Goal: Task Accomplishment & Management: Complete application form

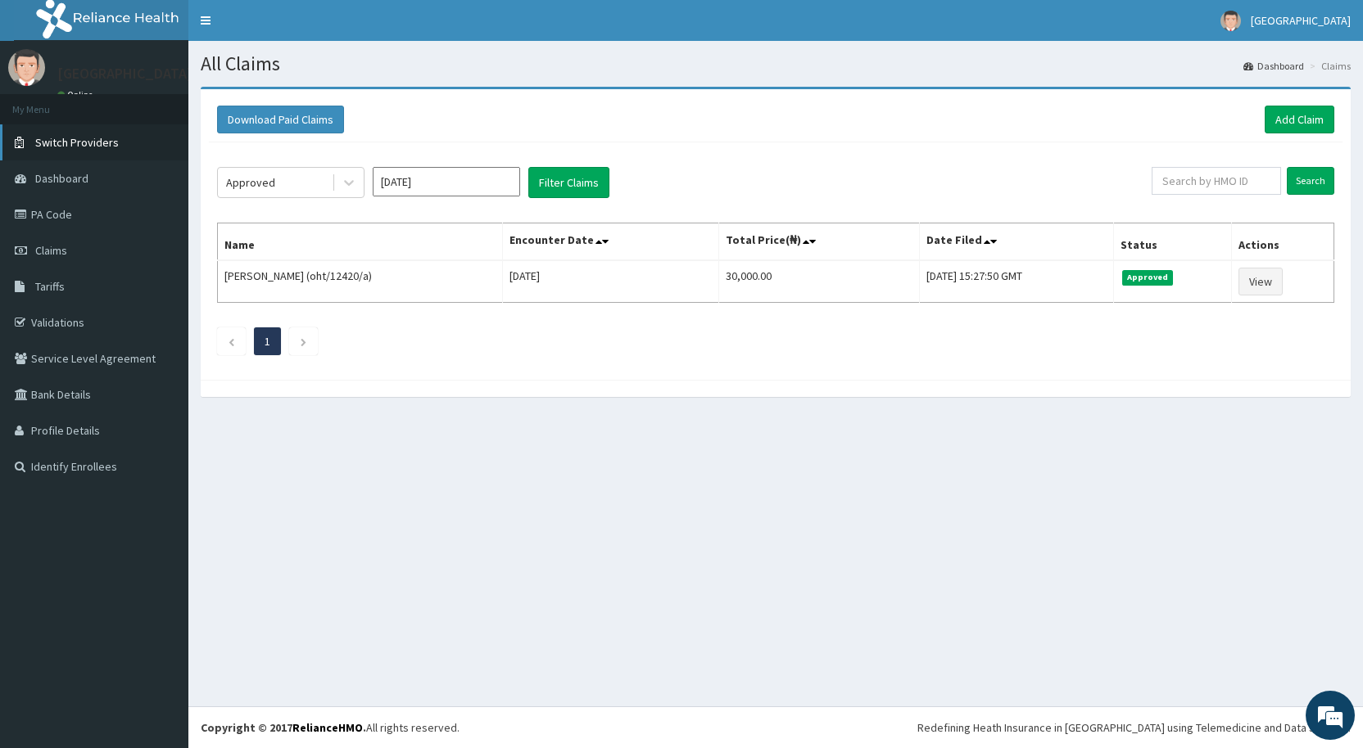
click at [57, 140] on span "Switch Providers" at bounding box center [77, 142] width 84 height 15
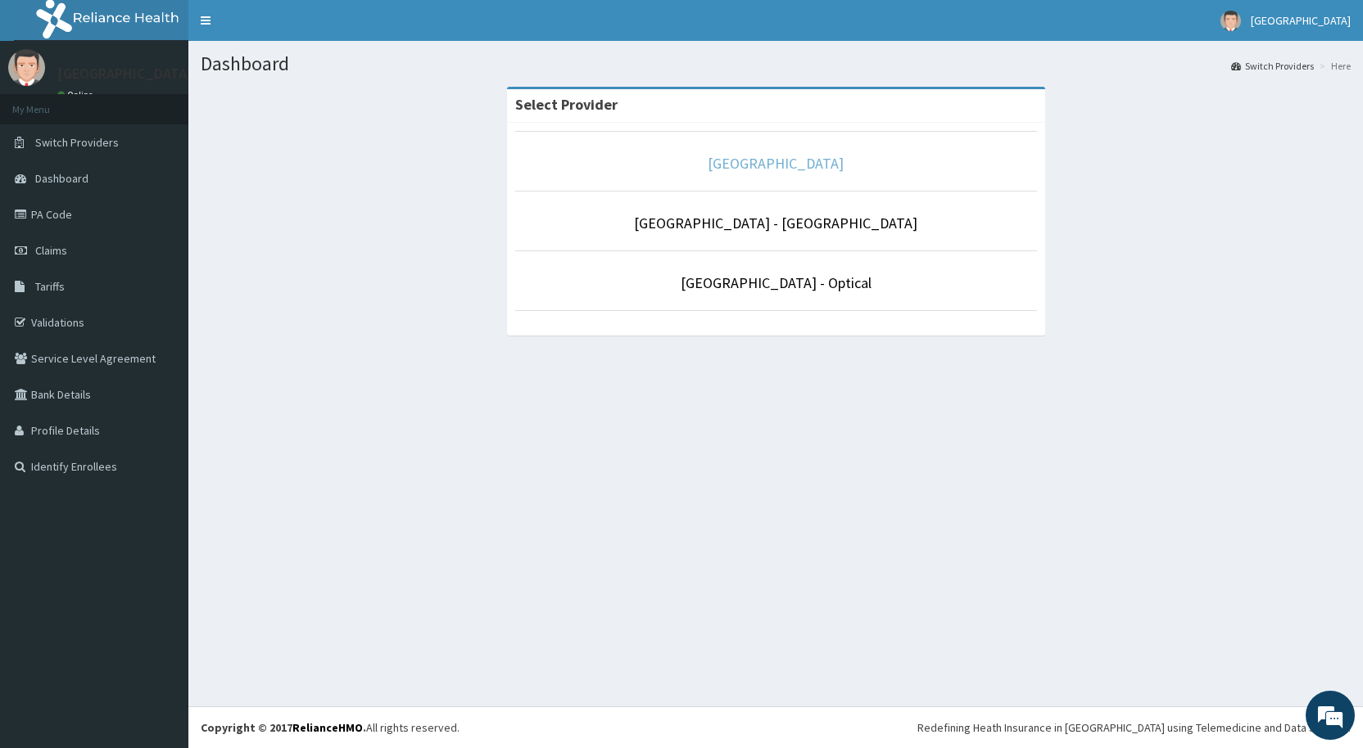
click at [778, 158] on link "De-lakeland Imperial Medical Centre" at bounding box center [776, 163] width 136 height 19
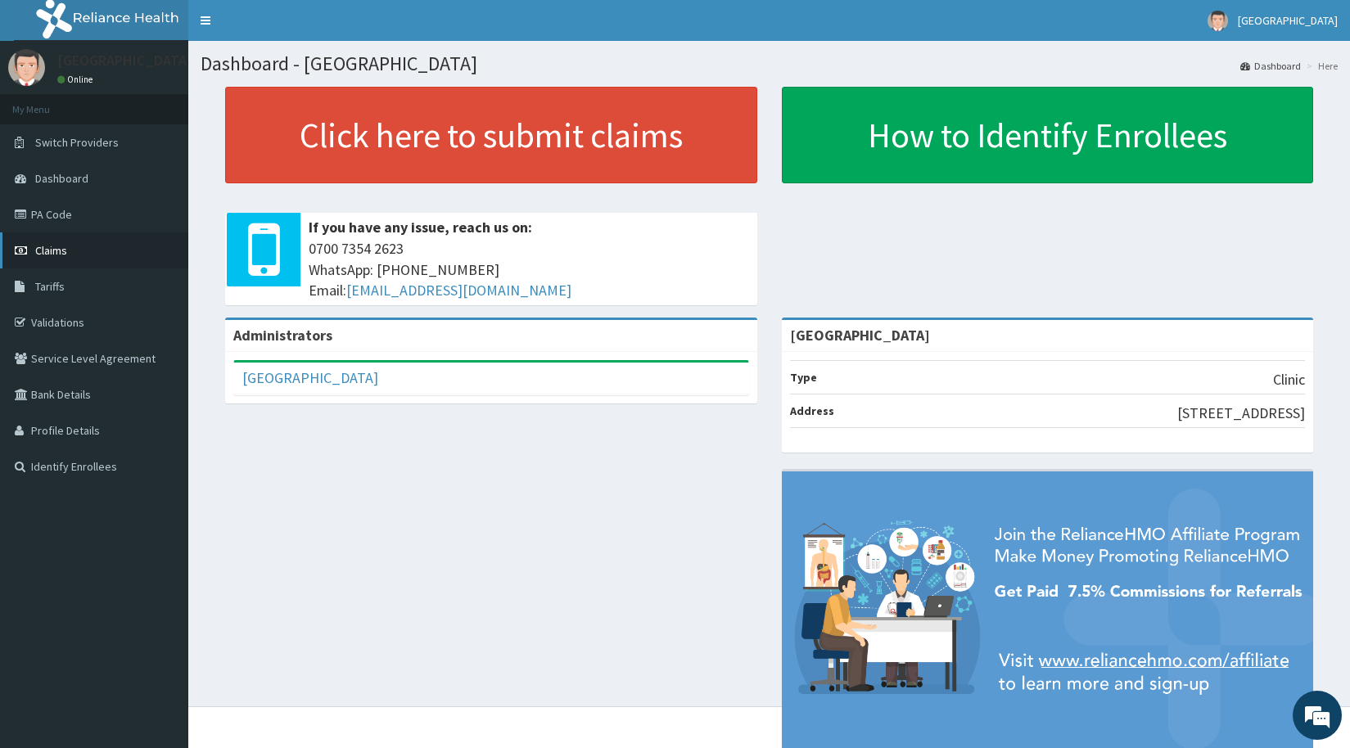
click at [57, 251] on span "Claims" at bounding box center [51, 250] width 32 height 15
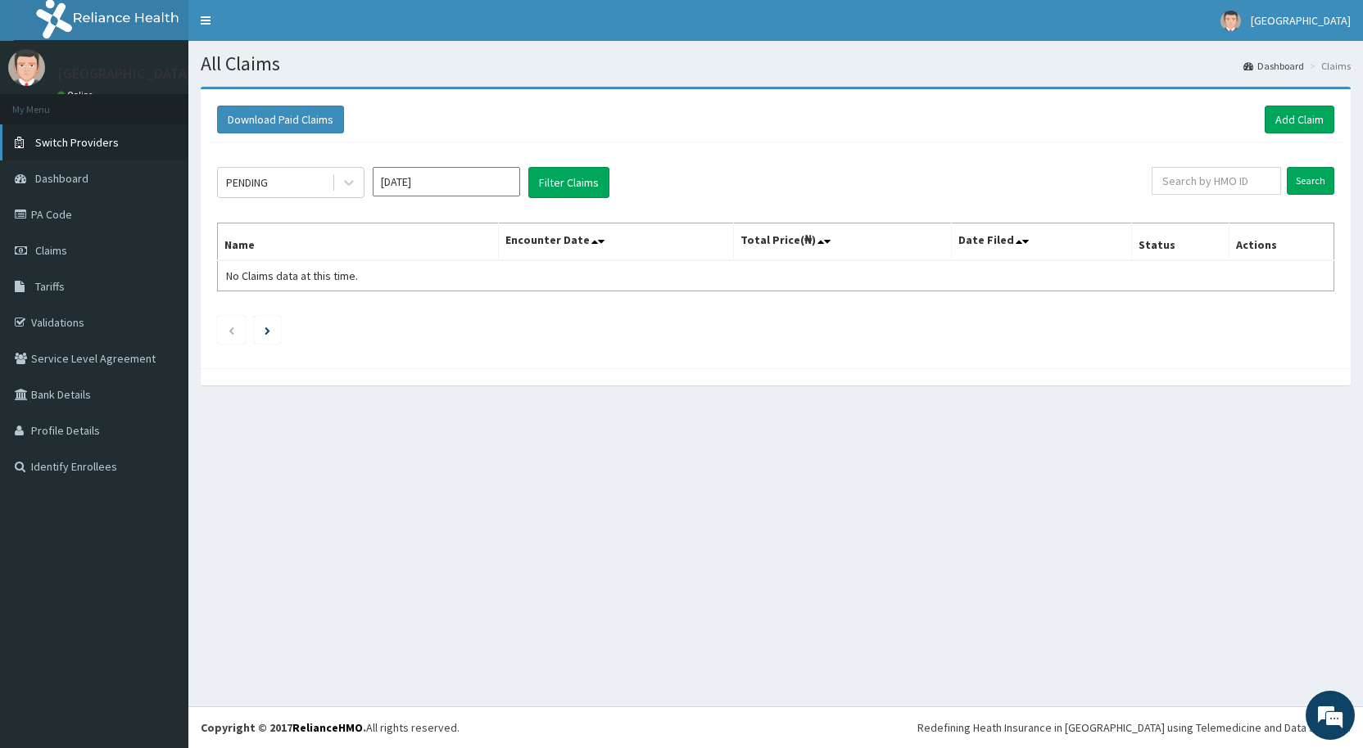
click at [66, 138] on span "Switch Providers" at bounding box center [77, 142] width 84 height 15
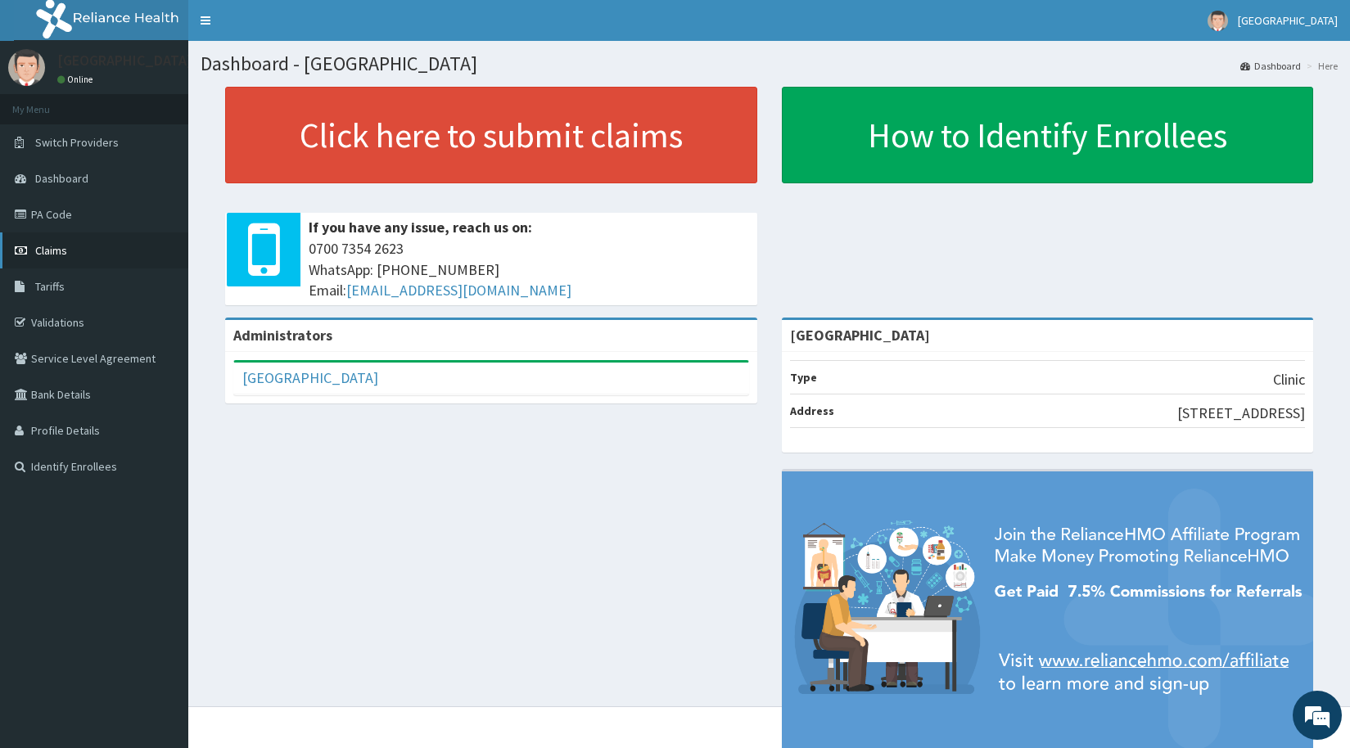
click at [55, 246] on span "Claims" at bounding box center [51, 250] width 32 height 15
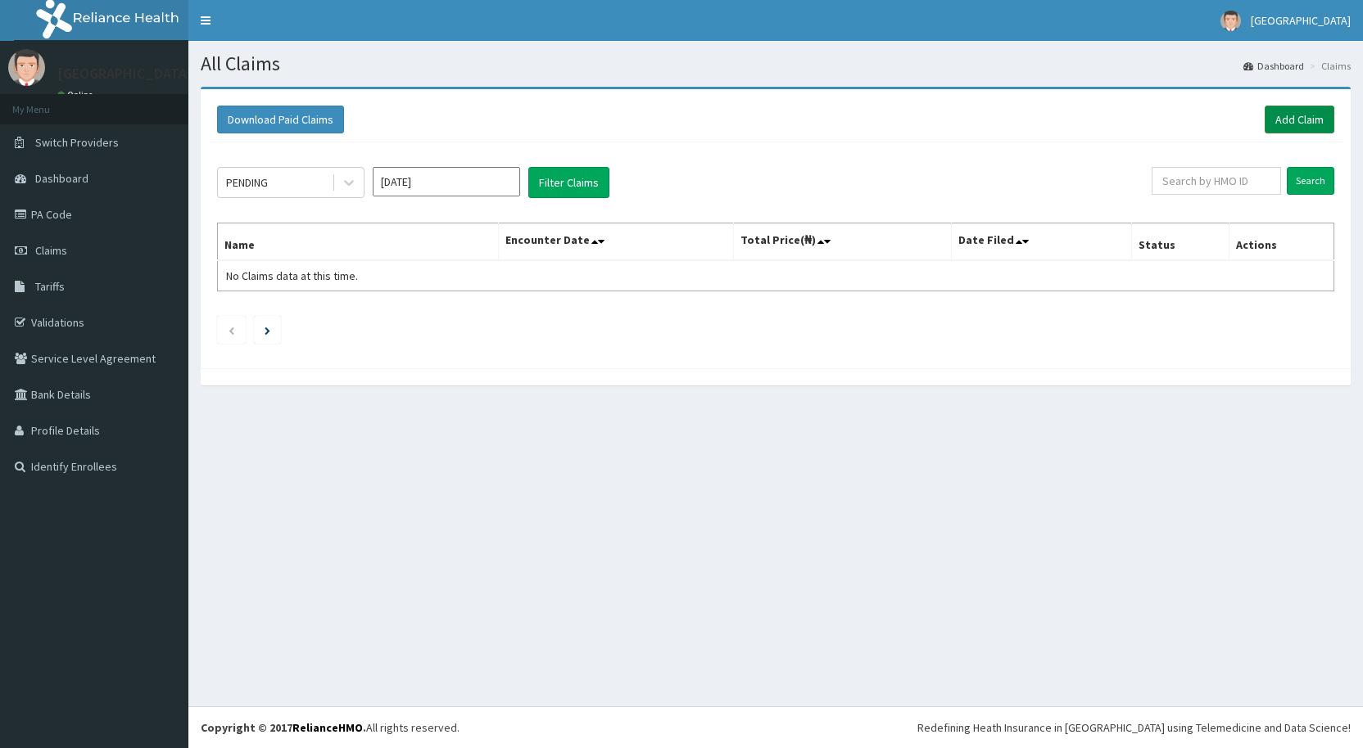
click at [1318, 110] on link "Add Claim" at bounding box center [1299, 120] width 70 height 28
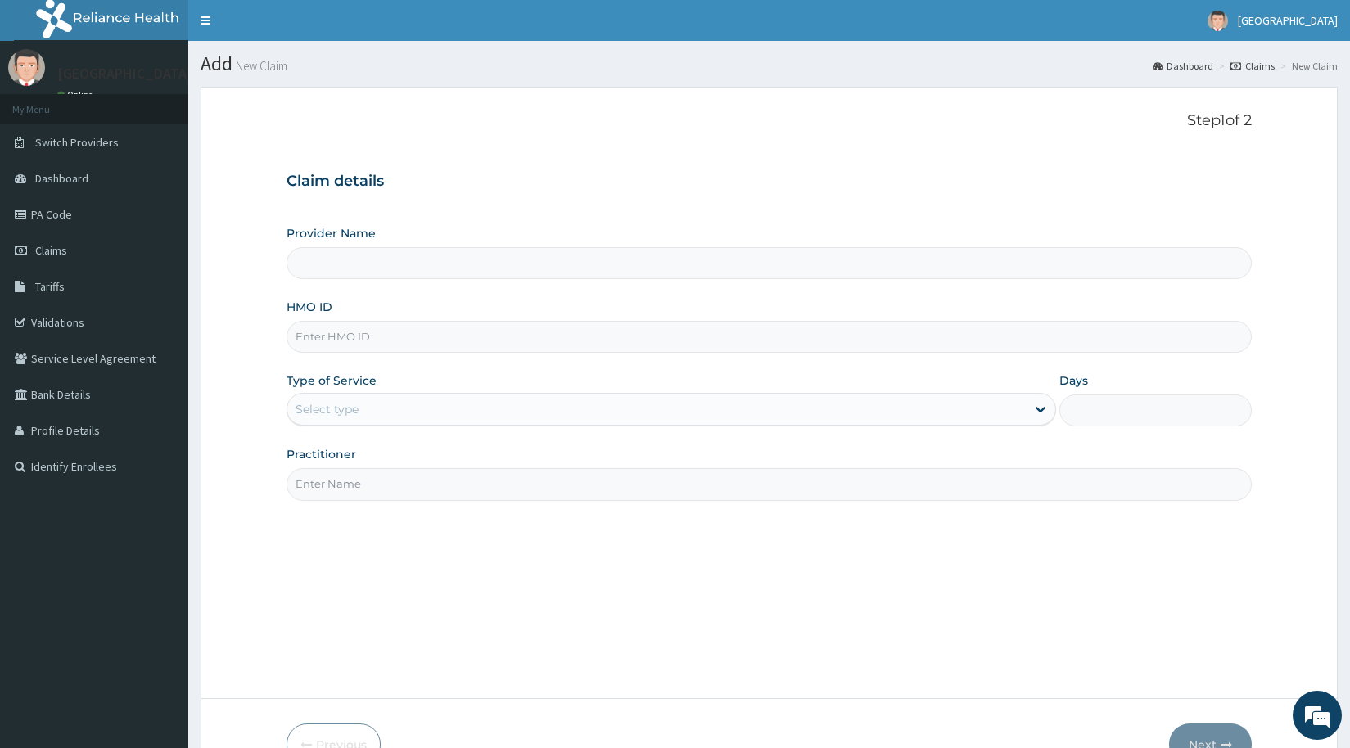
type input "[GEOGRAPHIC_DATA]"
drag, startPoint x: 0, startPoint y: 0, endPoint x: 558, endPoint y: 333, distance: 650.4
click at [558, 333] on input "HMO ID" at bounding box center [769, 337] width 965 height 32
type input "enp/11732/C"
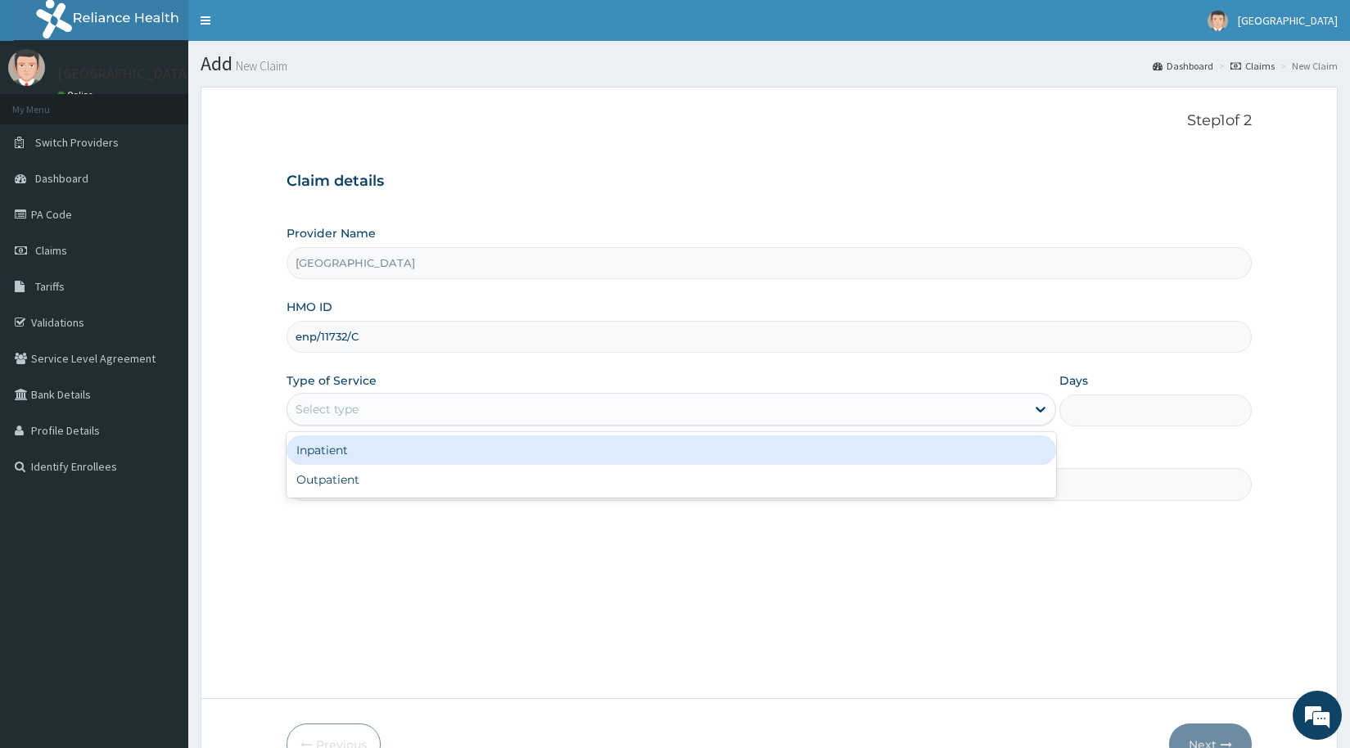
click at [346, 407] on div "Select type" at bounding box center [327, 409] width 63 height 16
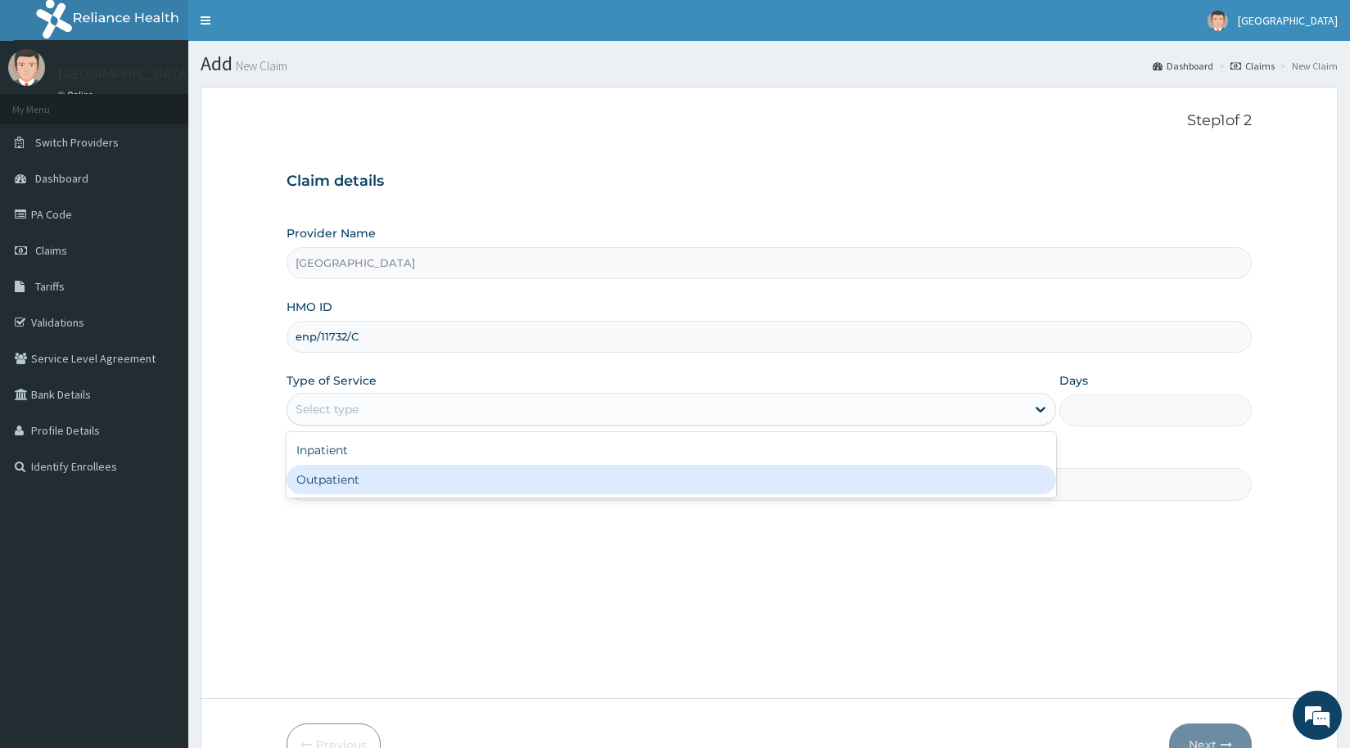
click at [341, 486] on div "Outpatient" at bounding box center [672, 479] width 770 height 29
type input "1"
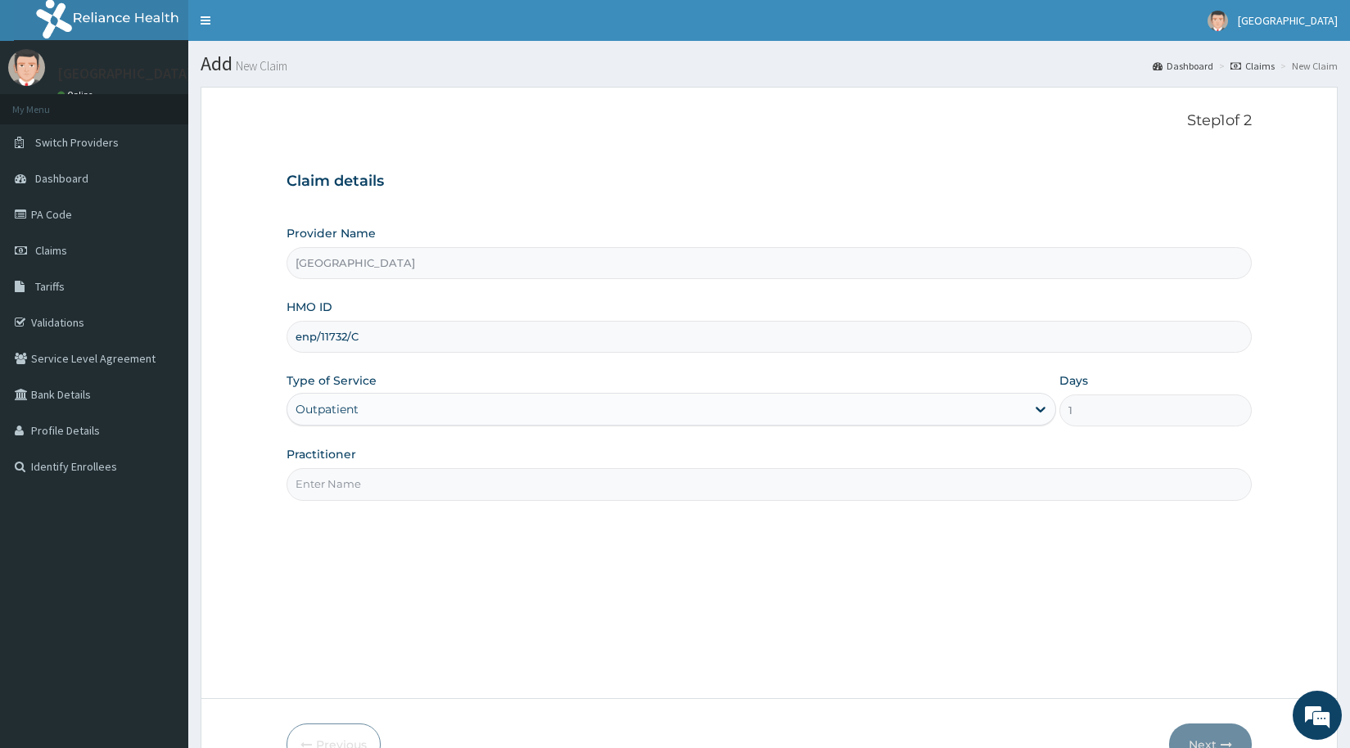
click at [343, 481] on input "Practitioner" at bounding box center [769, 484] width 965 height 32
type input "DR OGU"
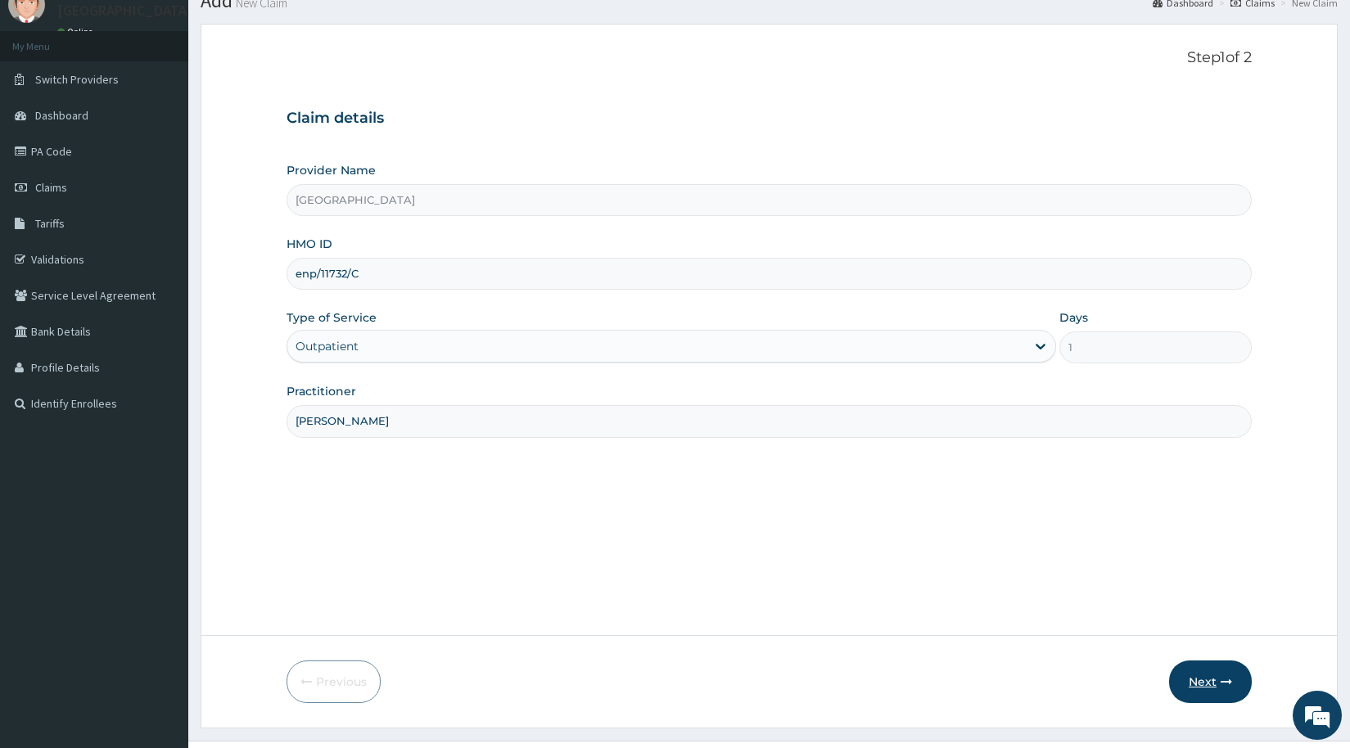
scroll to position [97, 0]
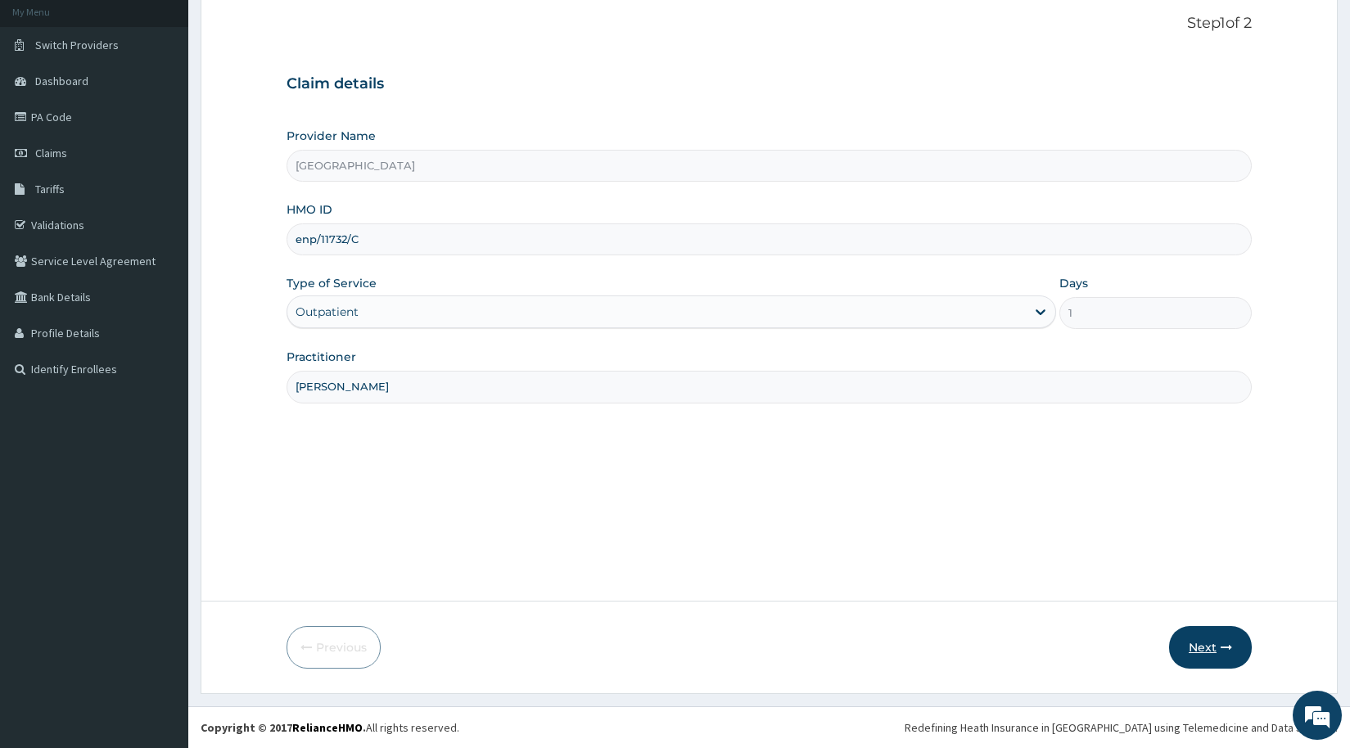
click at [1205, 647] on button "Next" at bounding box center [1210, 647] width 83 height 43
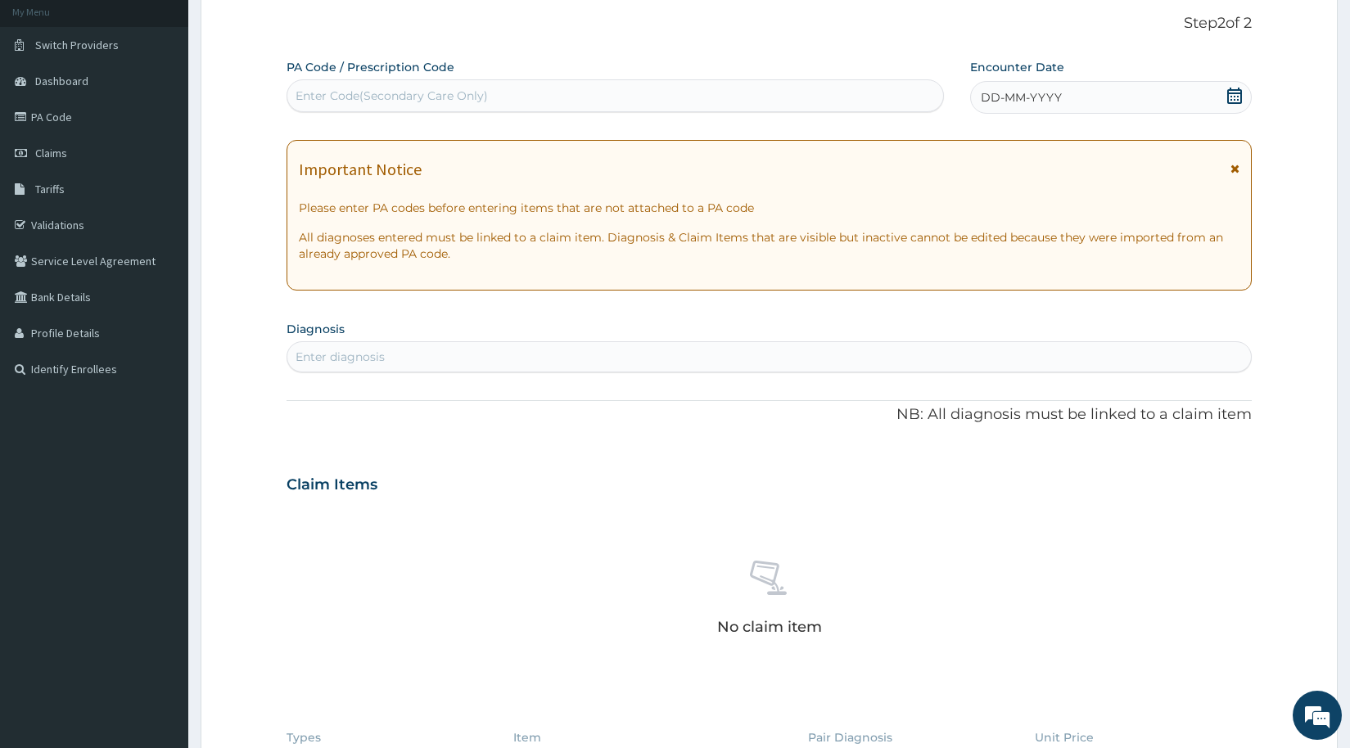
click at [641, 88] on div "Enter Code(Secondary Care Only)" at bounding box center [615, 96] width 656 height 26
type input "PA/9AEBBE"
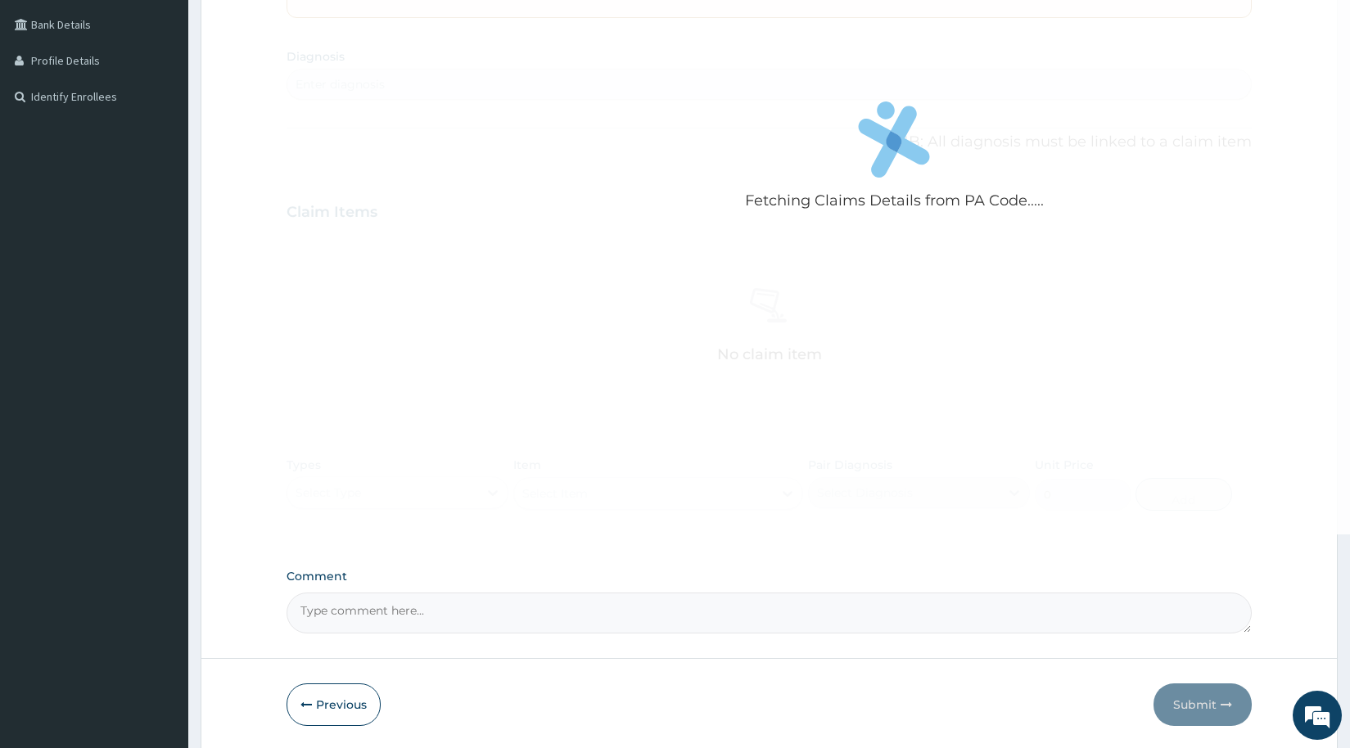
scroll to position [427, 0]
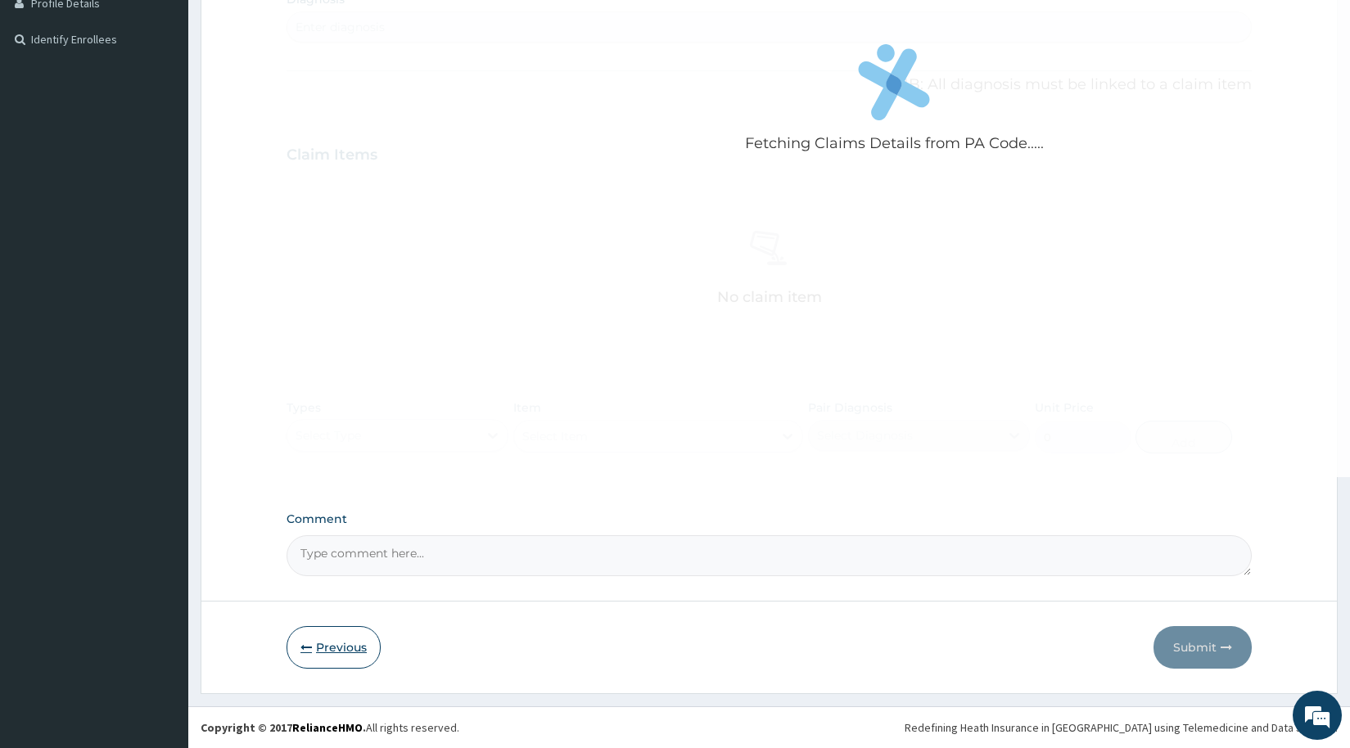
click at [327, 644] on button "Previous" at bounding box center [334, 647] width 94 height 43
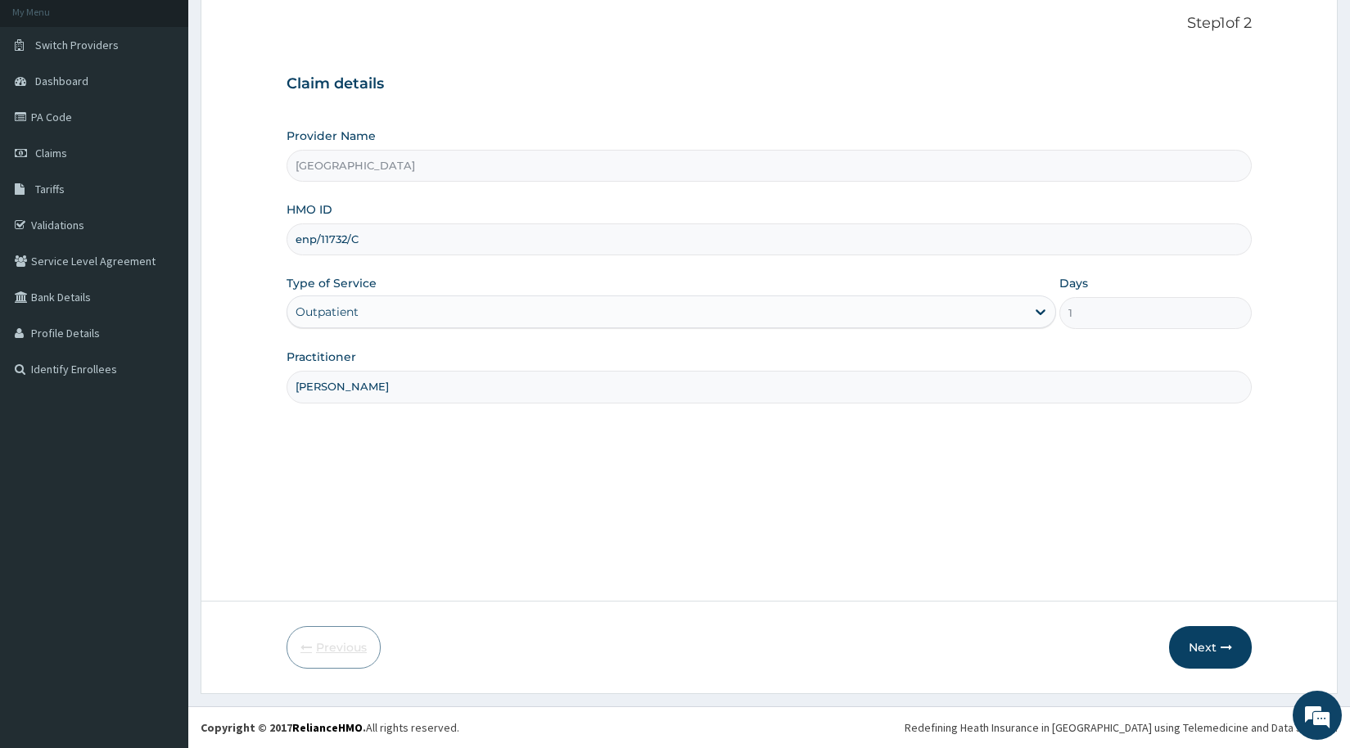
scroll to position [97, 0]
click at [1198, 650] on button "Next" at bounding box center [1210, 647] width 83 height 43
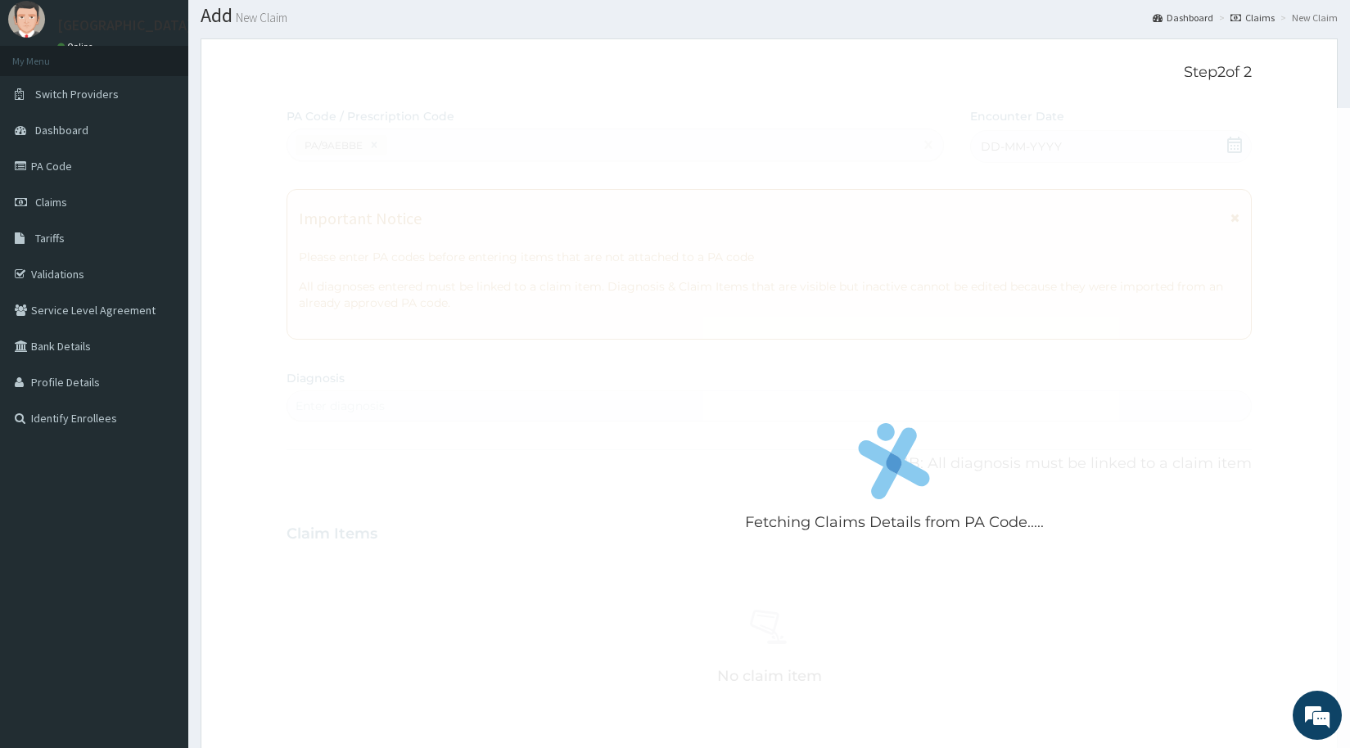
scroll to position [0, 0]
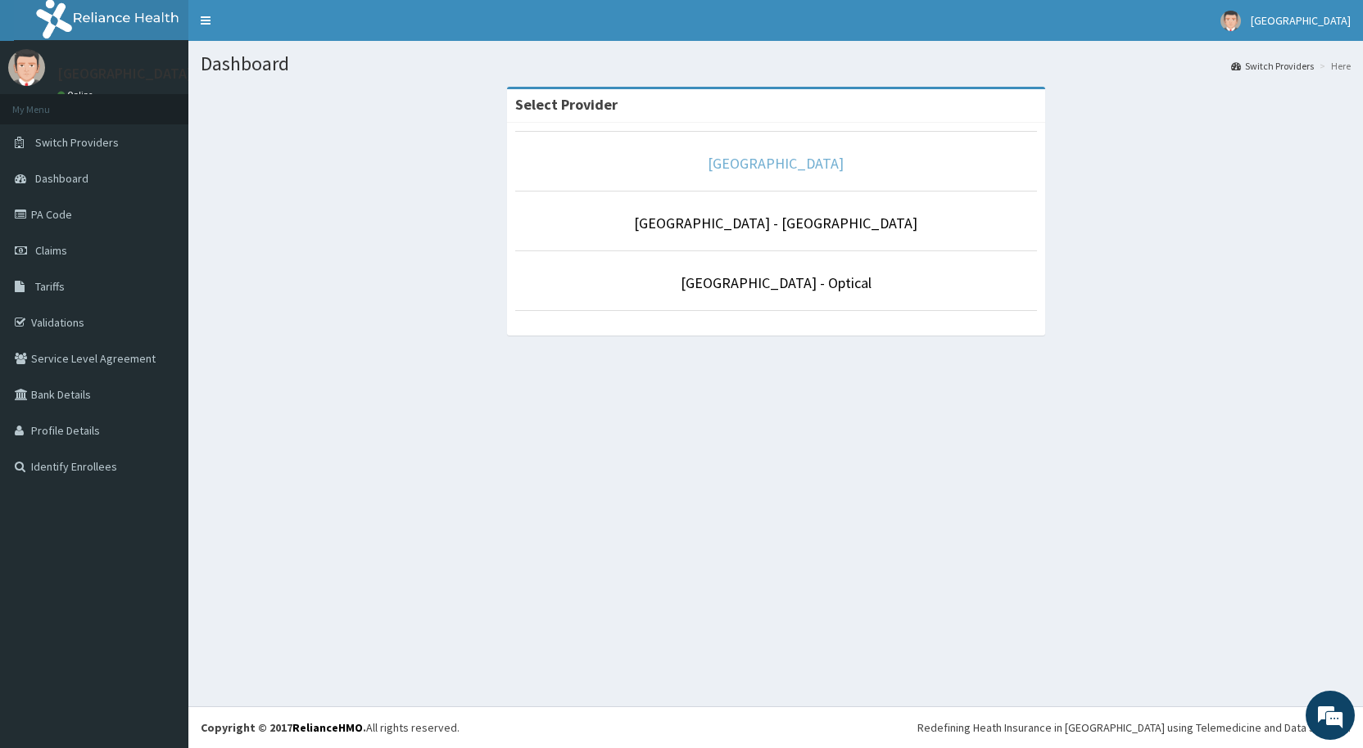
click at [731, 167] on link "De-lakeland Imperial Medical Centre" at bounding box center [776, 163] width 136 height 19
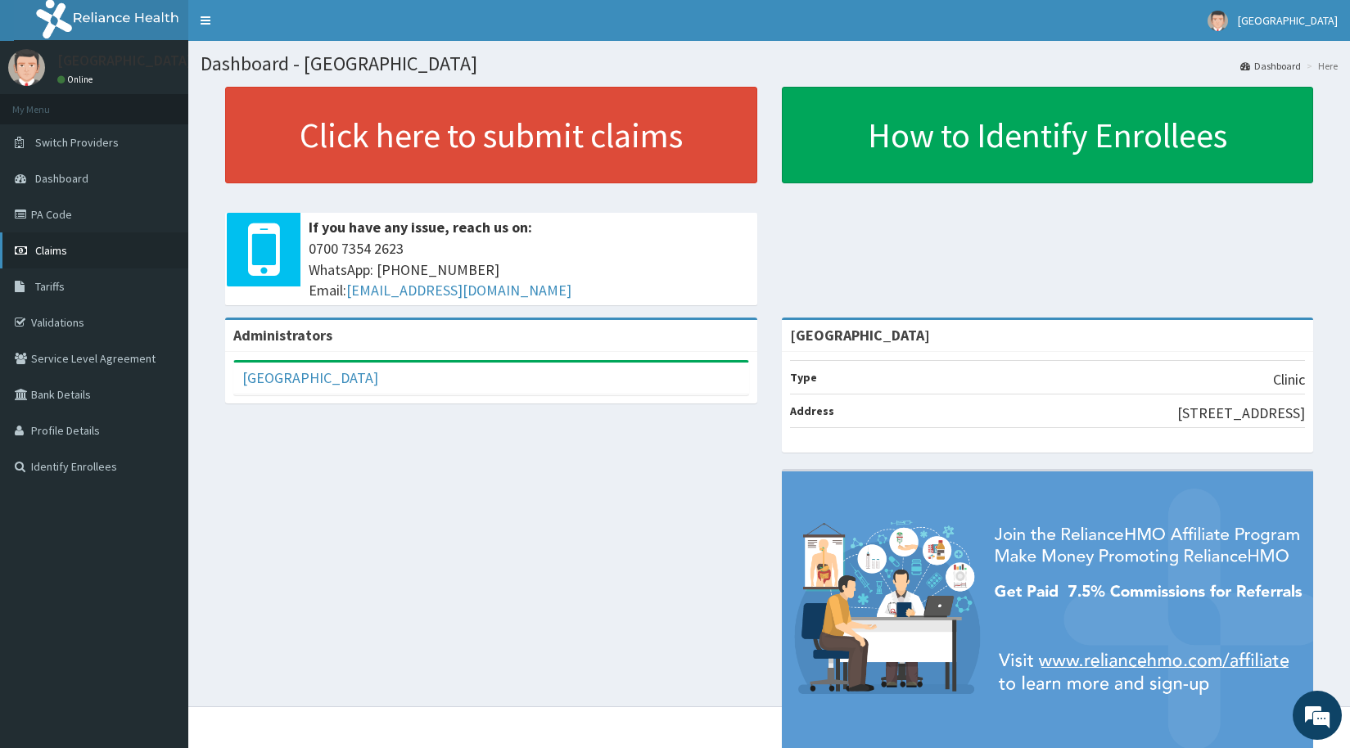
click at [43, 245] on span "Claims" at bounding box center [51, 250] width 32 height 15
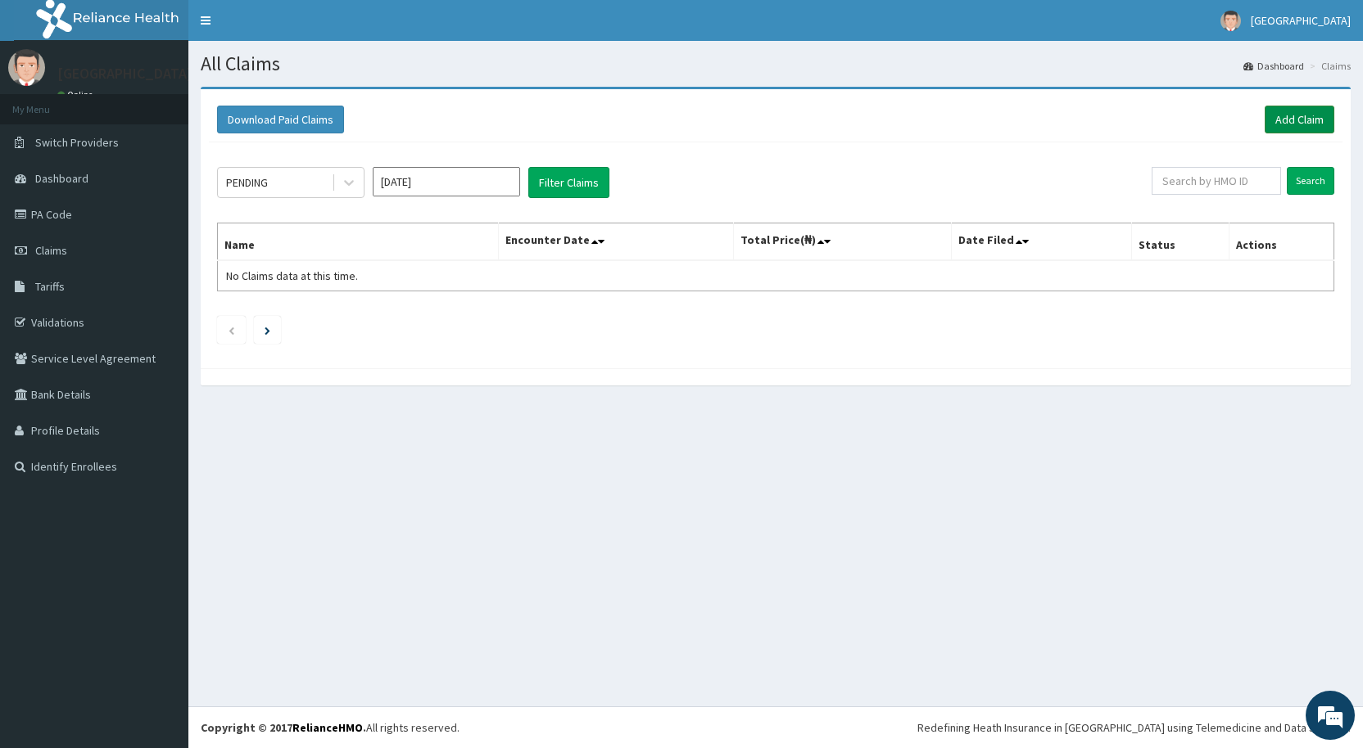
click at [1300, 115] on link "Add Claim" at bounding box center [1299, 120] width 70 height 28
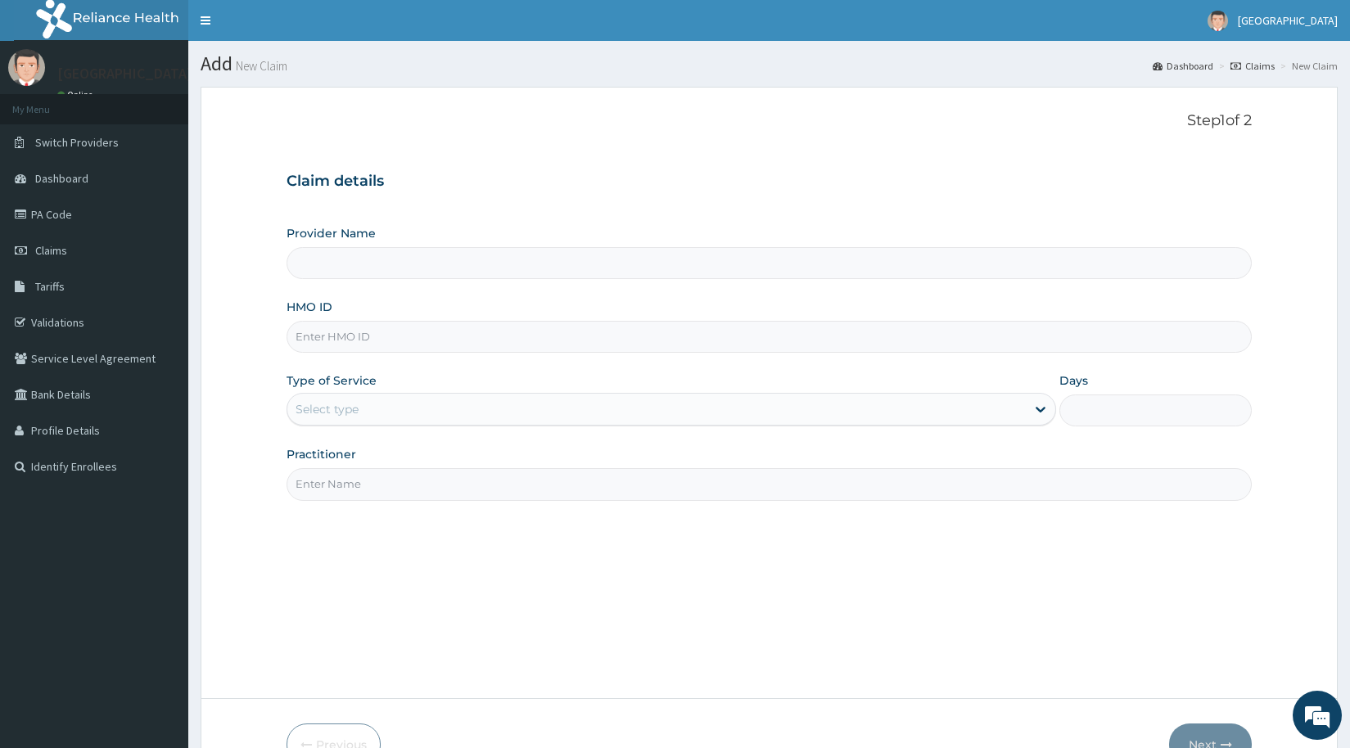
click at [403, 337] on input "HMO ID" at bounding box center [769, 337] width 965 height 32
type input "[GEOGRAPHIC_DATA]"
type input "ENP/11732/C"
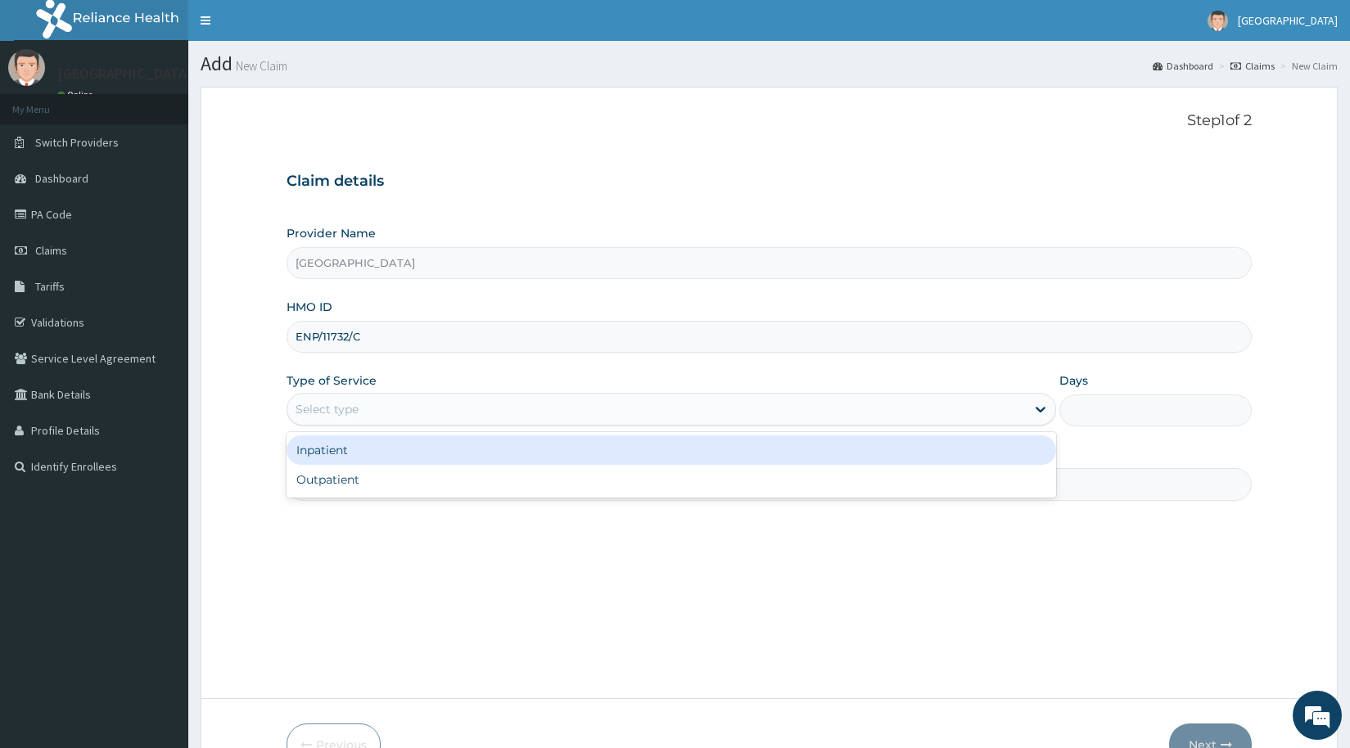
click at [297, 414] on div "Select type" at bounding box center [327, 409] width 63 height 16
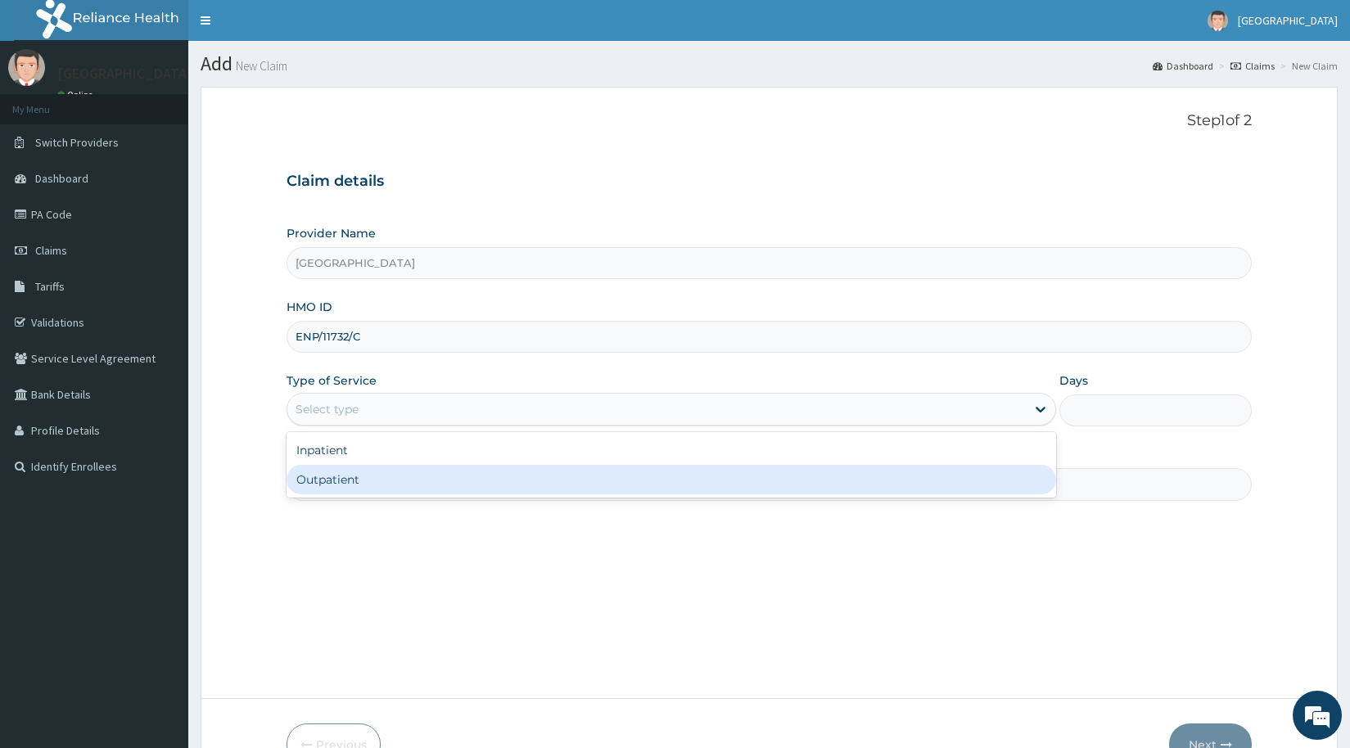
click at [315, 489] on div "Outpatient" at bounding box center [672, 479] width 770 height 29
type input "1"
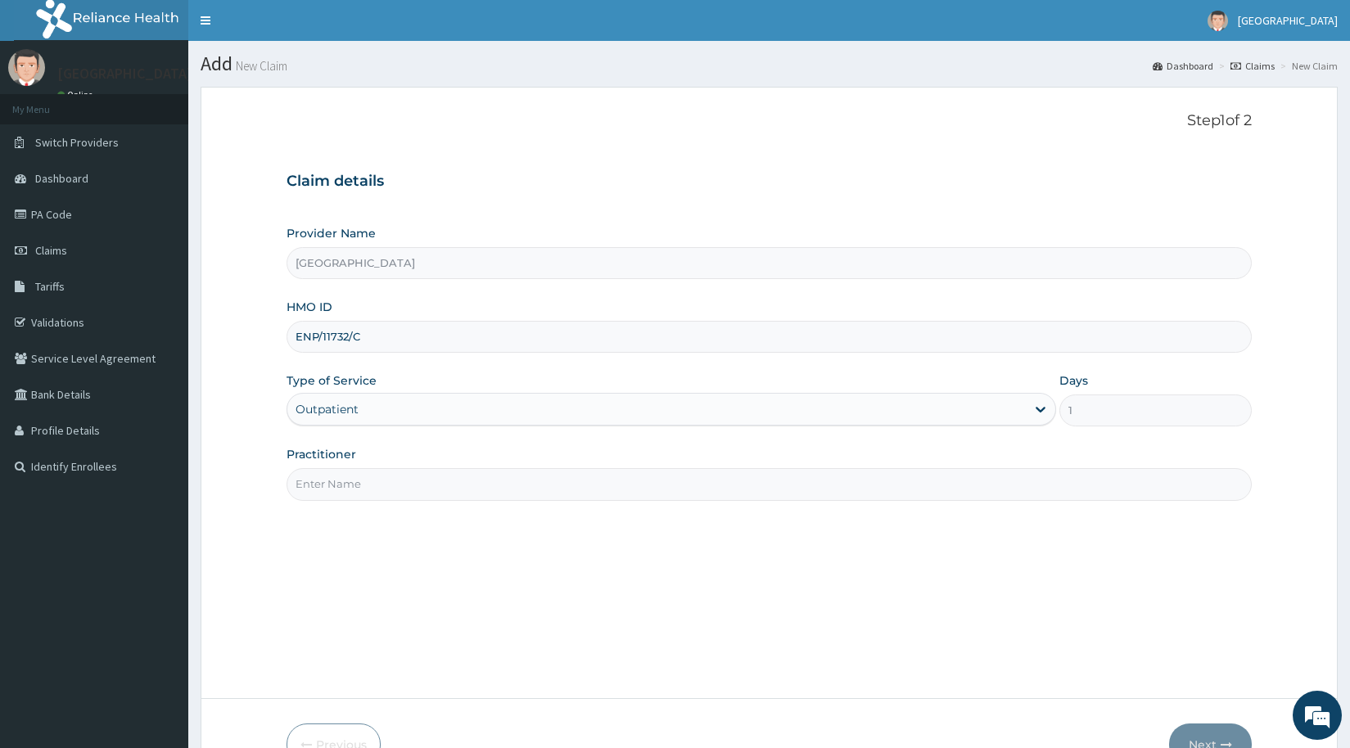
click at [311, 482] on input "Practitioner" at bounding box center [769, 484] width 965 height 32
type input "DR OGU"
click at [1191, 735] on button "Next" at bounding box center [1210, 745] width 83 height 43
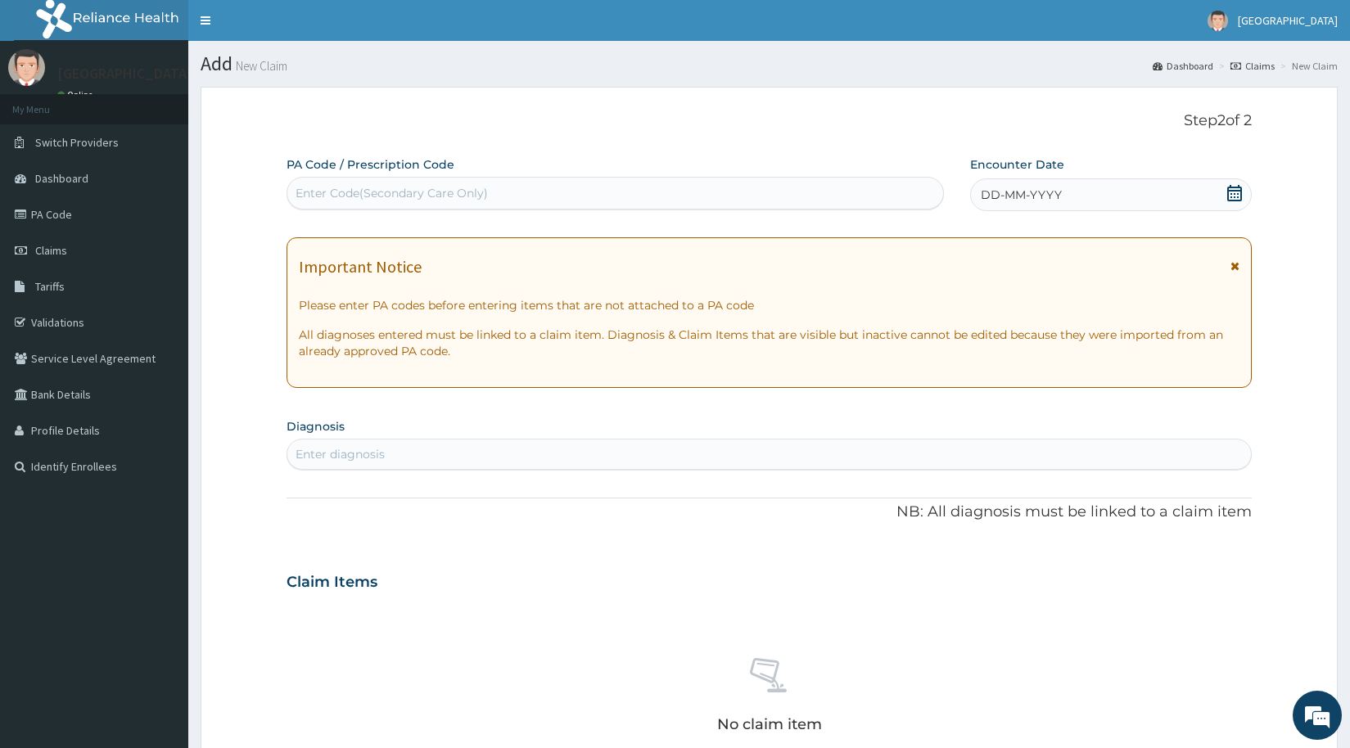
click at [383, 194] on div "Enter Code(Secondary Care Only)" at bounding box center [392, 193] width 192 height 16
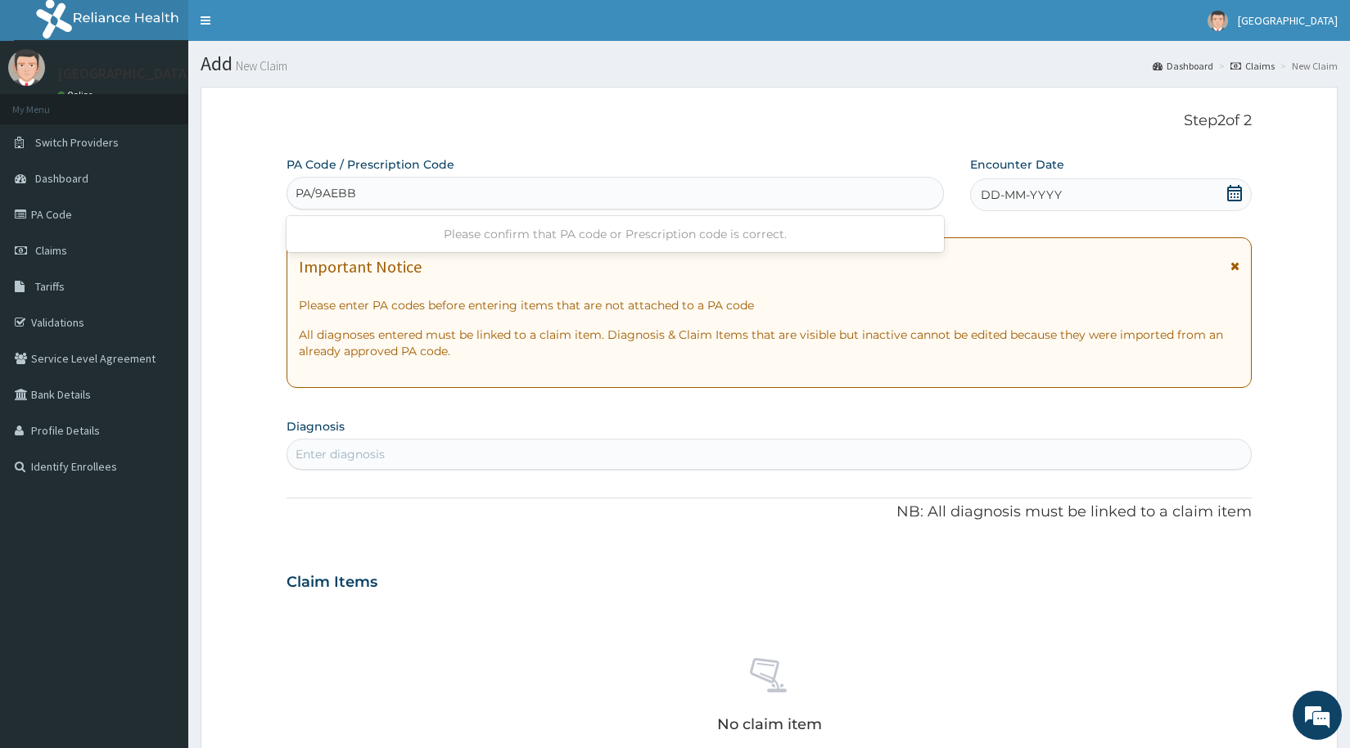
type input "PA/9AEBBE"
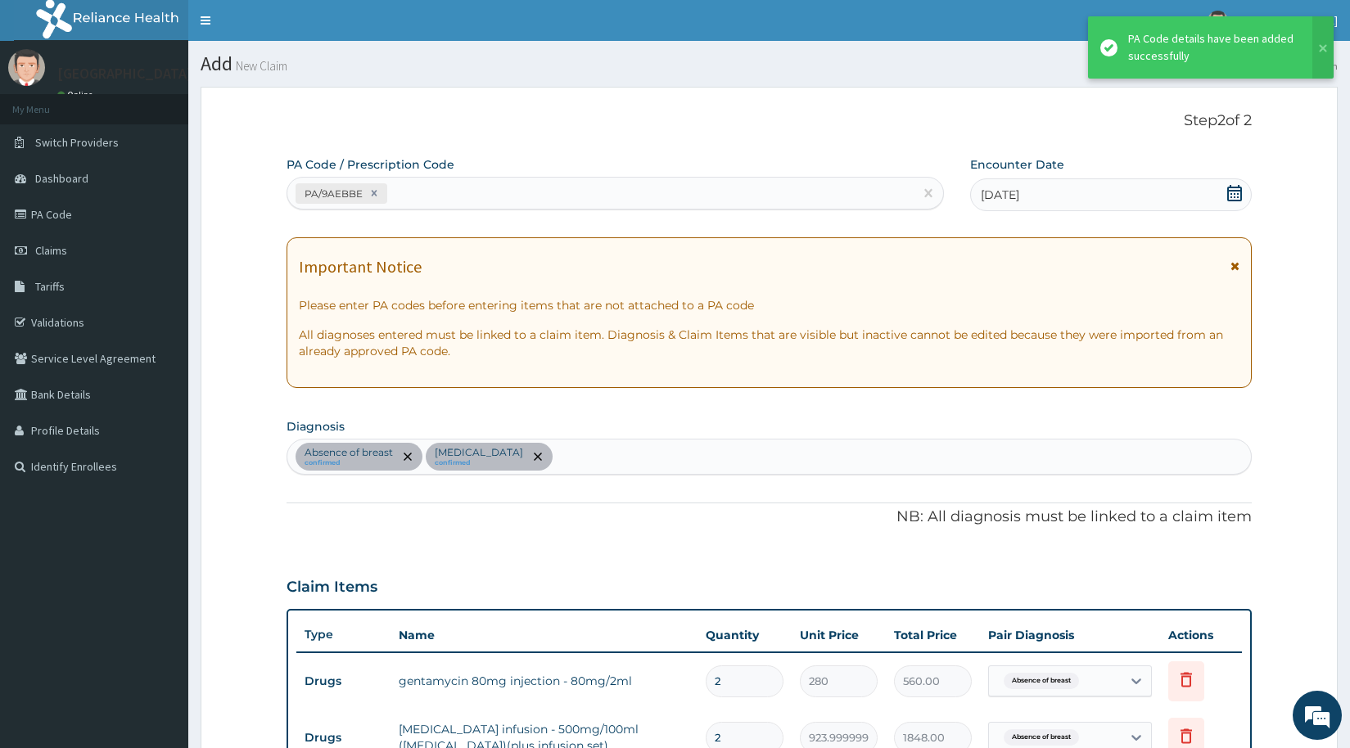
click at [423, 197] on div "PA/9AEBBE" at bounding box center [600, 193] width 626 height 27
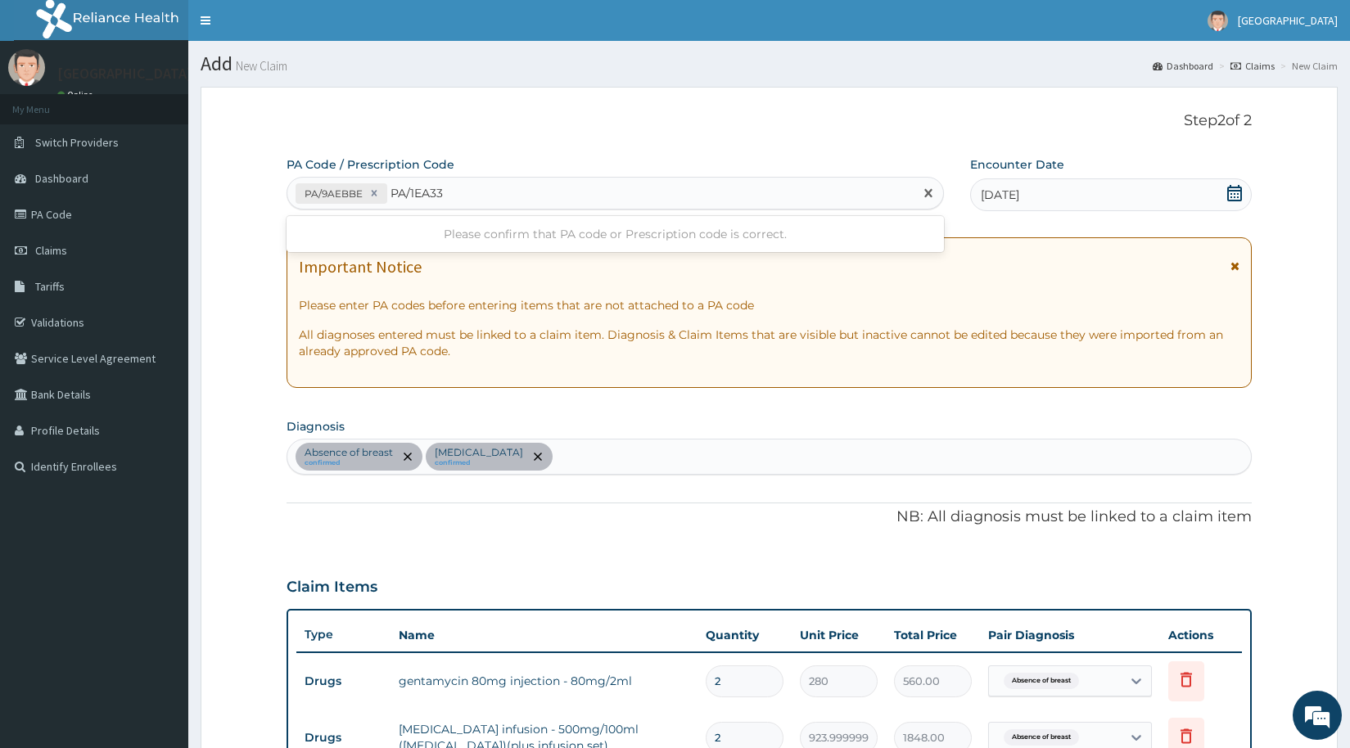
type input "PA/1EA330"
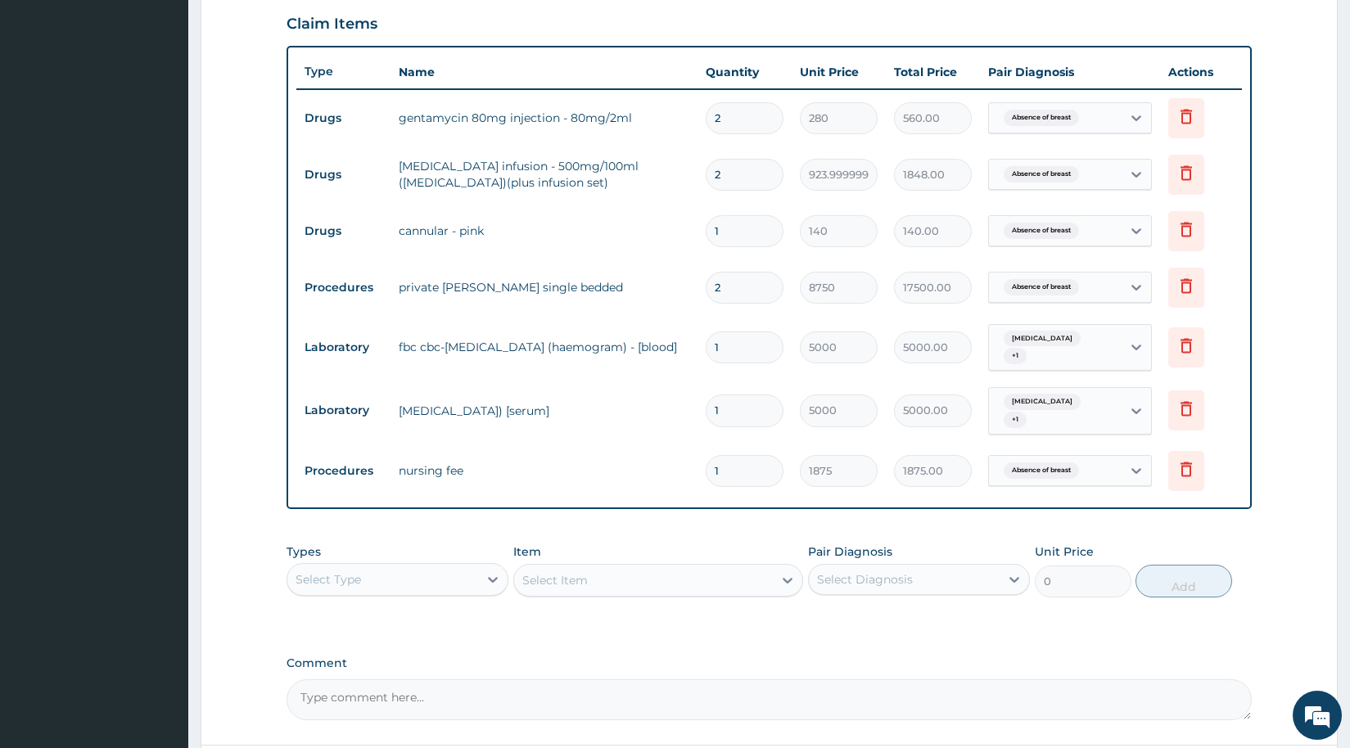
scroll to position [579, 0]
click at [325, 571] on div "Select Type" at bounding box center [329, 579] width 66 height 16
click at [346, 664] on div "Procedures" at bounding box center [398, 678] width 222 height 29
click at [548, 564] on div "Select Item" at bounding box center [658, 579] width 290 height 33
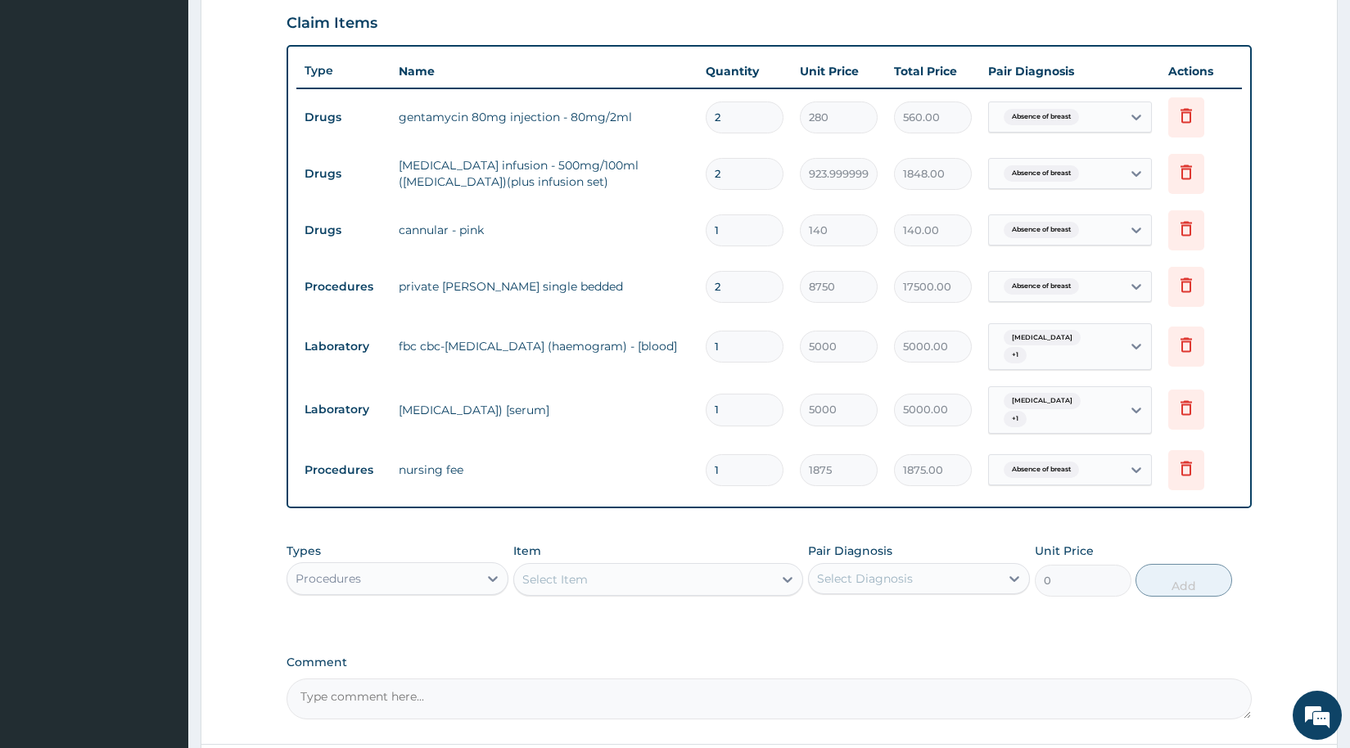
click at [548, 572] on div "Select Item" at bounding box center [555, 580] width 66 height 16
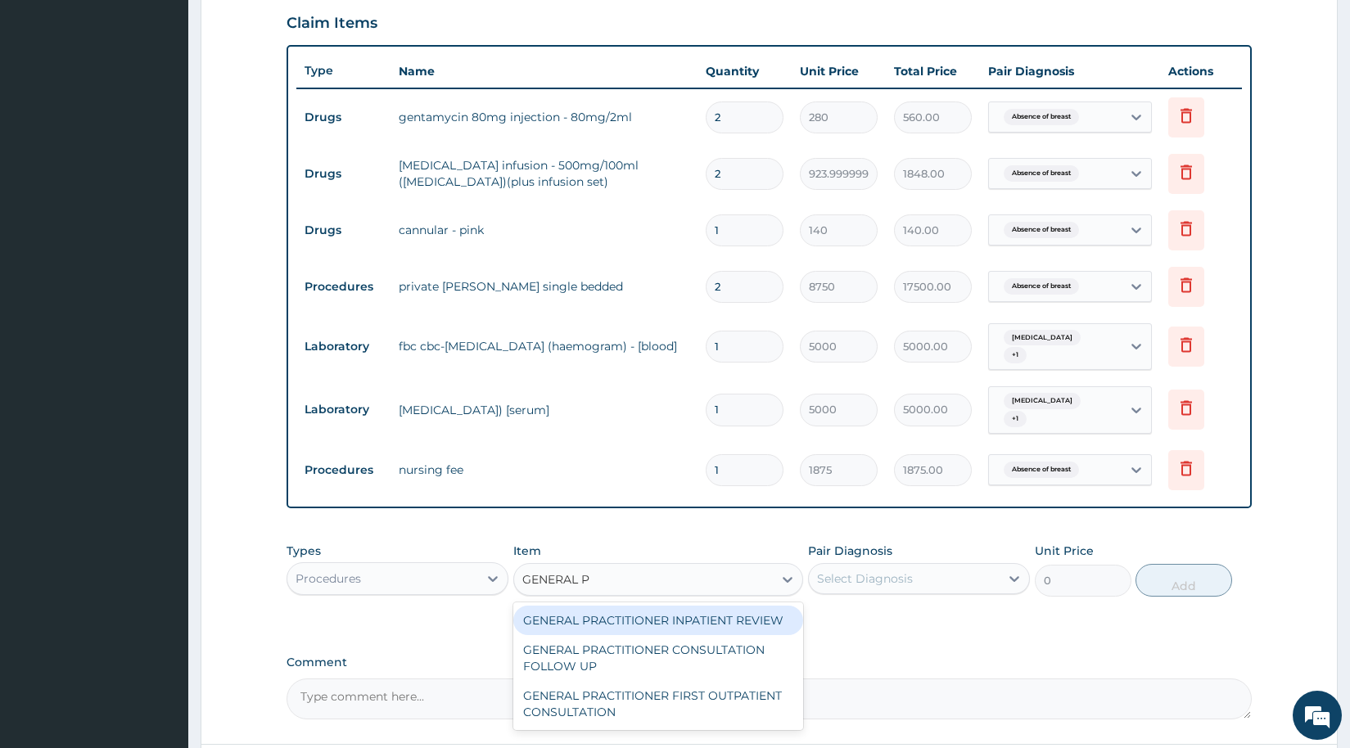
type input "GENERAL PR"
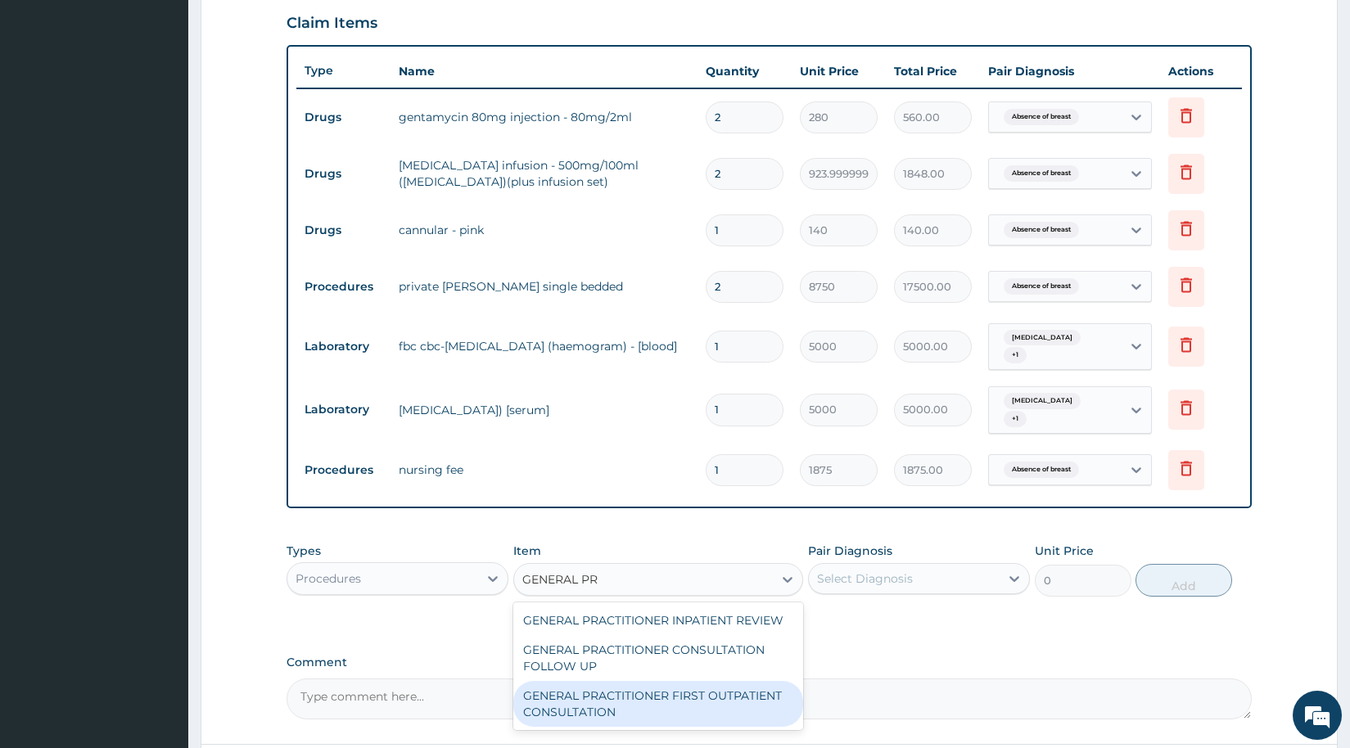
click at [649, 681] on div "GENERAL PRACTITIONER FIRST OUTPATIENT CONSULTATION" at bounding box center [658, 704] width 290 height 46
type input "3750"
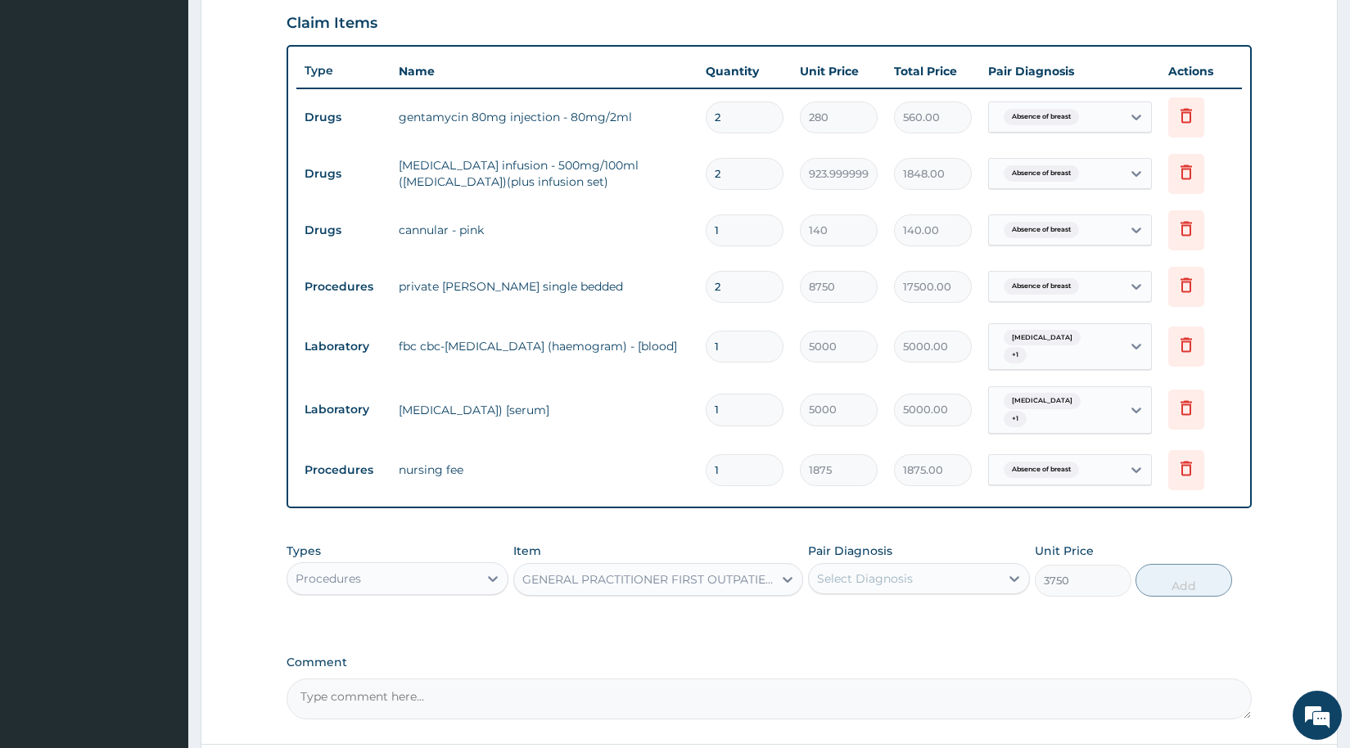
click at [896, 566] on div "Select Diagnosis" at bounding box center [904, 579] width 191 height 26
click at [879, 612] on label "Absence of breast" at bounding box center [888, 619] width 107 height 16
checkbox input "true"
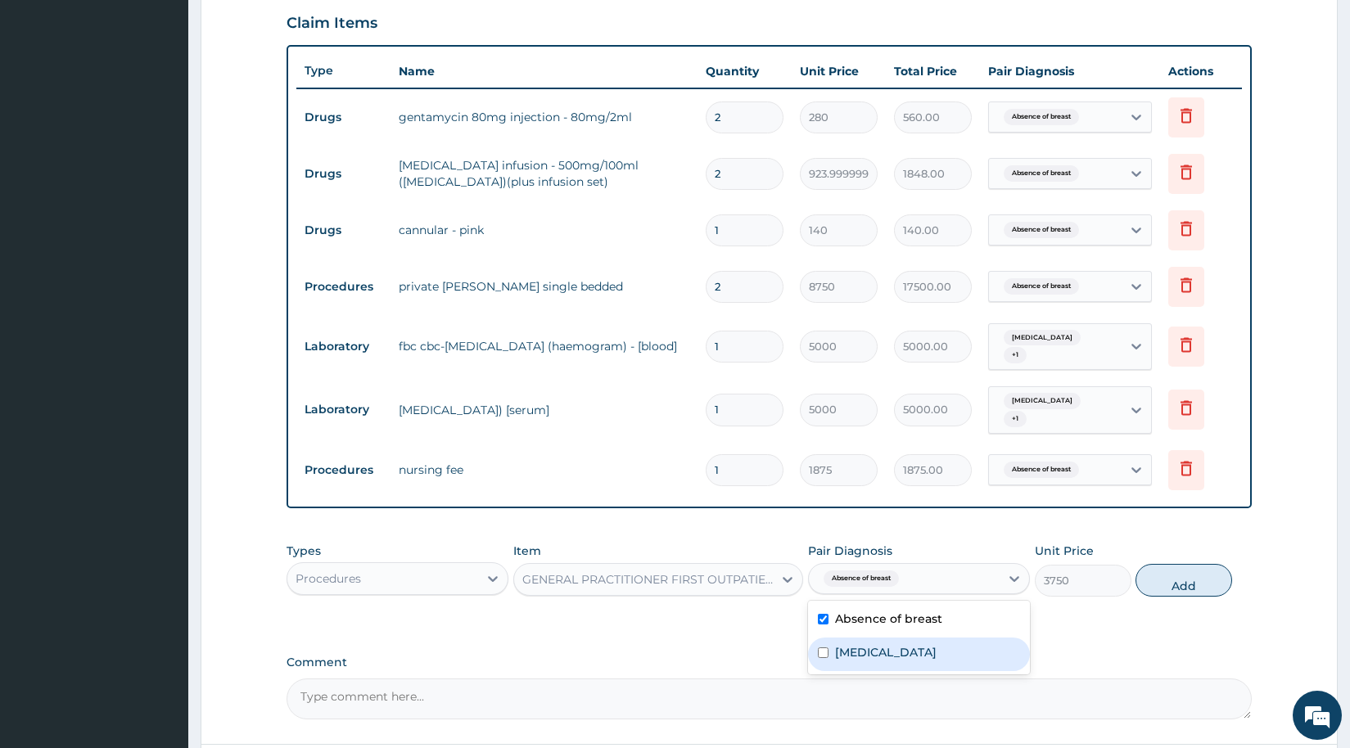
drag, startPoint x: 874, startPoint y: 635, endPoint x: 1086, endPoint y: 595, distance: 215.9
click at [890, 638] on div "Sepsis" at bounding box center [919, 655] width 222 height 34
checkbox input "true"
click at [1172, 577] on button "Add" at bounding box center [1184, 580] width 97 height 33
type input "0"
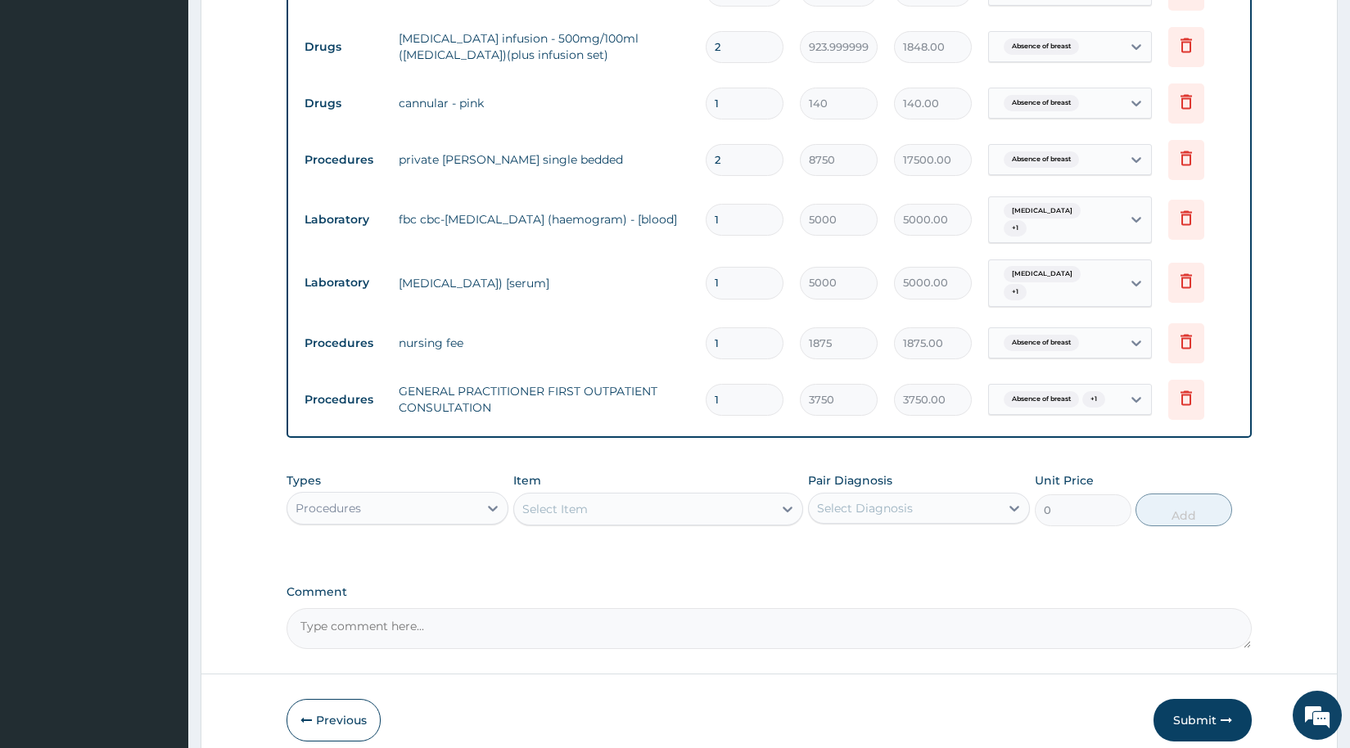
scroll to position [771, 0]
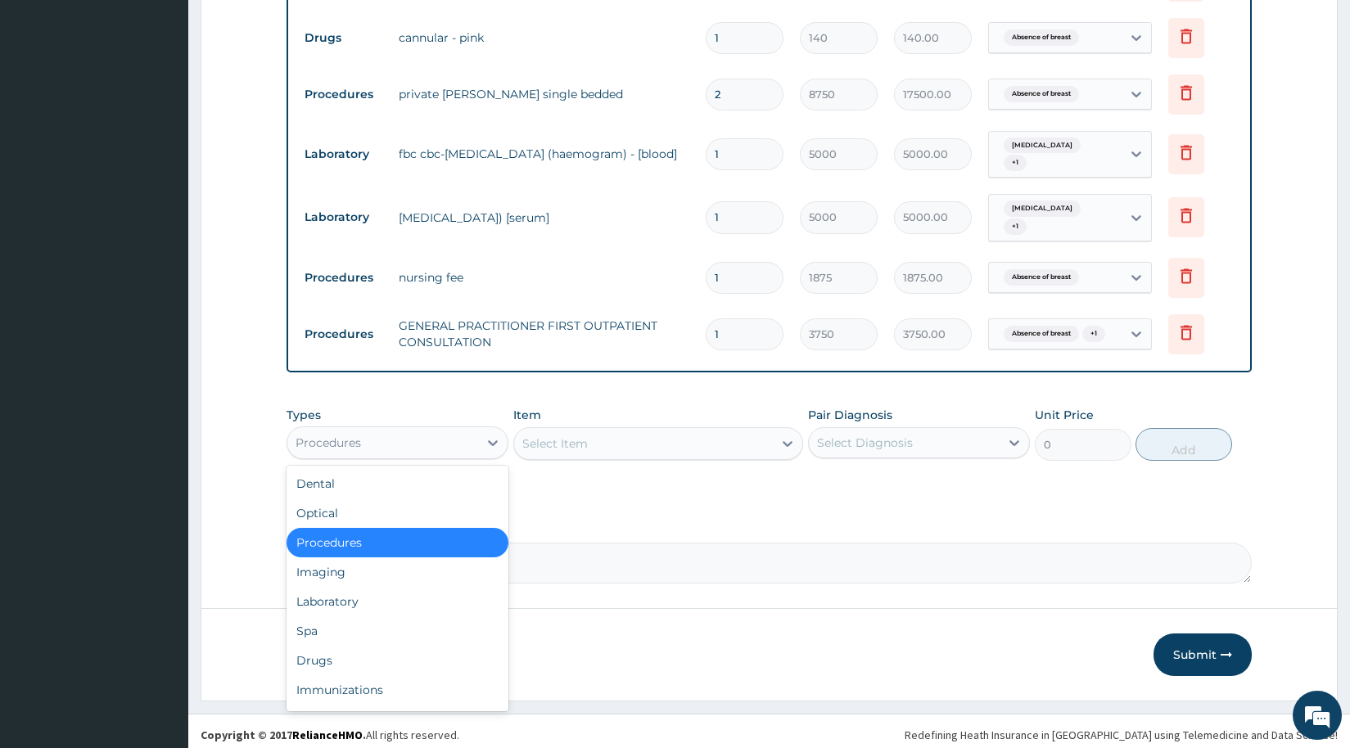
click at [374, 440] on div "Procedures" at bounding box center [382, 443] width 191 height 26
click at [340, 653] on div "Drugs" at bounding box center [398, 660] width 222 height 29
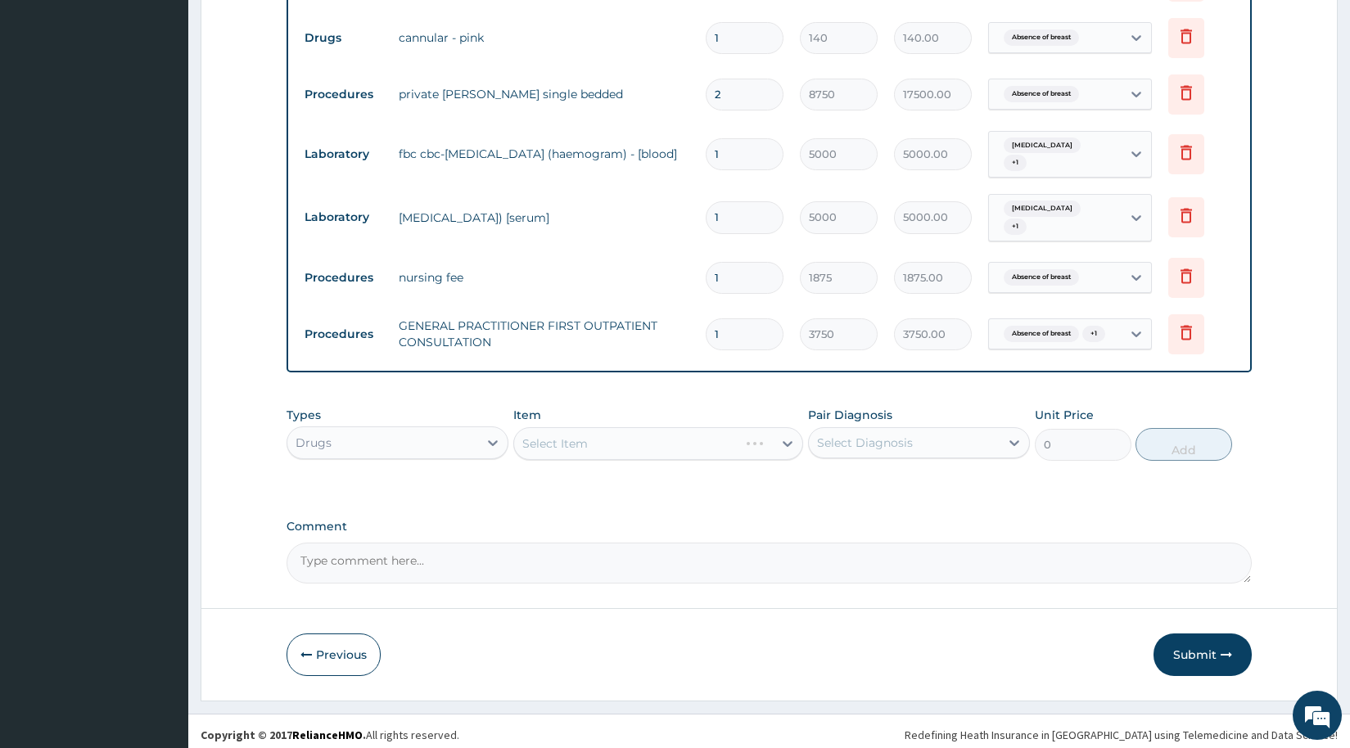
click at [579, 433] on div "Select Item" at bounding box center [658, 443] width 290 height 33
click at [579, 436] on div "Select Item" at bounding box center [555, 444] width 66 height 16
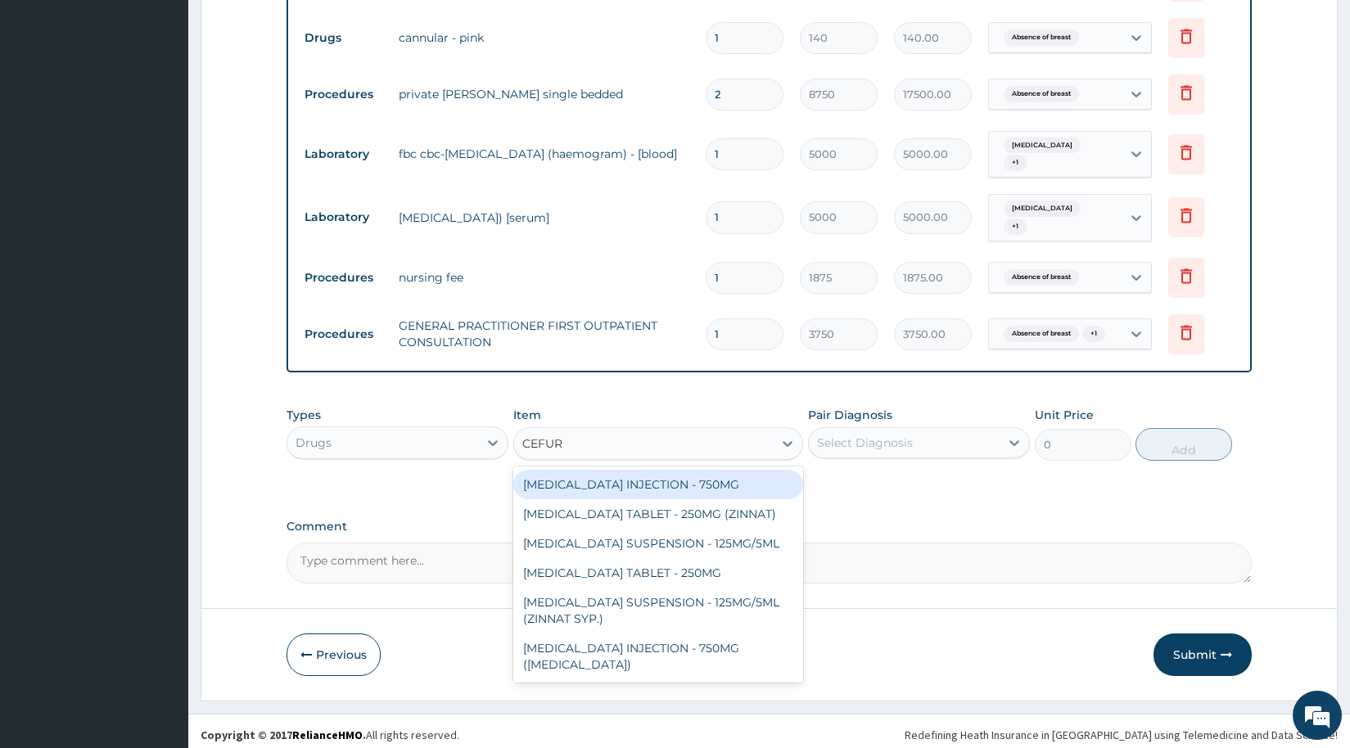
type input "CEFURO"
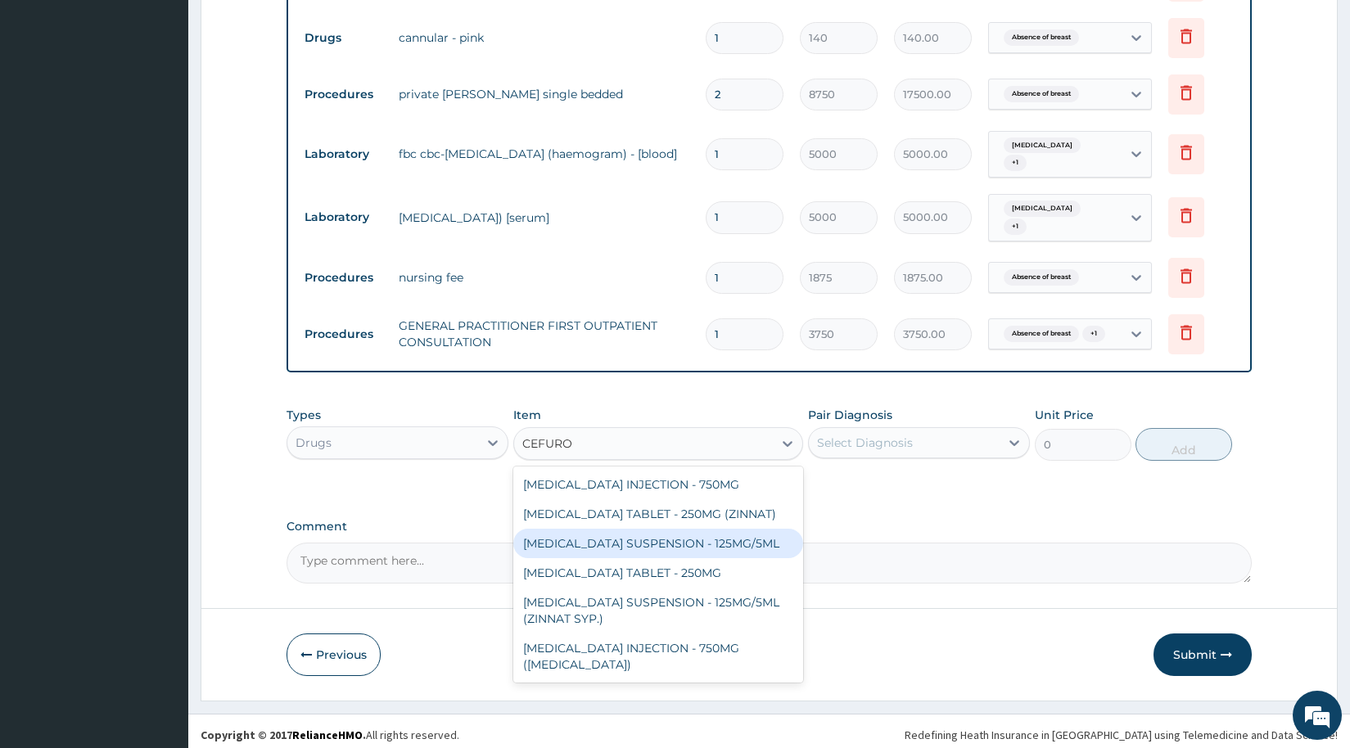
click at [686, 535] on div "CEFUROXIME SUSPENSION - 125MG/5ML" at bounding box center [658, 543] width 290 height 29
type input "3919.9999999999995"
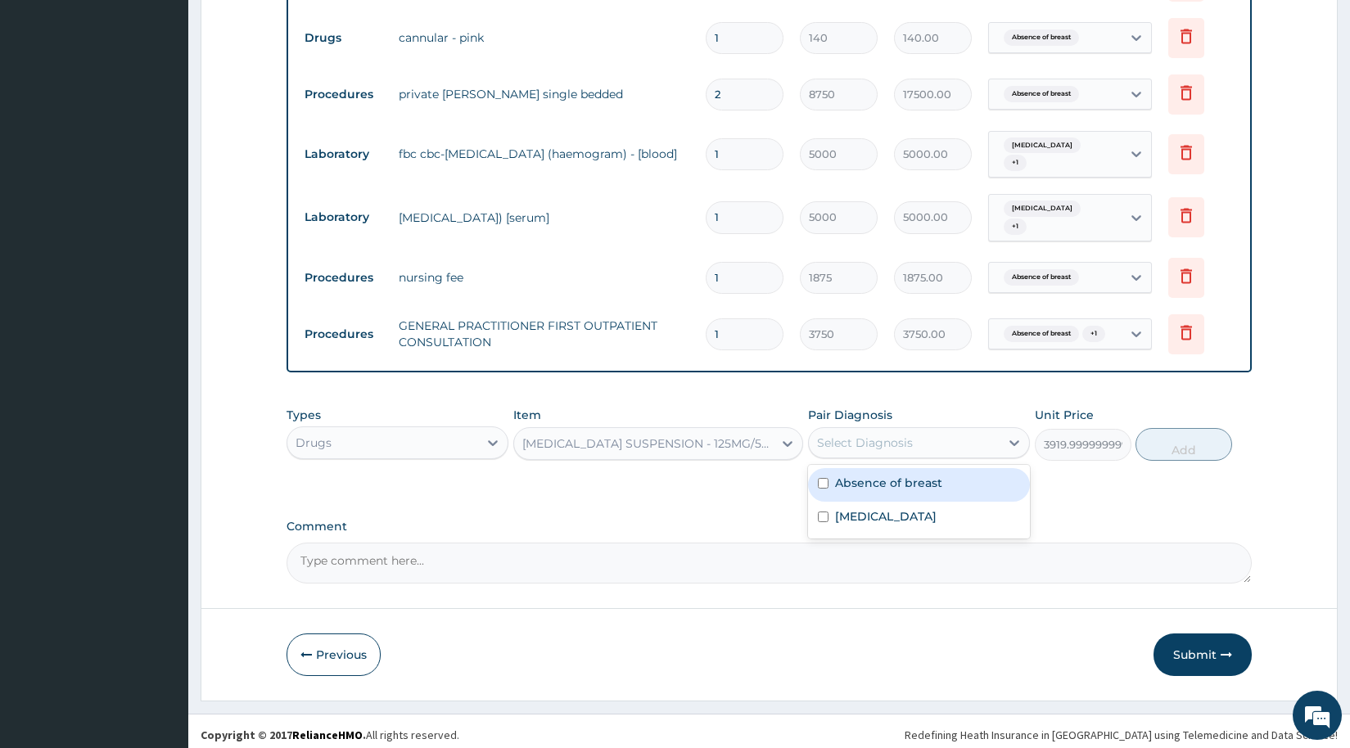
click at [888, 435] on div "Select Diagnosis" at bounding box center [865, 443] width 96 height 16
click at [840, 483] on label "Absence of breast" at bounding box center [888, 483] width 107 height 16
checkbox input "true"
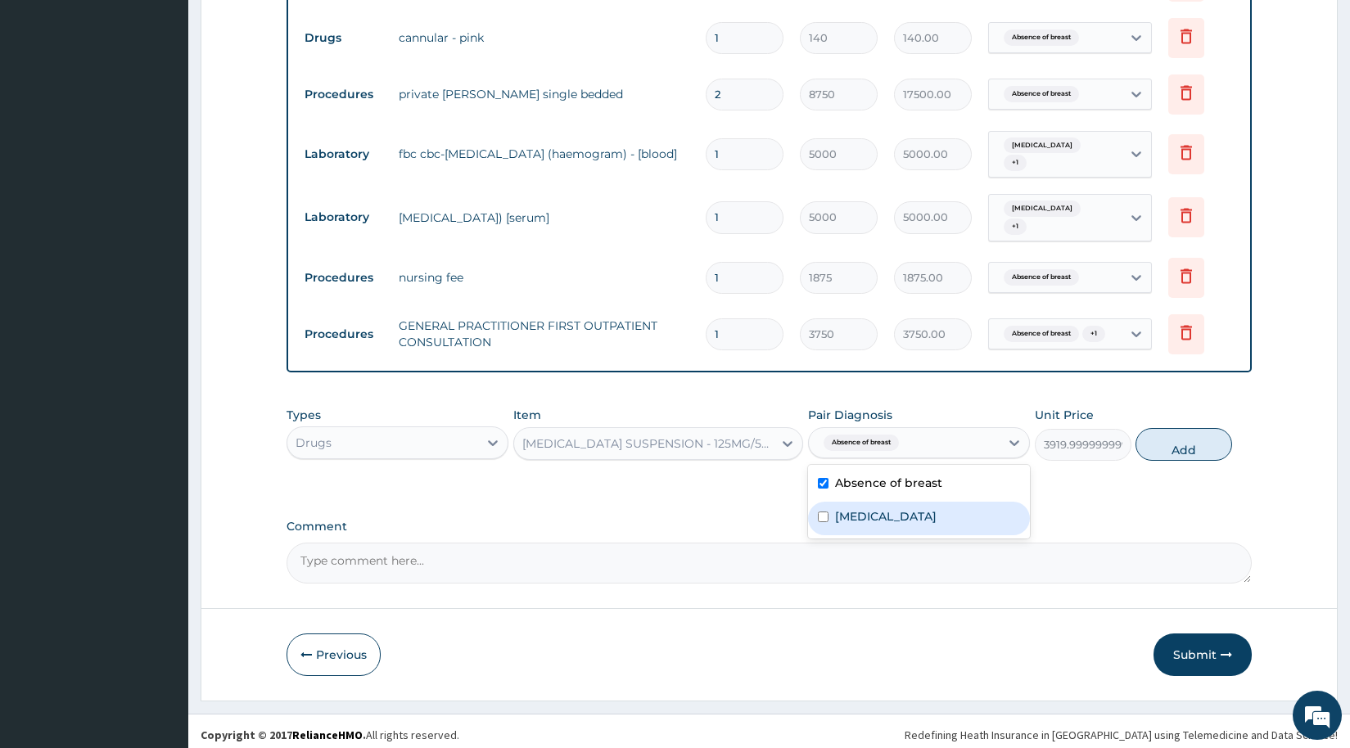
drag, startPoint x: 833, startPoint y: 513, endPoint x: 848, endPoint y: 507, distance: 16.6
click at [834, 513] on div "Sepsis" at bounding box center [919, 519] width 222 height 34
checkbox input "true"
drag, startPoint x: 1193, startPoint y: 436, endPoint x: 1214, endPoint y: 427, distance: 23.1
click at [1193, 437] on button "Add" at bounding box center [1184, 444] width 97 height 33
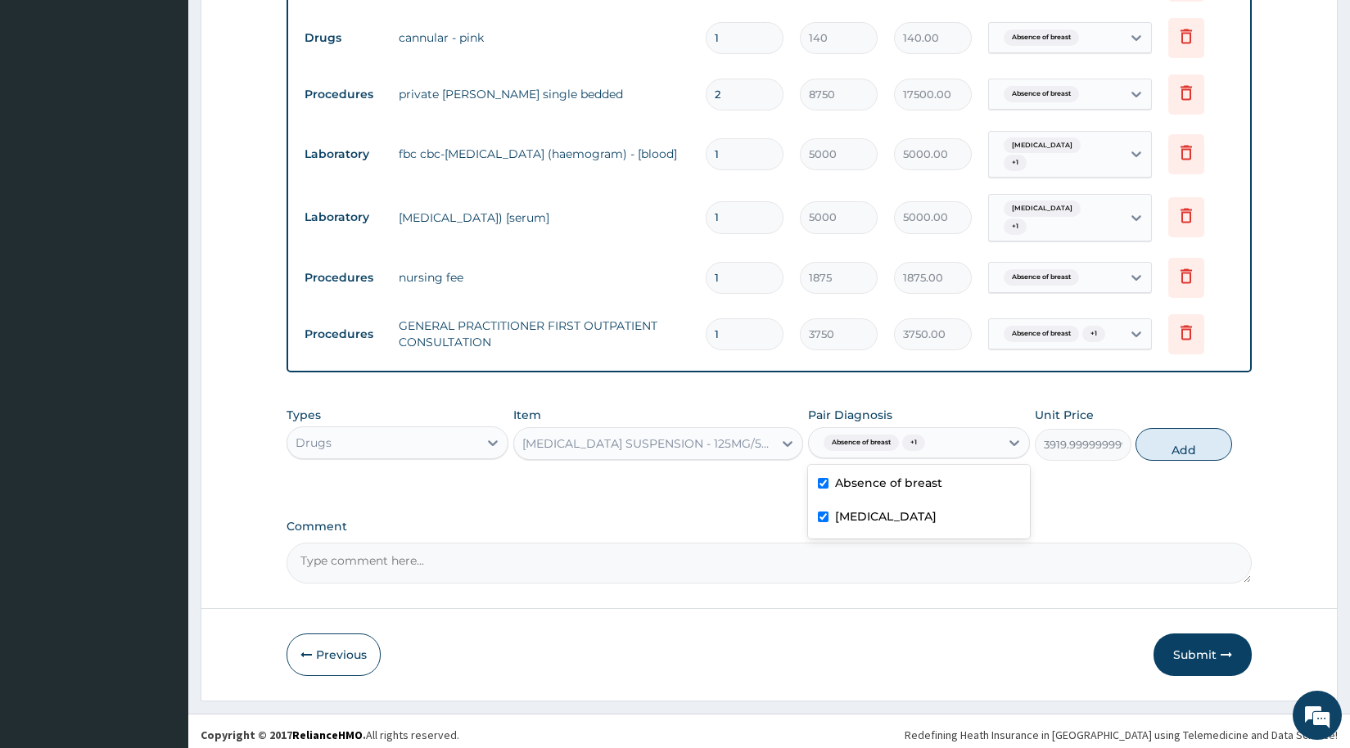
type input "0"
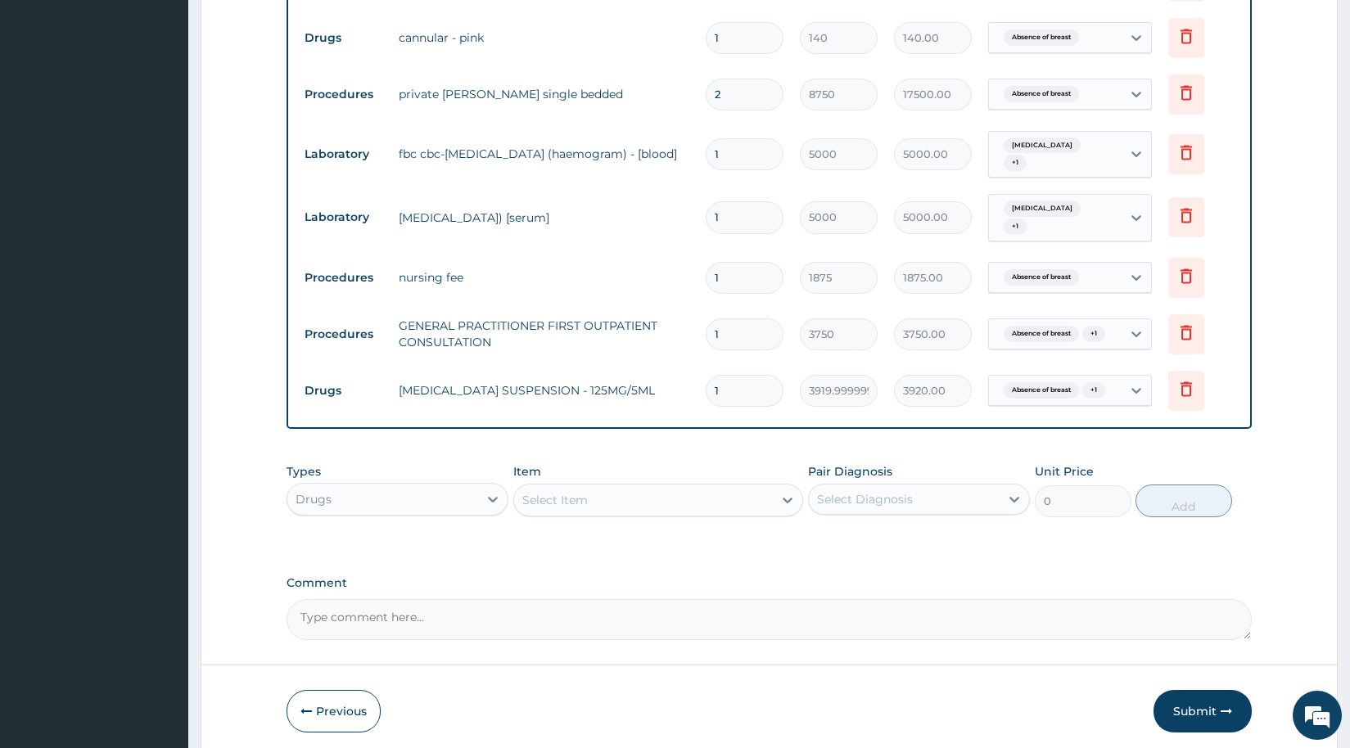
click at [612, 498] on div "Select Item" at bounding box center [643, 500] width 259 height 26
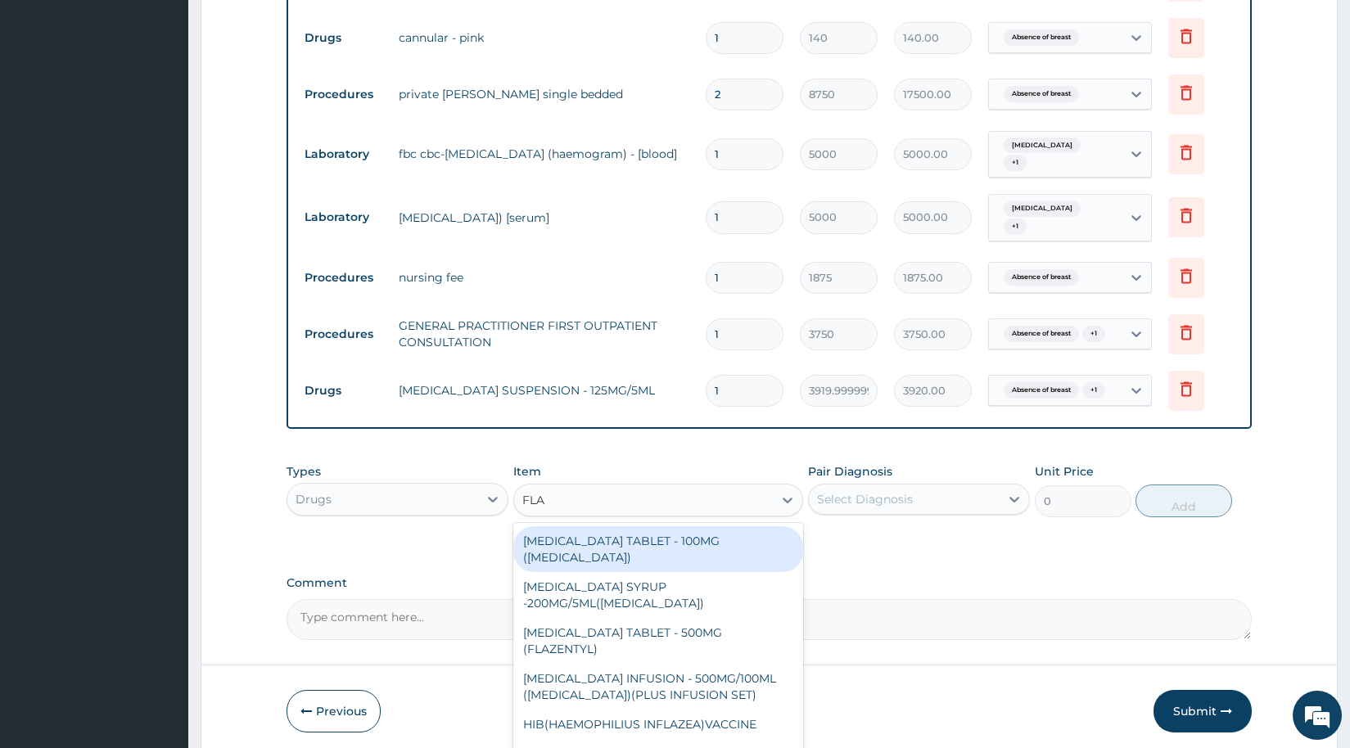
type input "FLAG"
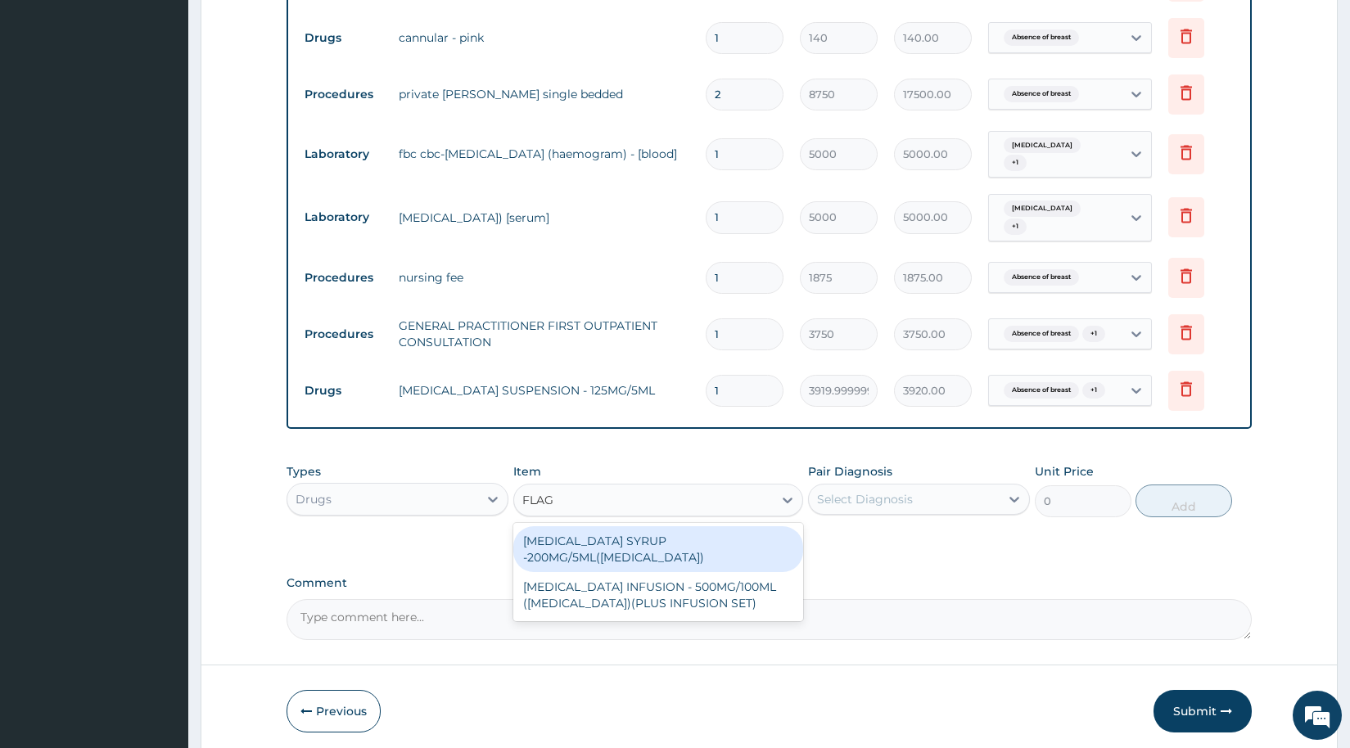
click at [633, 539] on div "METRONIDAZOLE SYRUP -200MG/5ML(FLAGYL)" at bounding box center [658, 550] width 290 height 46
type input "672"
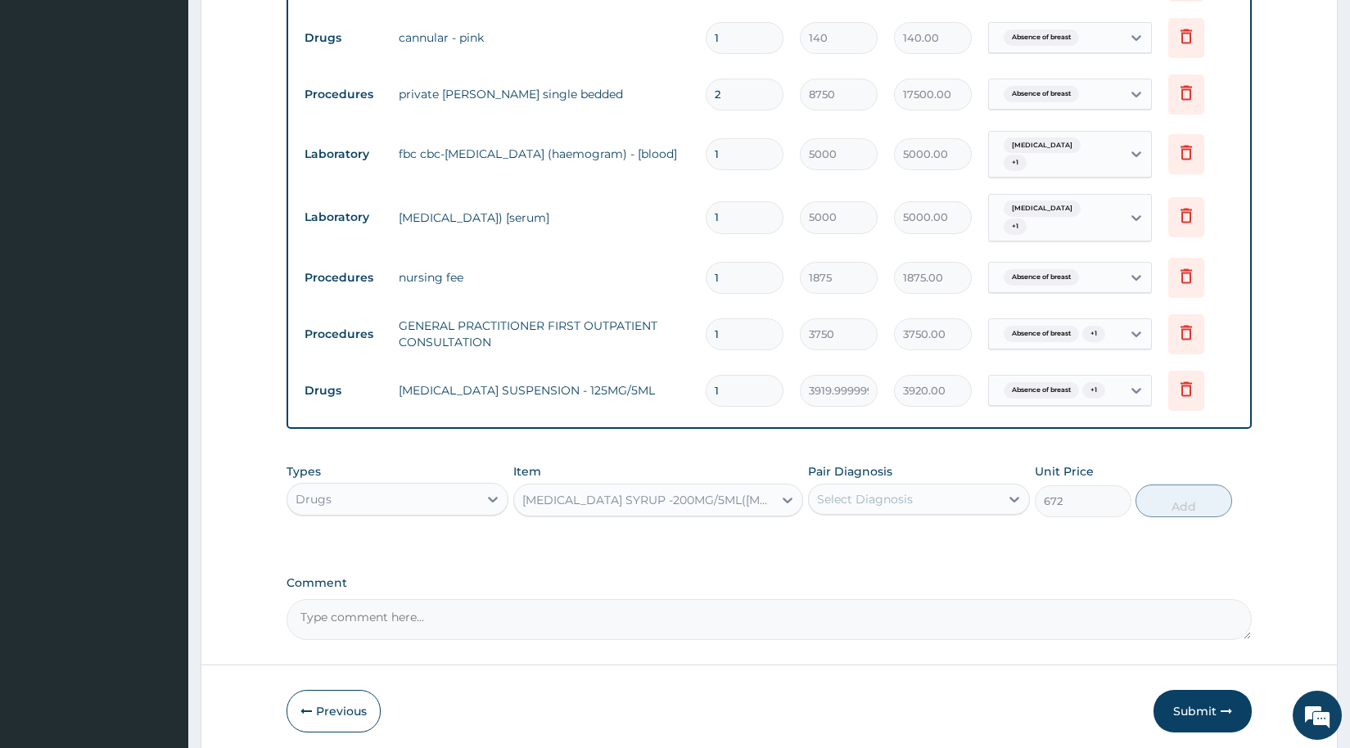
click at [867, 499] on div "Select Diagnosis" at bounding box center [865, 499] width 96 height 16
drag, startPoint x: 853, startPoint y: 540, endPoint x: 852, endPoint y: 555, distance: 15.6
click at [853, 541] on label "Absence of breast" at bounding box center [888, 539] width 107 height 16
checkbox input "true"
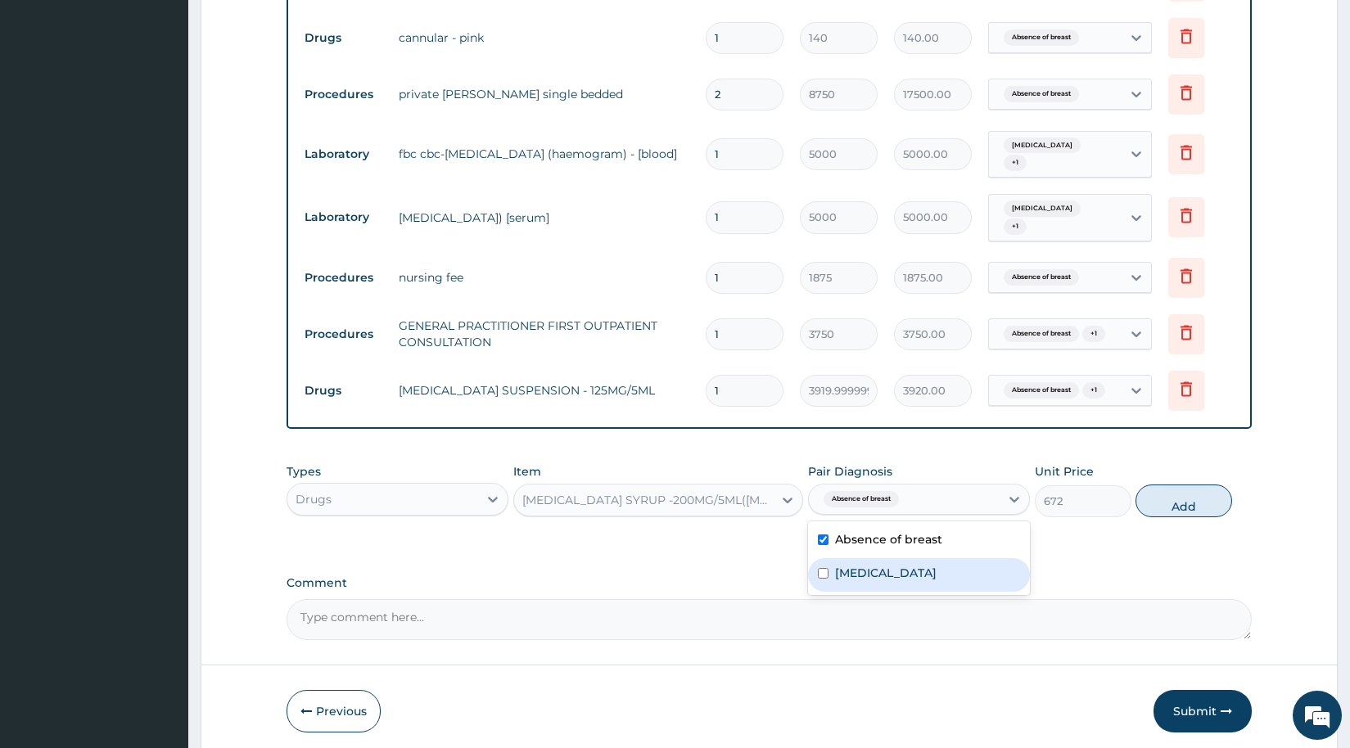
click at [845, 569] on label "Sepsis" at bounding box center [886, 573] width 102 height 16
checkbox input "true"
click at [1189, 488] on button "Add" at bounding box center [1184, 501] width 97 height 33
type input "0"
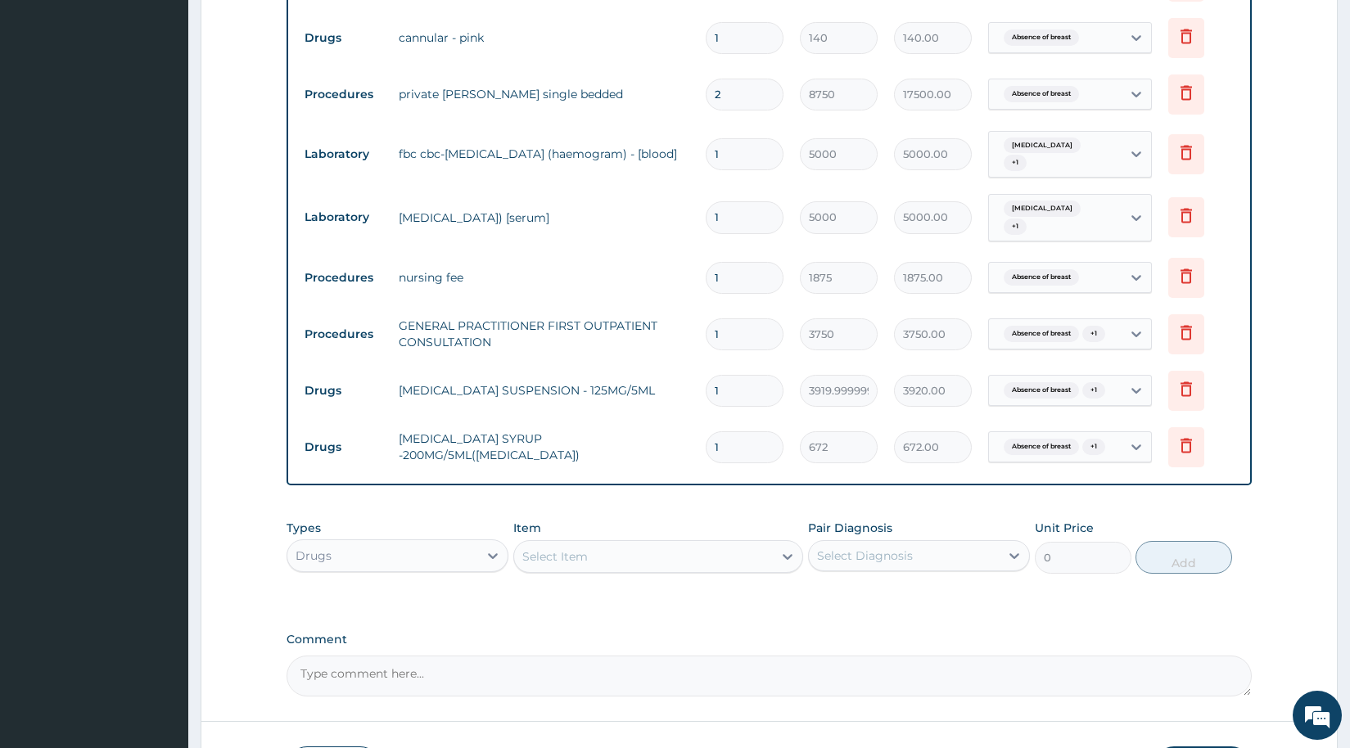
click at [644, 563] on div "Select Item" at bounding box center [643, 557] width 259 height 26
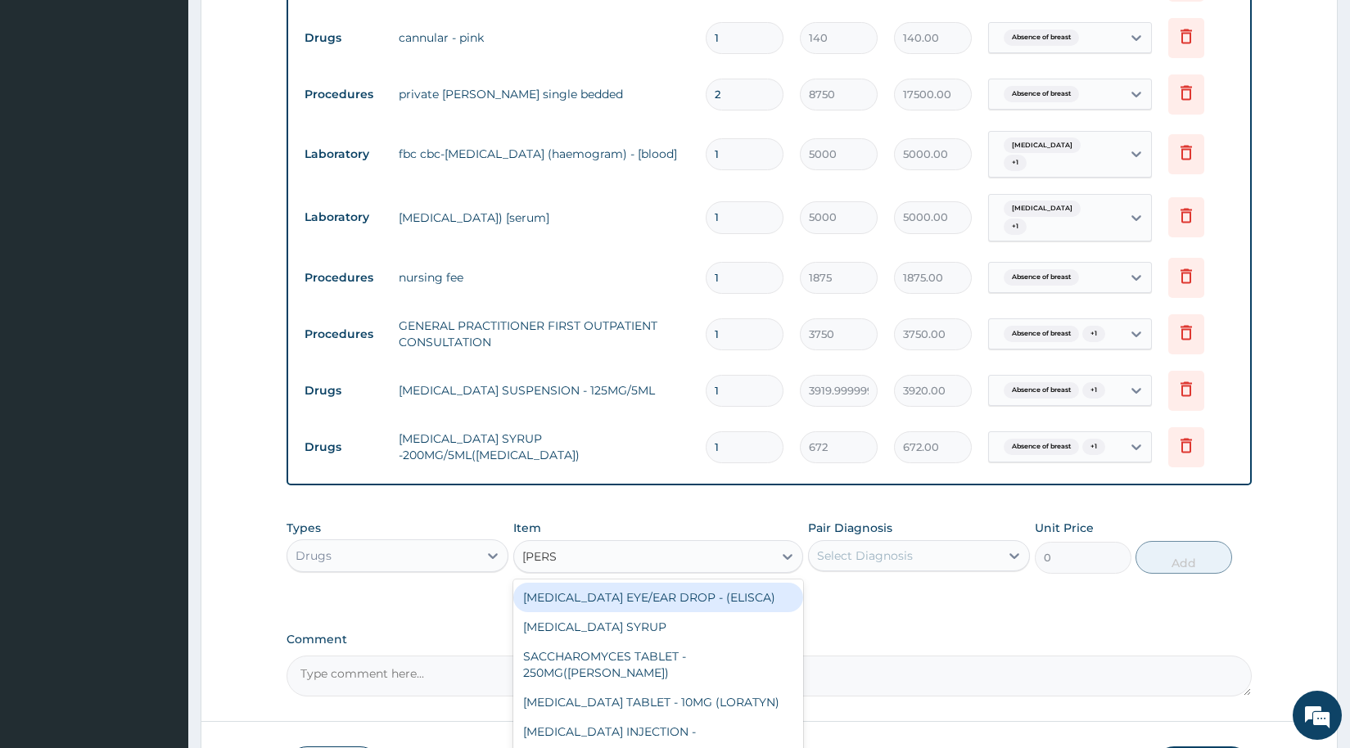
type input "LORAT"
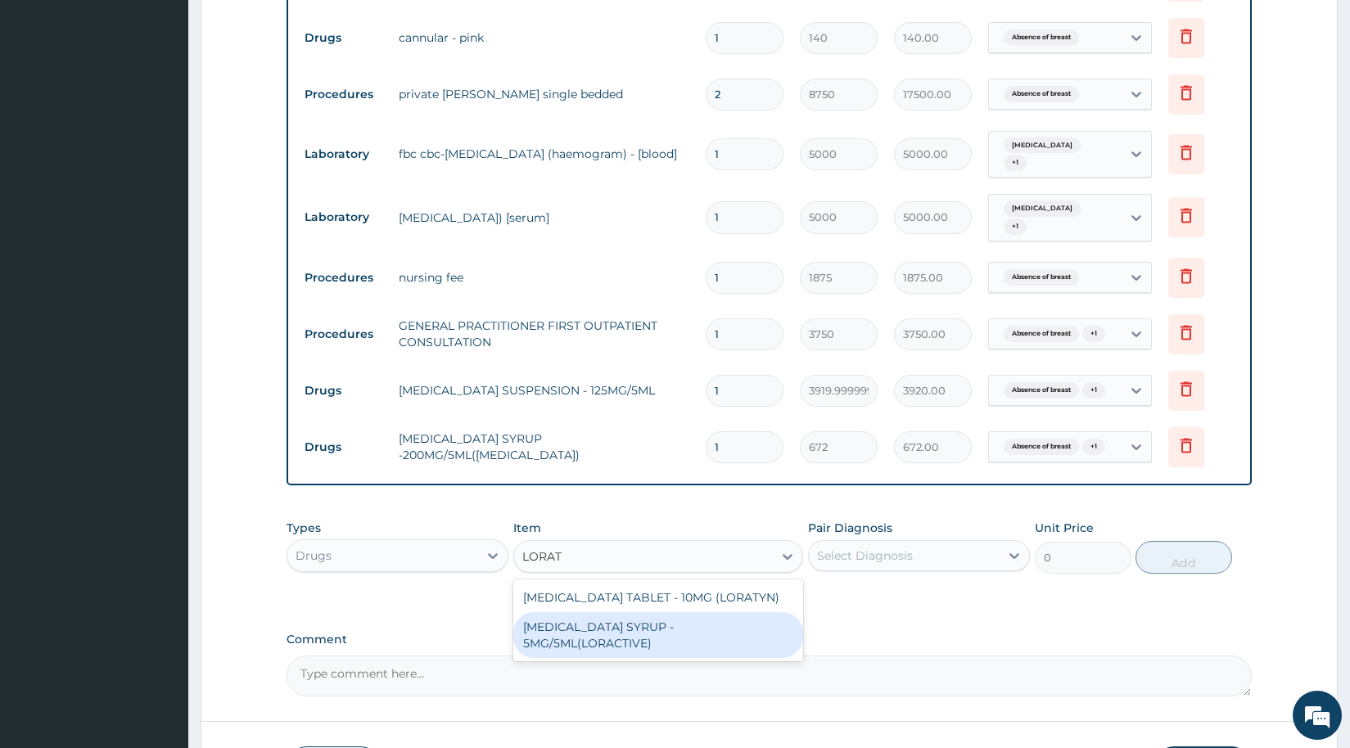
click at [595, 640] on div "[MEDICAL_DATA] SYRUP - 5MG/5ML(LORACTIVE)" at bounding box center [658, 636] width 290 height 46
type input "1232"
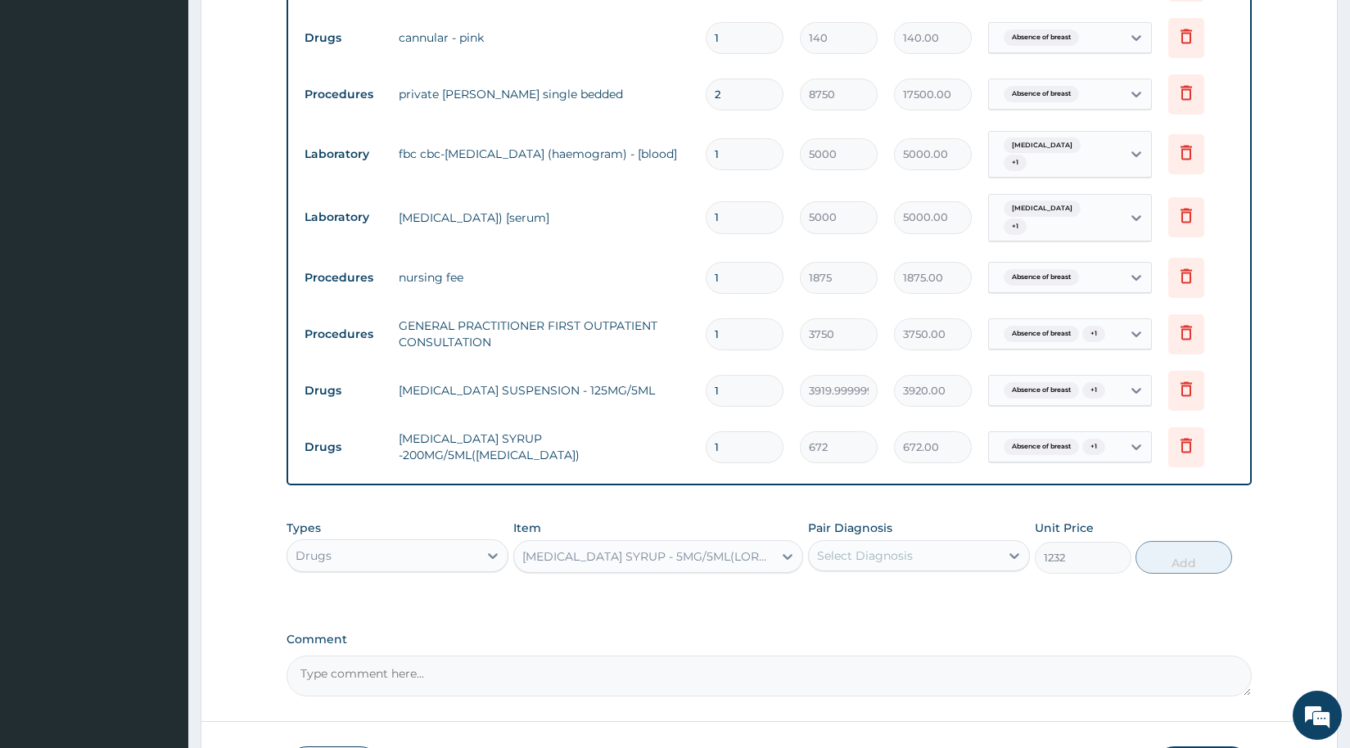
click at [878, 548] on div "Select Diagnosis" at bounding box center [919, 555] width 222 height 31
drag, startPoint x: 861, startPoint y: 600, endPoint x: 857, endPoint y: 626, distance: 25.7
click at [861, 601] on label "Absence of breast" at bounding box center [888, 596] width 107 height 16
checkbox input "true"
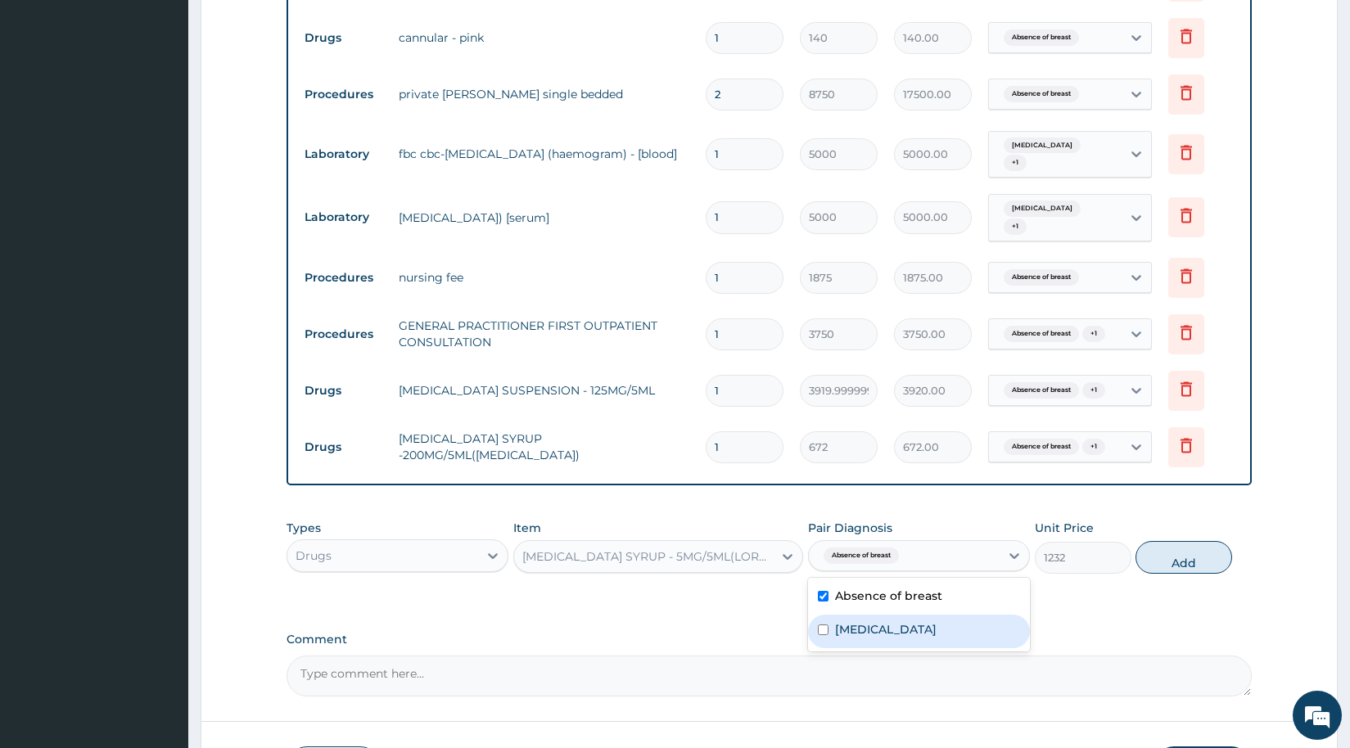
drag, startPoint x: 857, startPoint y: 631, endPoint x: 885, endPoint y: 617, distance: 32.2
click at [857, 631] on label "Sepsis" at bounding box center [886, 630] width 102 height 16
checkbox input "true"
click at [1173, 571] on button "Add" at bounding box center [1184, 557] width 97 height 33
type input "0"
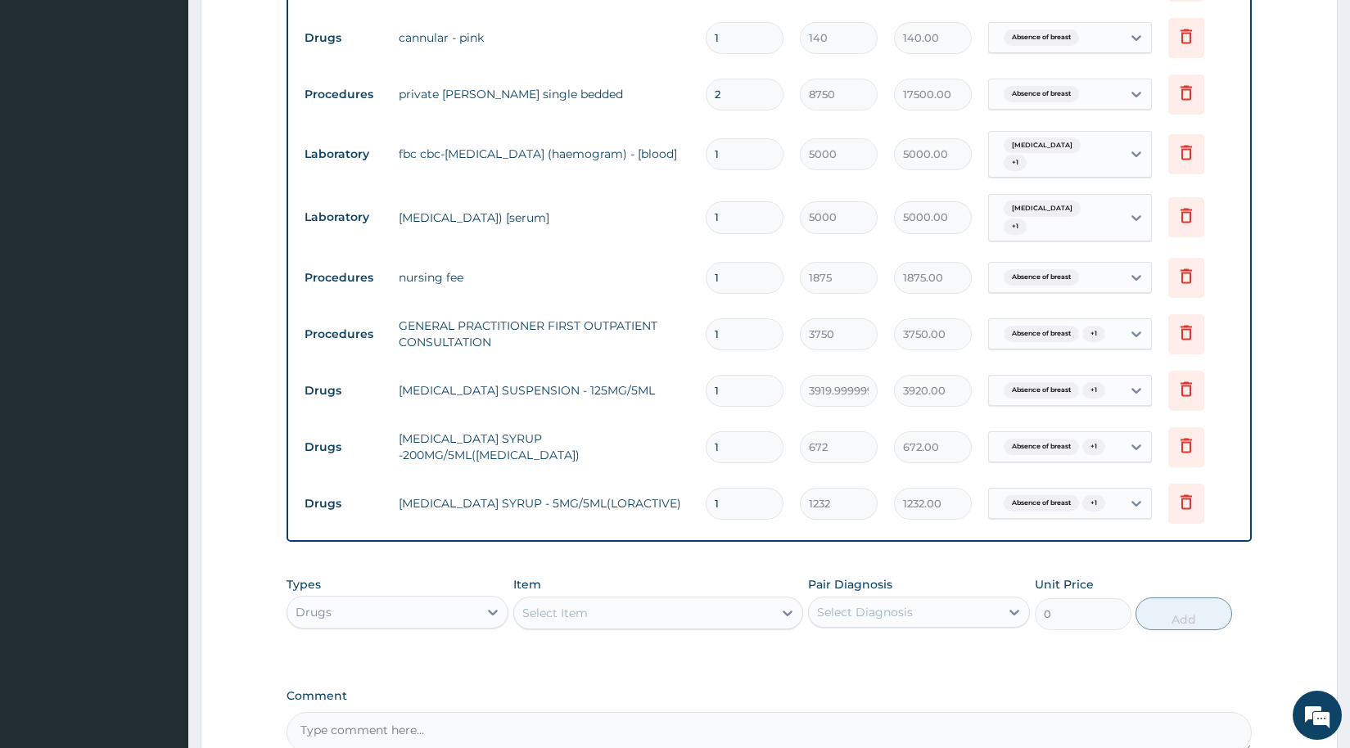
click at [575, 622] on div "Select Item" at bounding box center [555, 613] width 66 height 16
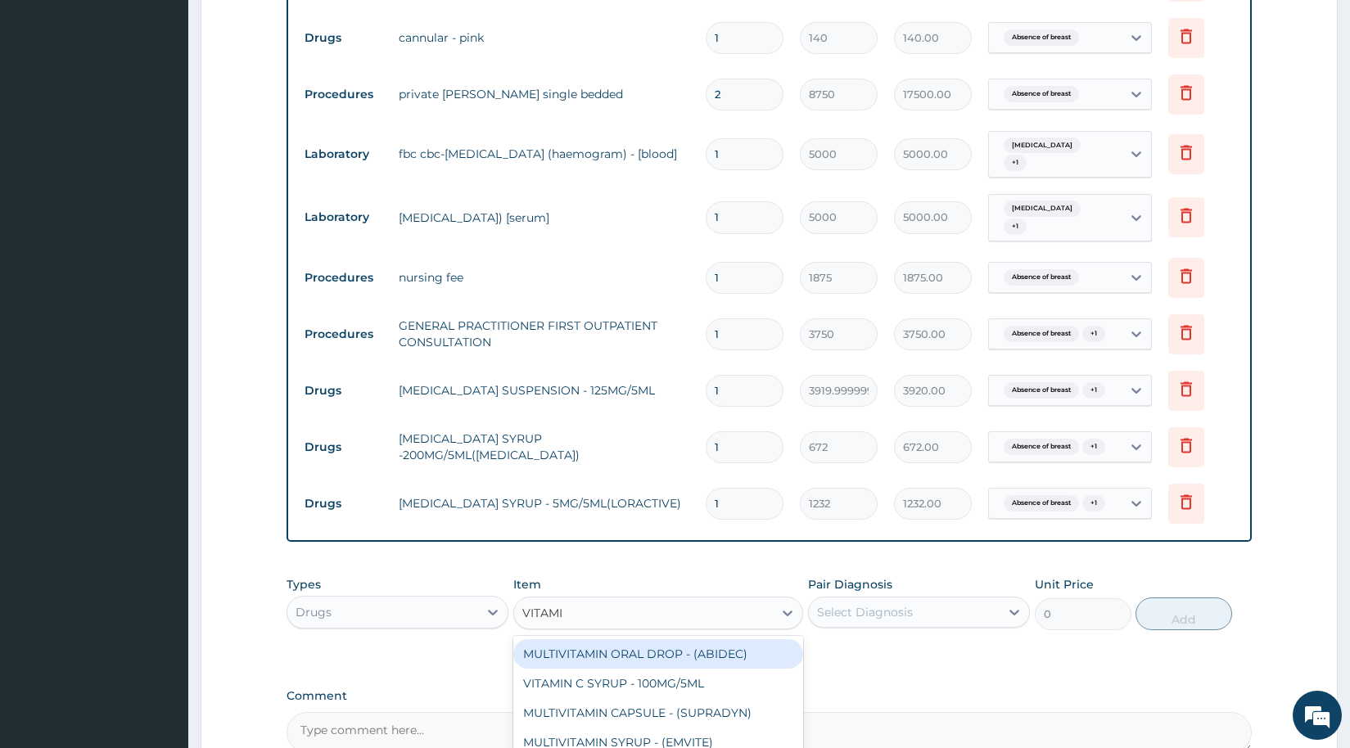
type input "VITAMIN"
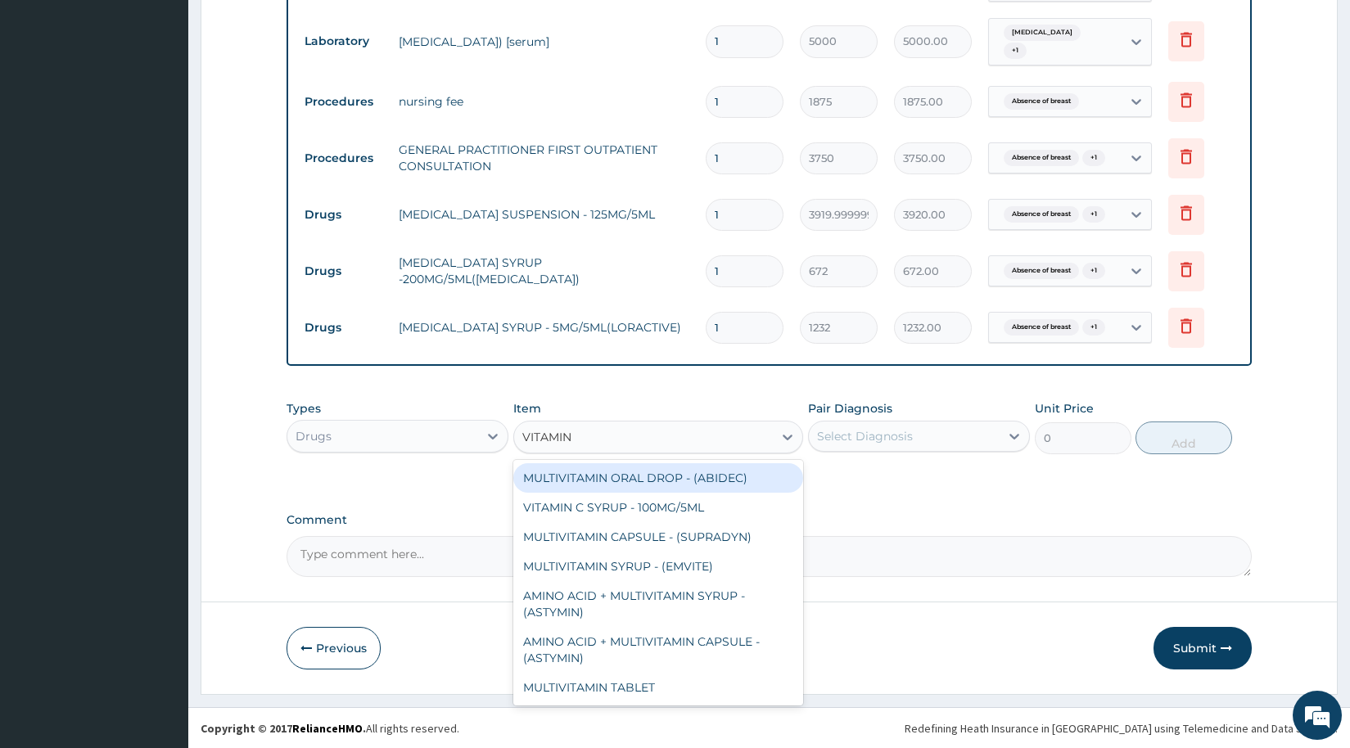
scroll to position [962, 0]
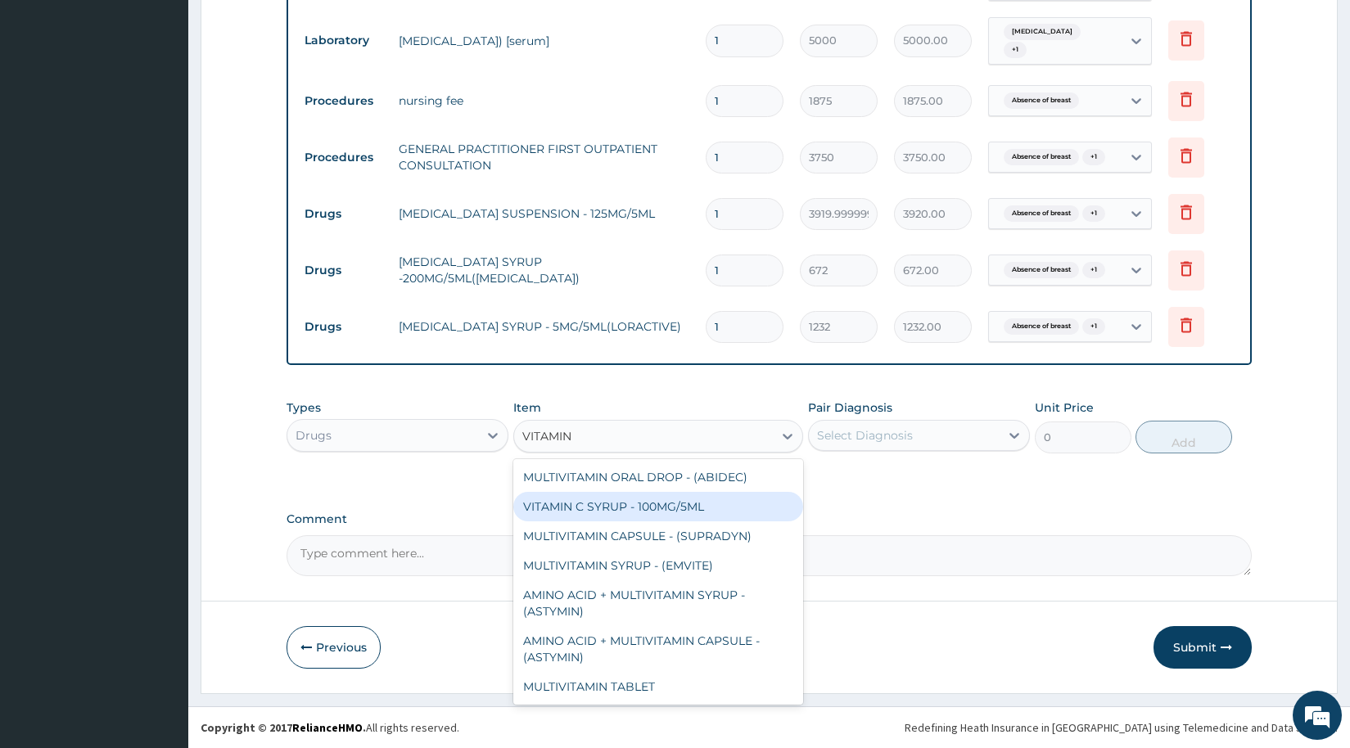
click at [632, 499] on div "VITAMIN C SYRUP - 100MG/5ML" at bounding box center [658, 506] width 290 height 29
type input "672"
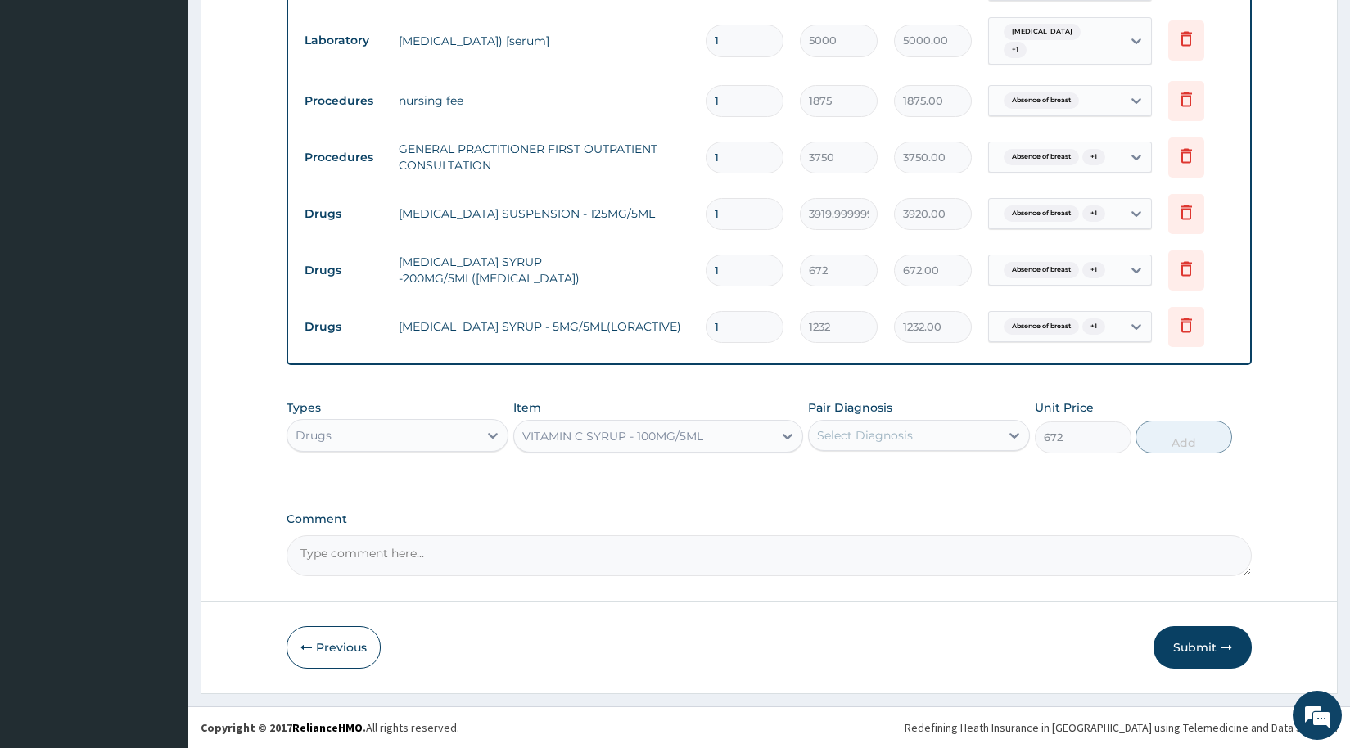
click at [898, 432] on div "Select Diagnosis" at bounding box center [865, 435] width 96 height 16
drag, startPoint x: 871, startPoint y: 472, endPoint x: 860, endPoint y: 509, distance: 39.4
click at [870, 479] on label "Absence of breast" at bounding box center [888, 476] width 107 height 16
checkbox input "true"
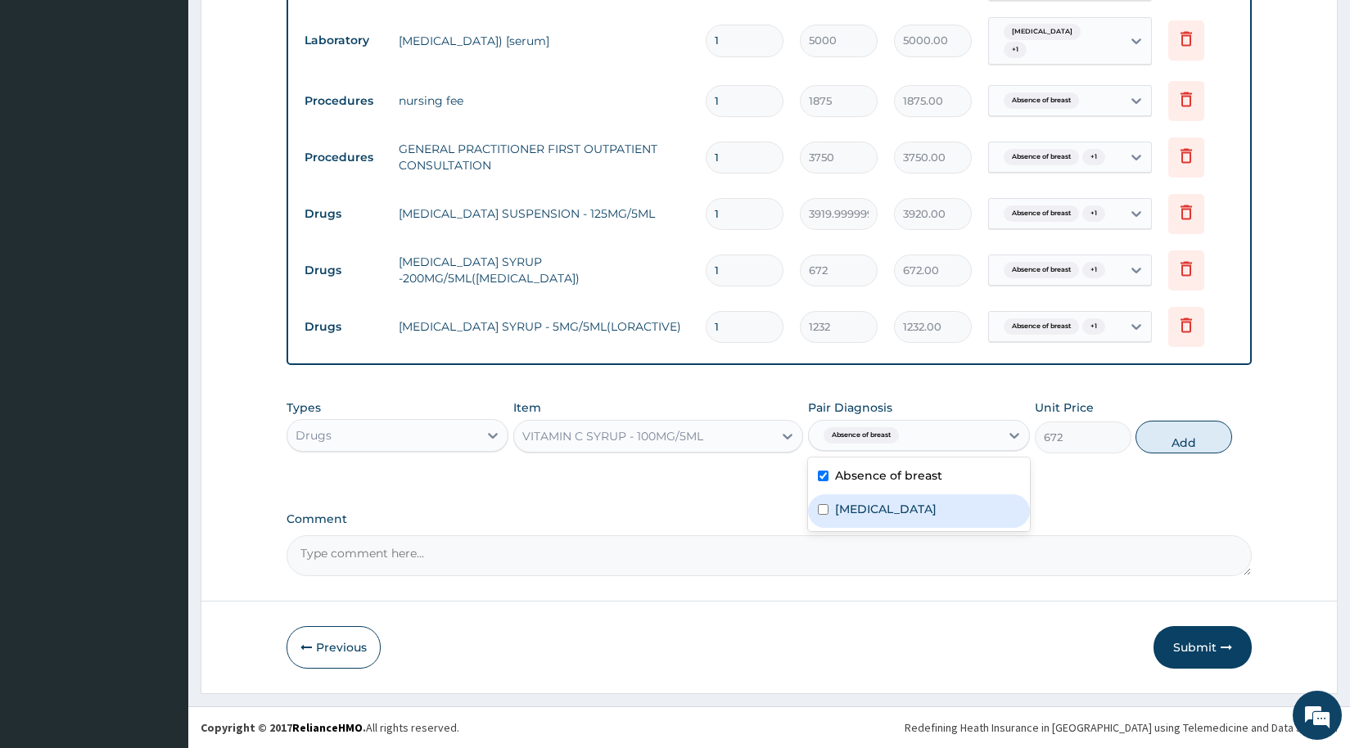
click at [856, 510] on label "Sepsis" at bounding box center [886, 509] width 102 height 16
checkbox input "true"
click at [1176, 427] on button "Add" at bounding box center [1184, 437] width 97 height 33
type input "0"
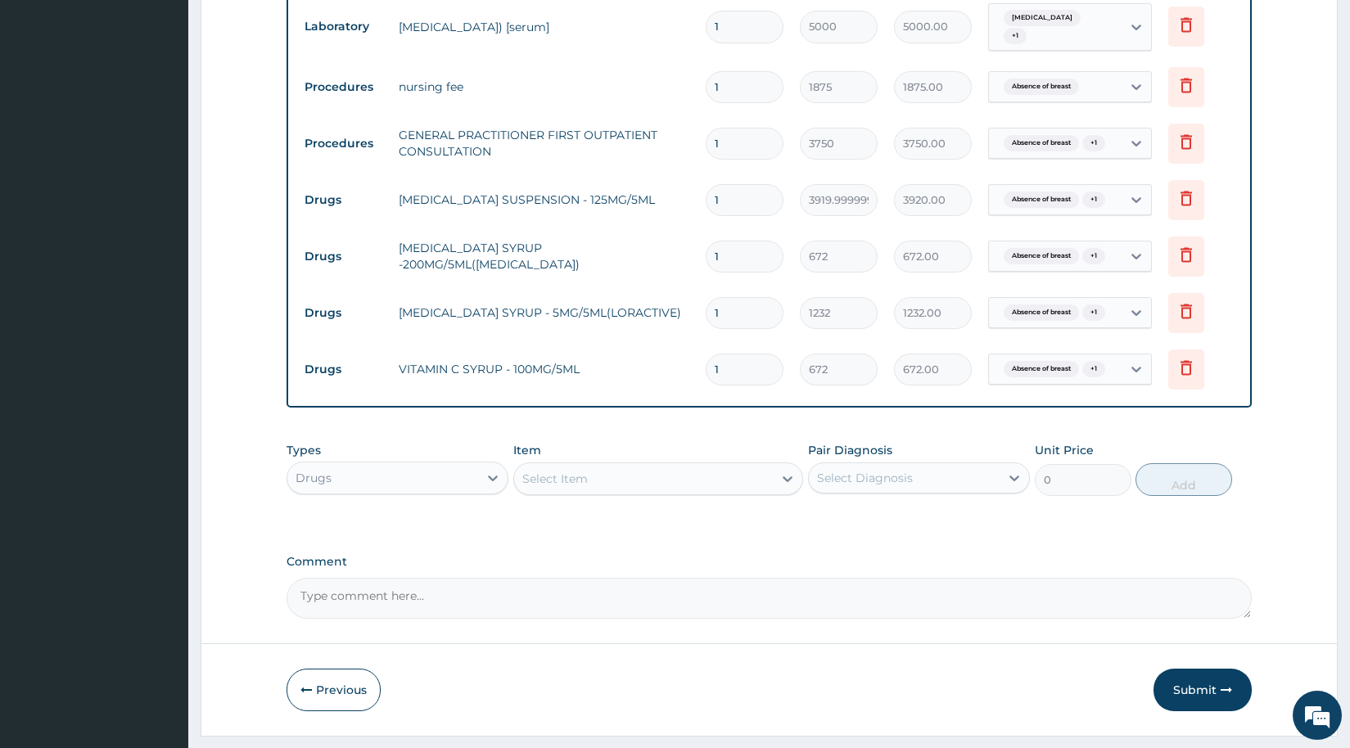
click at [634, 492] on div "Select Item" at bounding box center [643, 479] width 259 height 26
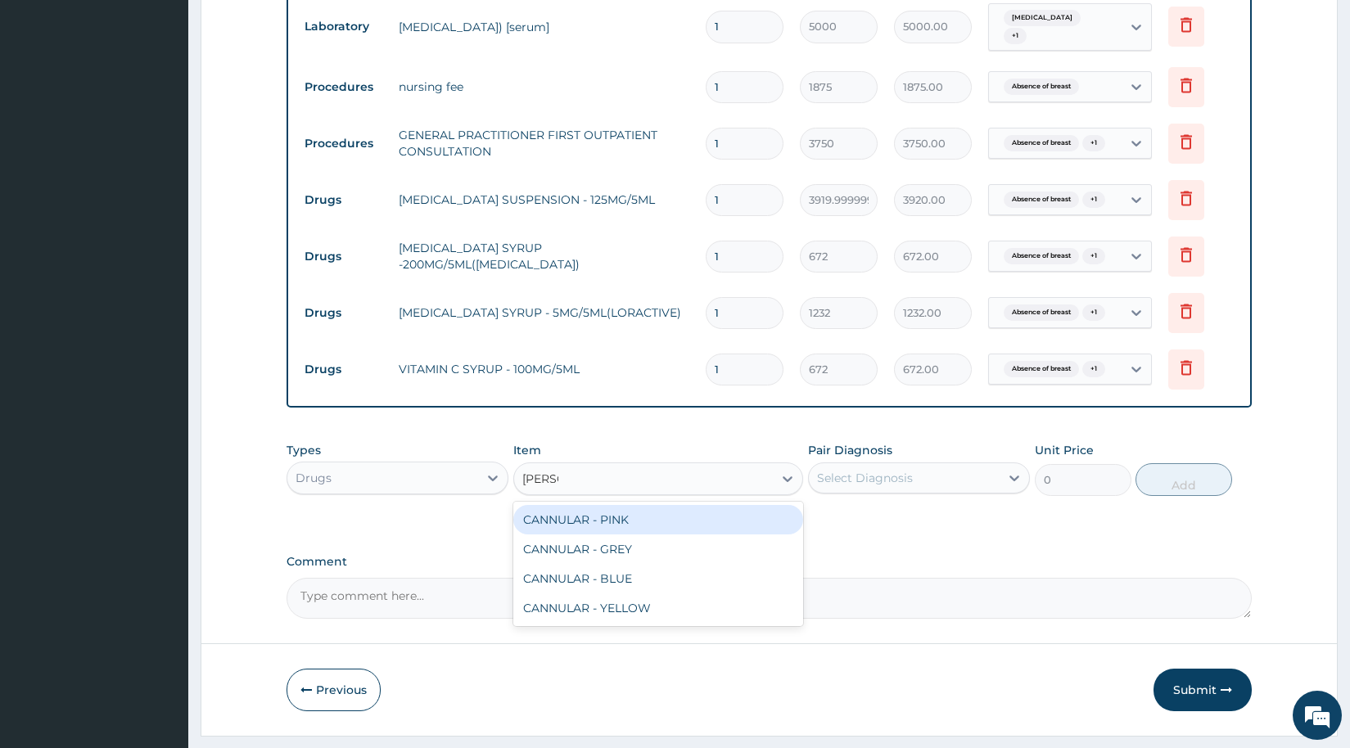
type input "CANNU"
click at [603, 535] on div "CANNULAR - PINK" at bounding box center [658, 519] width 290 height 29
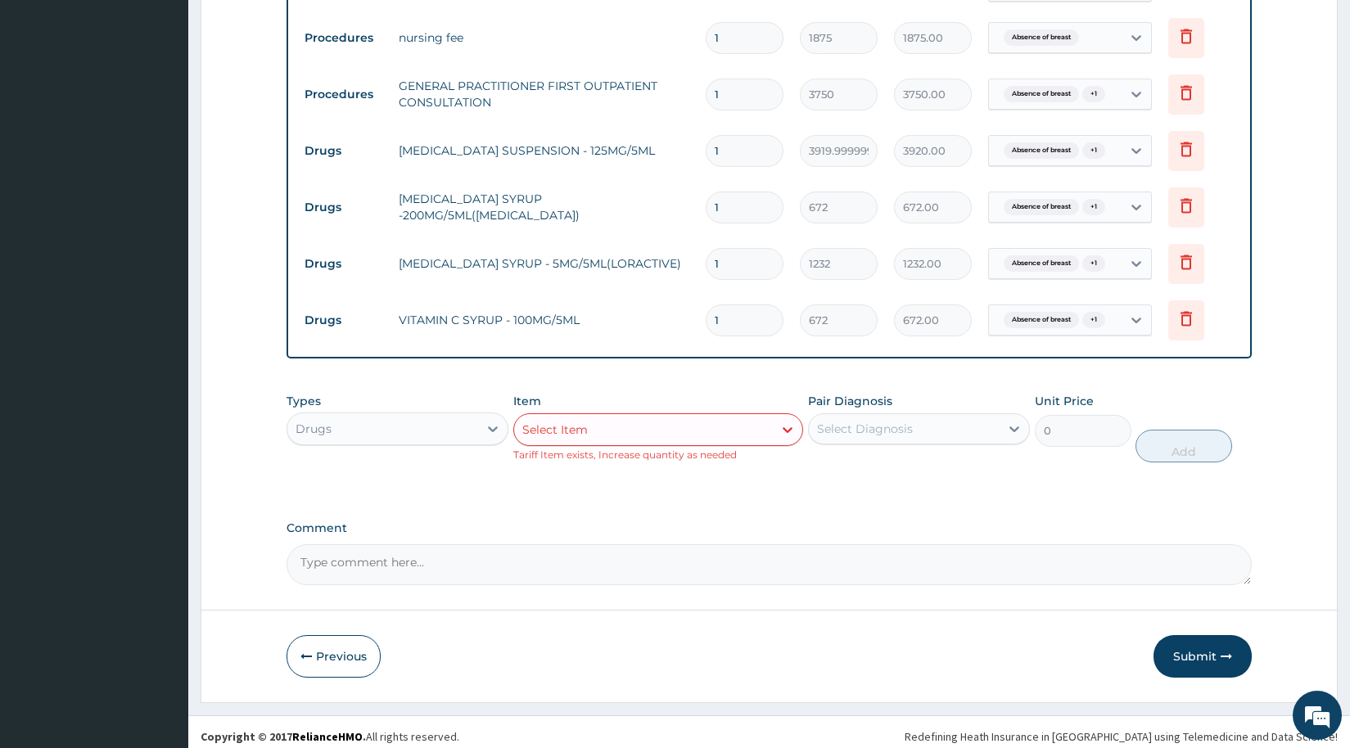
scroll to position [1041, 0]
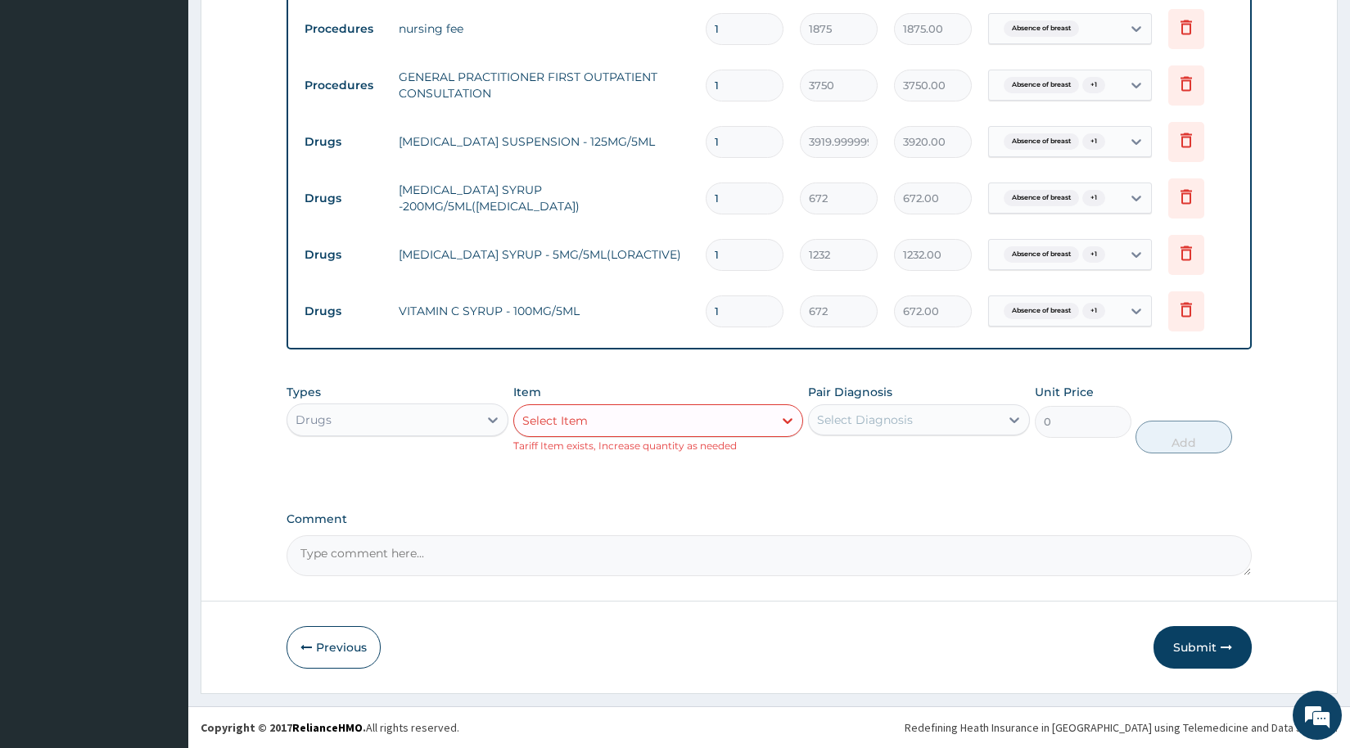
click at [631, 422] on div "Select Item" at bounding box center [643, 421] width 259 height 26
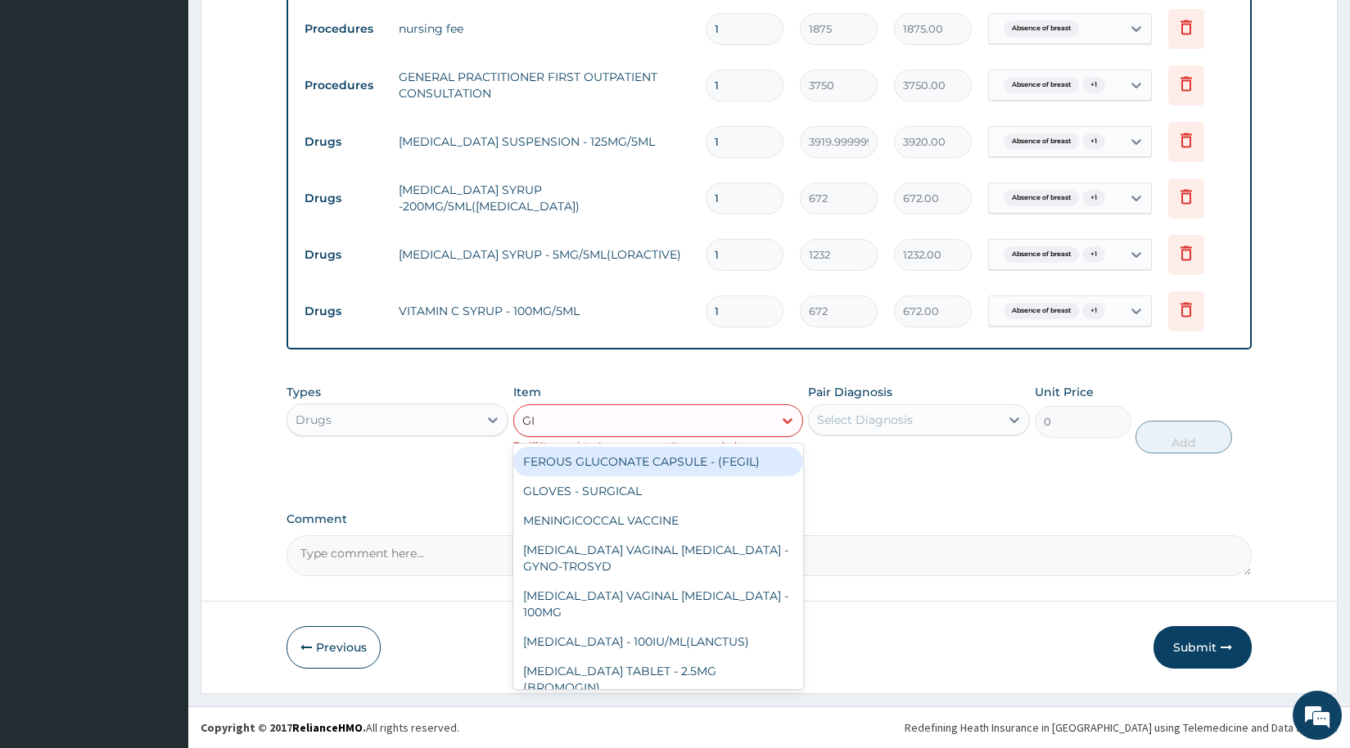
type input "G"
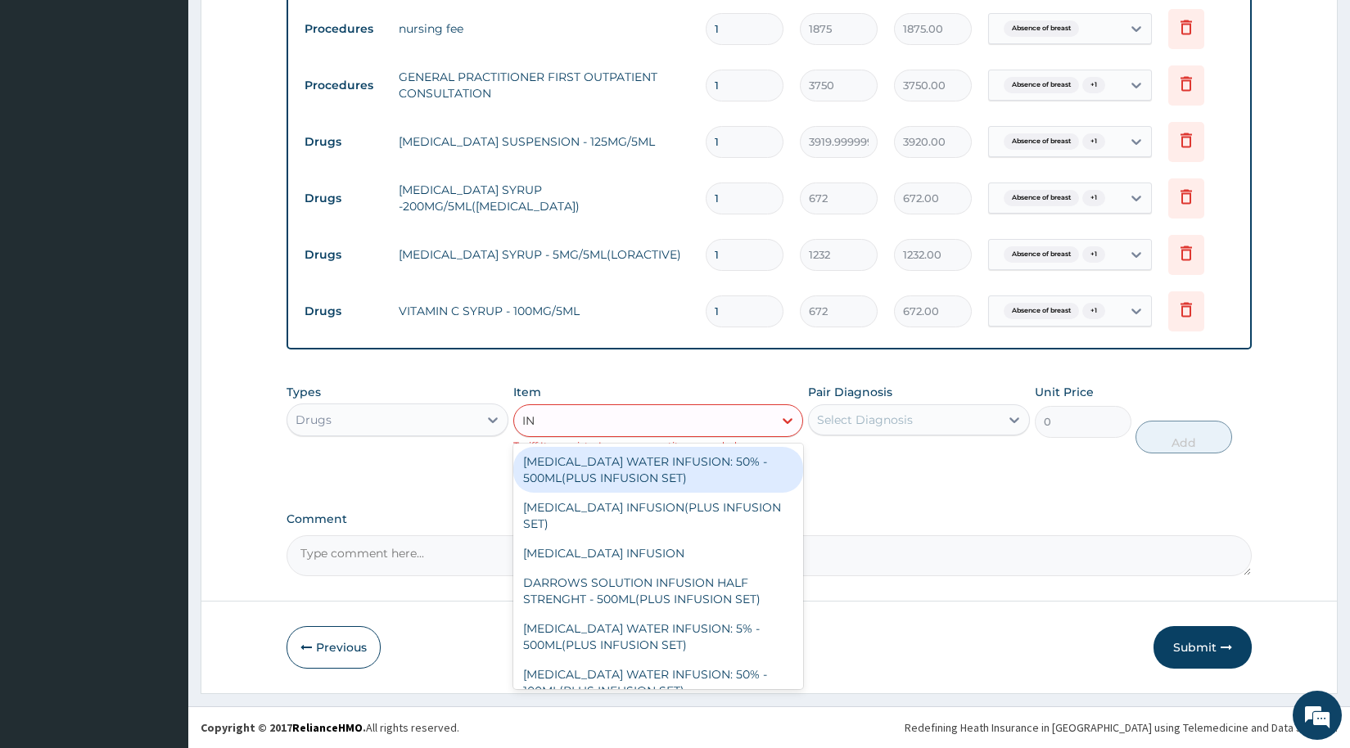
type input "I"
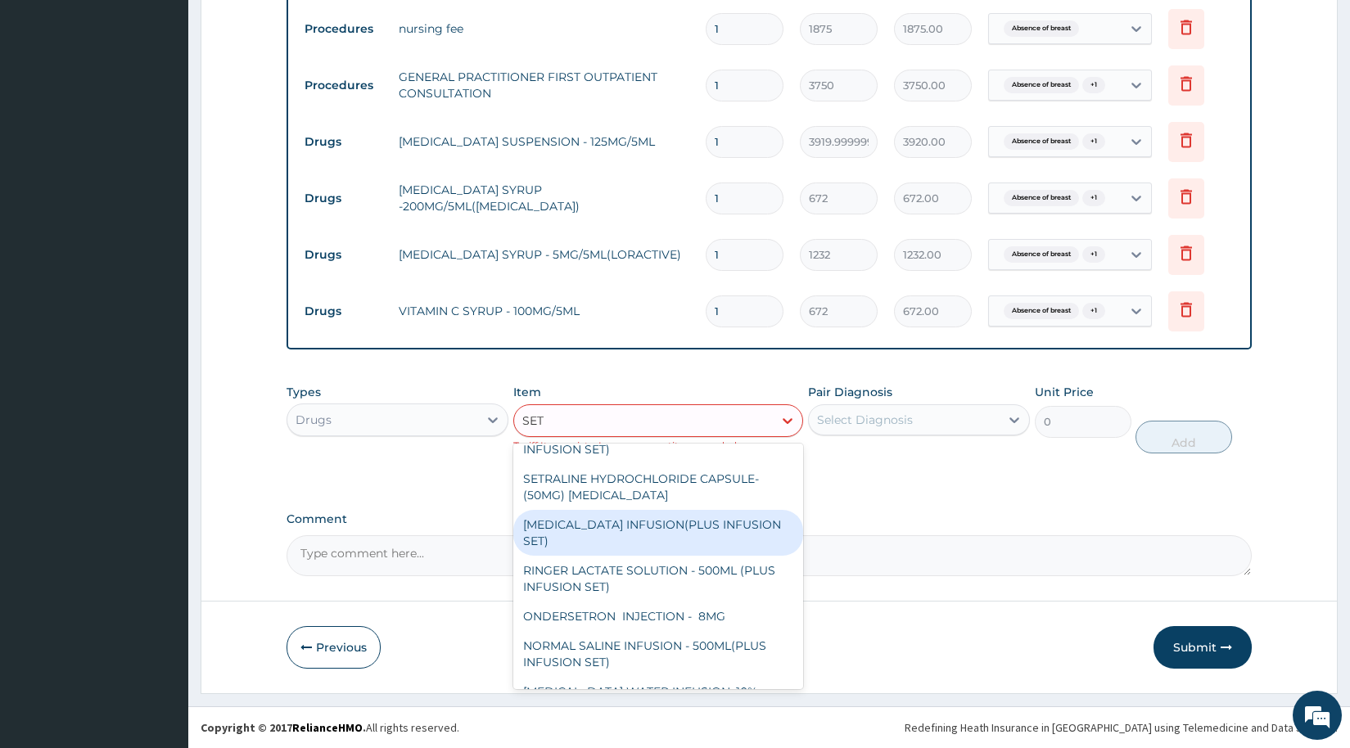
scroll to position [406, 0]
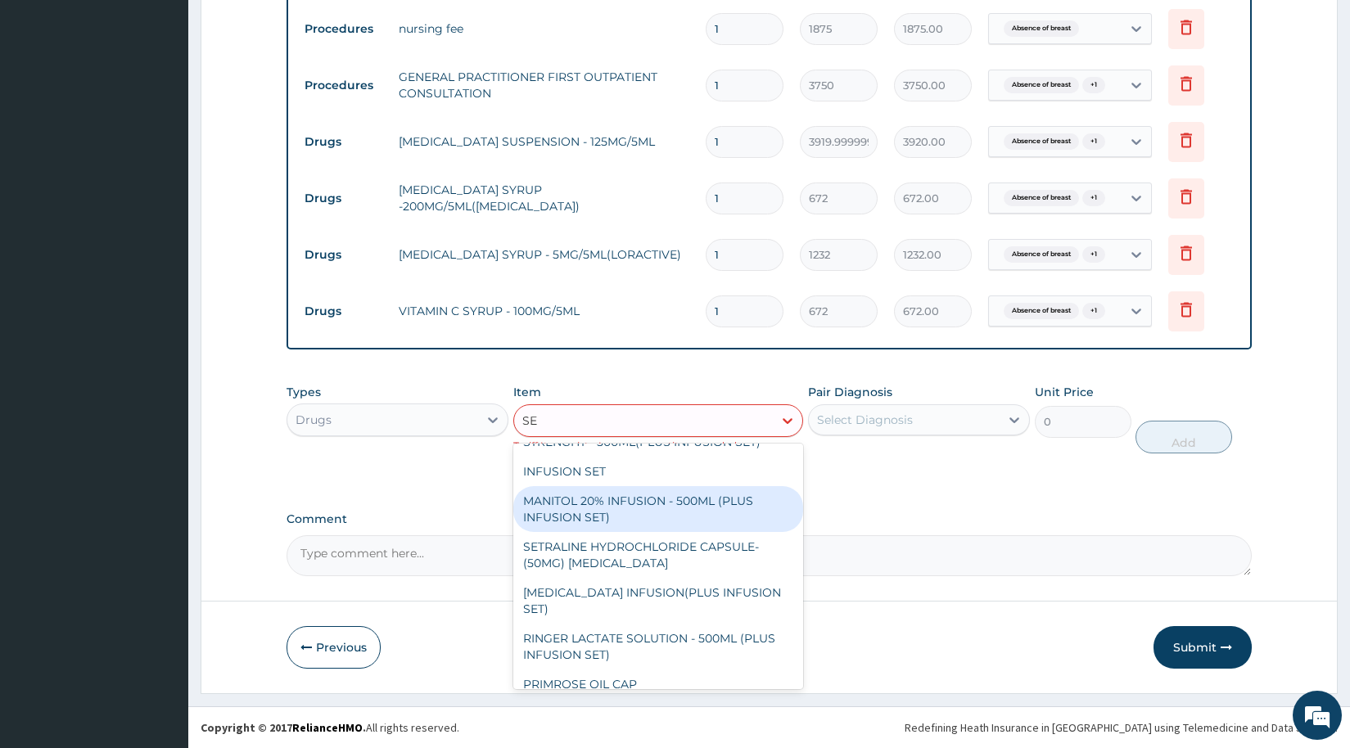
type input "S"
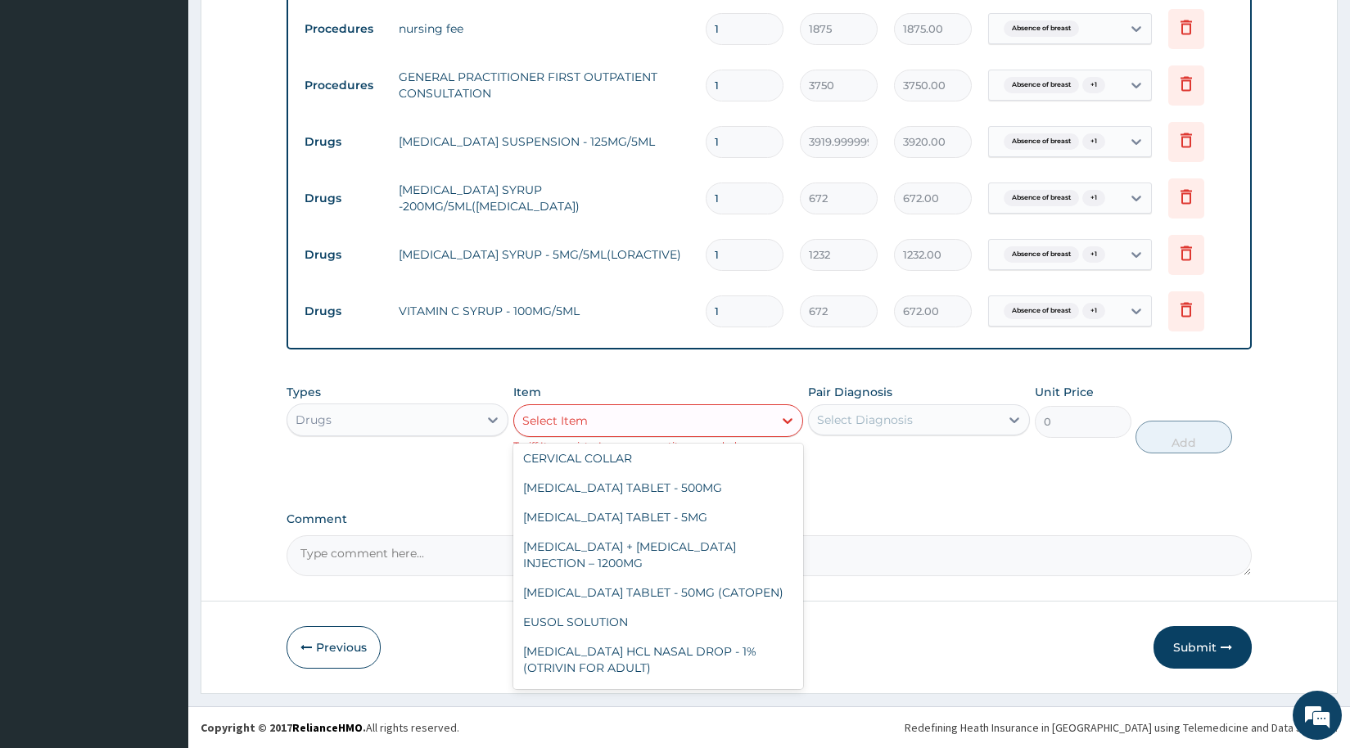
scroll to position [15143, 0]
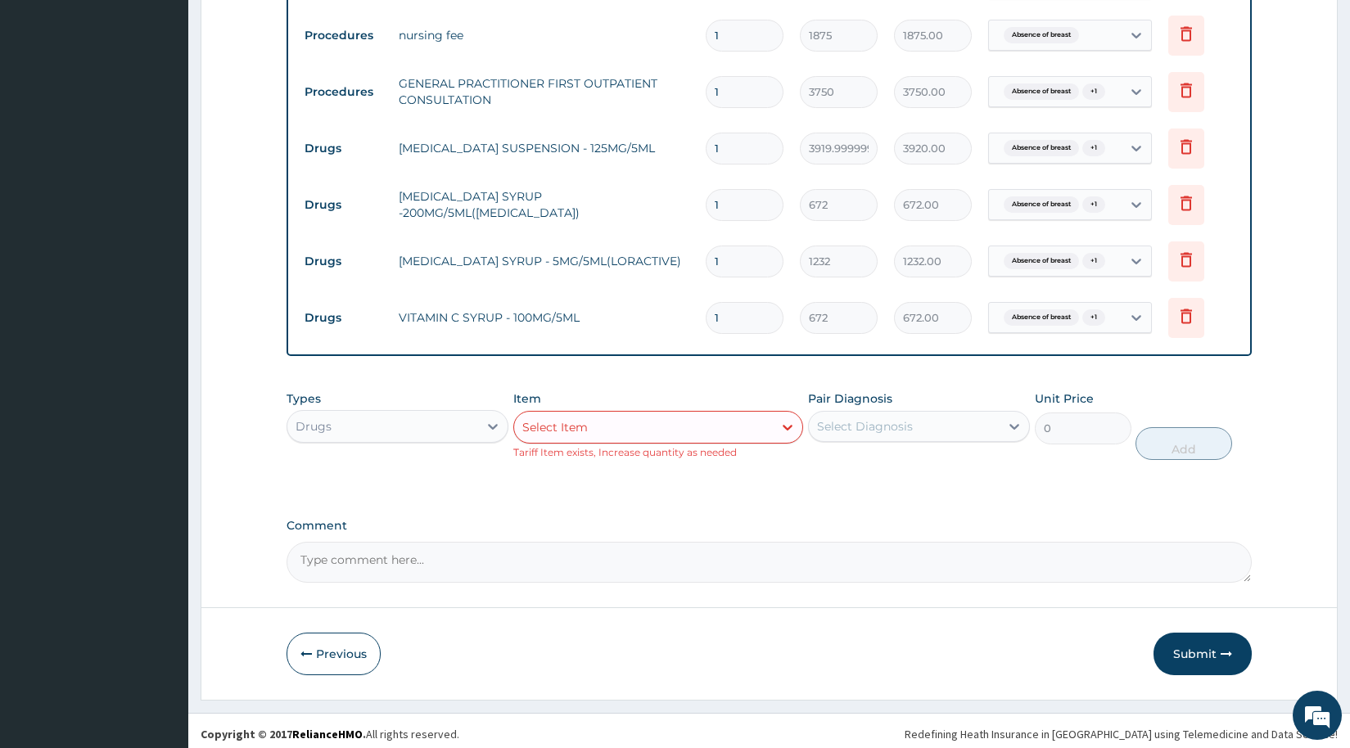
scroll to position [1041, 0]
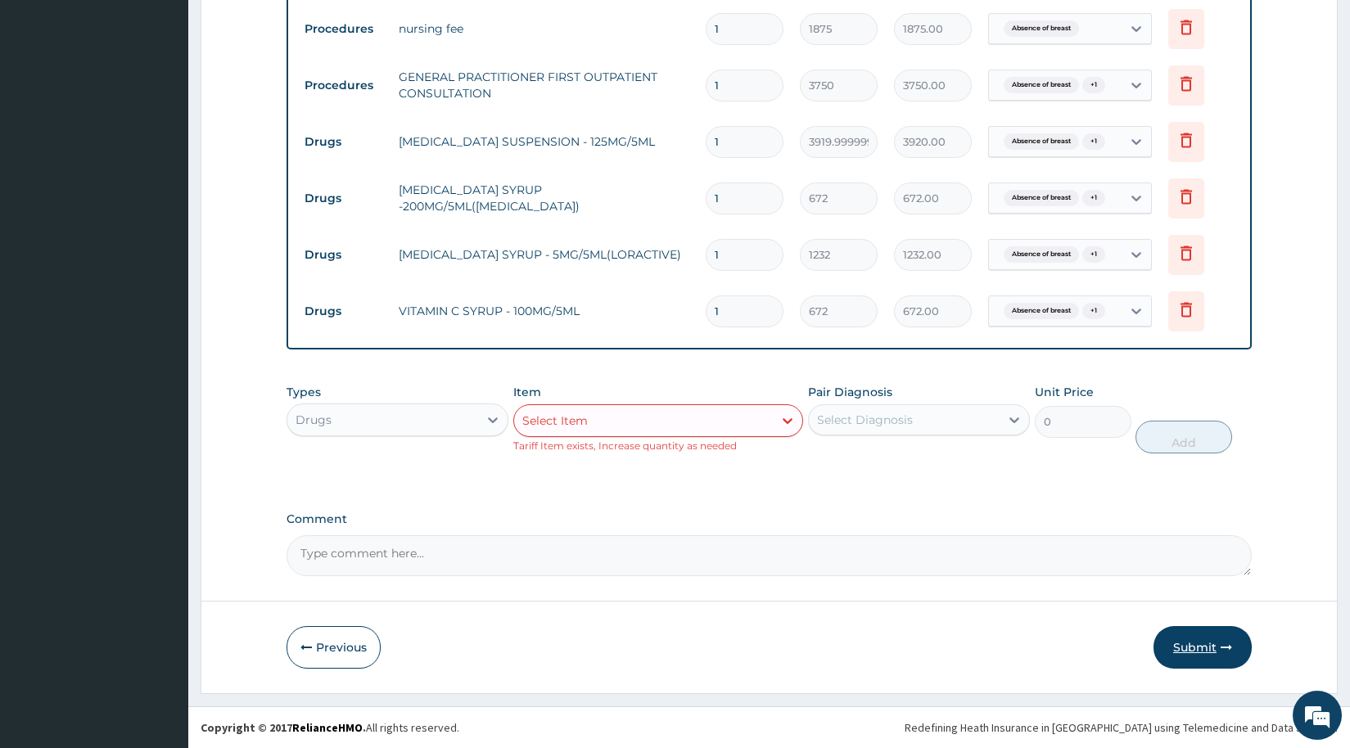
click at [1205, 643] on button "Submit" at bounding box center [1203, 647] width 98 height 43
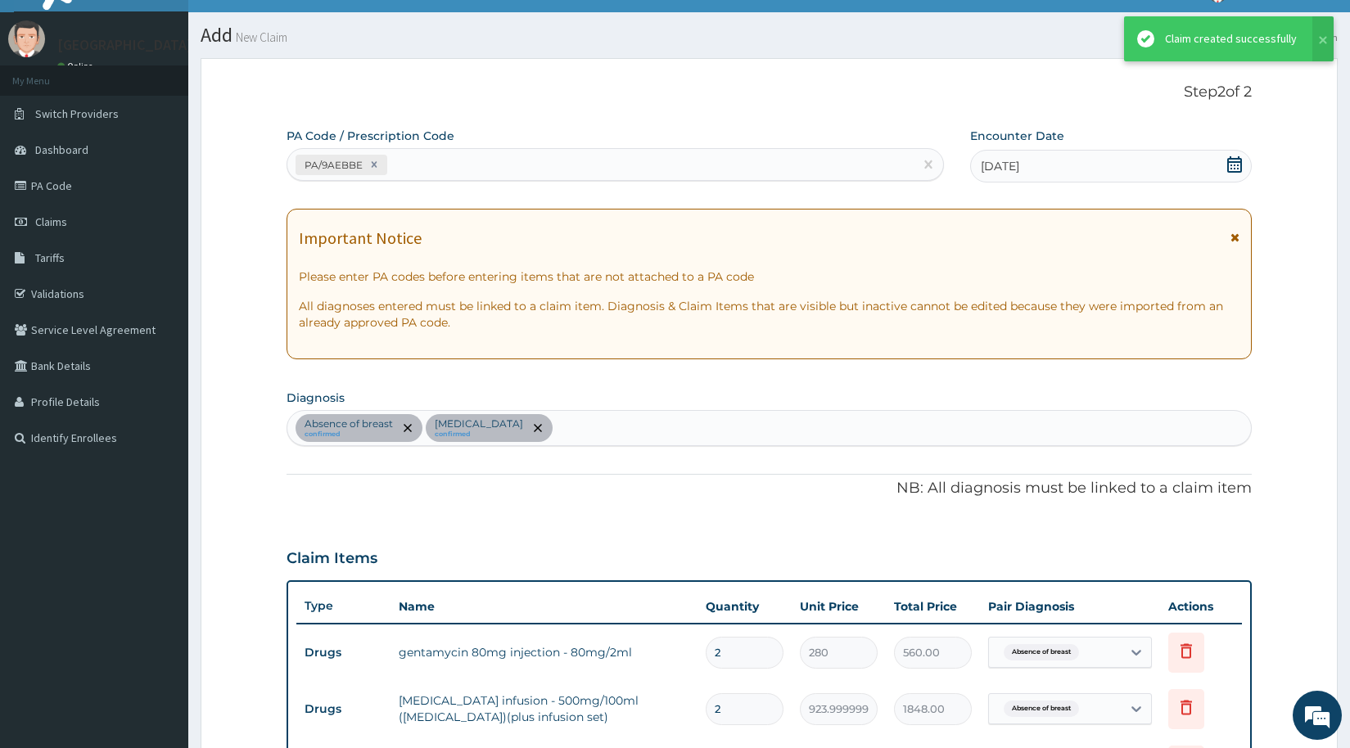
scroll to position [1011, 0]
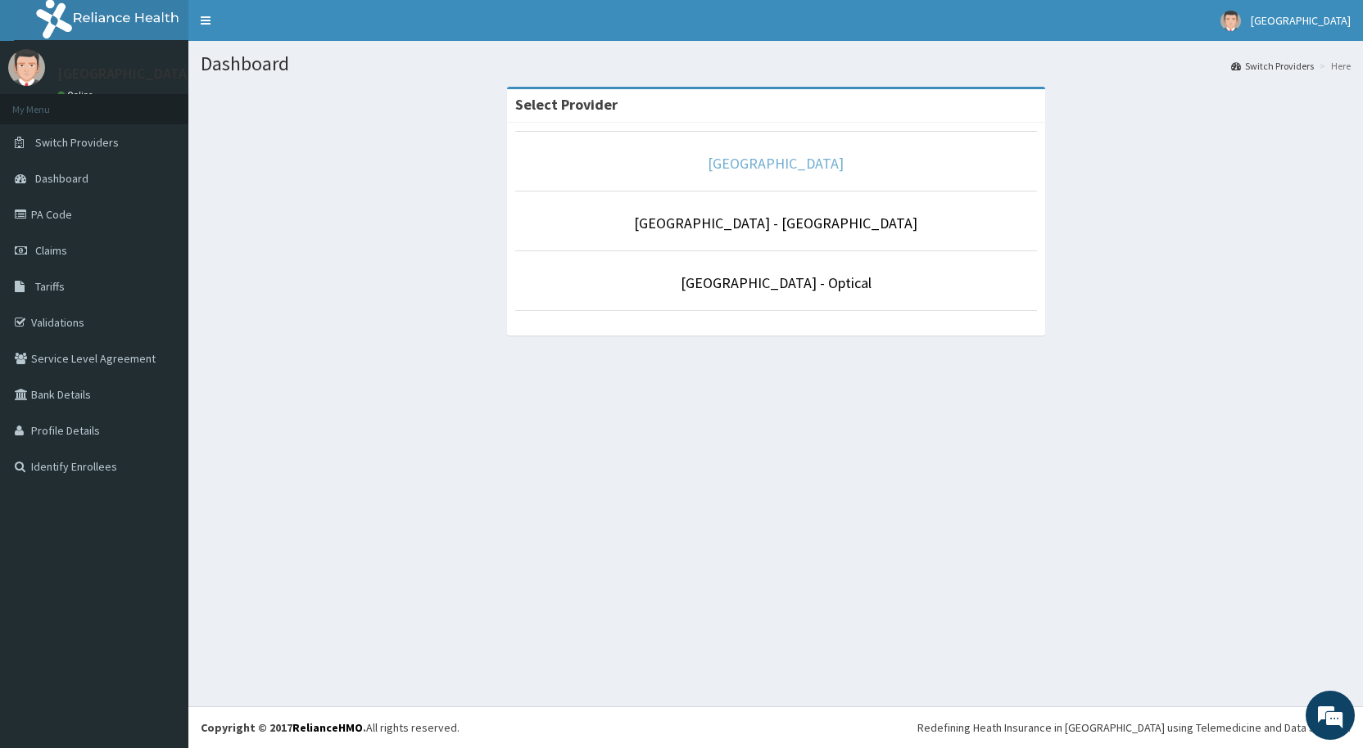
click at [708, 161] on link "[GEOGRAPHIC_DATA]" at bounding box center [776, 163] width 136 height 19
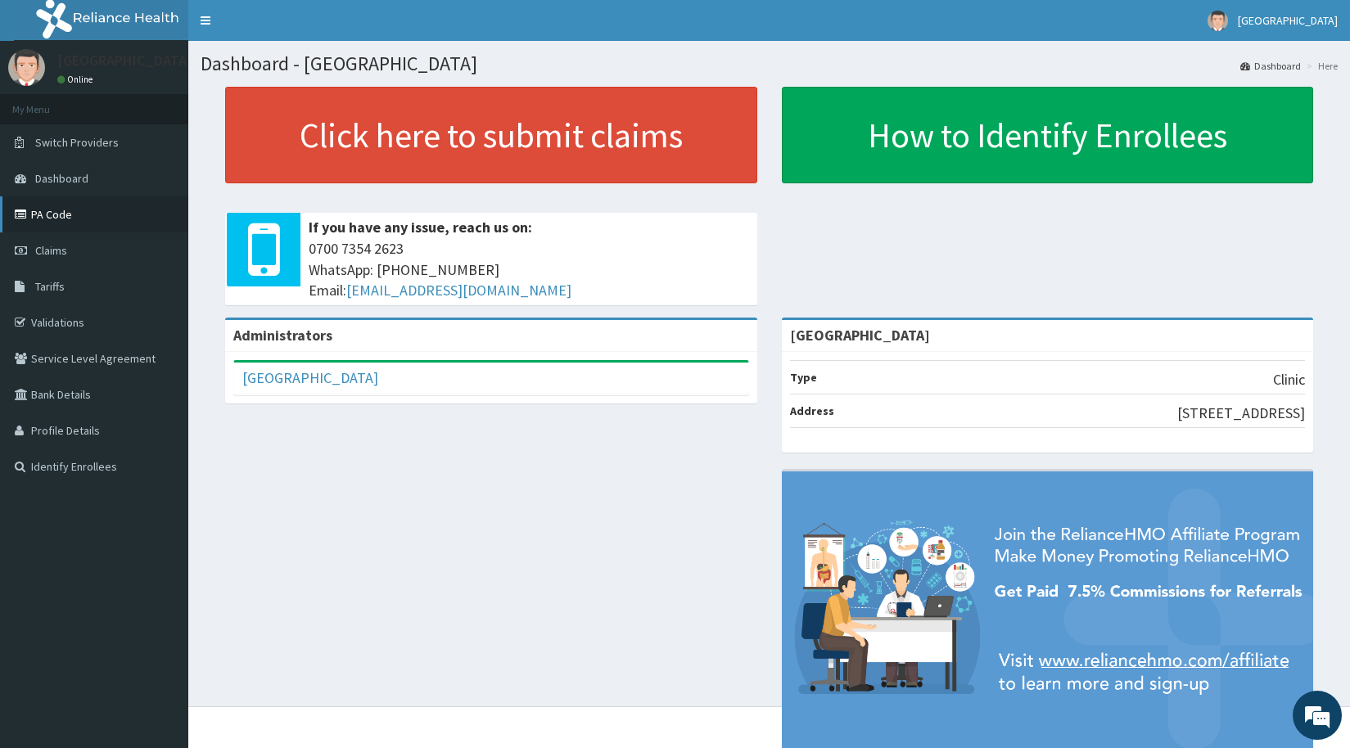
click at [47, 219] on link "PA Code" at bounding box center [94, 215] width 188 height 36
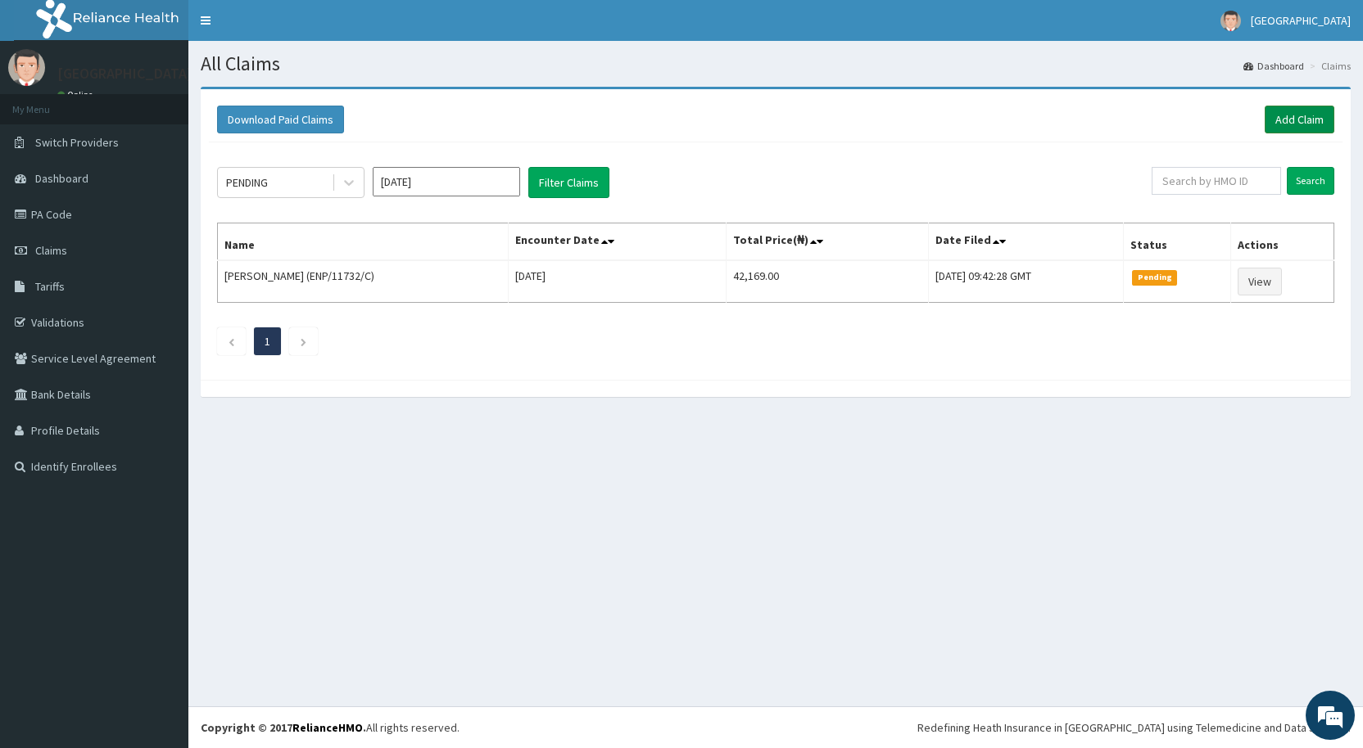
click at [1321, 118] on link "Add Claim" at bounding box center [1299, 120] width 70 height 28
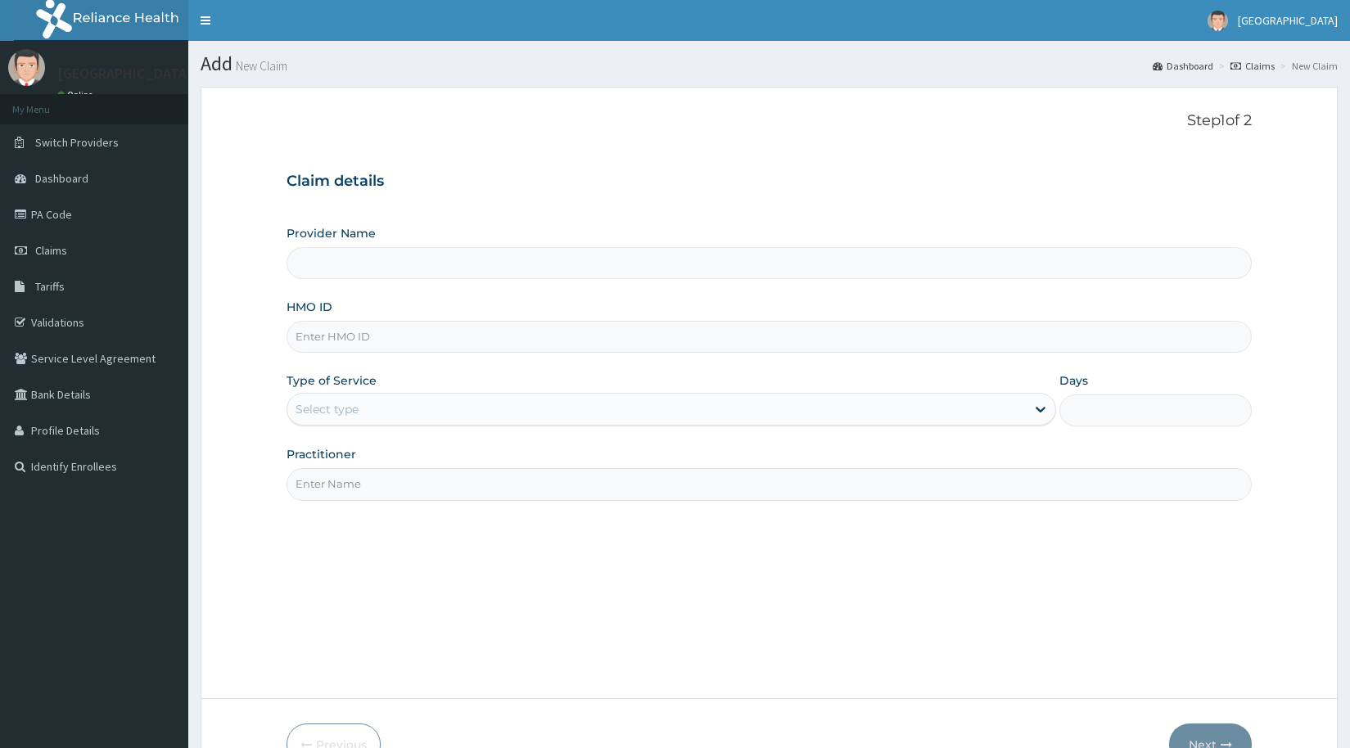
type input "[GEOGRAPHIC_DATA]"
click at [362, 346] on input "HMO ID" at bounding box center [769, 337] width 965 height 32
type input "SIO/10017/A"
click at [327, 414] on div "Select type" at bounding box center [327, 409] width 63 height 16
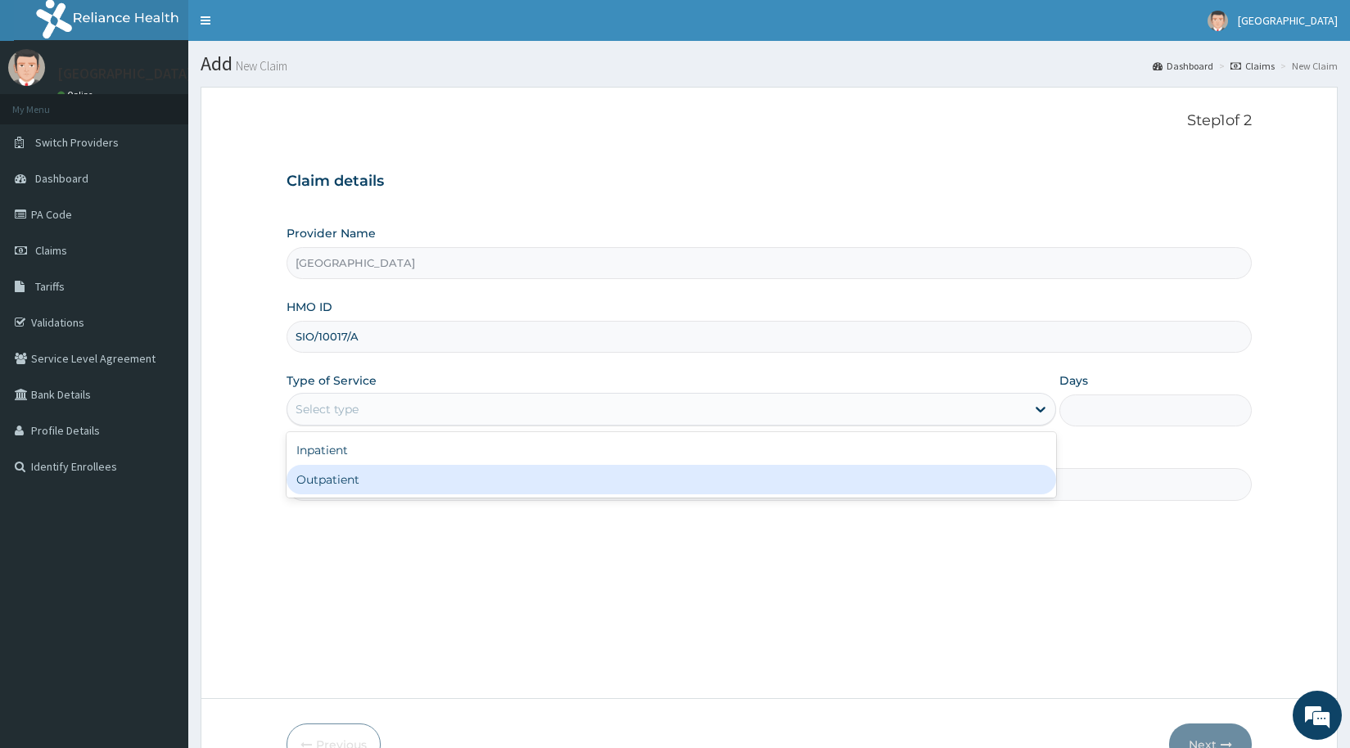
click at [334, 481] on div "Outpatient" at bounding box center [672, 479] width 770 height 29
type input "1"
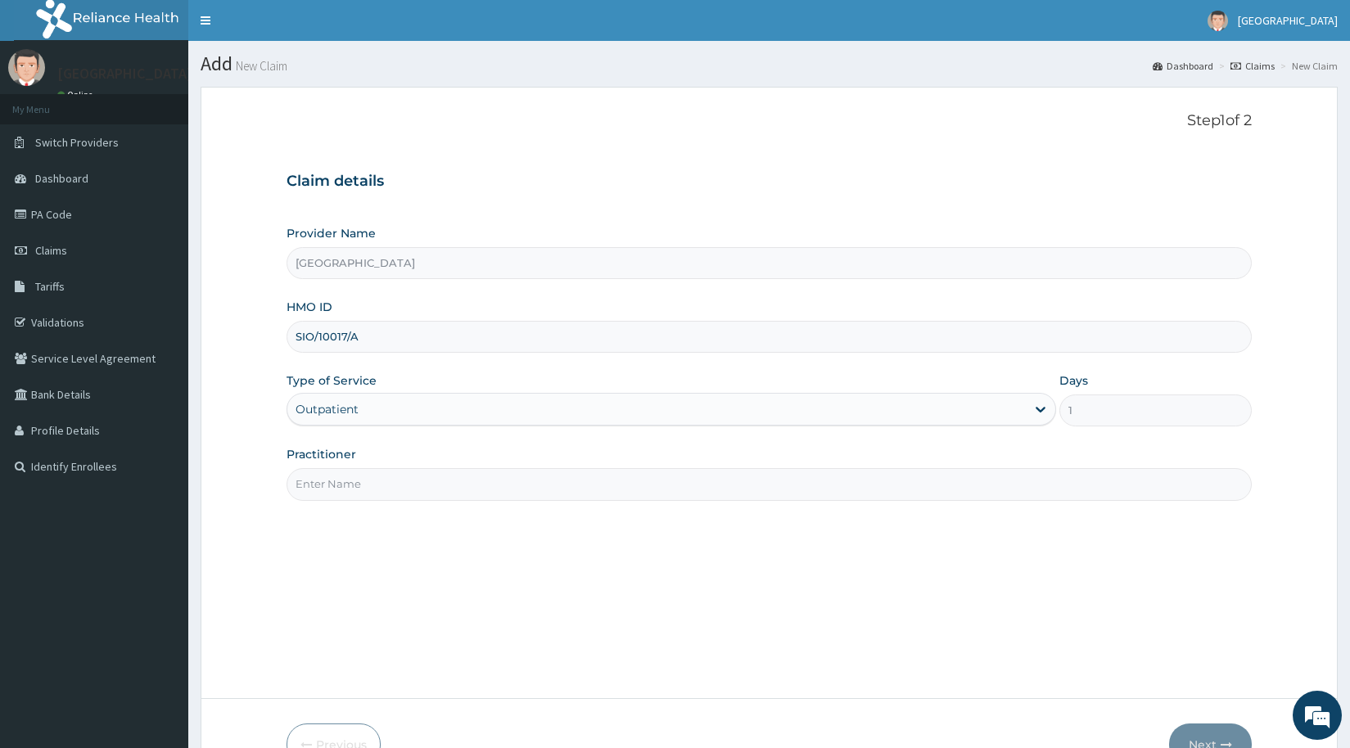
click at [329, 486] on input "Practitioner" at bounding box center [769, 484] width 965 height 32
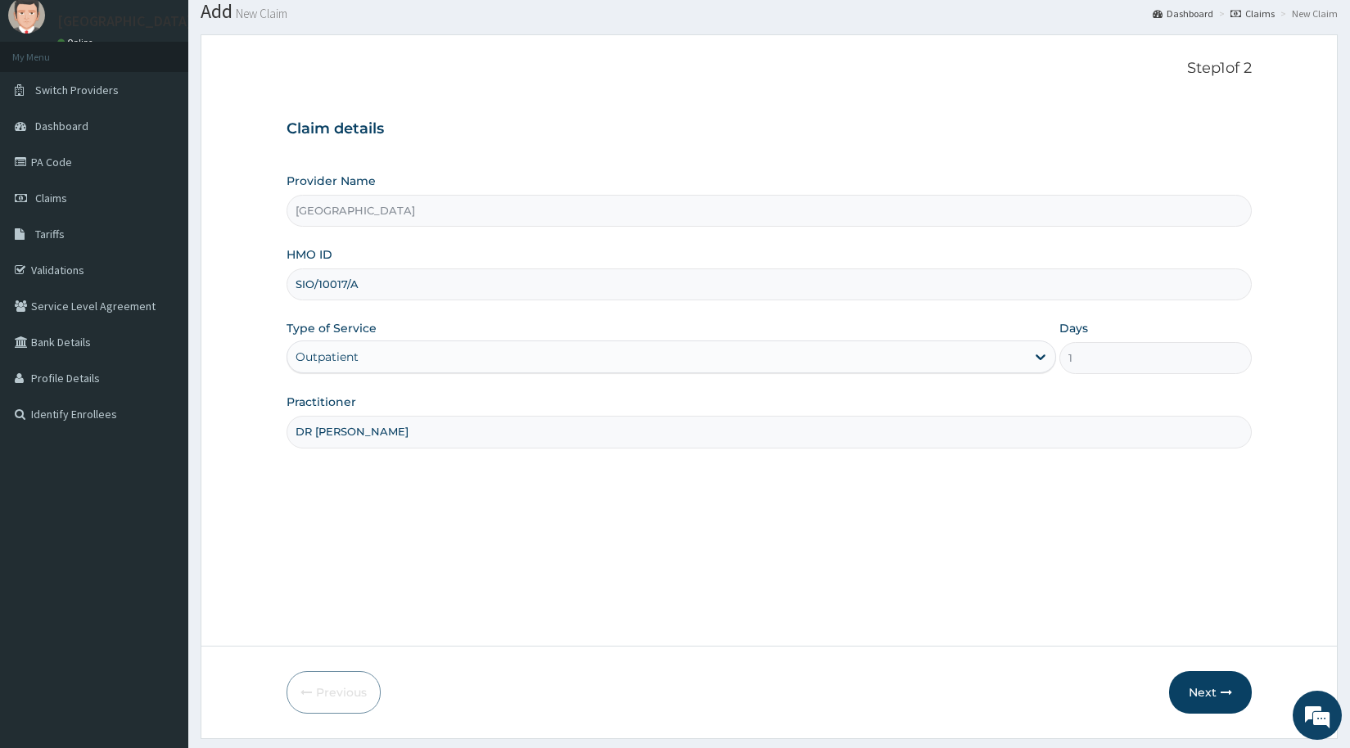
scroll to position [97, 0]
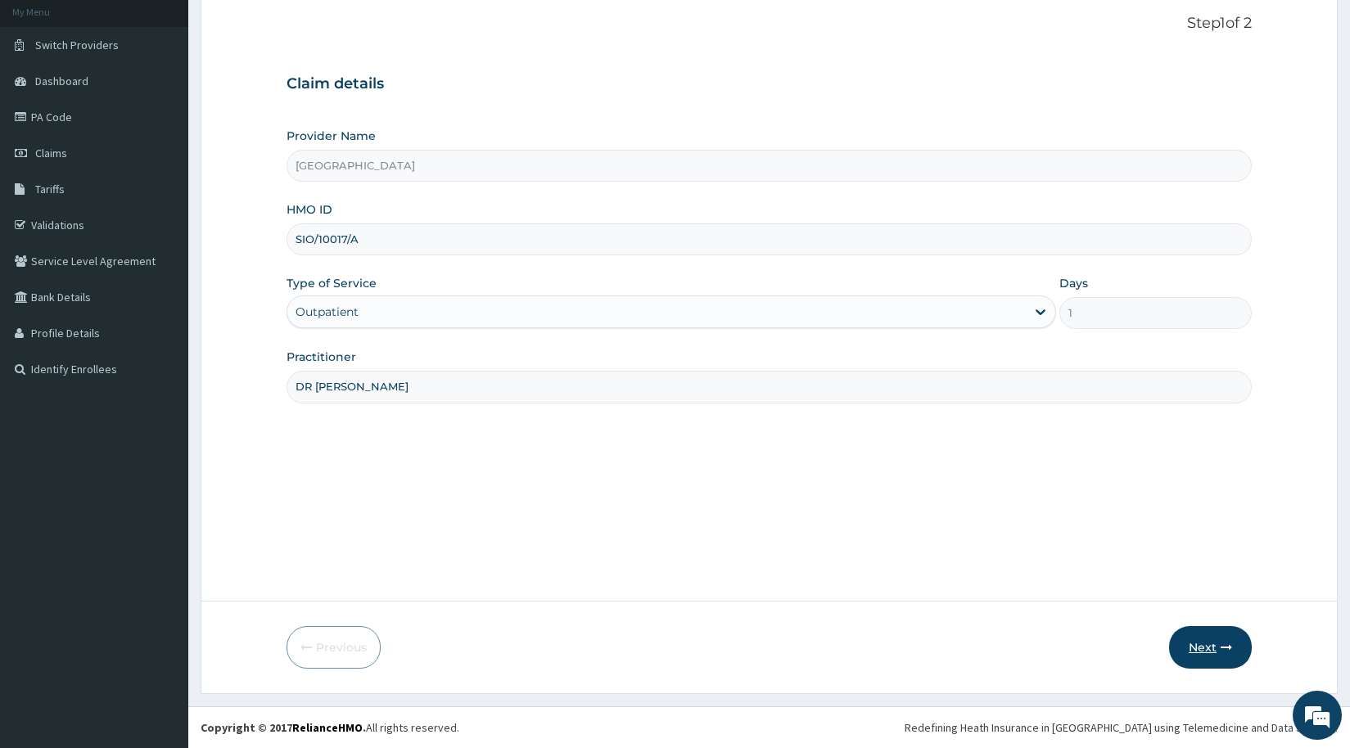
type input "DR [PERSON_NAME]"
click at [1205, 640] on button "Next" at bounding box center [1210, 647] width 83 height 43
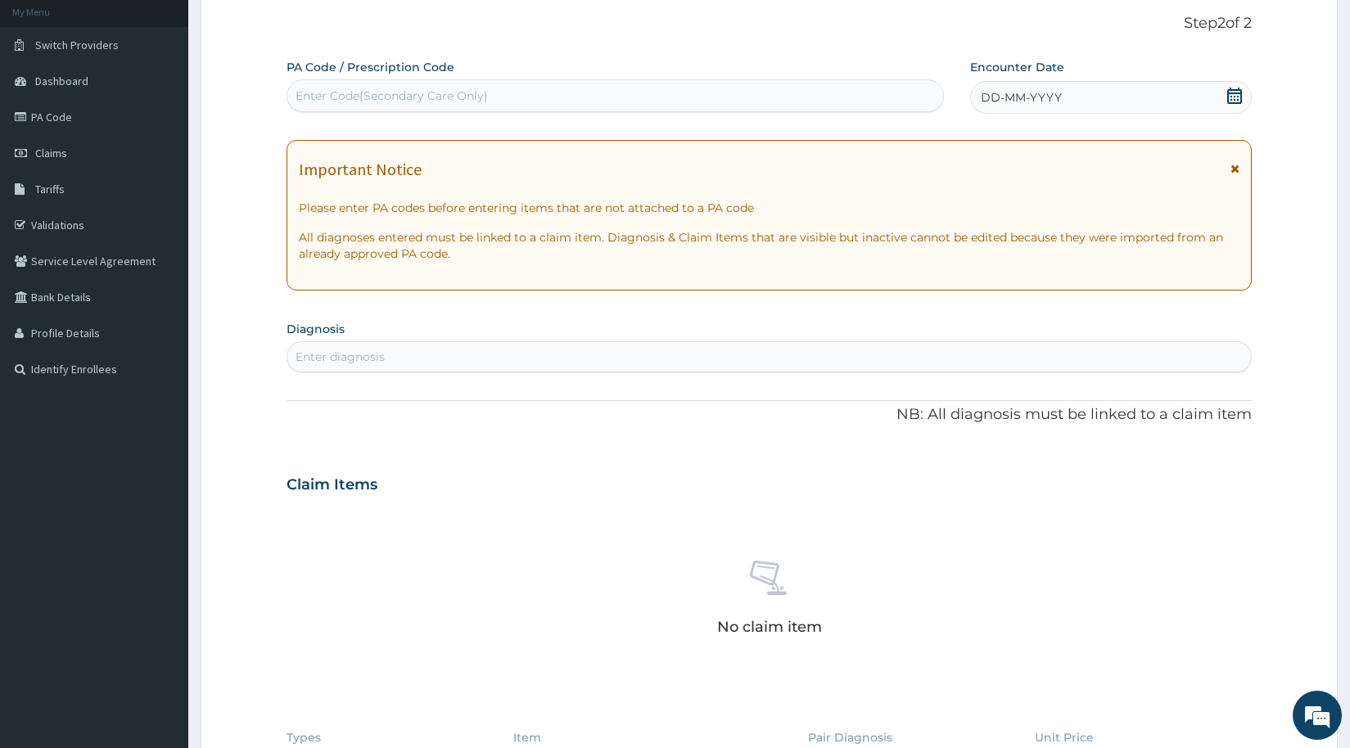
click at [336, 96] on div "Enter Code(Secondary Care Only)" at bounding box center [392, 96] width 192 height 16
type input "PA/B5300D"
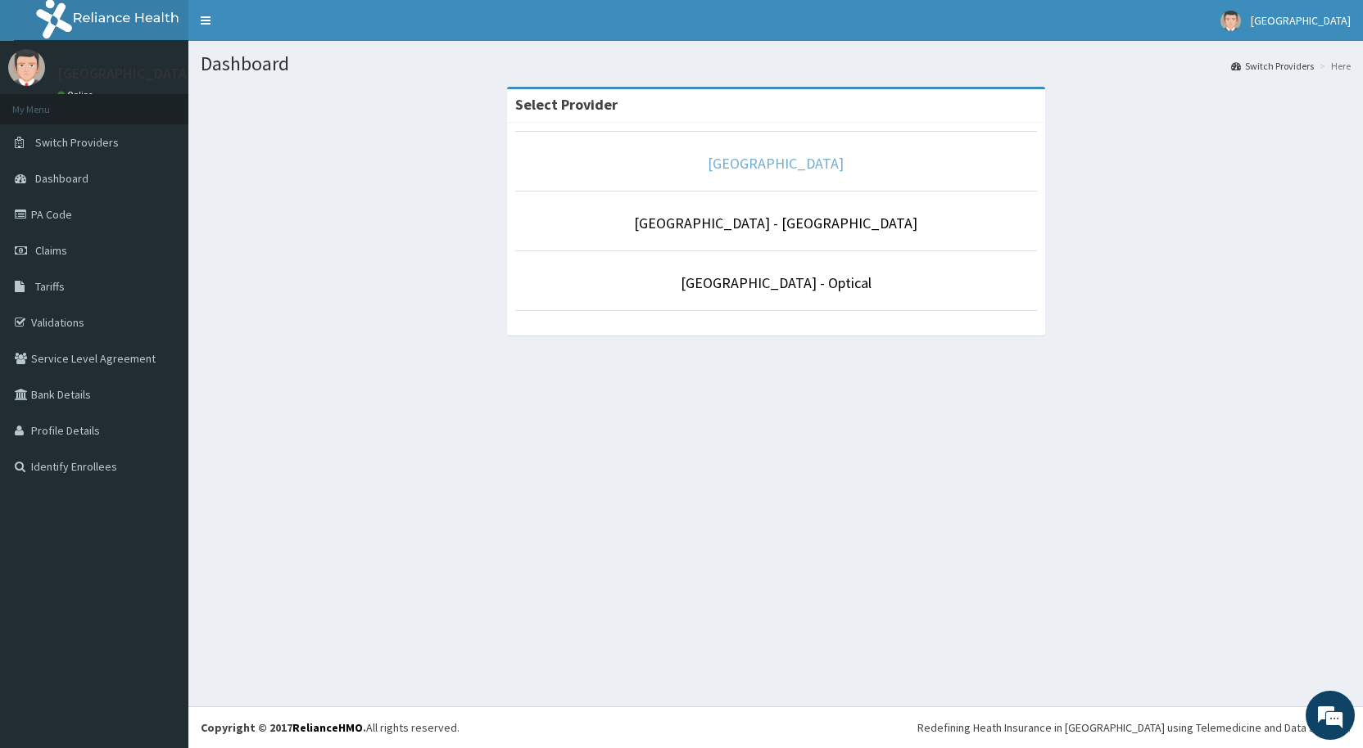
click at [767, 165] on link "De-lakeland Imperial Medical Centre" at bounding box center [776, 163] width 136 height 19
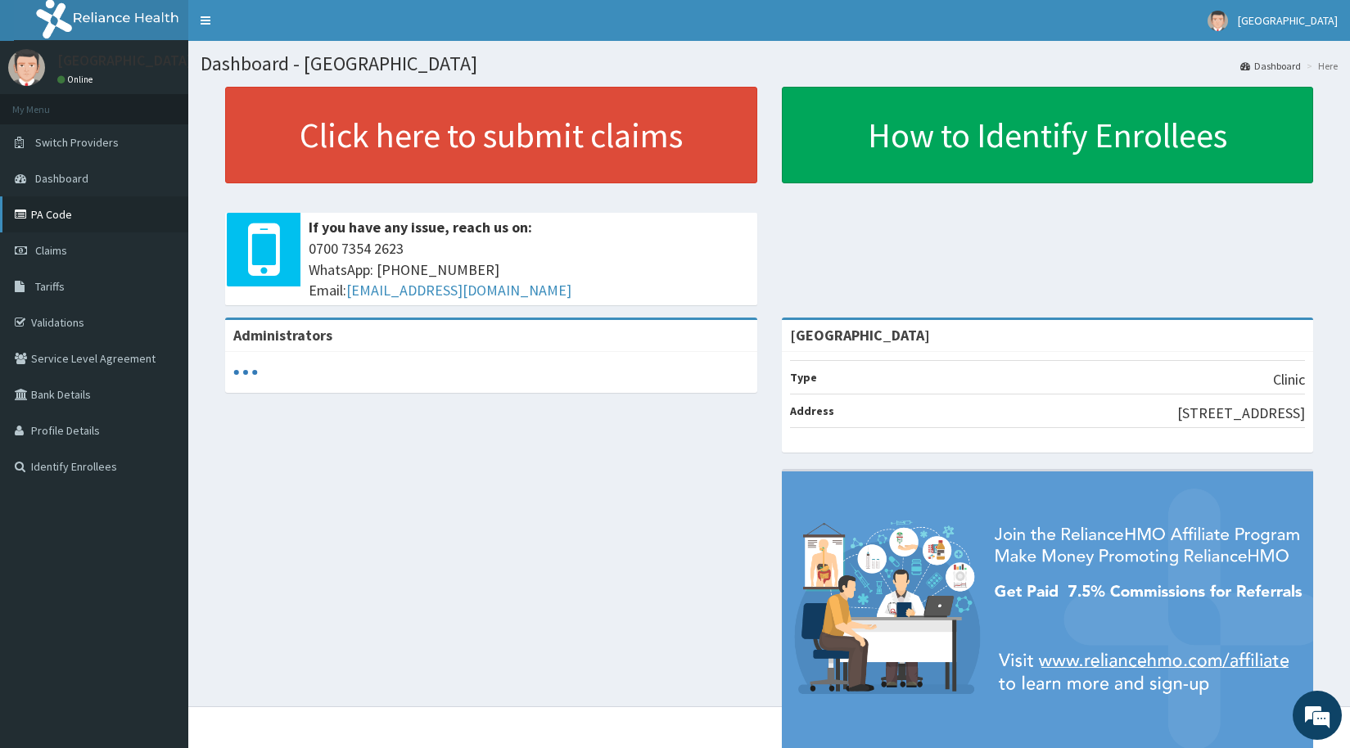
click at [57, 206] on link "PA Code" at bounding box center [94, 215] width 188 height 36
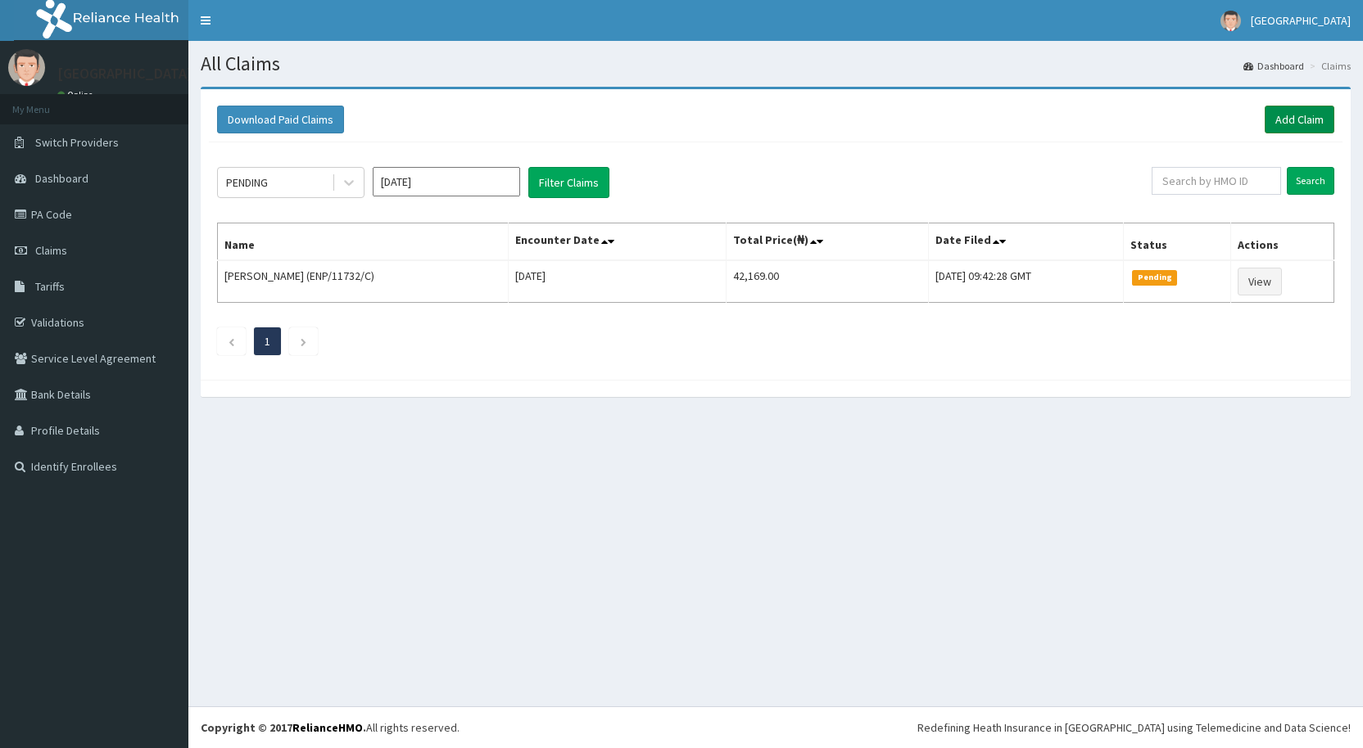
click at [1287, 118] on link "Add Claim" at bounding box center [1299, 120] width 70 height 28
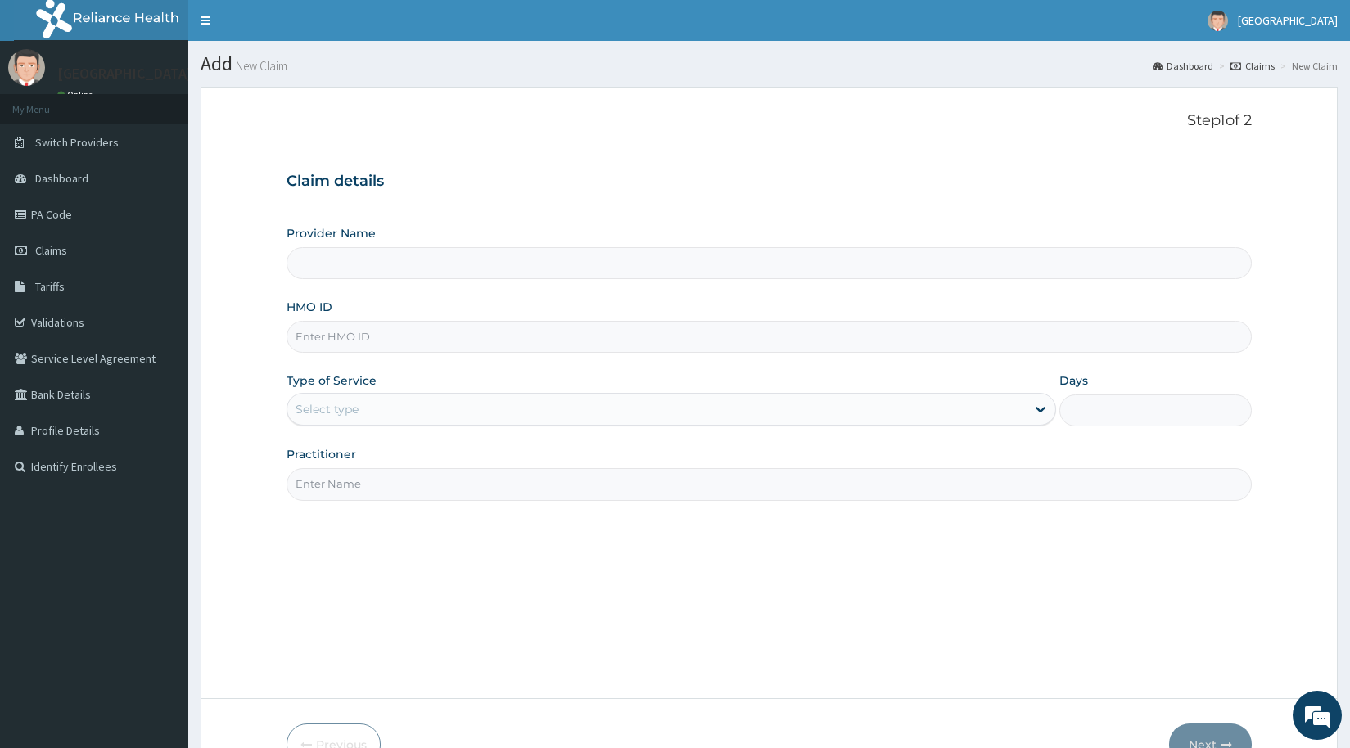
click at [416, 332] on input "HMO ID" at bounding box center [769, 337] width 965 height 32
type input "[GEOGRAPHIC_DATA]"
type input "sio/10017/a"
click at [375, 414] on div "Select type" at bounding box center [656, 409] width 739 height 26
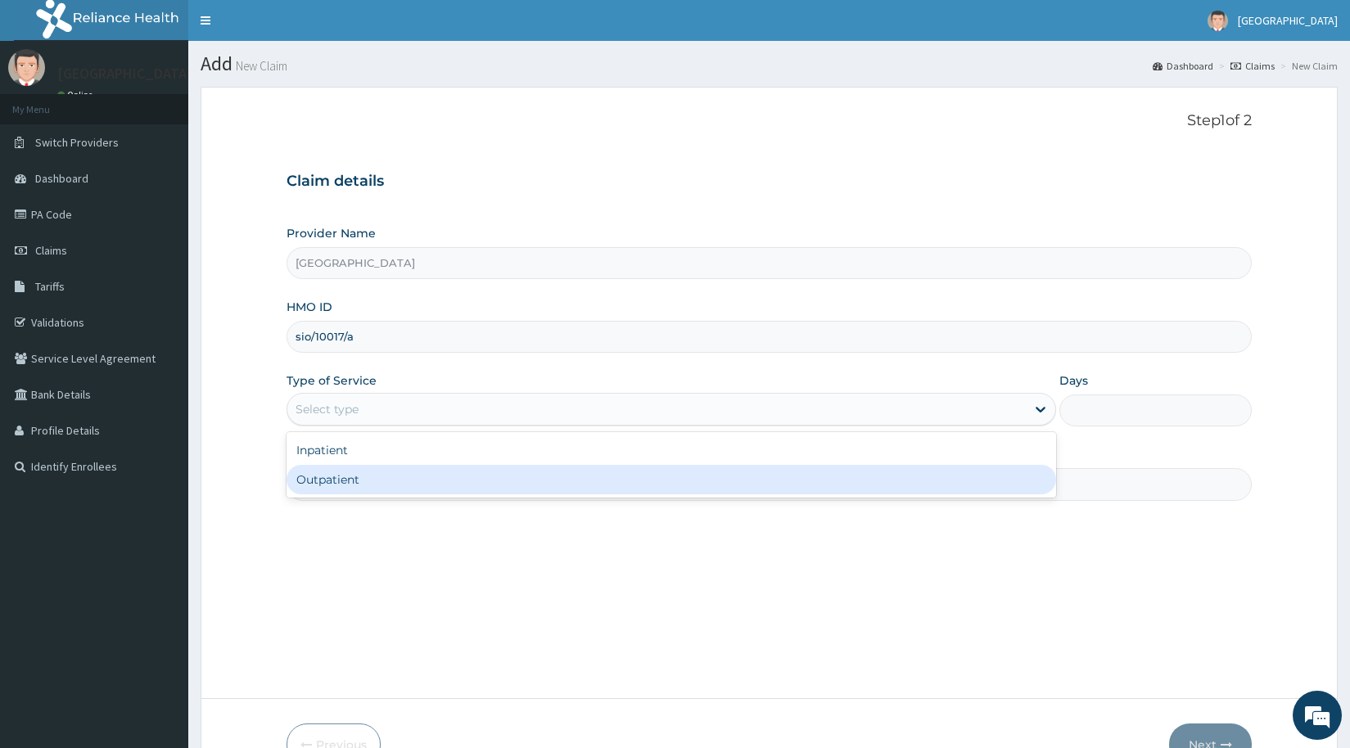
click at [364, 491] on div "Outpatient" at bounding box center [672, 479] width 770 height 29
type input "1"
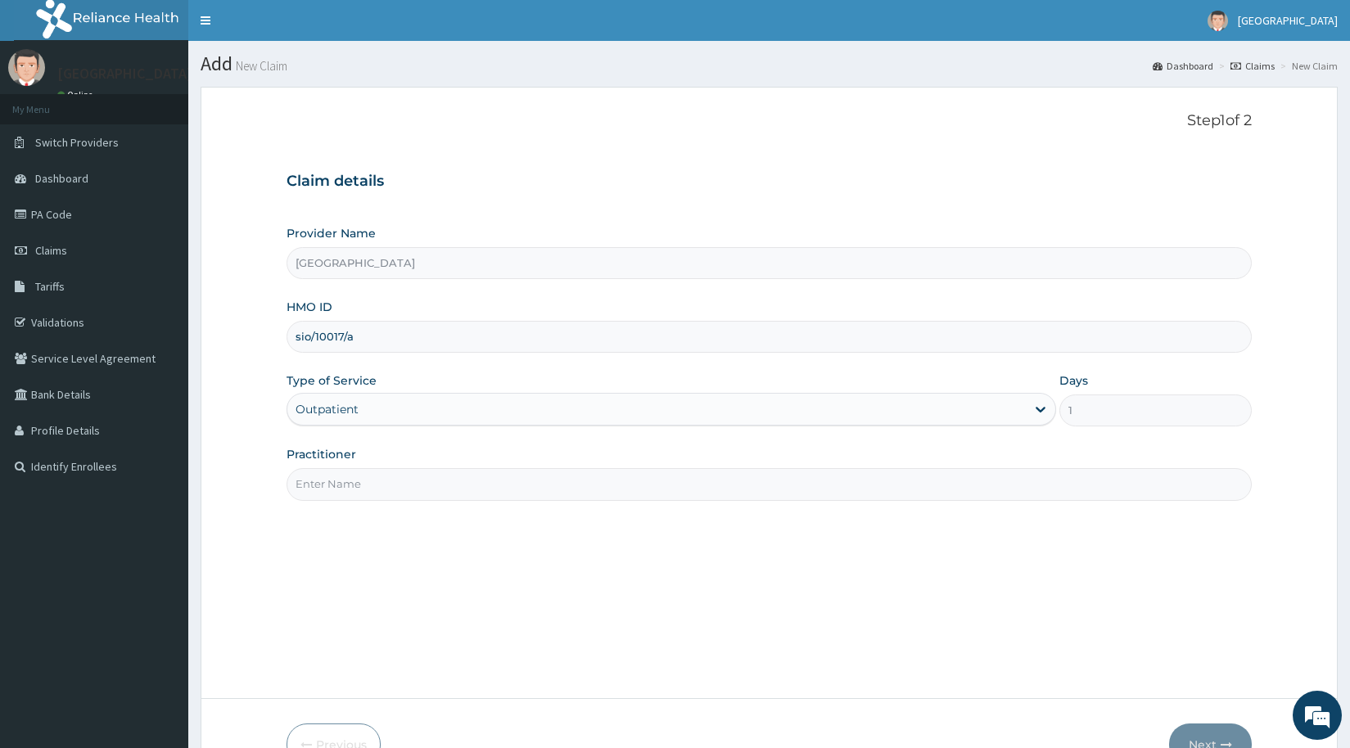
click at [367, 485] on input "Practitioner" at bounding box center [769, 484] width 965 height 32
type input "dr [PERSON_NAME]"
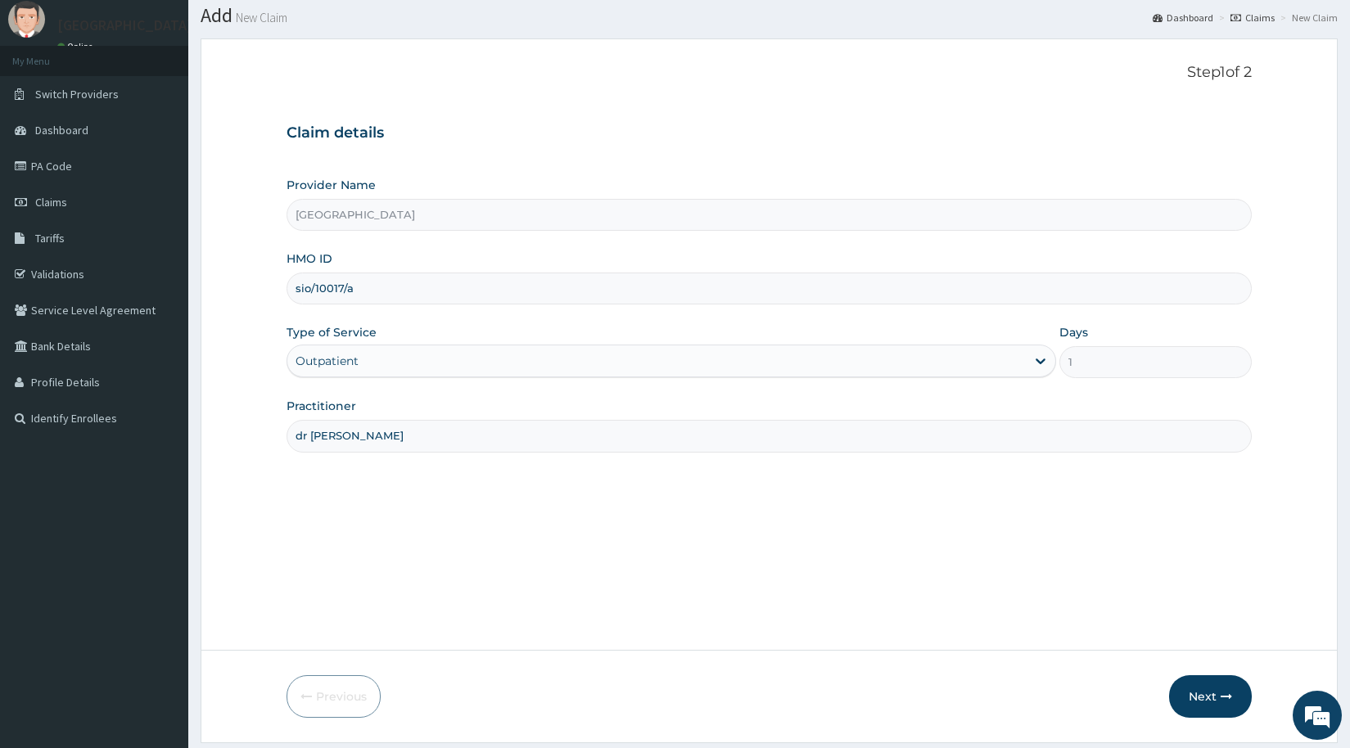
scroll to position [97, 0]
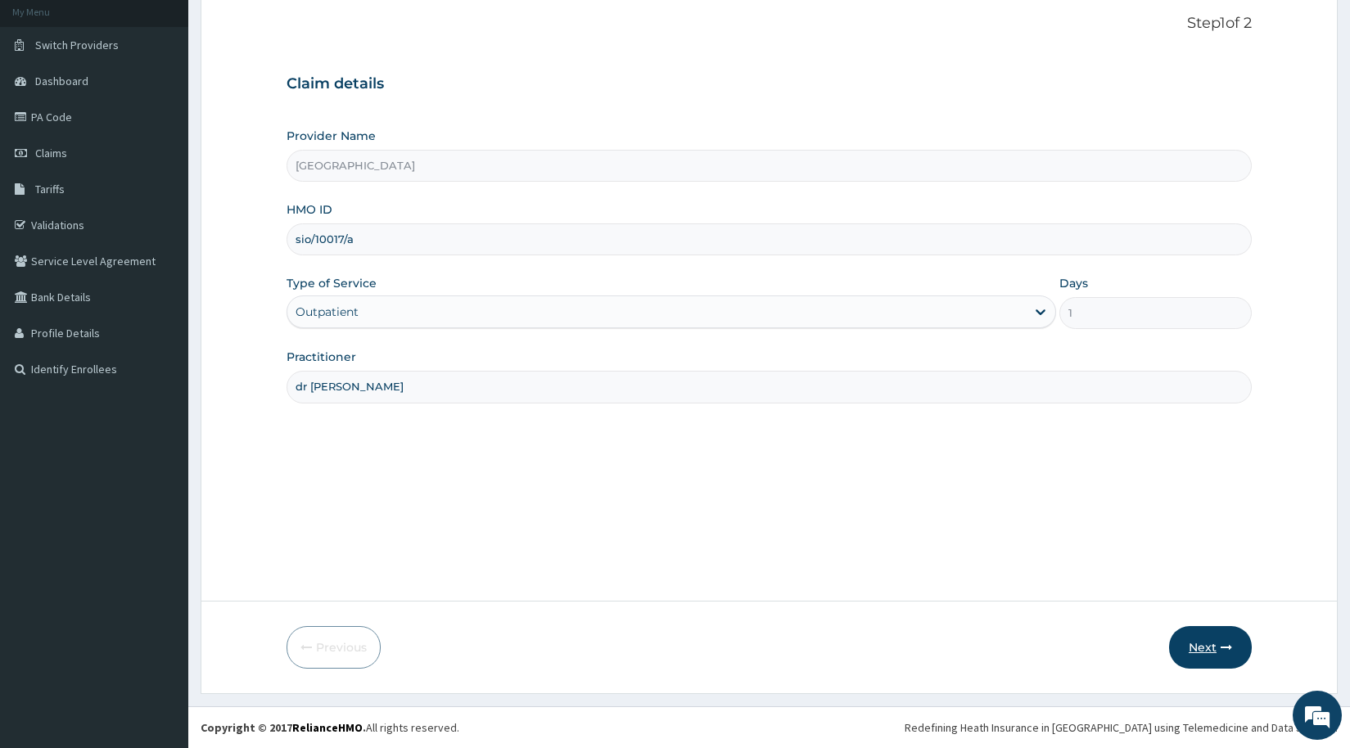
click at [1208, 653] on button "Next" at bounding box center [1210, 647] width 83 height 43
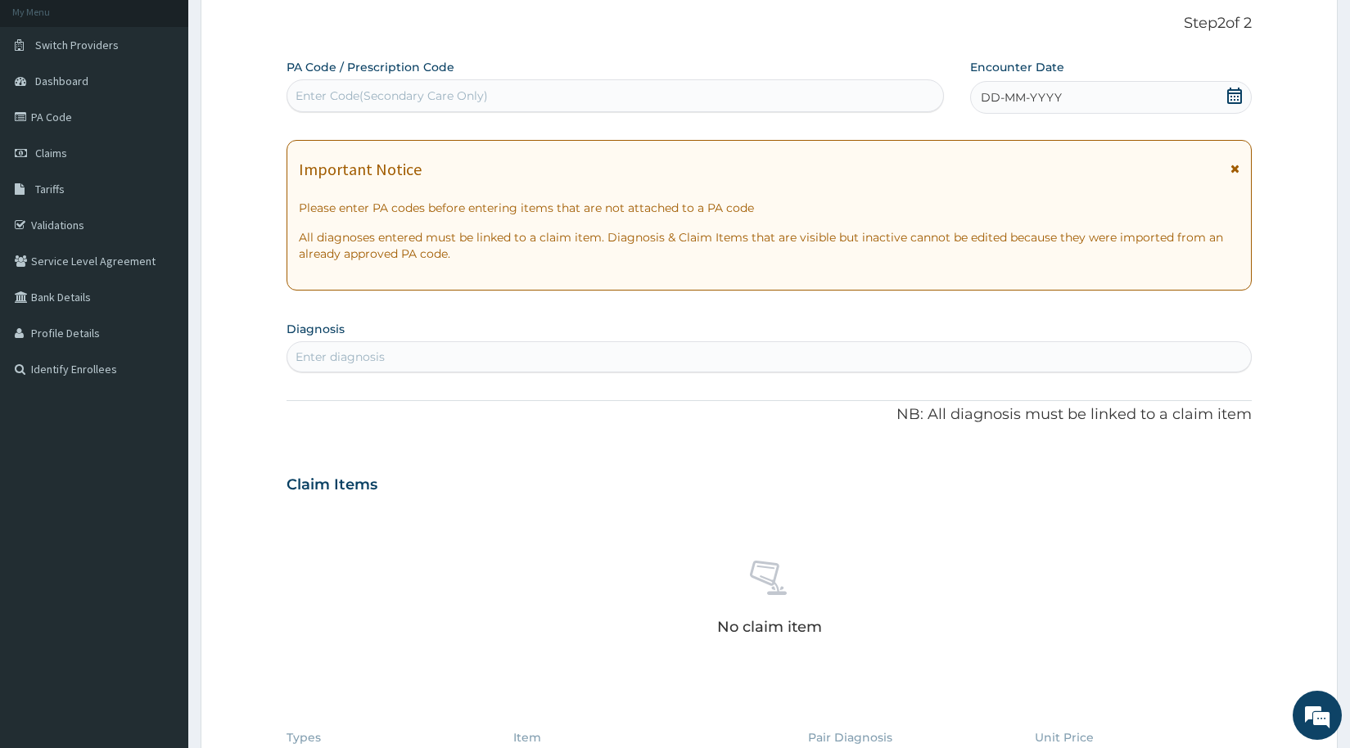
click at [442, 101] on div "Enter Code(Secondary Care Only)" at bounding box center [392, 96] width 192 height 16
type input "PA/B5300D"
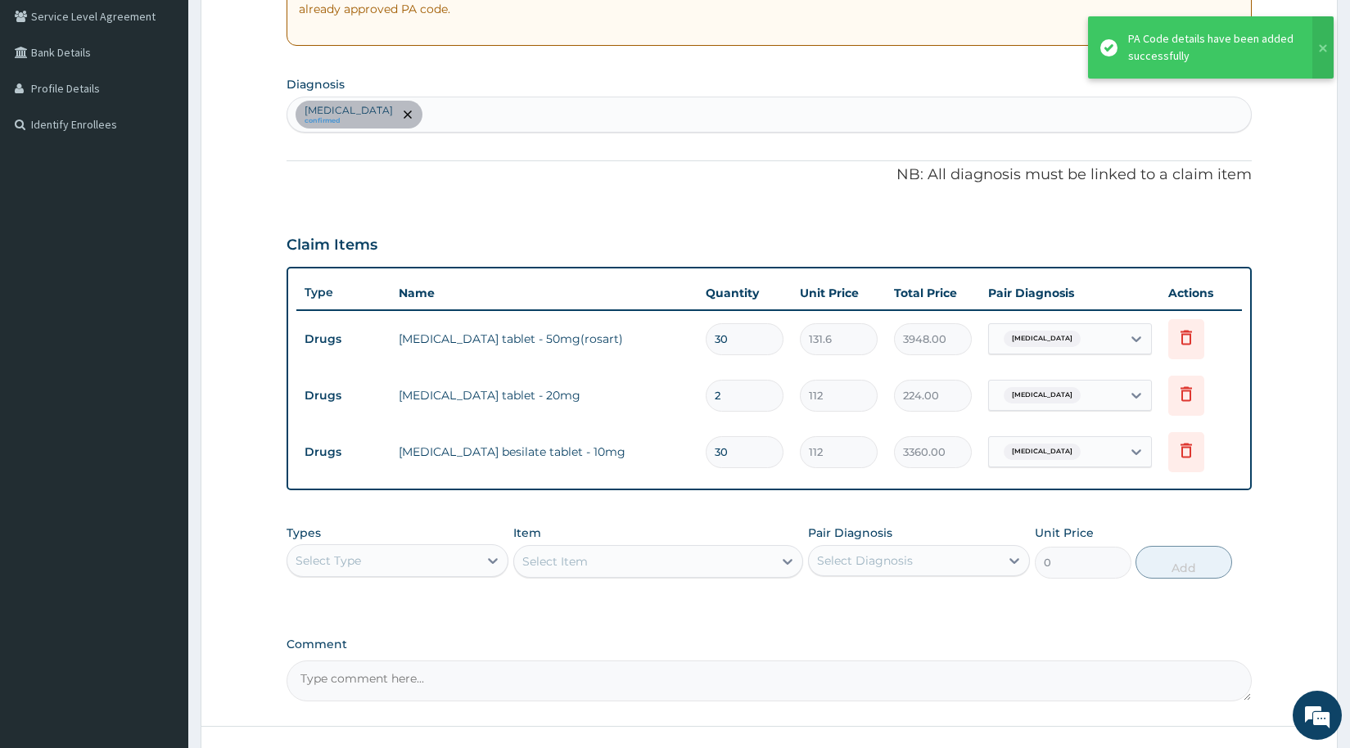
scroll to position [343, 0]
click at [405, 554] on div "Select Type" at bounding box center [382, 560] width 191 height 26
click at [356, 661] on div "Procedures" at bounding box center [398, 659] width 222 height 29
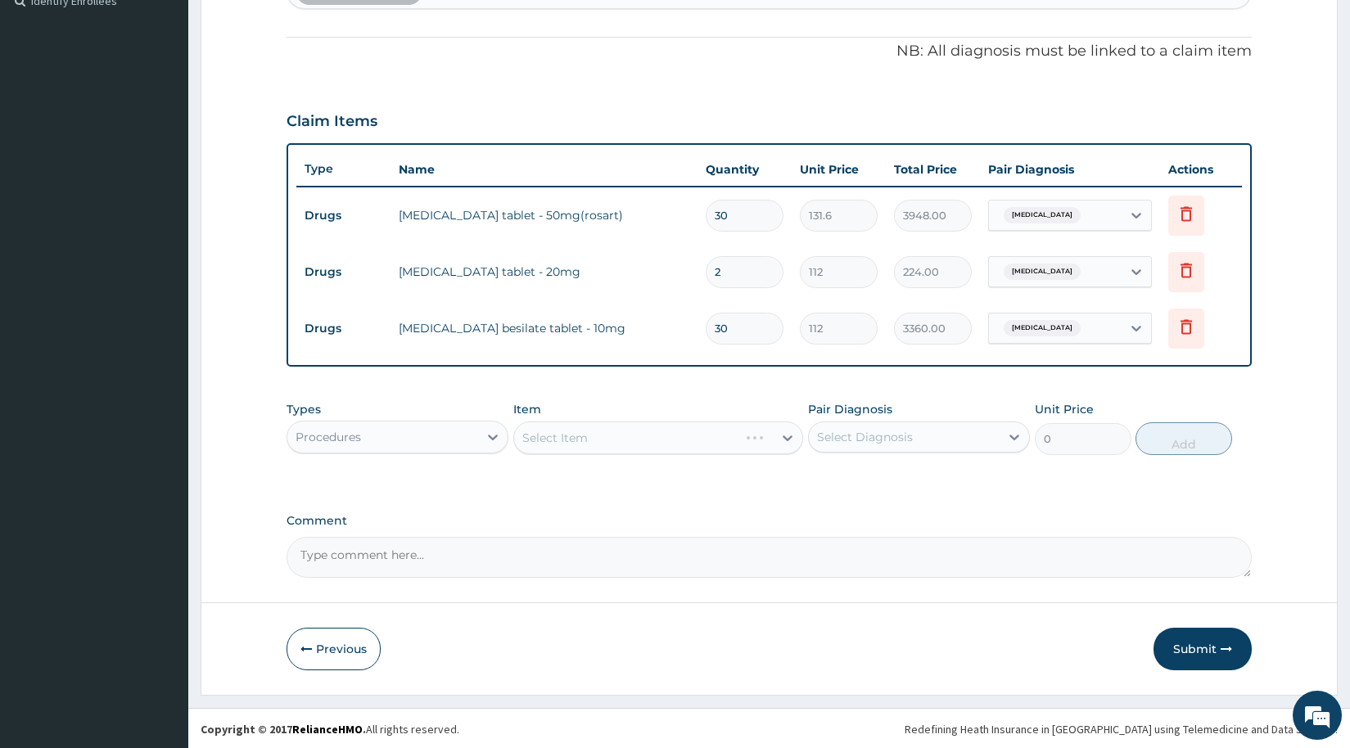
scroll to position [468, 0]
click at [607, 432] on div "Select Item" at bounding box center [643, 436] width 259 height 26
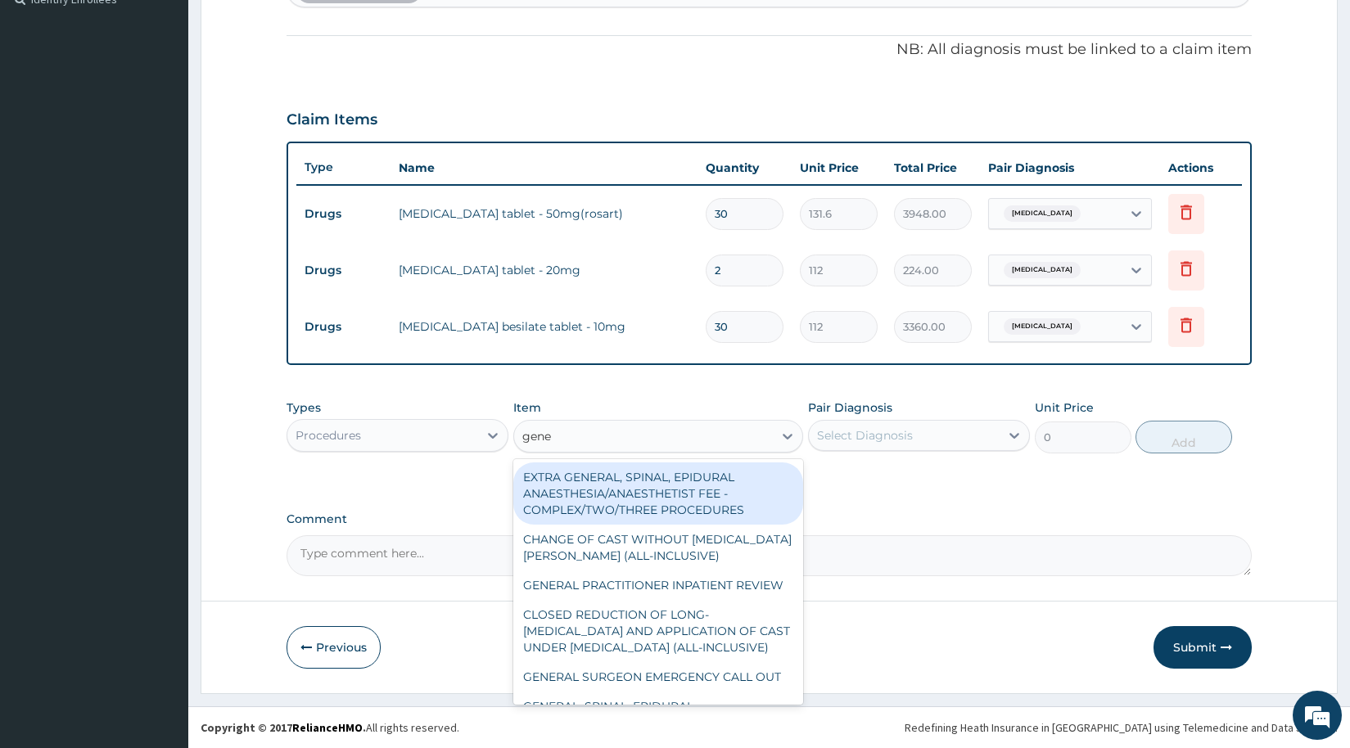
type input "gener"
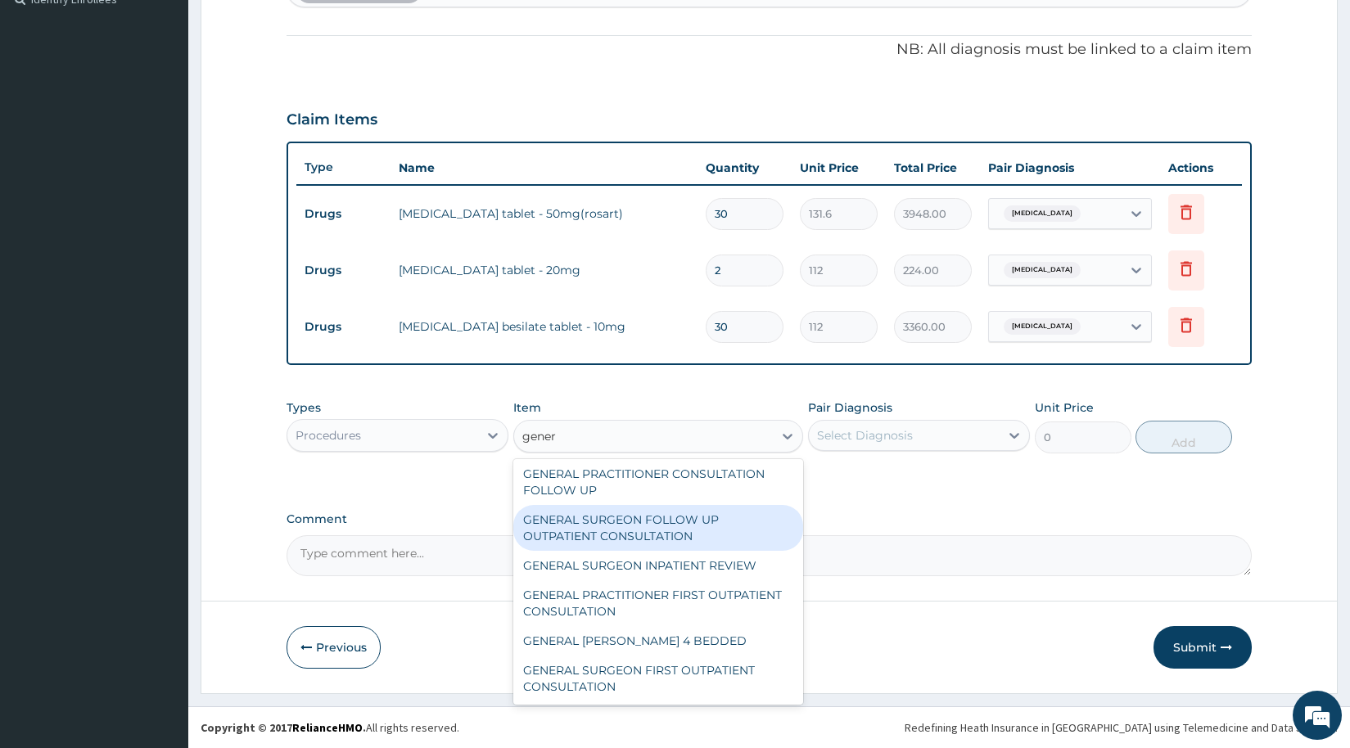
scroll to position [344, 0]
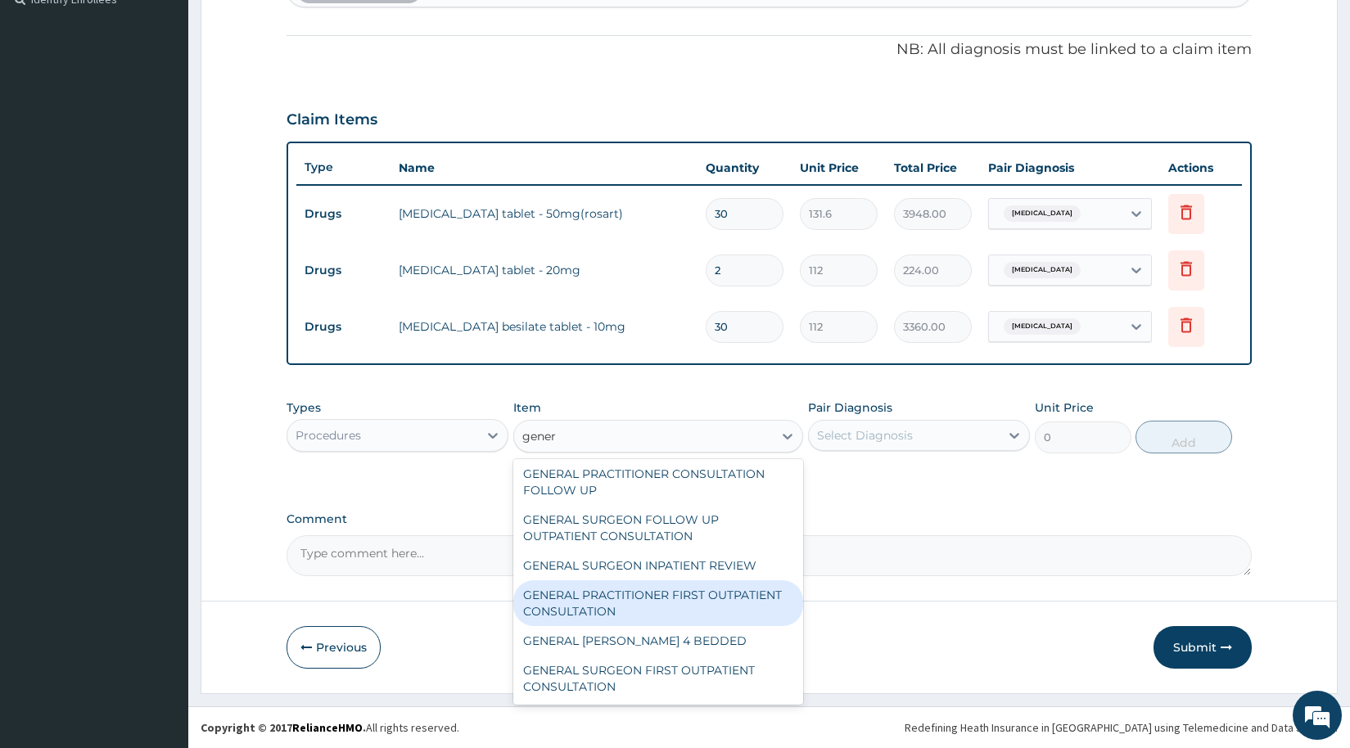
click at [589, 612] on div "GENERAL PRACTITIONER FIRST OUTPATIENT CONSULTATION" at bounding box center [658, 604] width 290 height 46
type input "3750"
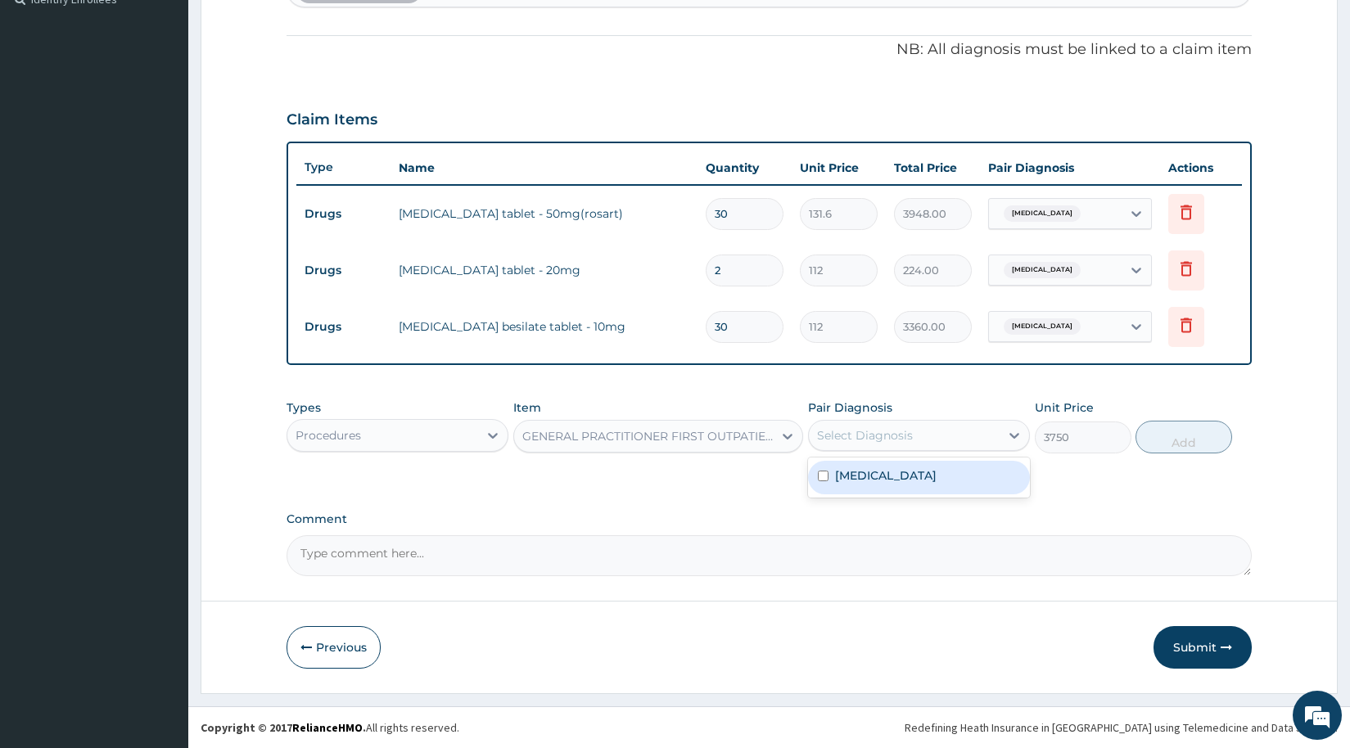
click at [824, 443] on div "Select Diagnosis" at bounding box center [865, 435] width 96 height 16
click at [830, 475] on div "Secondary hypertension" at bounding box center [919, 478] width 222 height 34
checkbox input "true"
click at [1164, 429] on button "Add" at bounding box center [1184, 437] width 97 height 33
type input "0"
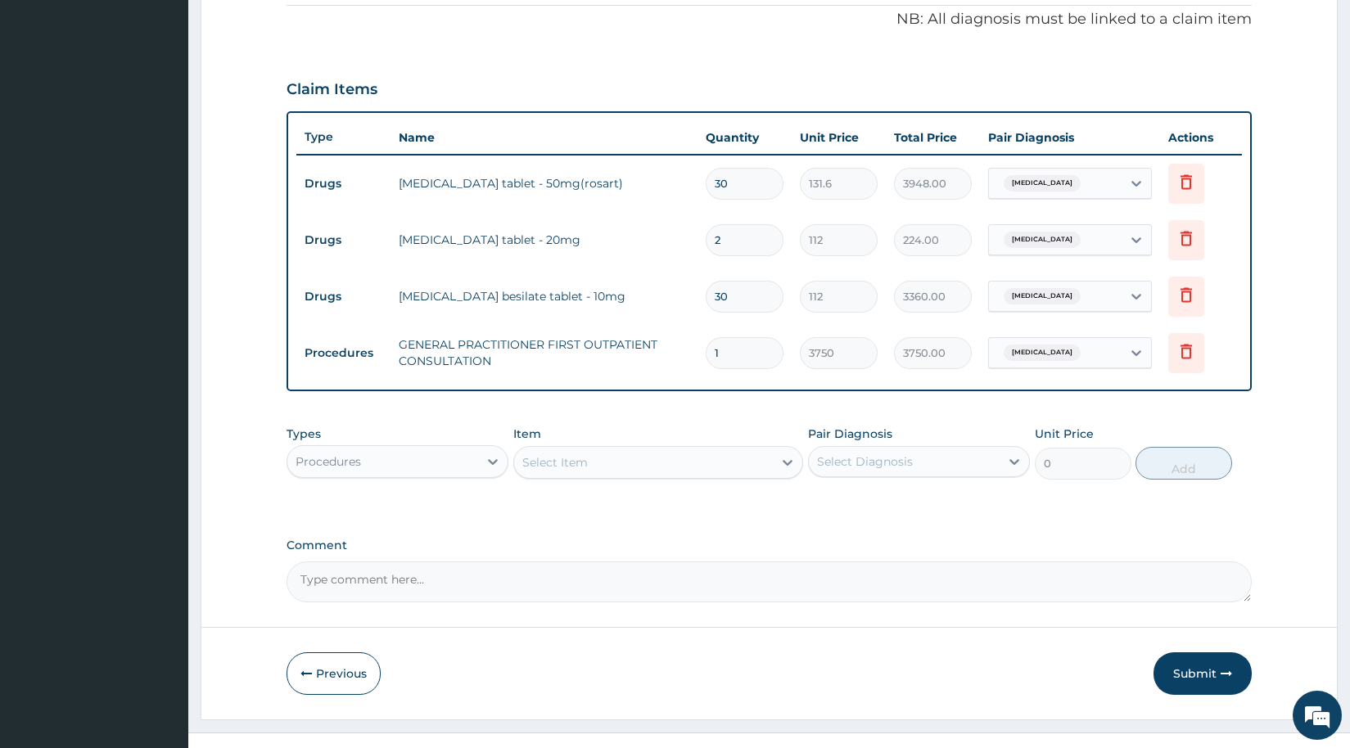
scroll to position [524, 0]
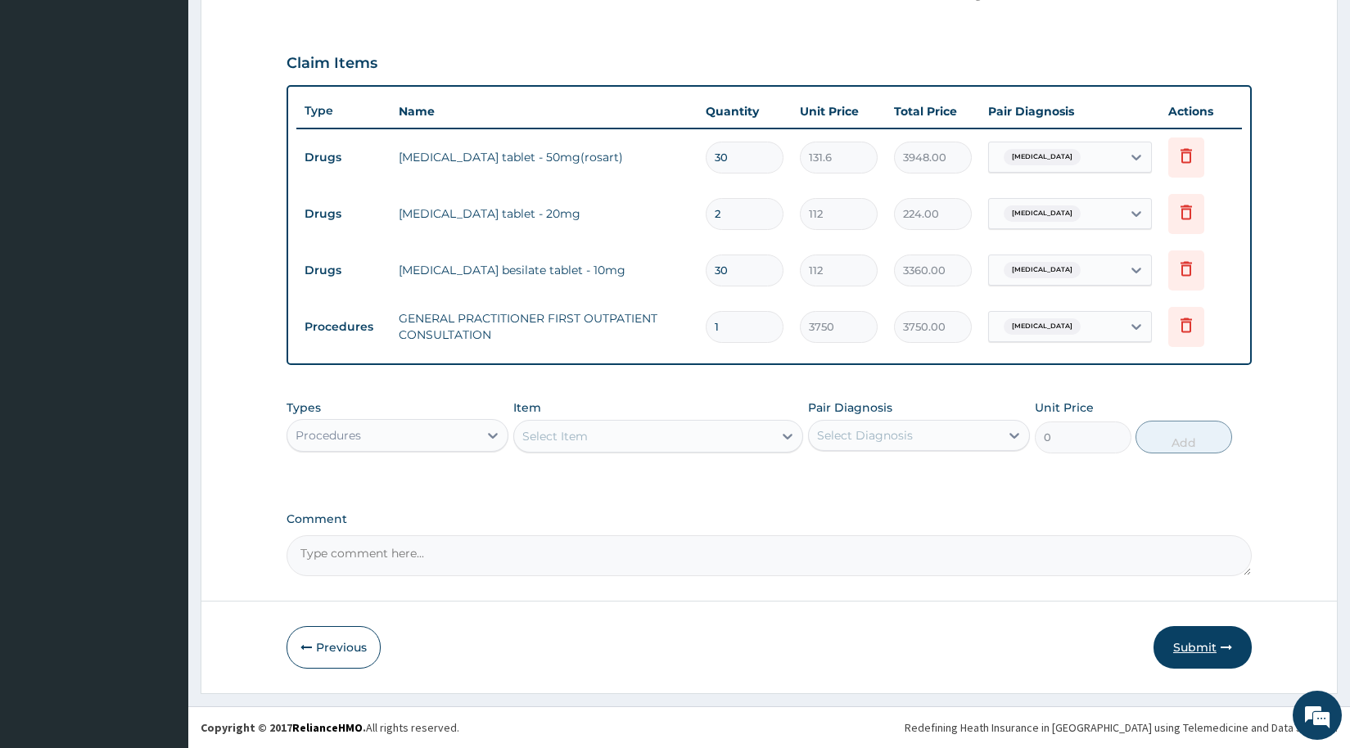
click at [1213, 640] on button "Submit" at bounding box center [1203, 647] width 98 height 43
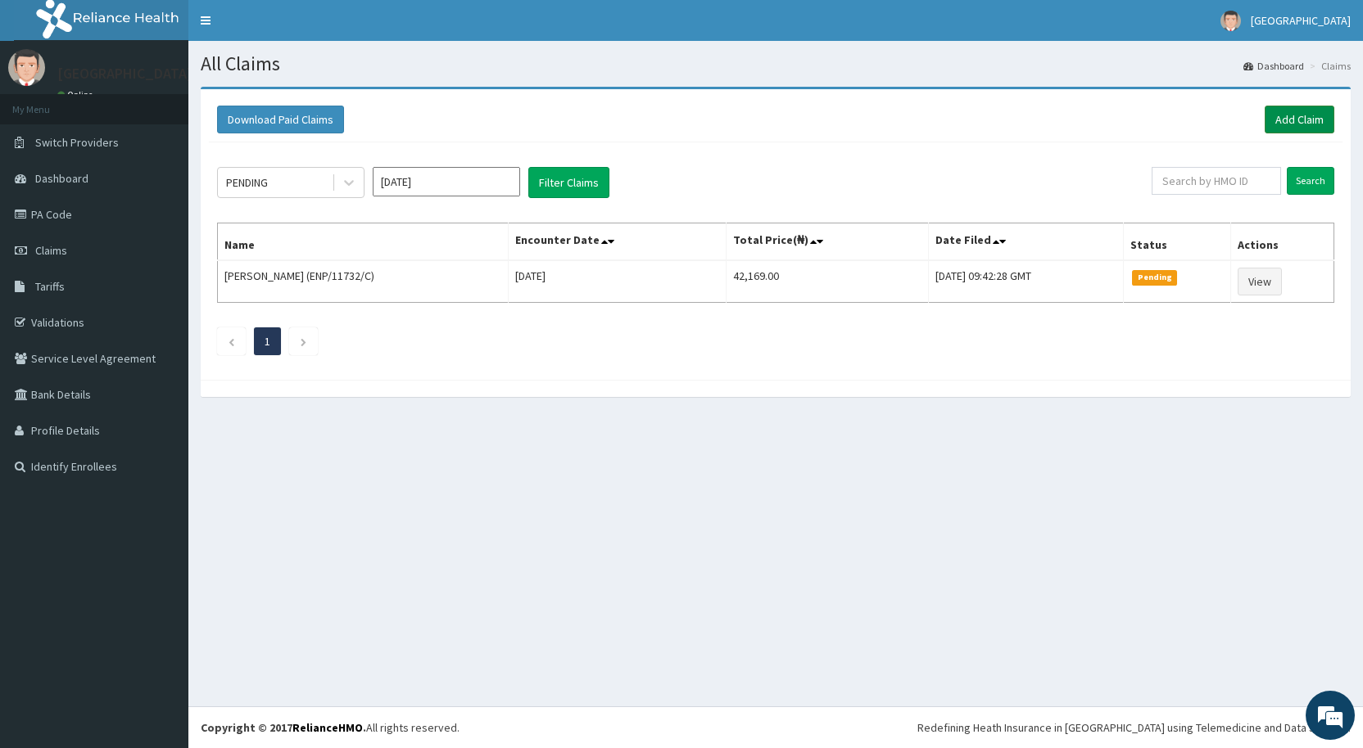
click at [1292, 117] on link "Add Claim" at bounding box center [1299, 120] width 70 height 28
click at [47, 207] on link "PA Code" at bounding box center [94, 215] width 188 height 36
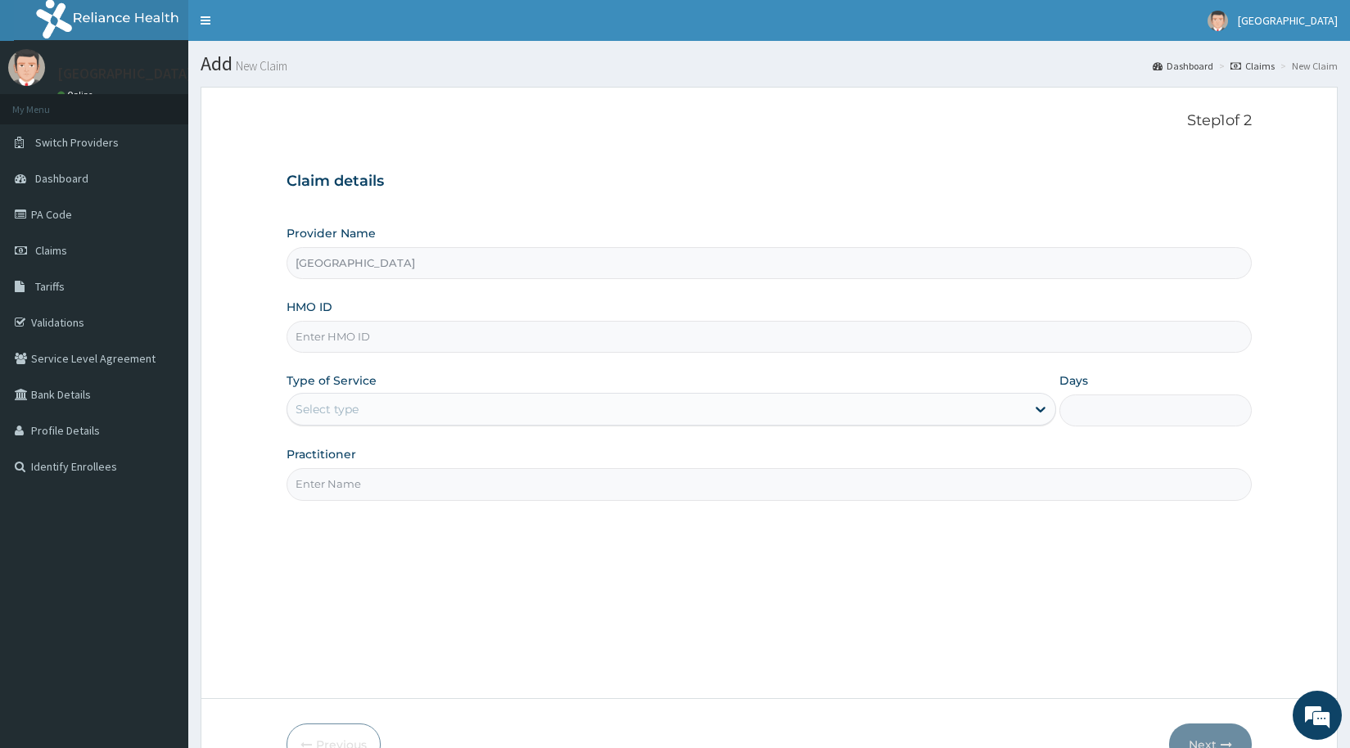
click at [408, 346] on input "HMO ID" at bounding box center [769, 337] width 965 height 32
type input "e"
type input "enp/11732/a"
click at [388, 405] on div "Select type" at bounding box center [656, 409] width 739 height 26
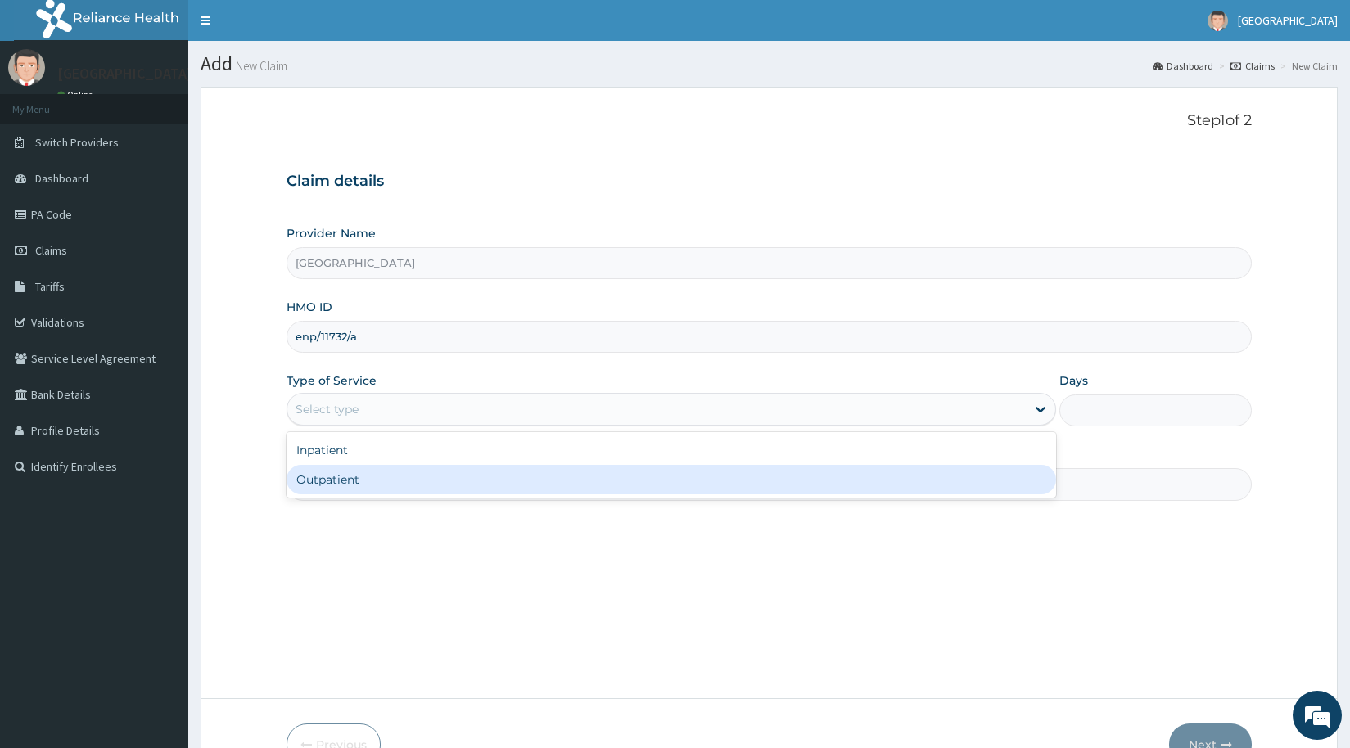
click at [362, 490] on div "Outpatient" at bounding box center [672, 479] width 770 height 29
type input "1"
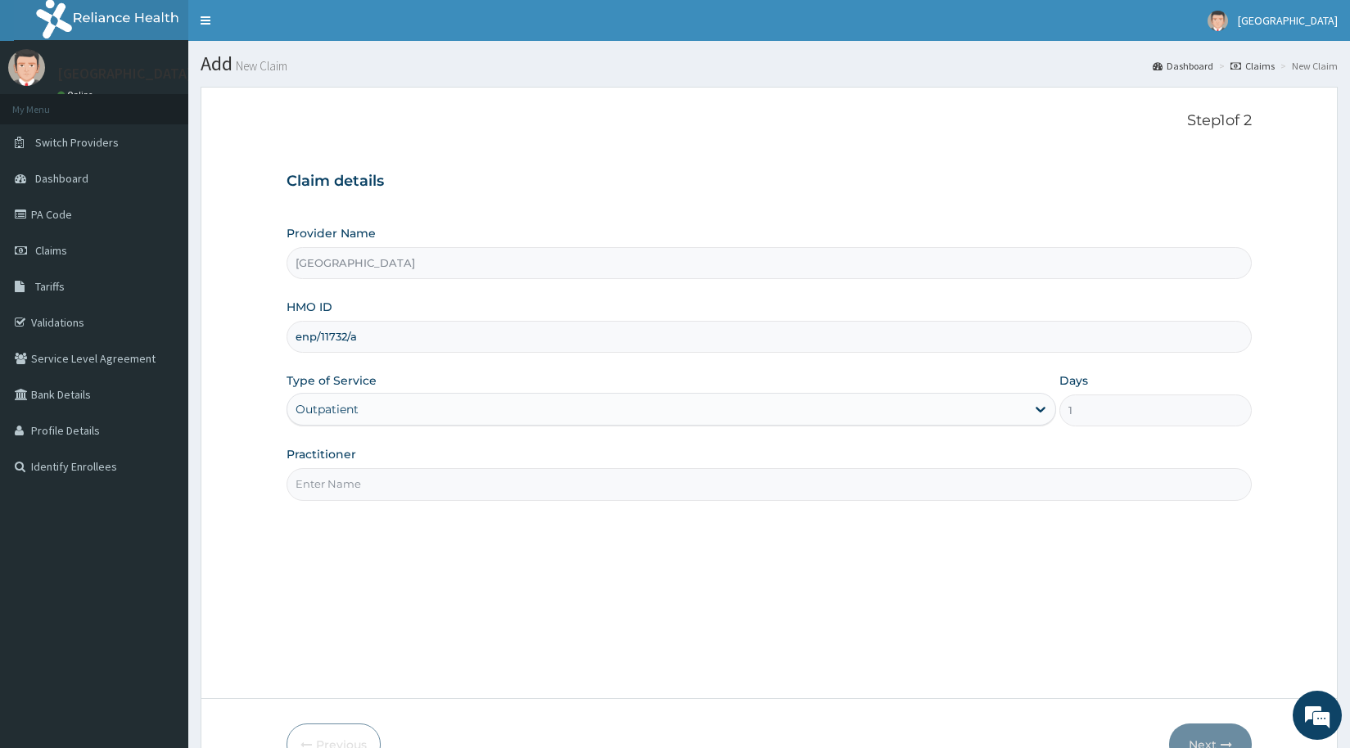
click at [351, 488] on input "Practitioner" at bounding box center [769, 484] width 965 height 32
type input "Dr [PERSON_NAME]"
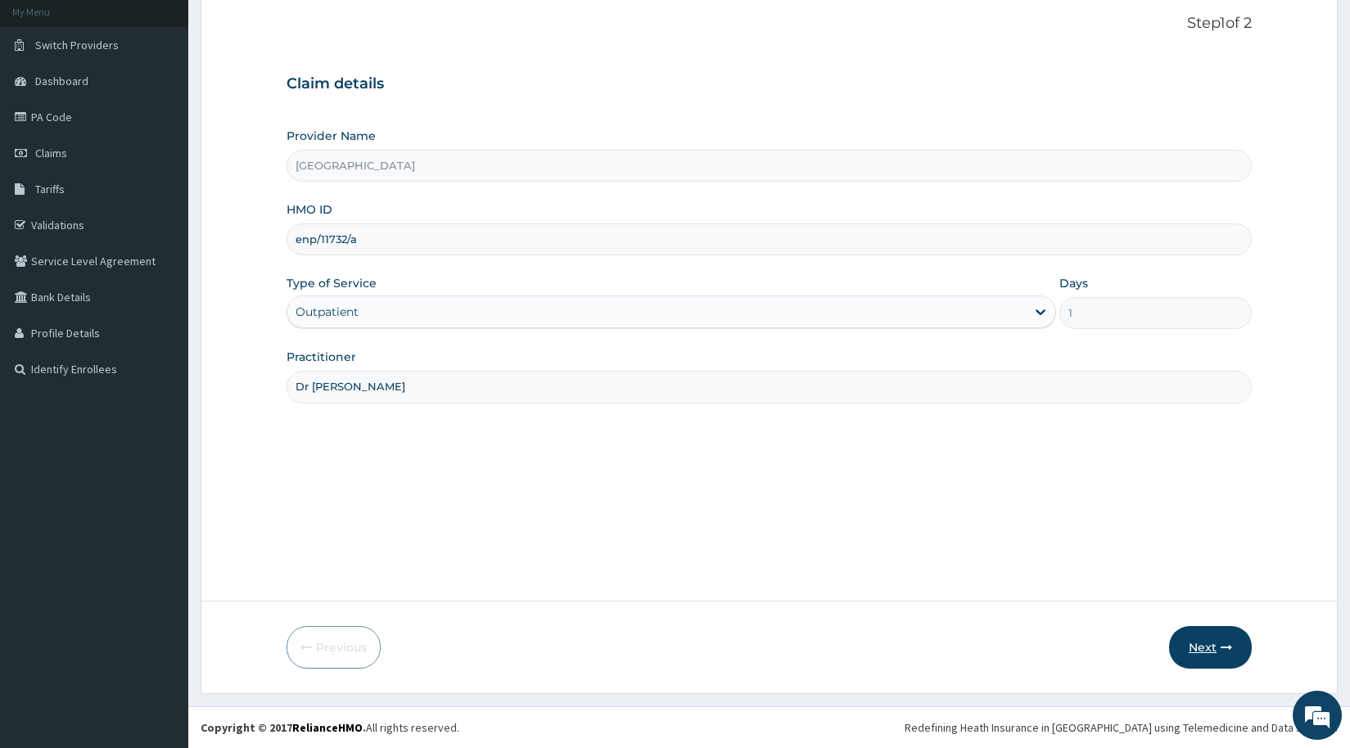
click at [1191, 649] on button "Next" at bounding box center [1210, 647] width 83 height 43
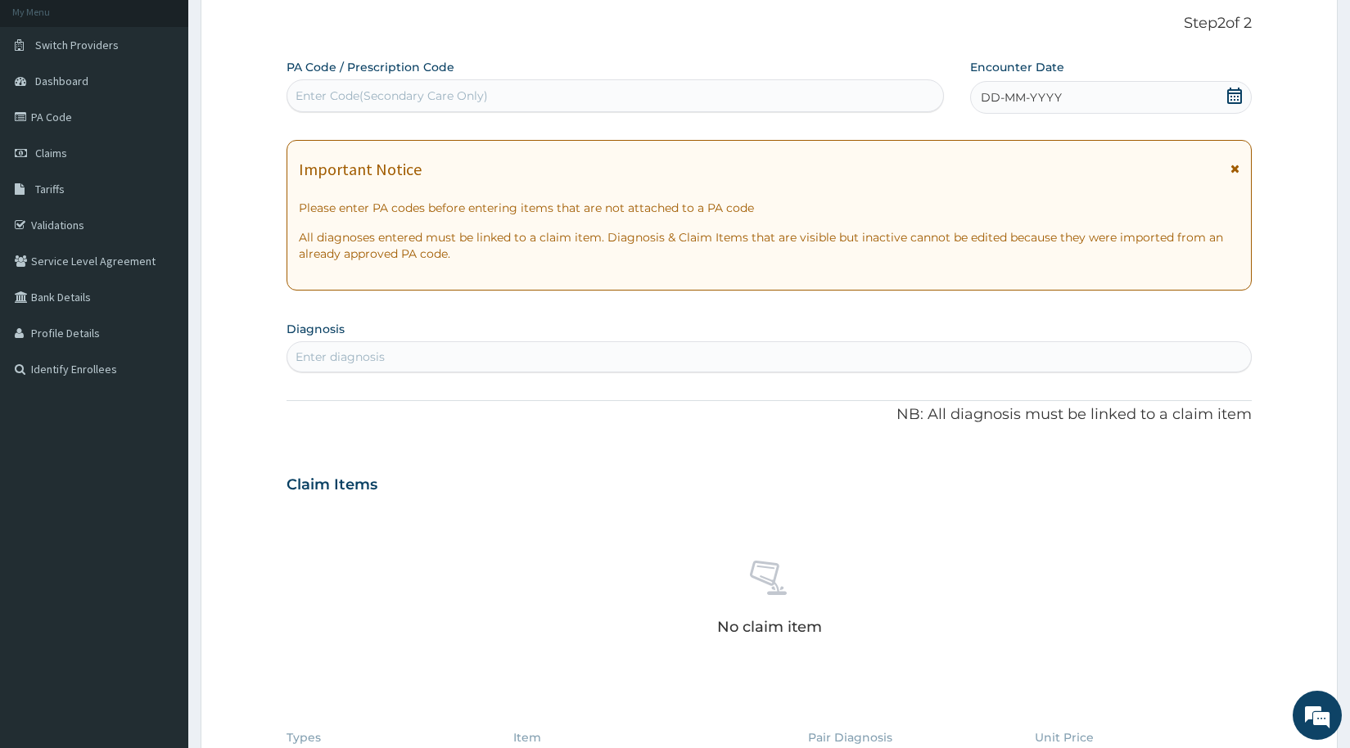
click at [486, 89] on div "Enter Code(Secondary Care Only)" at bounding box center [392, 96] width 192 height 16
type input "PA/A85995"
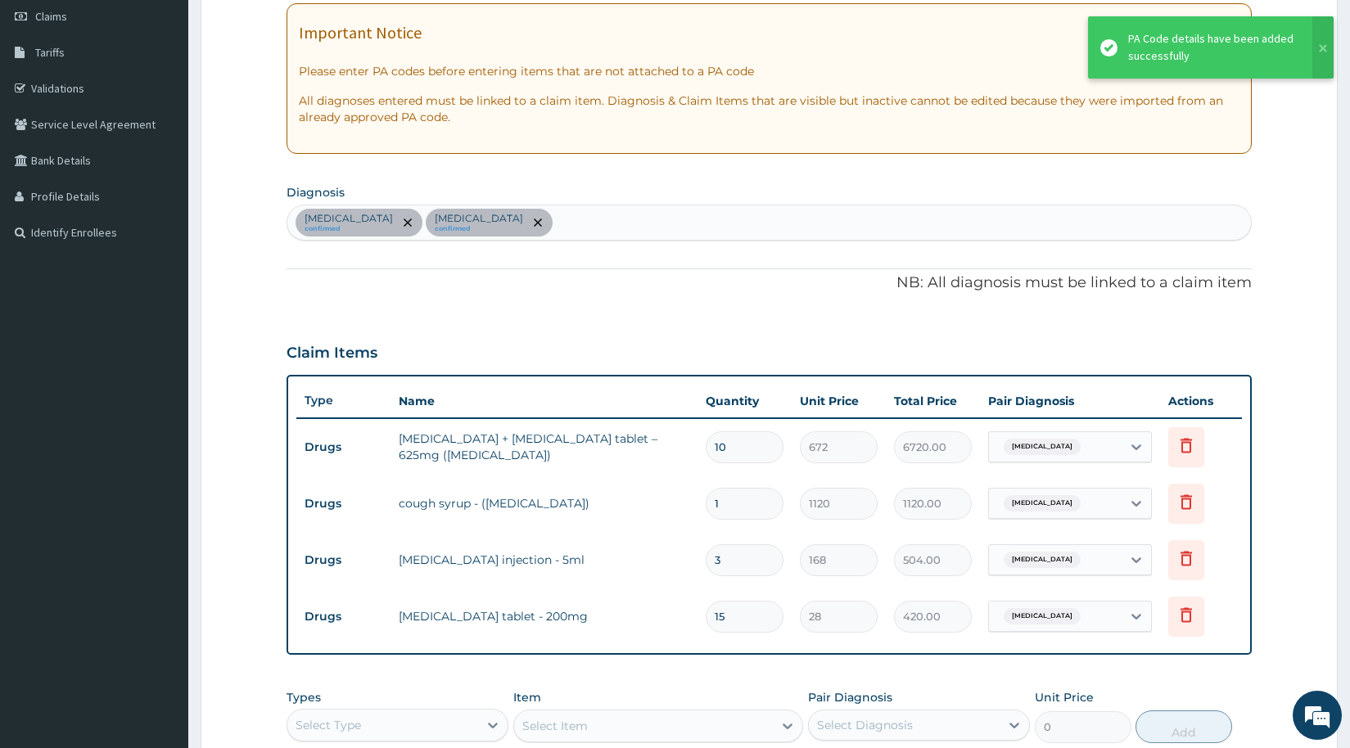
scroll to position [364, 0]
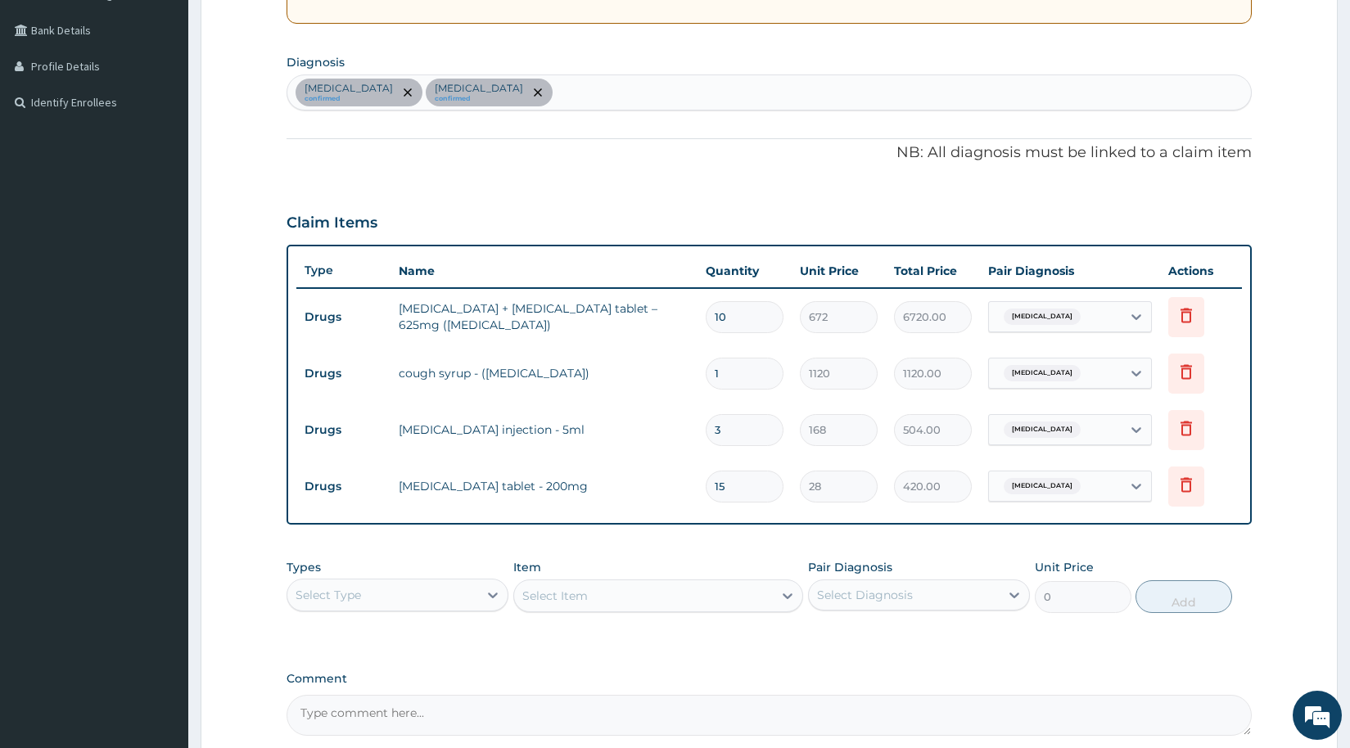
click at [335, 601] on div "Select Type" at bounding box center [329, 595] width 66 height 16
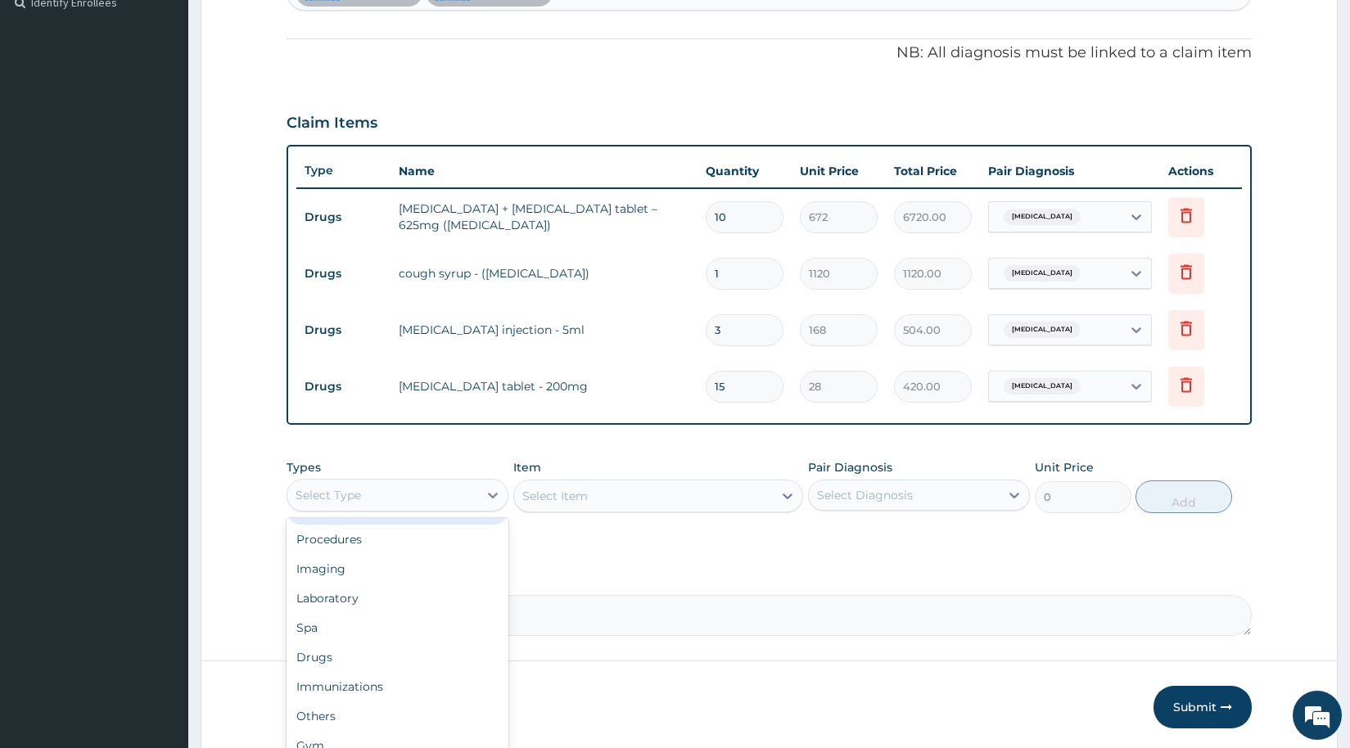
scroll to position [524, 0]
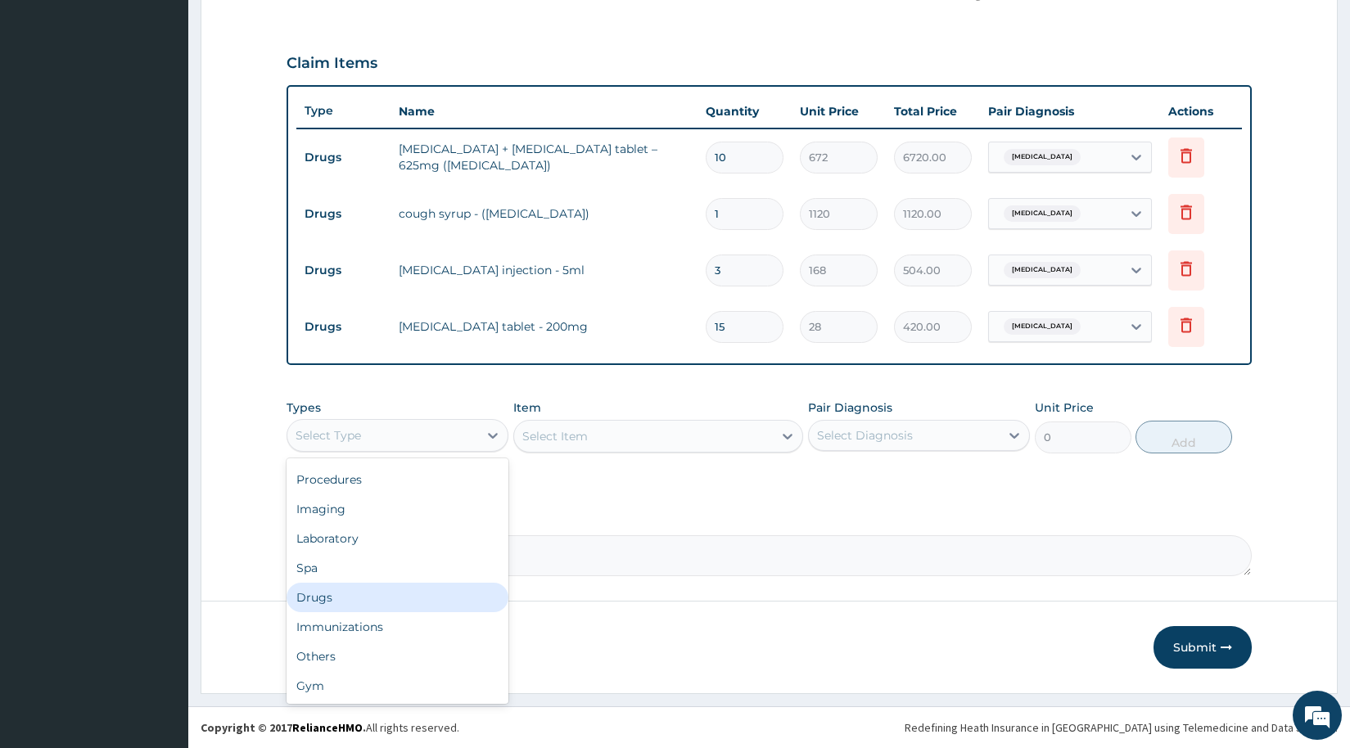
click at [342, 598] on div "Drugs" at bounding box center [398, 597] width 222 height 29
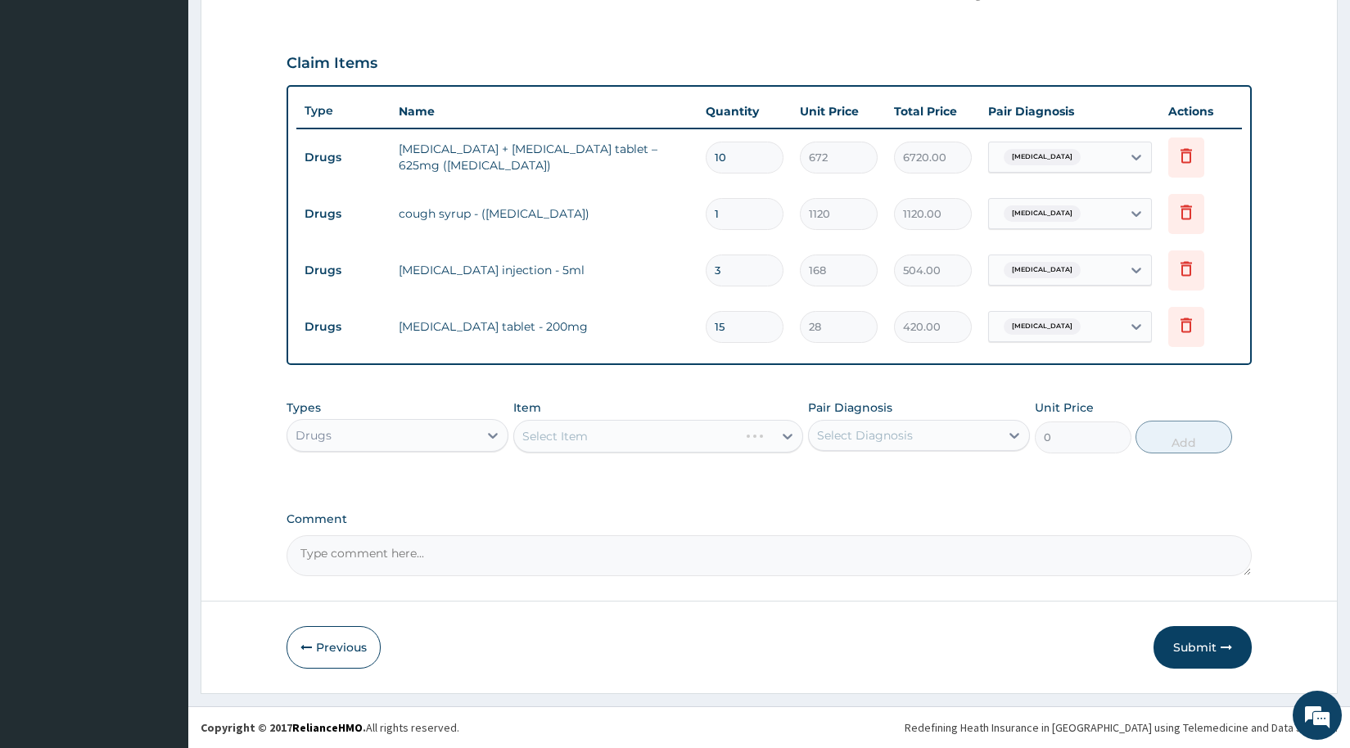
click at [629, 442] on div "Select Item" at bounding box center [658, 436] width 290 height 33
click at [629, 442] on div "Select Item" at bounding box center [643, 436] width 259 height 26
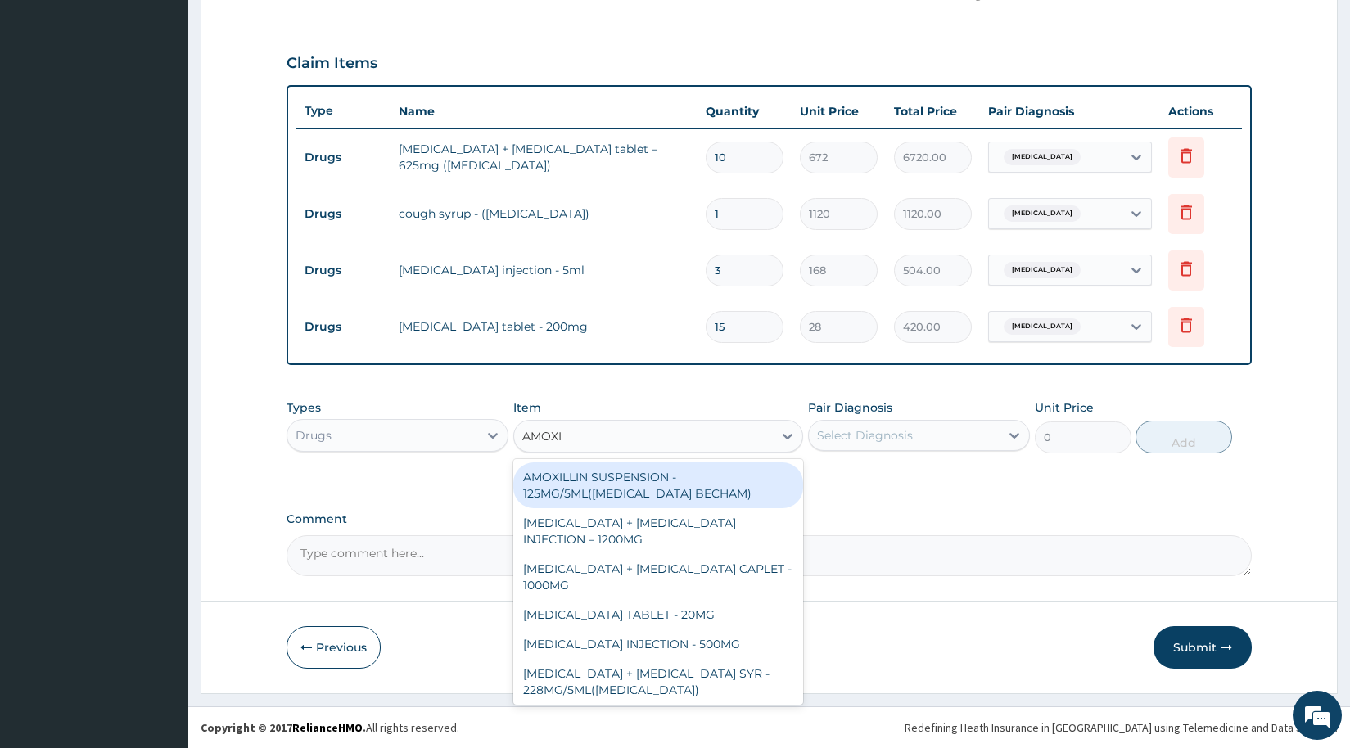
type input "AMOXIC"
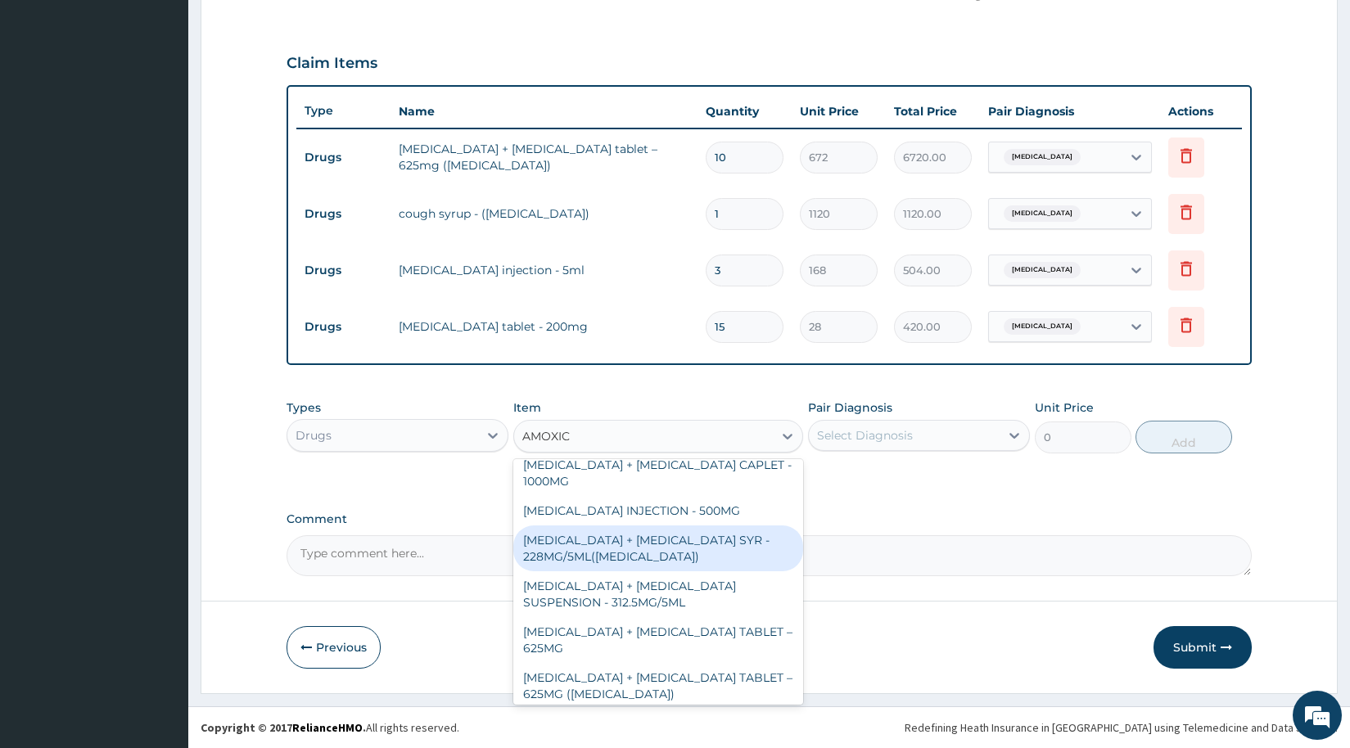
scroll to position [82, 0]
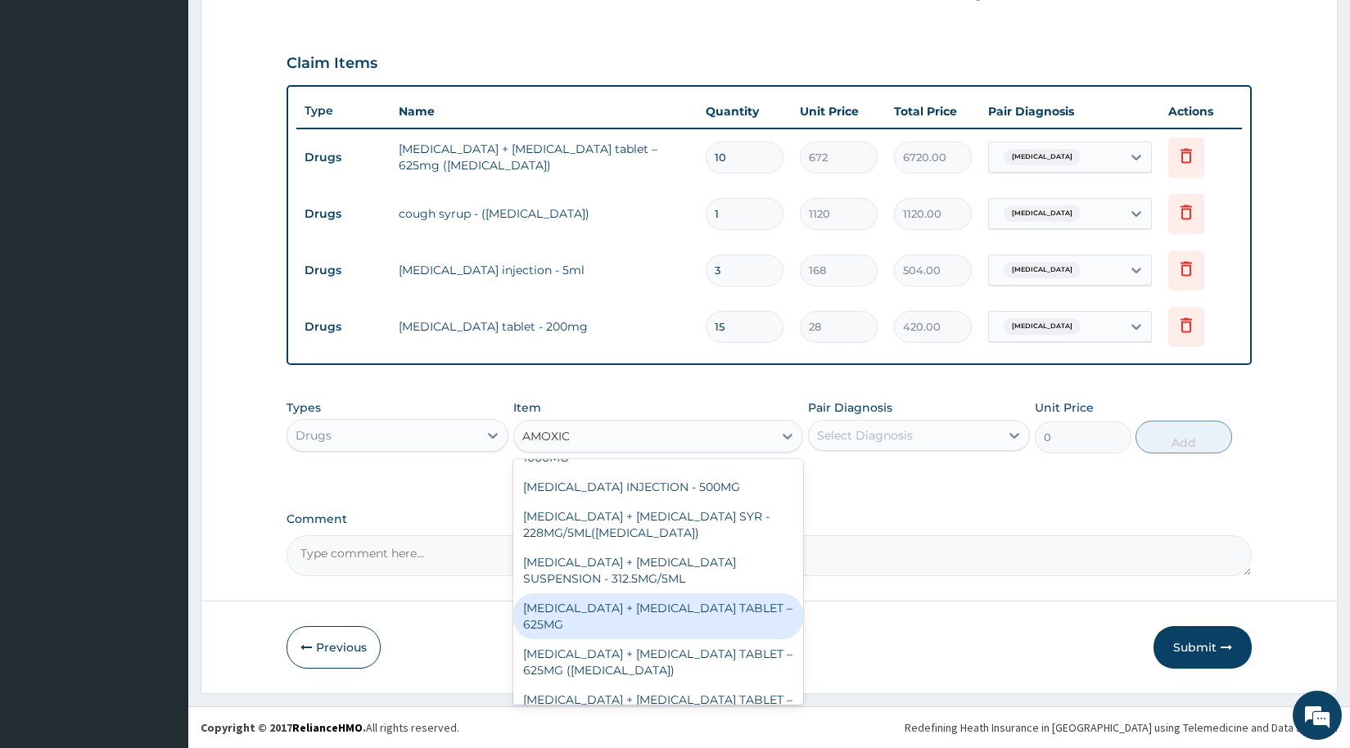
click at [608, 613] on div "AMOXICILLIN + CLAVULANIC ACID TABLET – 625MG" at bounding box center [658, 617] width 290 height 46
type input "420"
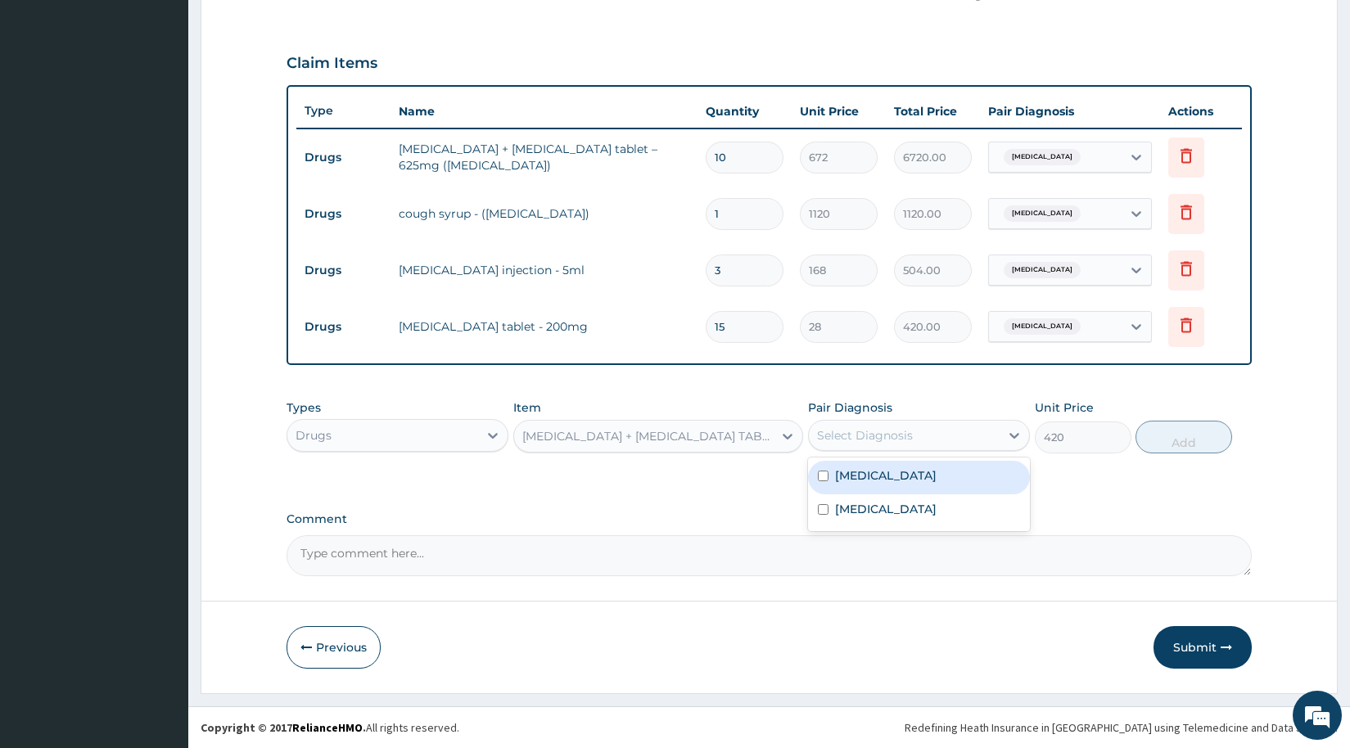
click at [949, 433] on div "Select Diagnosis" at bounding box center [904, 436] width 191 height 26
drag, startPoint x: 902, startPoint y: 488, endPoint x: 884, endPoint y: 511, distance: 29.2
click at [901, 489] on div "Upper respiratory infection" at bounding box center [919, 478] width 222 height 34
checkbox input "true"
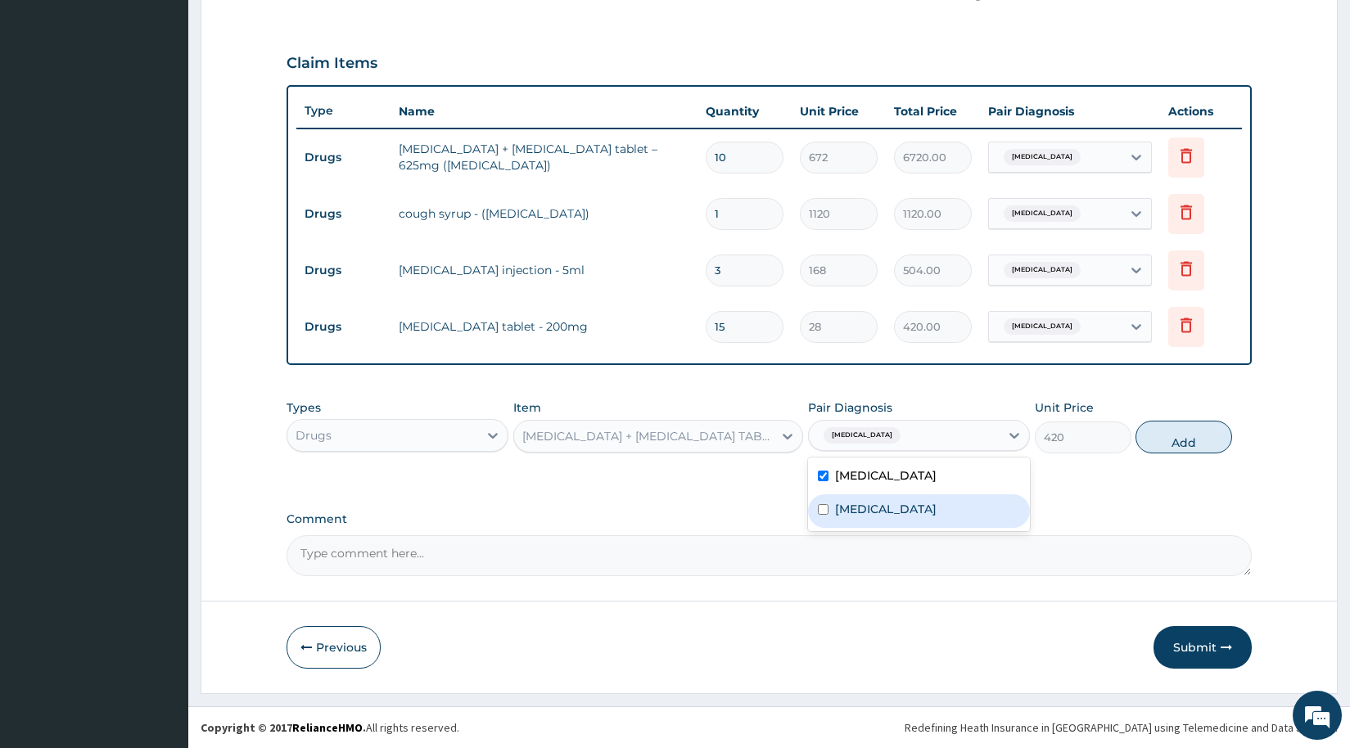
click at [881, 514] on div "Malaria" at bounding box center [919, 512] width 222 height 34
checkbox input "true"
click at [1179, 443] on button "Add" at bounding box center [1184, 437] width 97 height 33
type input "0"
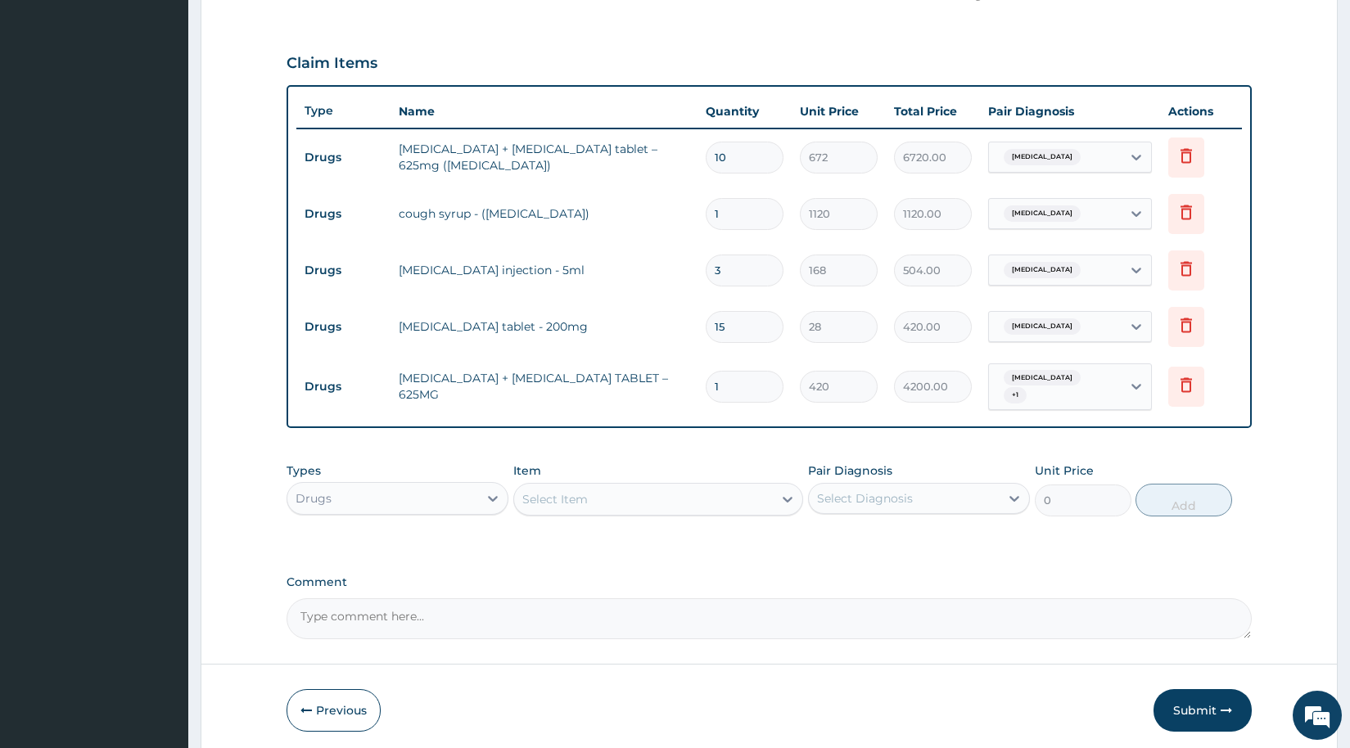
type input "10"
type input "4200.00"
type input "10"
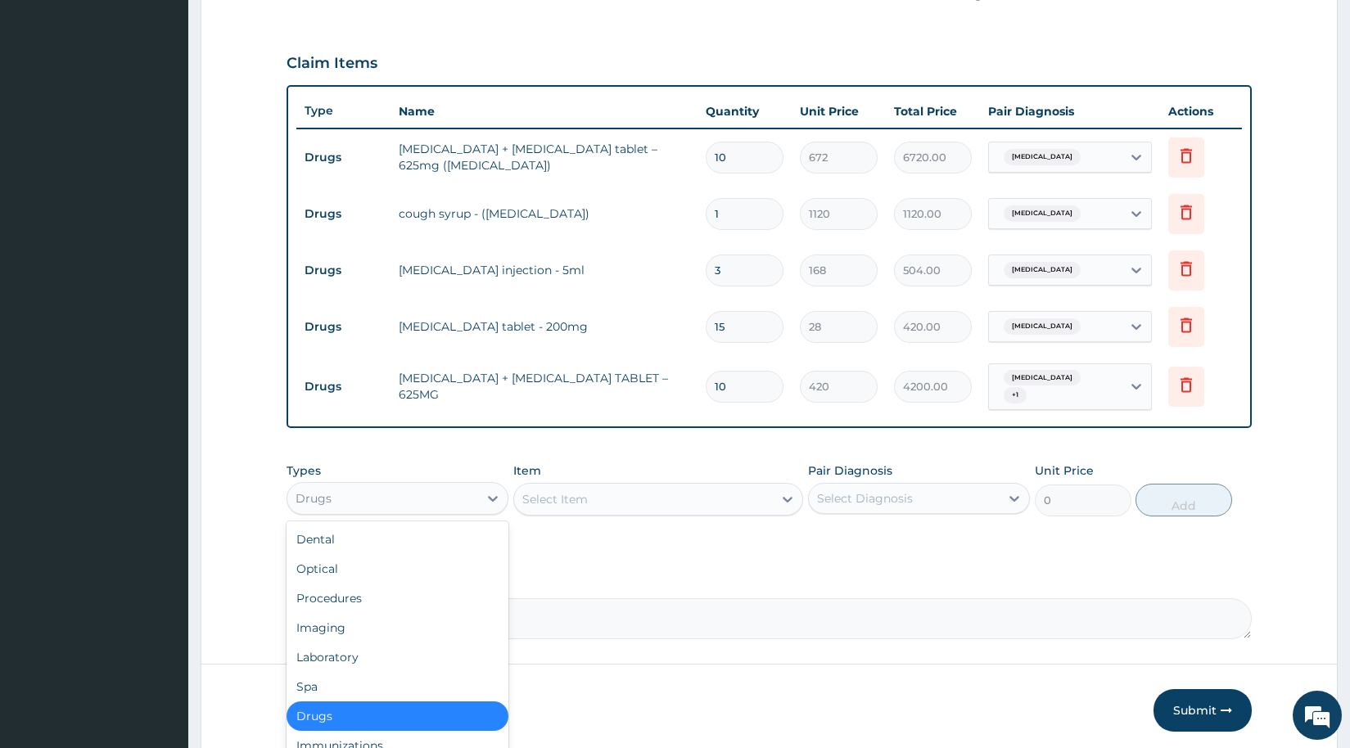
click at [365, 495] on div "Drugs" at bounding box center [382, 499] width 191 height 26
click at [342, 603] on div "Procedures" at bounding box center [398, 598] width 222 height 29
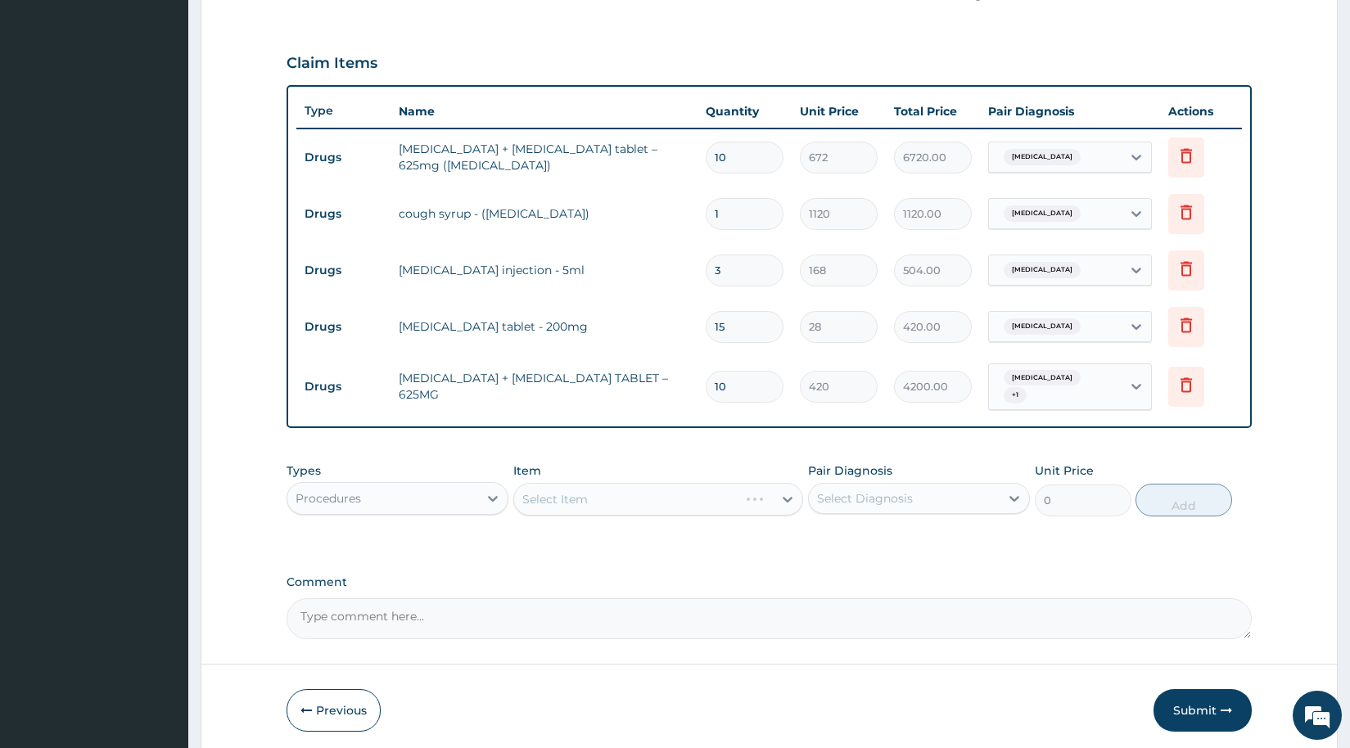
click at [590, 504] on div "Select Item" at bounding box center [658, 499] width 290 height 33
click at [590, 504] on div "Select Item" at bounding box center [643, 499] width 259 height 26
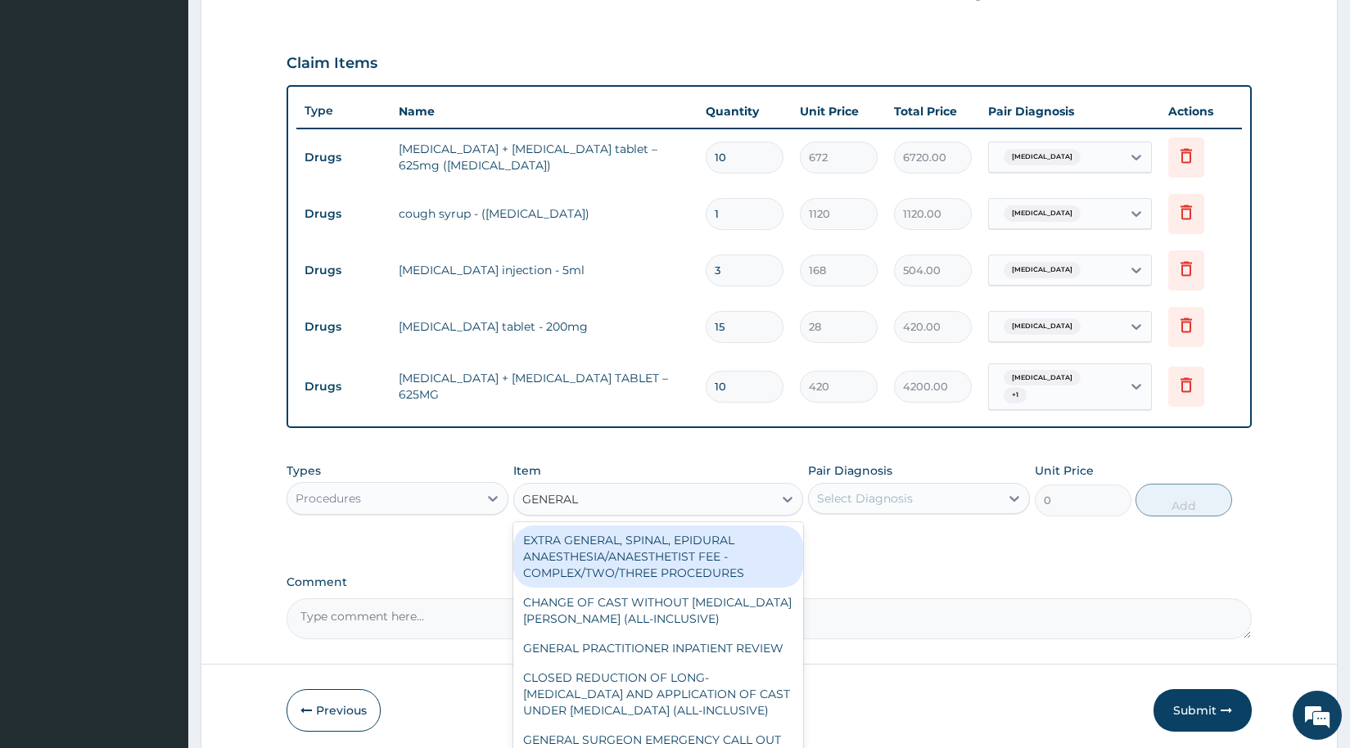
type input "GENERAL P"
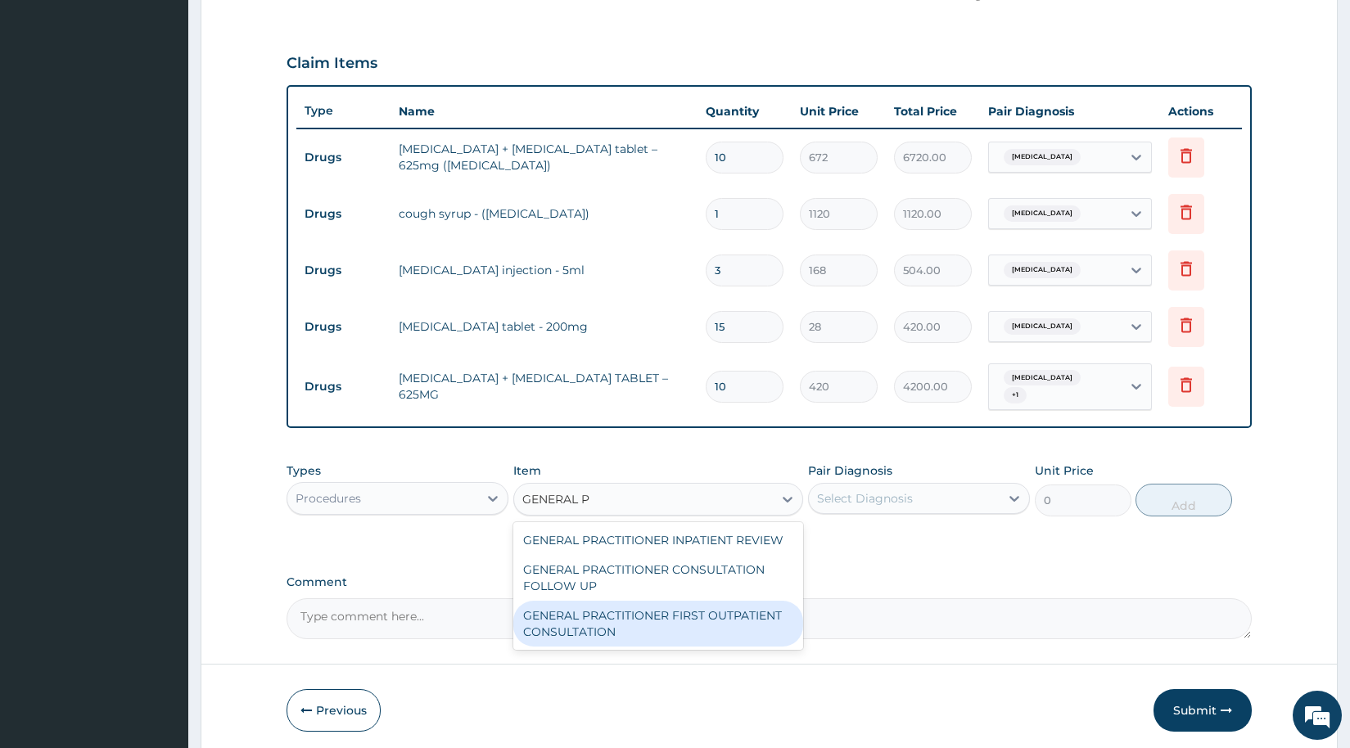
click at [634, 617] on div "GENERAL PRACTITIONER FIRST OUTPATIENT CONSULTATION" at bounding box center [658, 624] width 290 height 46
type input "3750"
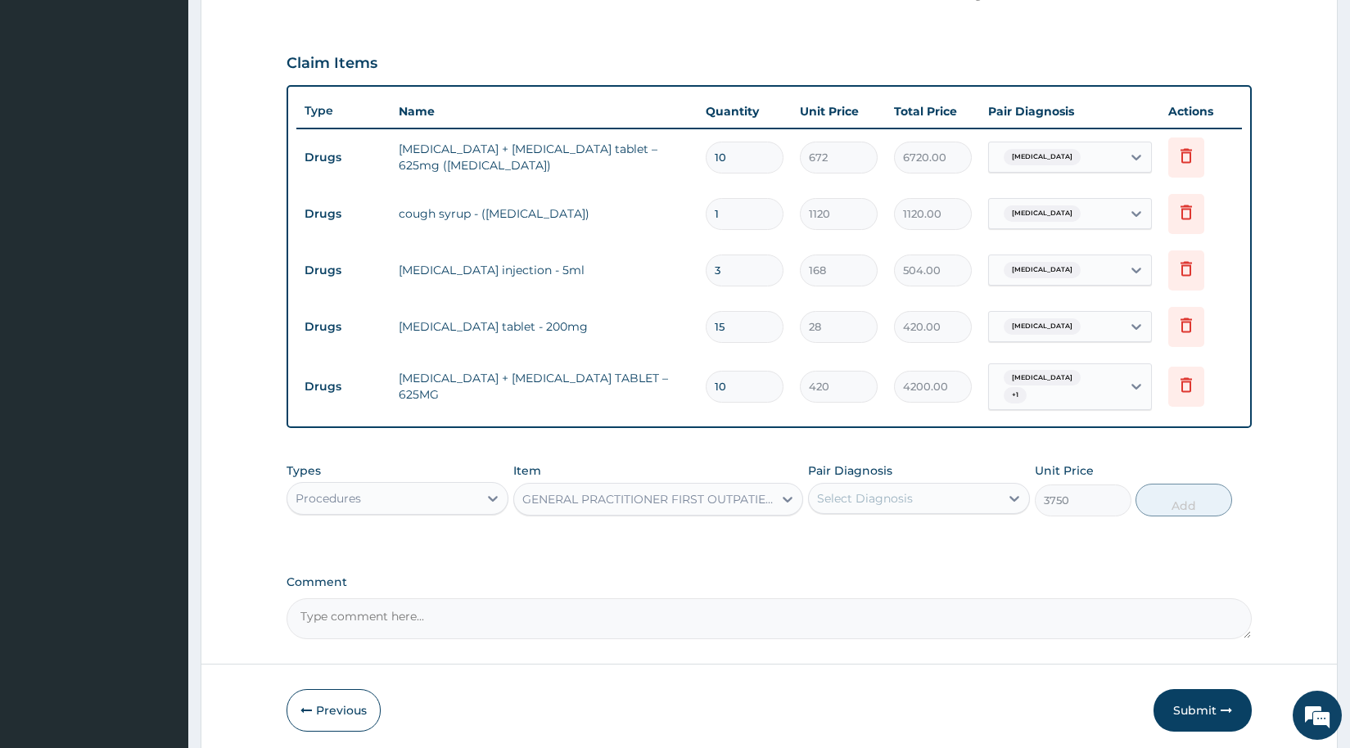
click at [865, 515] on div "Pair Diagnosis Select Diagnosis" at bounding box center [919, 490] width 222 height 54
click at [858, 514] on div "Select Diagnosis" at bounding box center [919, 498] width 222 height 31
drag, startPoint x: 857, startPoint y: 542, endPoint x: 852, endPoint y: 569, distance: 27.5
click at [855, 563] on div "Upper respiratory infection Malaria" at bounding box center [919, 558] width 222 height 74
drag, startPoint x: 852, startPoint y: 569, endPoint x: 933, endPoint y: 551, distance: 83.0
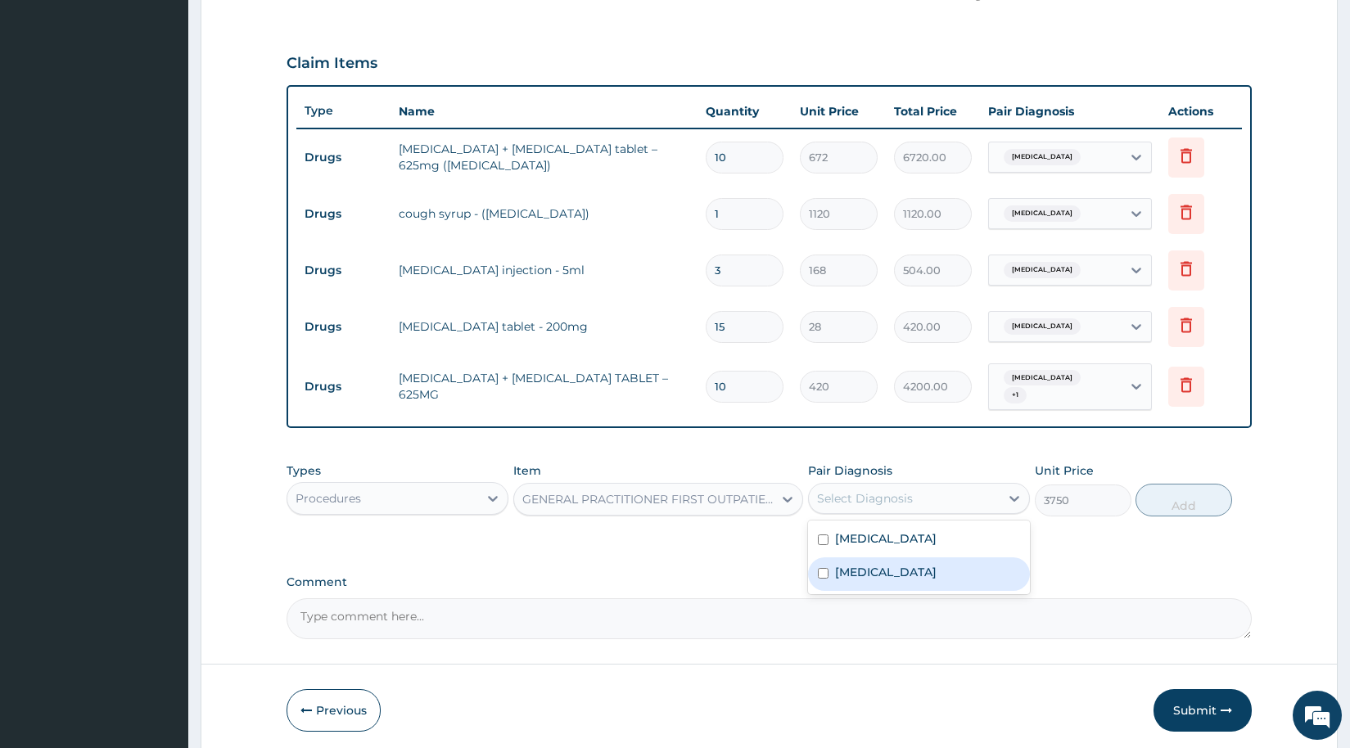
click at [857, 569] on label "[MEDICAL_DATA]" at bounding box center [886, 572] width 102 height 16
checkbox input "true"
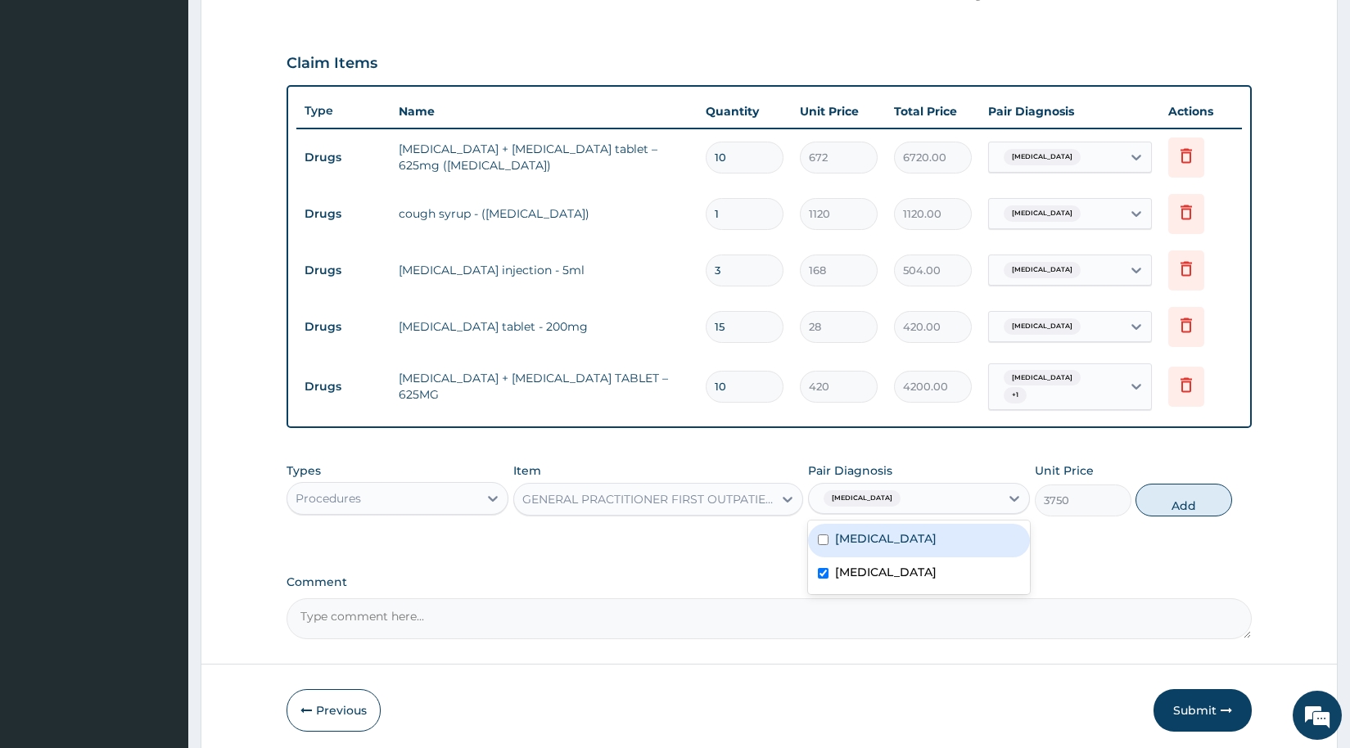
click at [871, 538] on label "Upper respiratory infection" at bounding box center [886, 539] width 102 height 16
checkbox input "true"
click at [1190, 498] on button "Add" at bounding box center [1184, 500] width 97 height 33
type input "0"
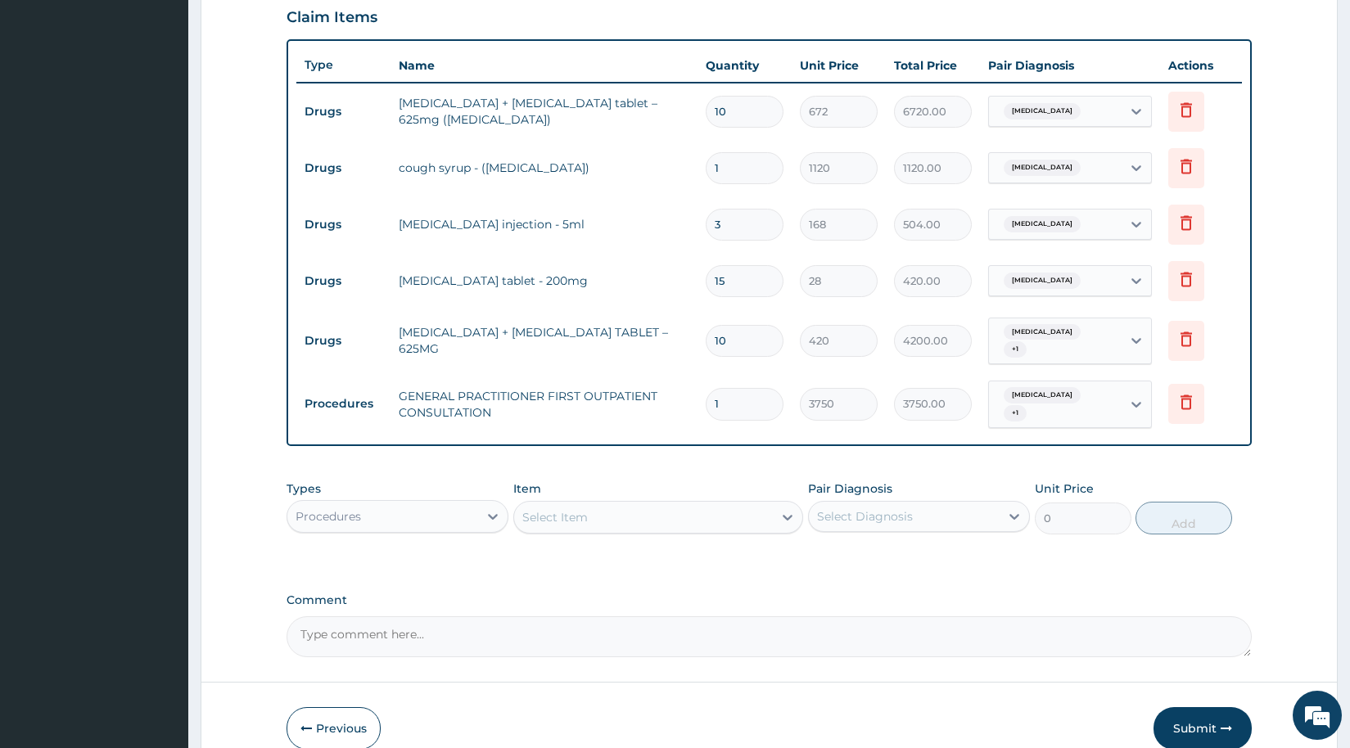
scroll to position [644, 0]
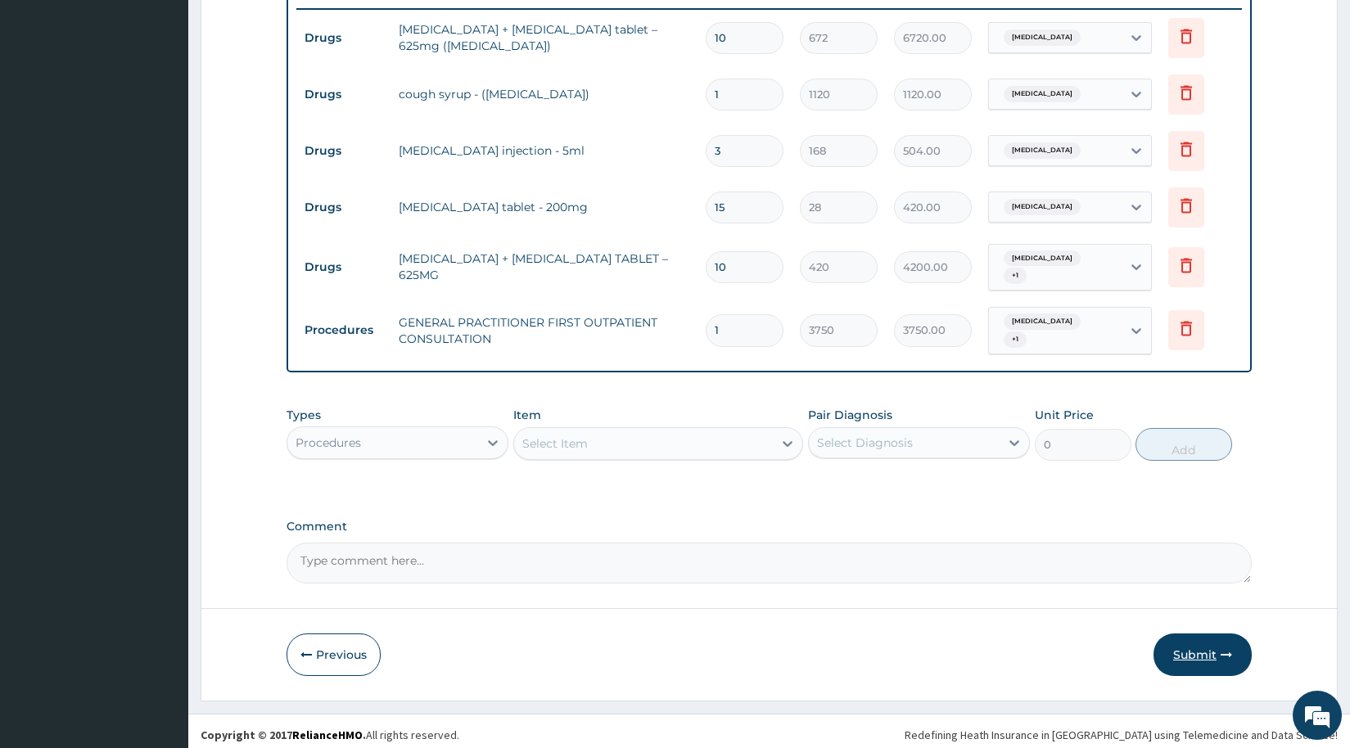
click at [1182, 656] on button "Submit" at bounding box center [1203, 655] width 98 height 43
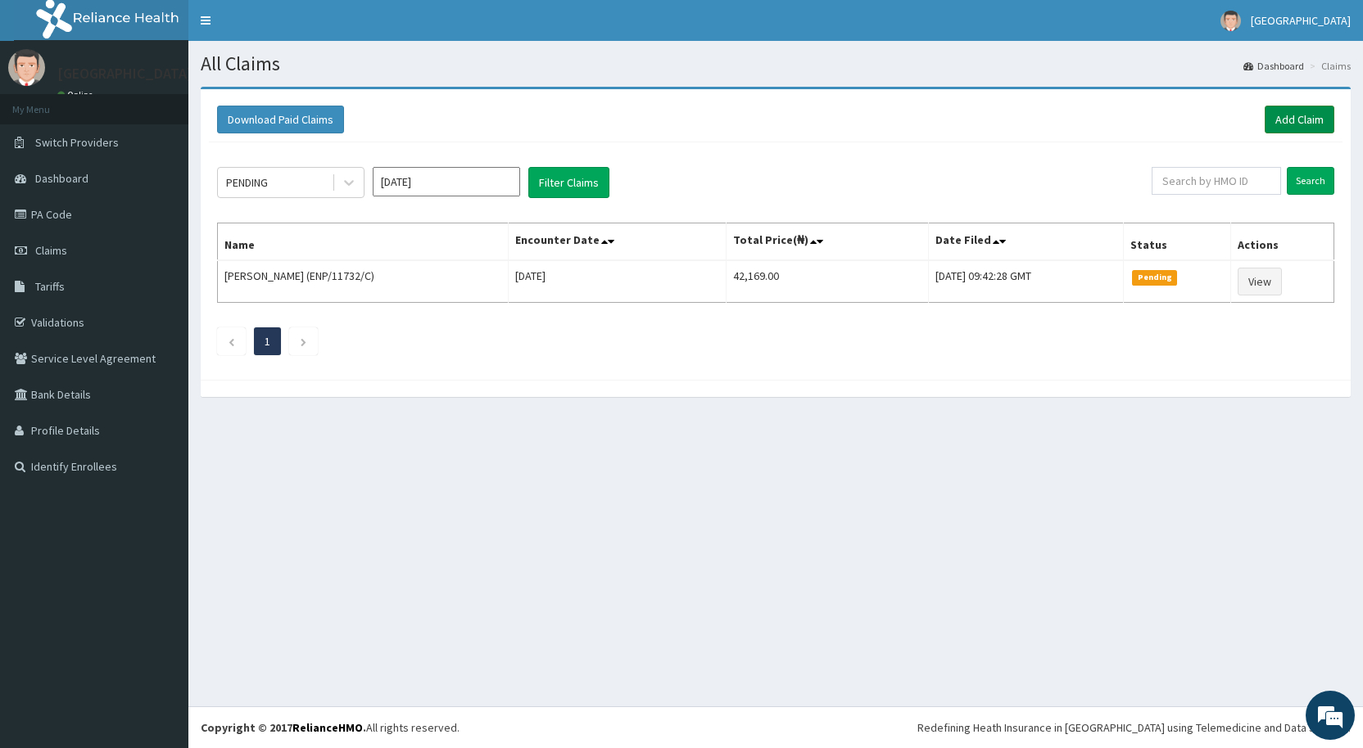
click at [1287, 114] on link "Add Claim" at bounding box center [1299, 120] width 70 height 28
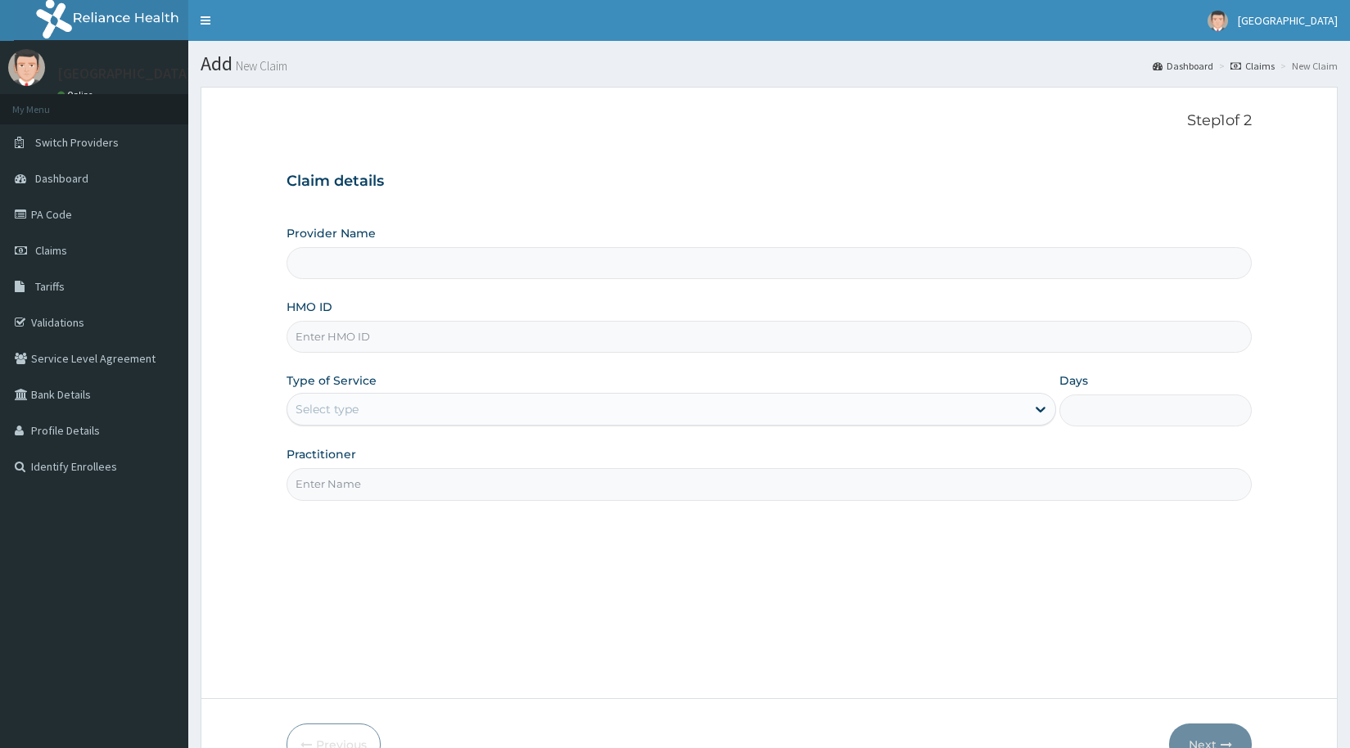
click at [338, 338] on input "HMO ID" at bounding box center [769, 337] width 965 height 32
type input "[GEOGRAPHIC_DATA]"
type input "NEL/10061/C"
click at [309, 416] on div "Select type" at bounding box center [327, 409] width 63 height 16
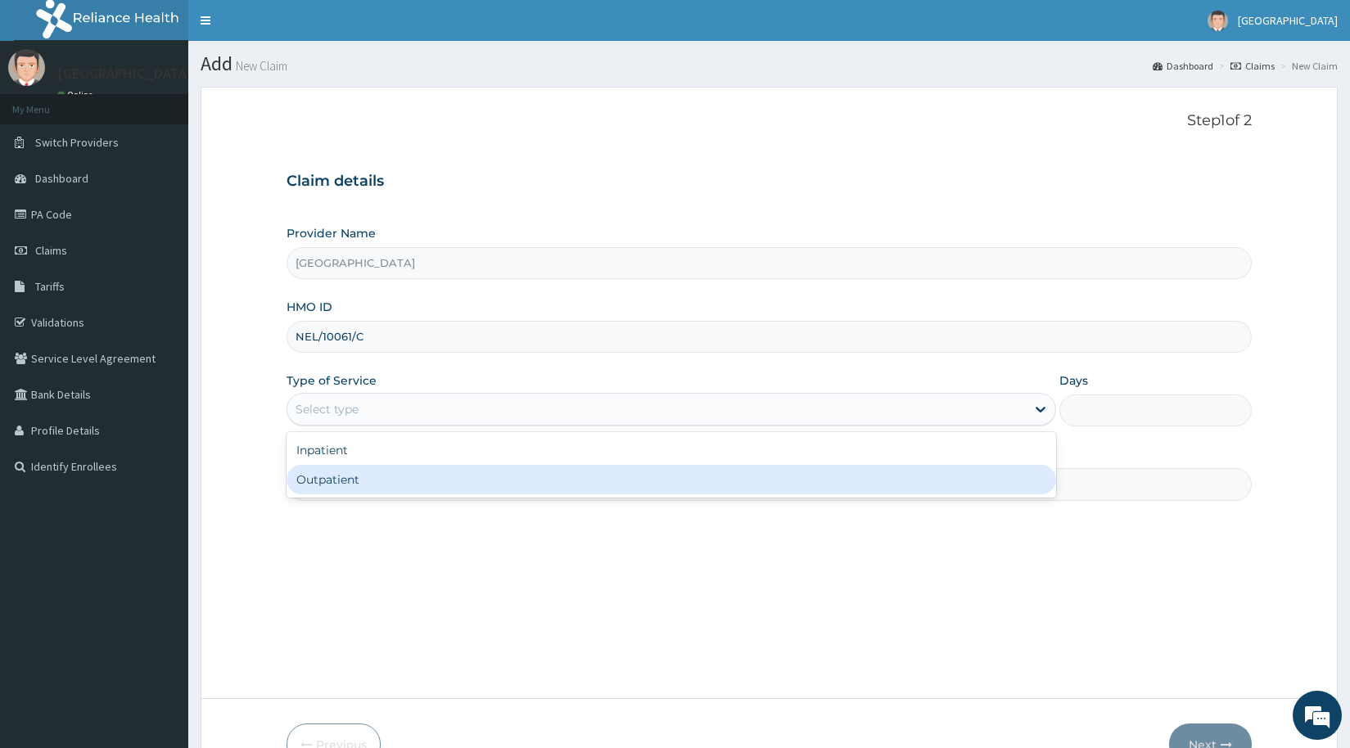
click at [332, 488] on div "Outpatient" at bounding box center [672, 479] width 770 height 29
type input "1"
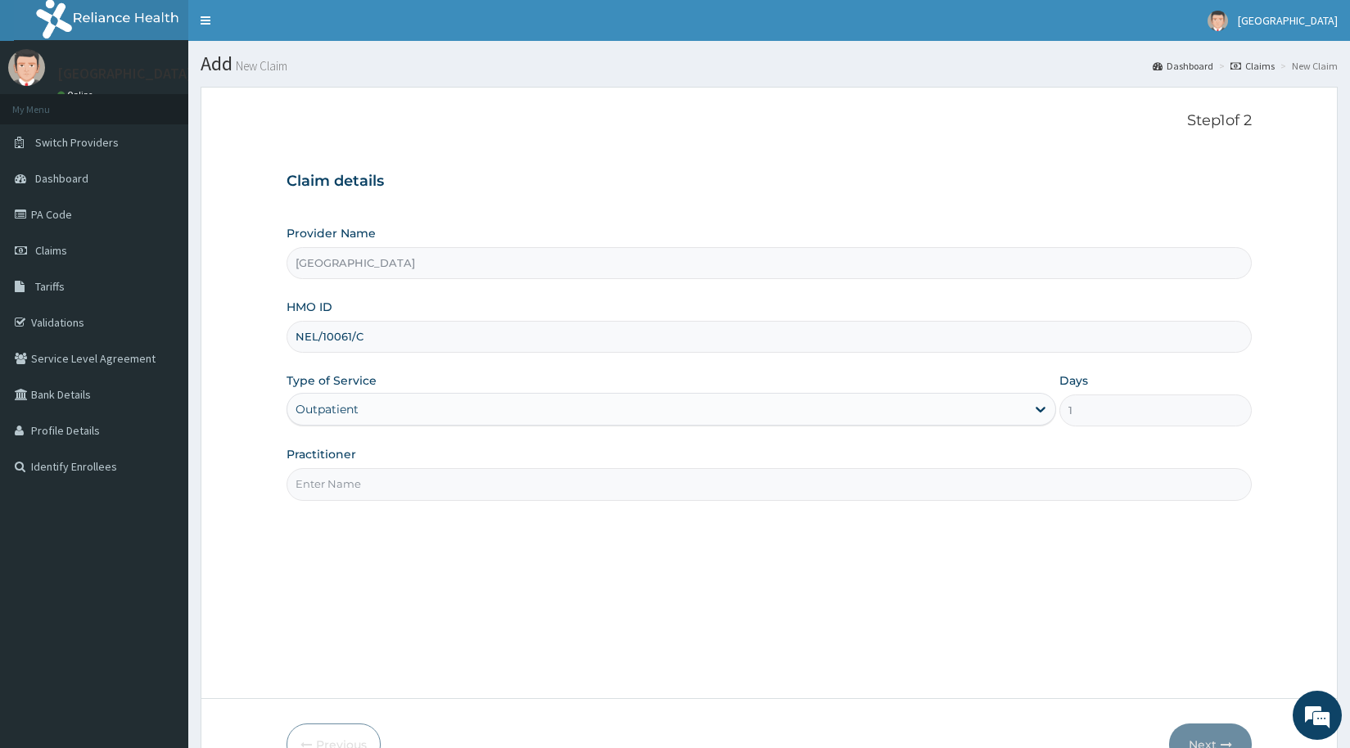
click at [341, 480] on input "Practitioner" at bounding box center [769, 484] width 965 height 32
type input "[PERSON_NAME]"
click at [1187, 732] on button "Next" at bounding box center [1210, 745] width 83 height 43
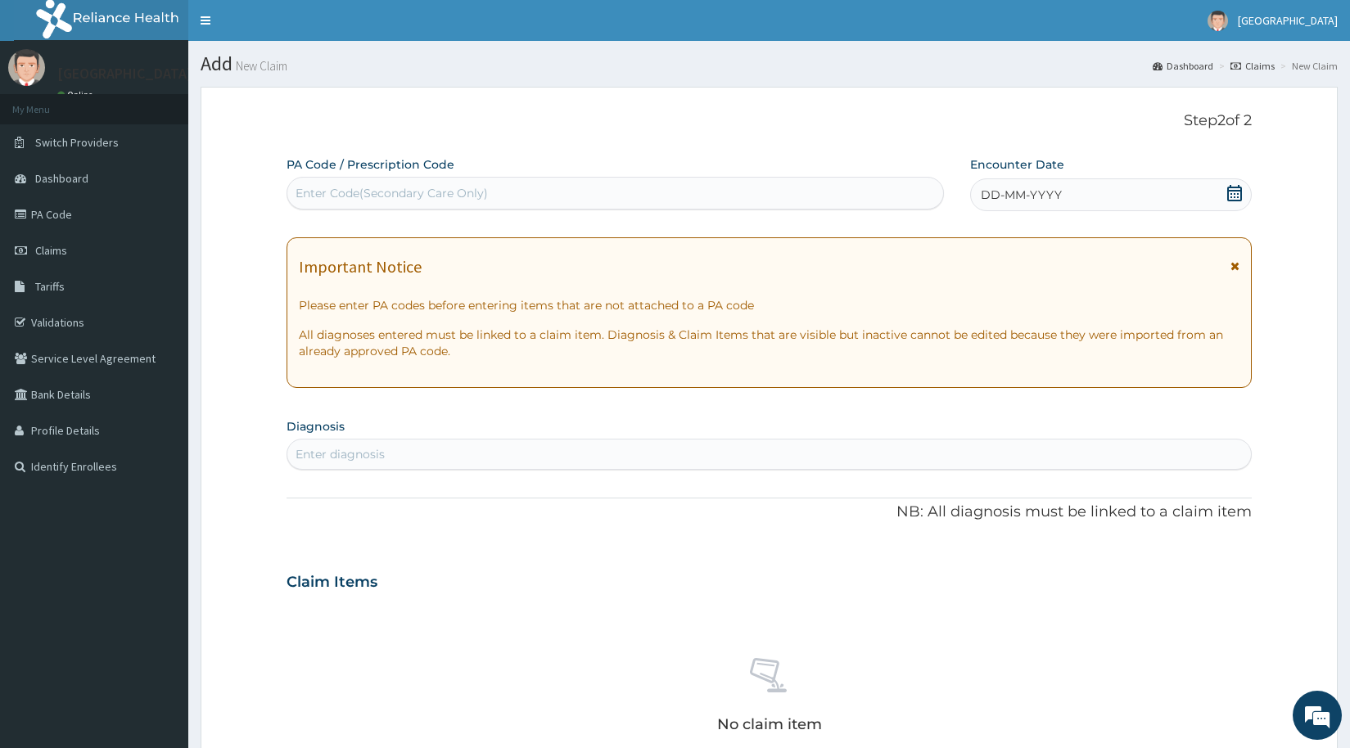
click at [350, 186] on div "Enter Code(Secondary Care Only)" at bounding box center [392, 193] width 192 height 16
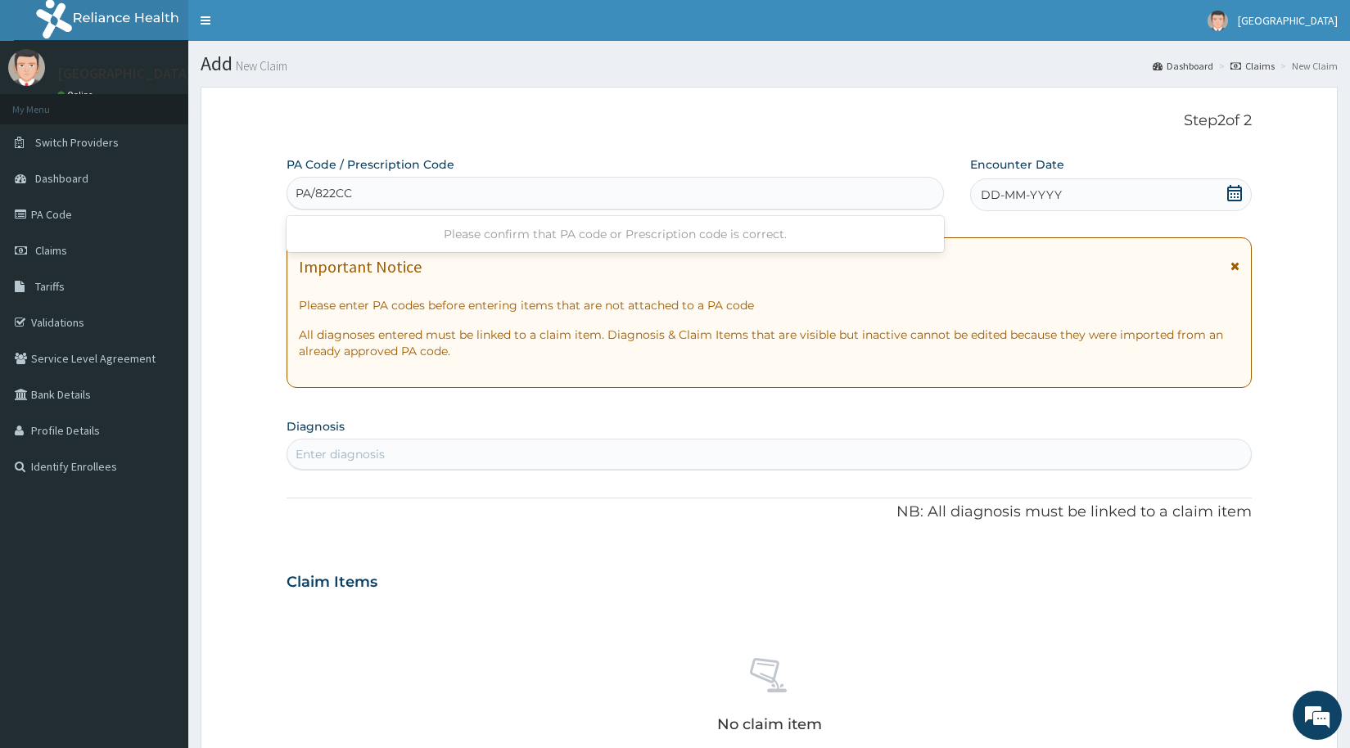
type input "PA/822CCA"
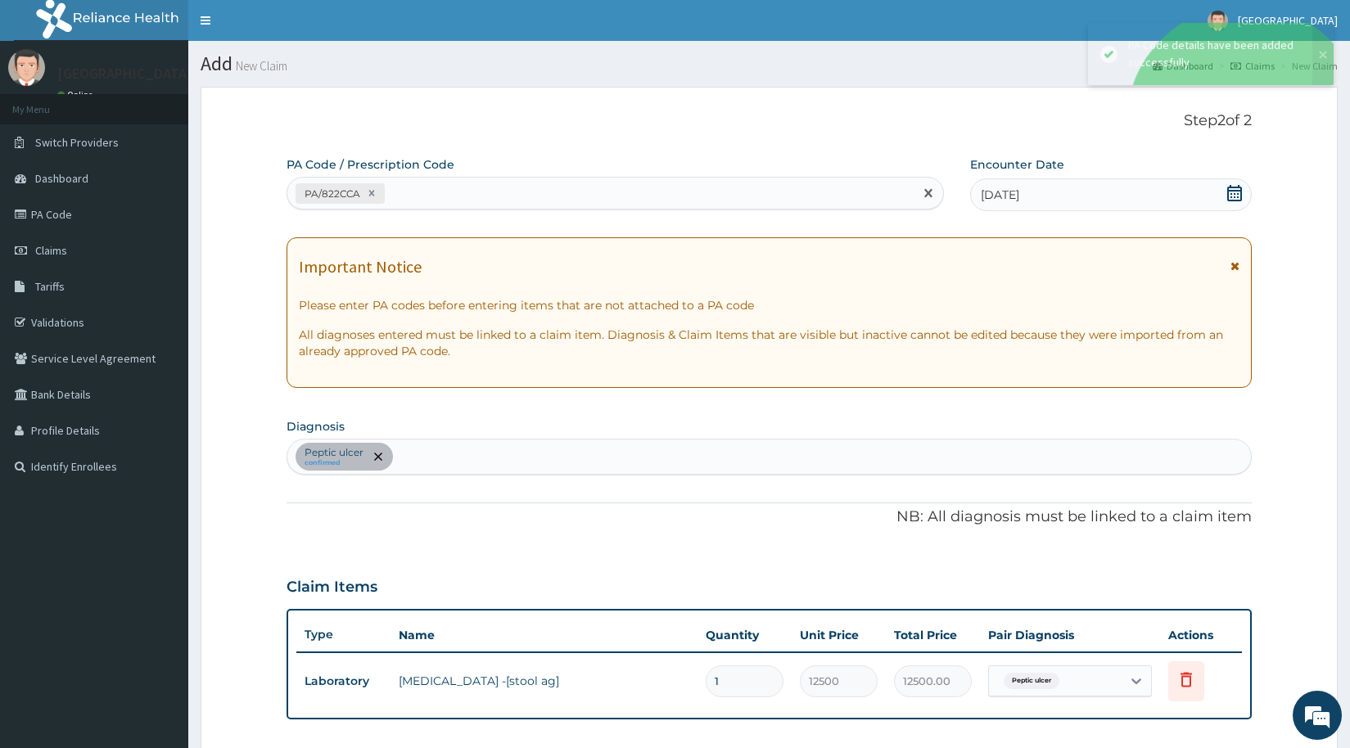
click at [451, 197] on div "PA/822CCA" at bounding box center [600, 193] width 626 height 27
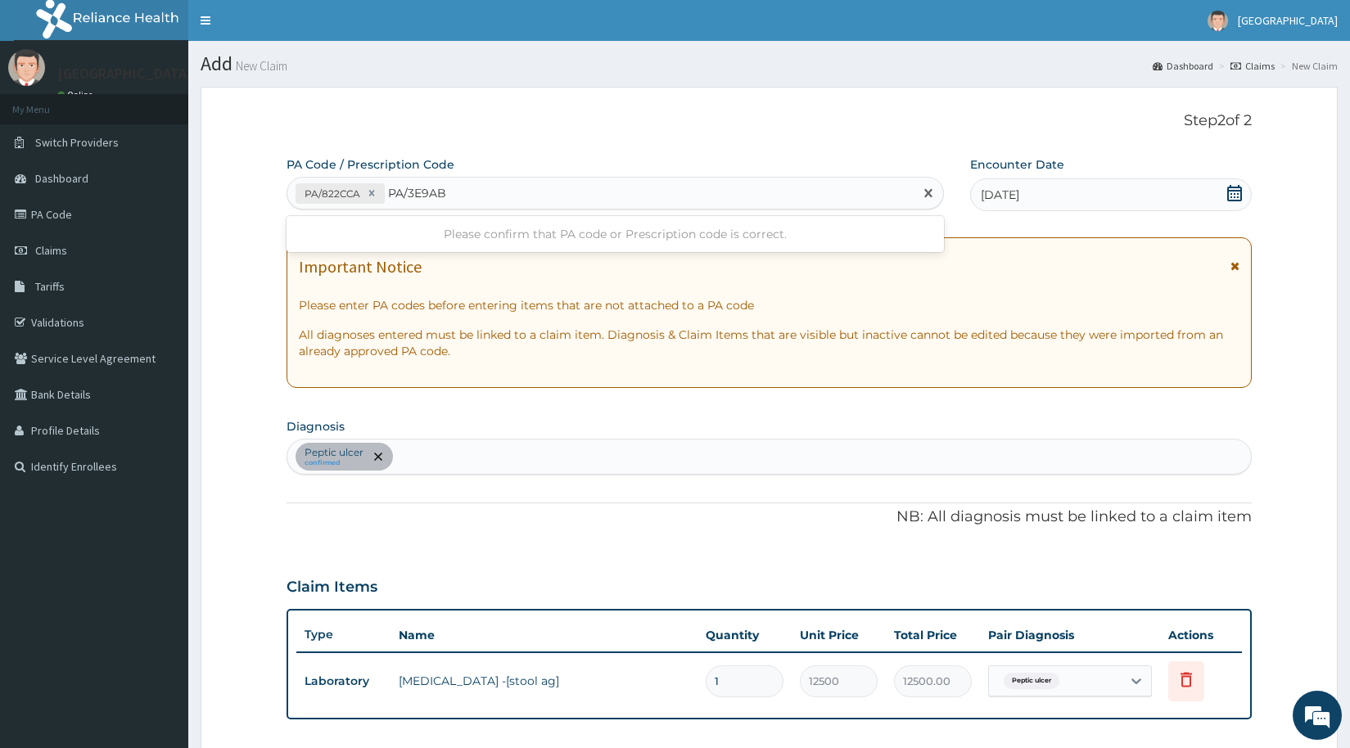
type input "PA/3E9ABD"
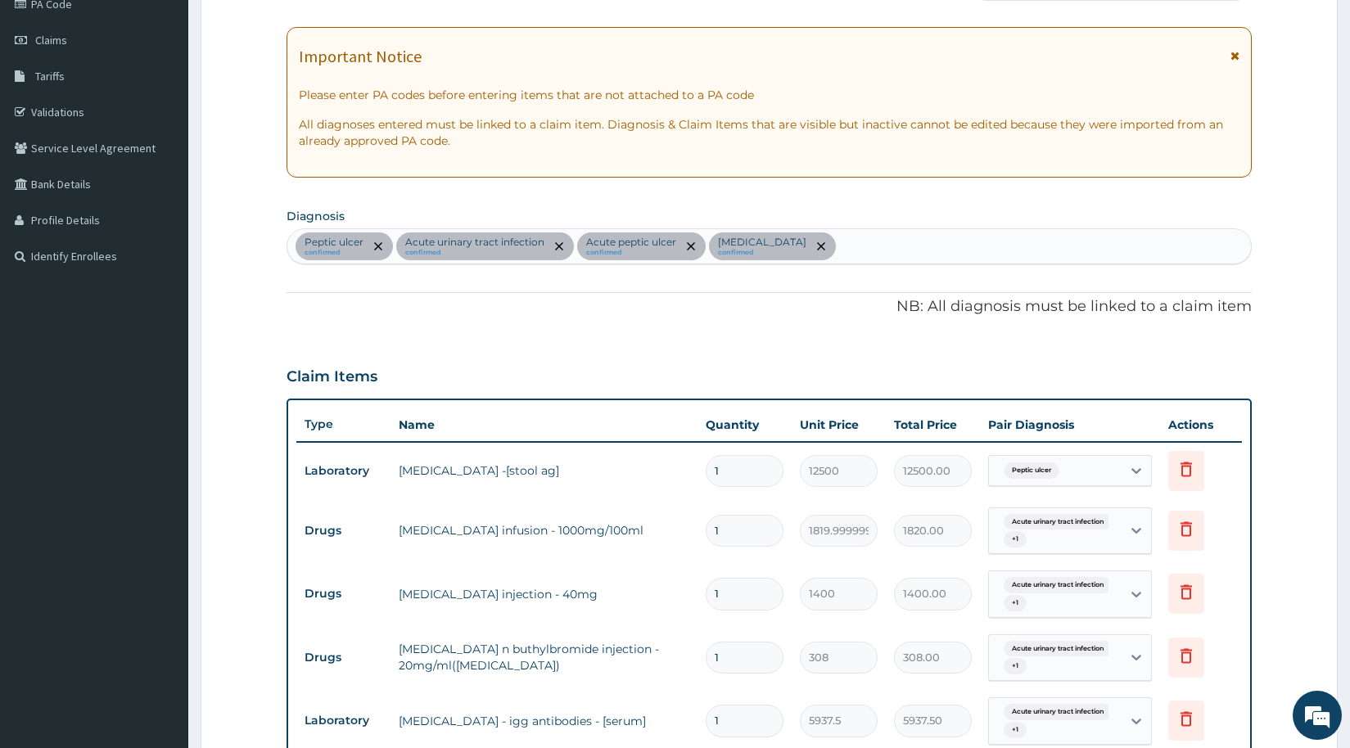
scroll to position [93, 0]
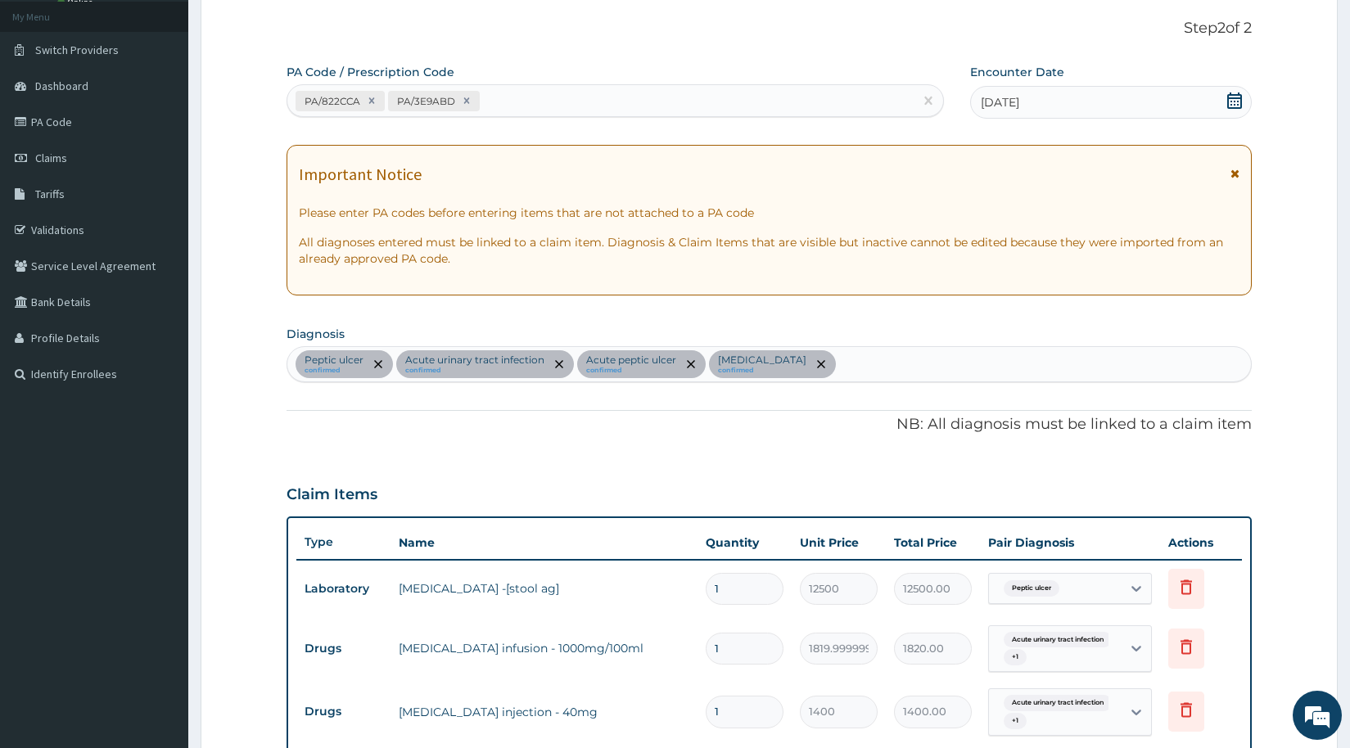
click at [536, 98] on div "PA/822CCA PA/3E9ABD" at bounding box center [600, 101] width 626 height 27
type input "PA/162630"
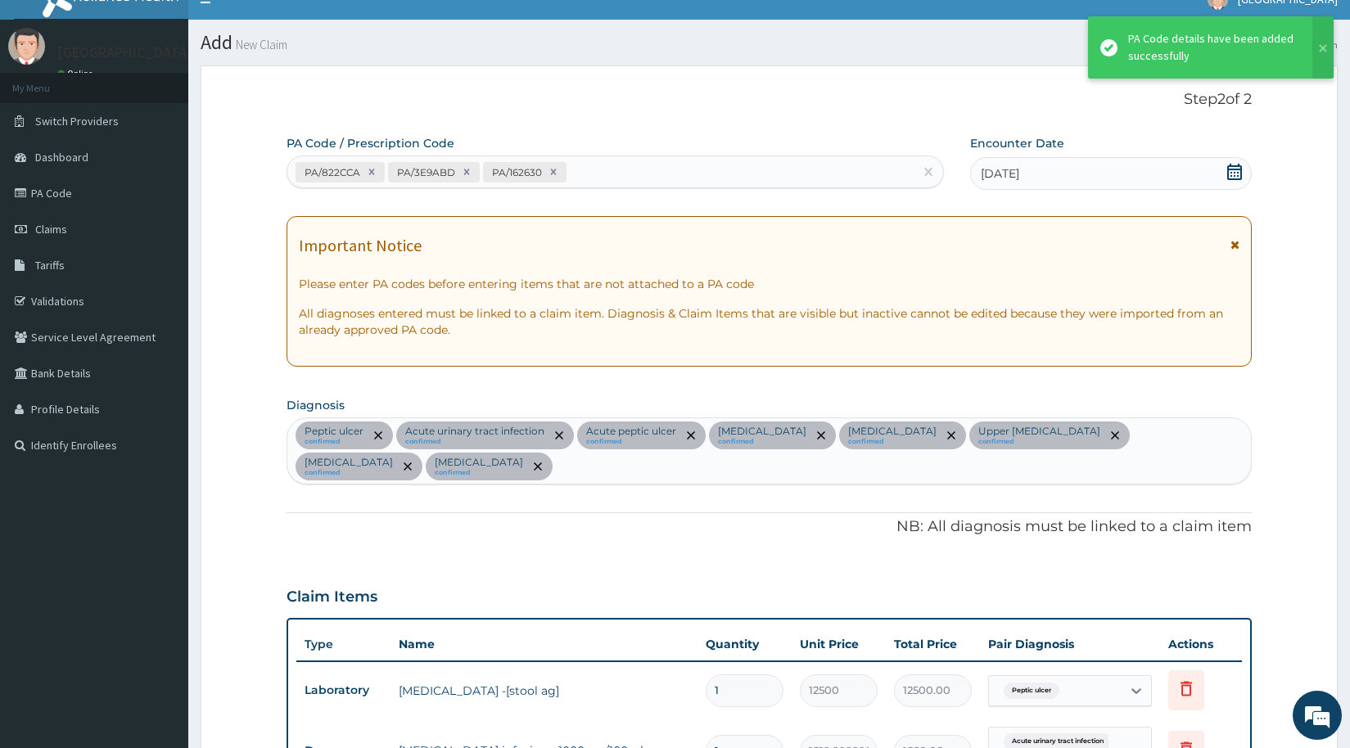
scroll to position [0, 0]
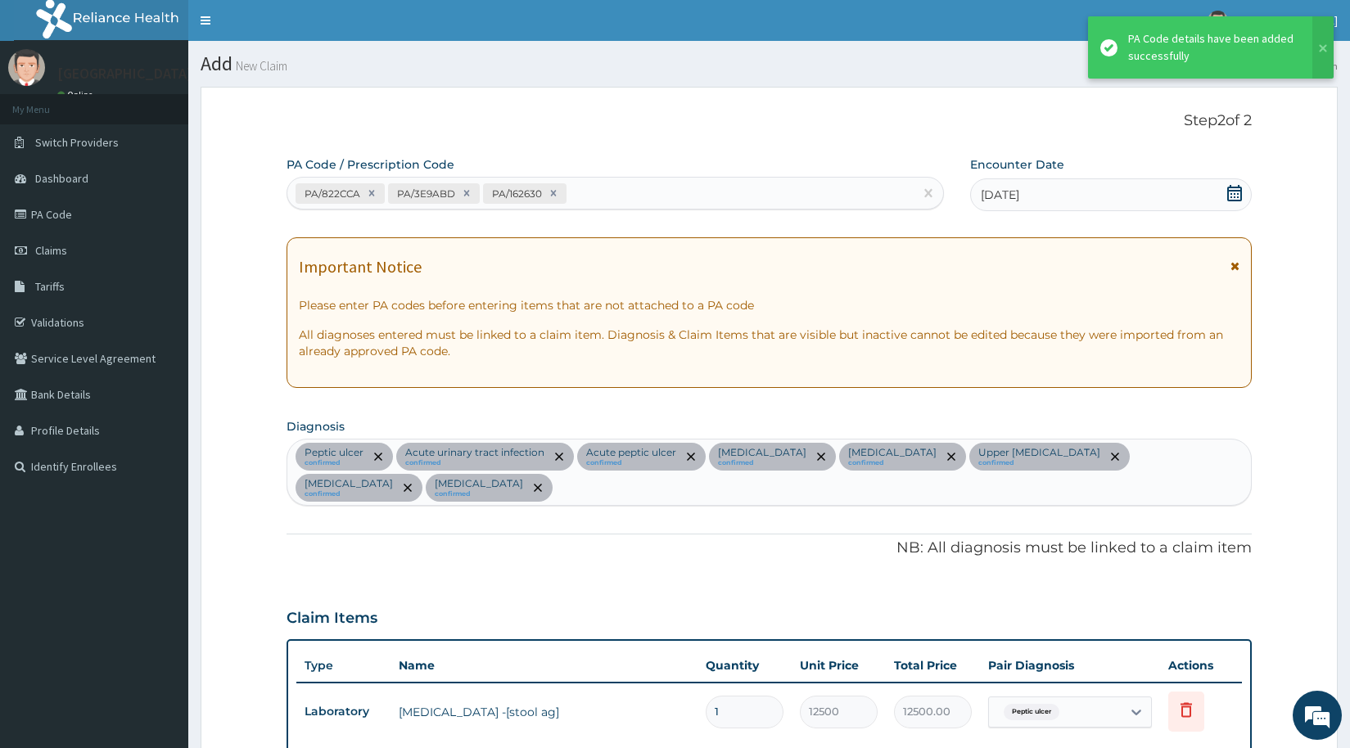
click at [585, 196] on div "PA/822CCA PA/3E9ABD PA/162630" at bounding box center [600, 193] width 626 height 27
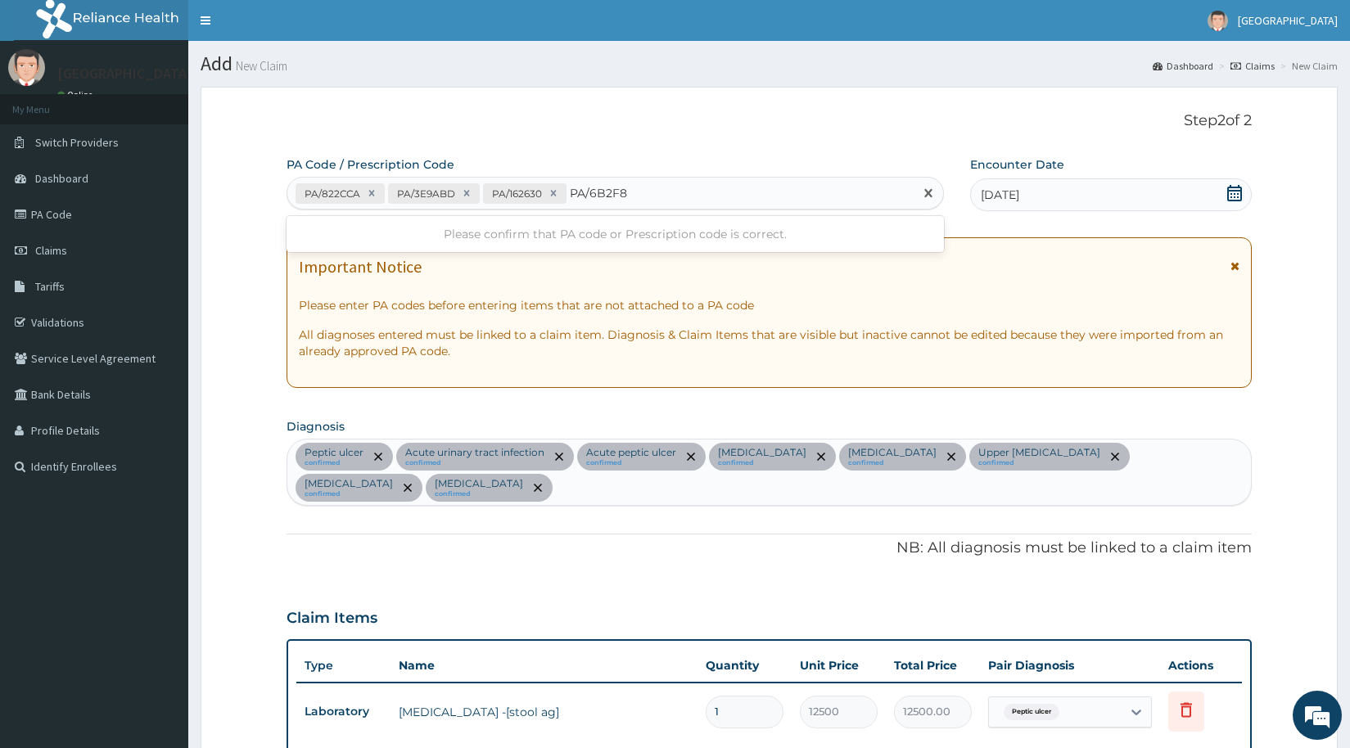
type input "PA/6B2F8A"
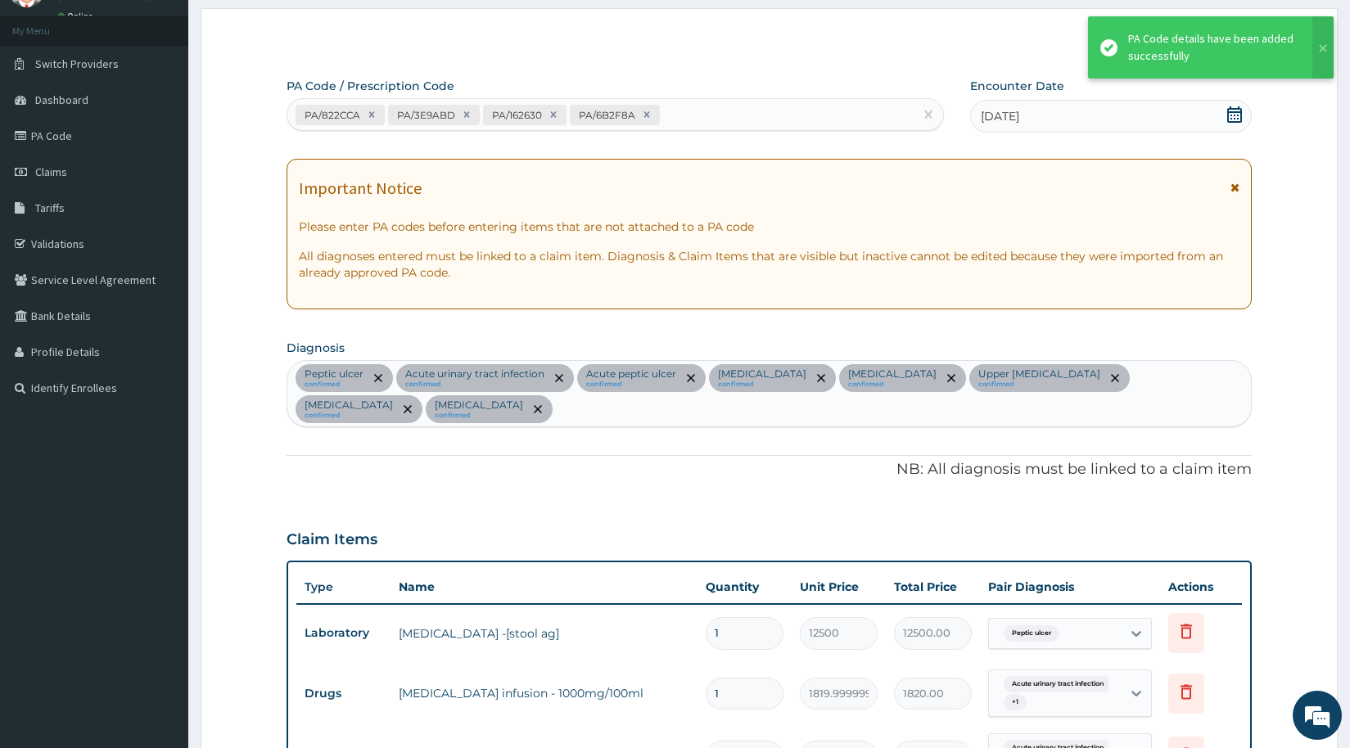
scroll to position [16, 0]
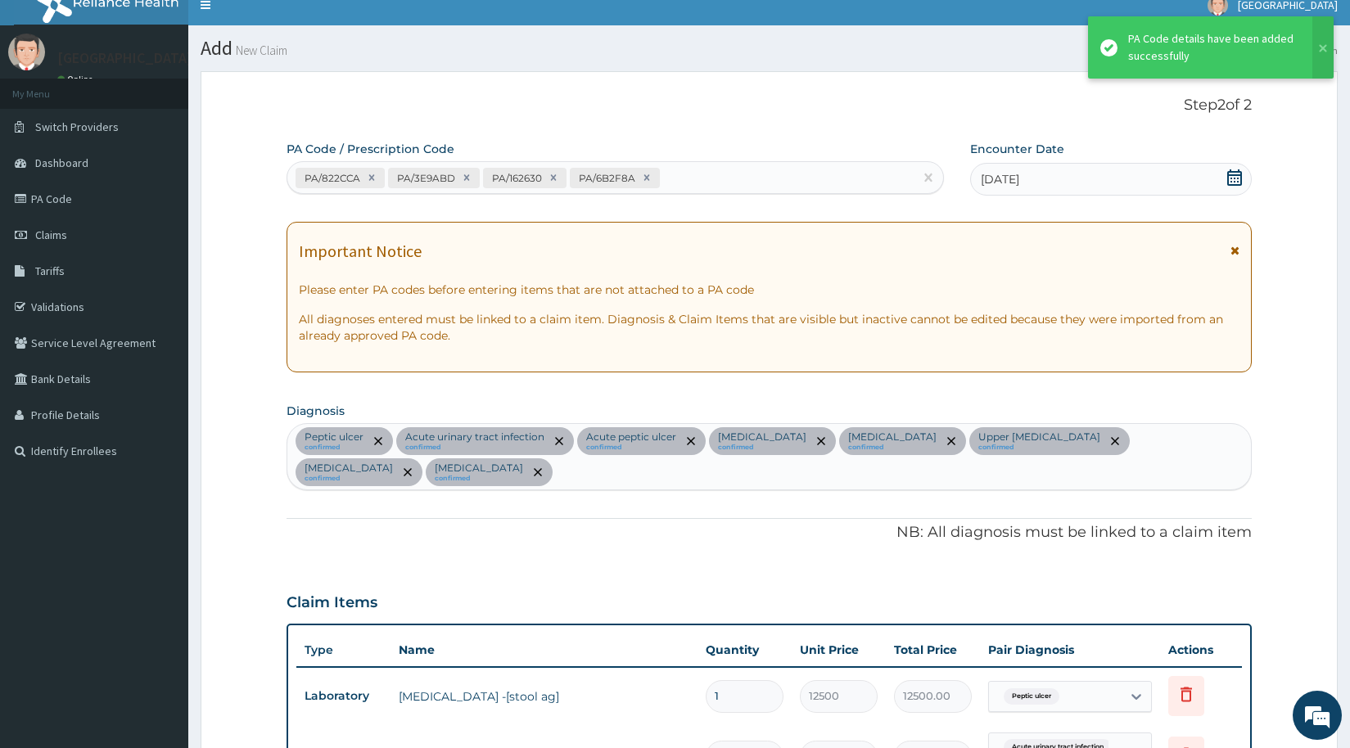
click at [703, 176] on div "PA/822CCA PA/3E9ABD PA/162630 PA/6B2F8A" at bounding box center [600, 178] width 626 height 27
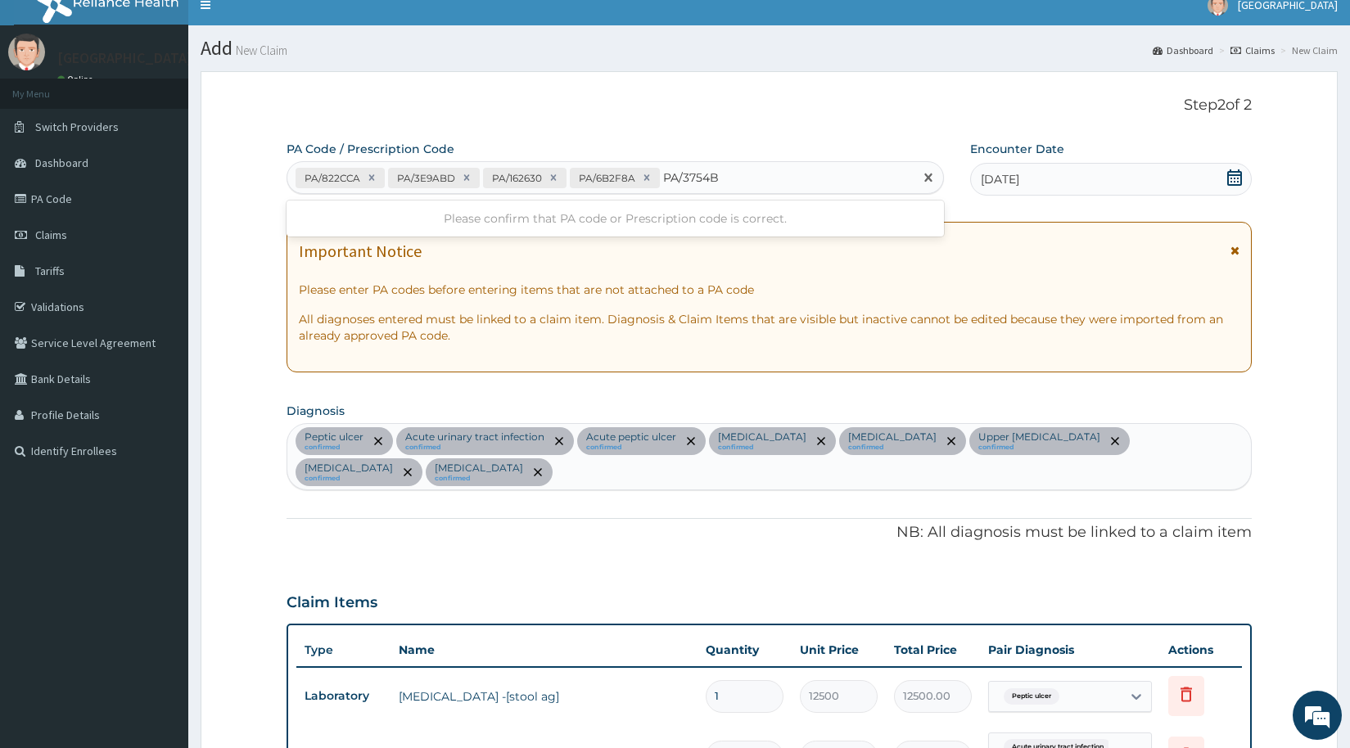
type input "PA/3754BF"
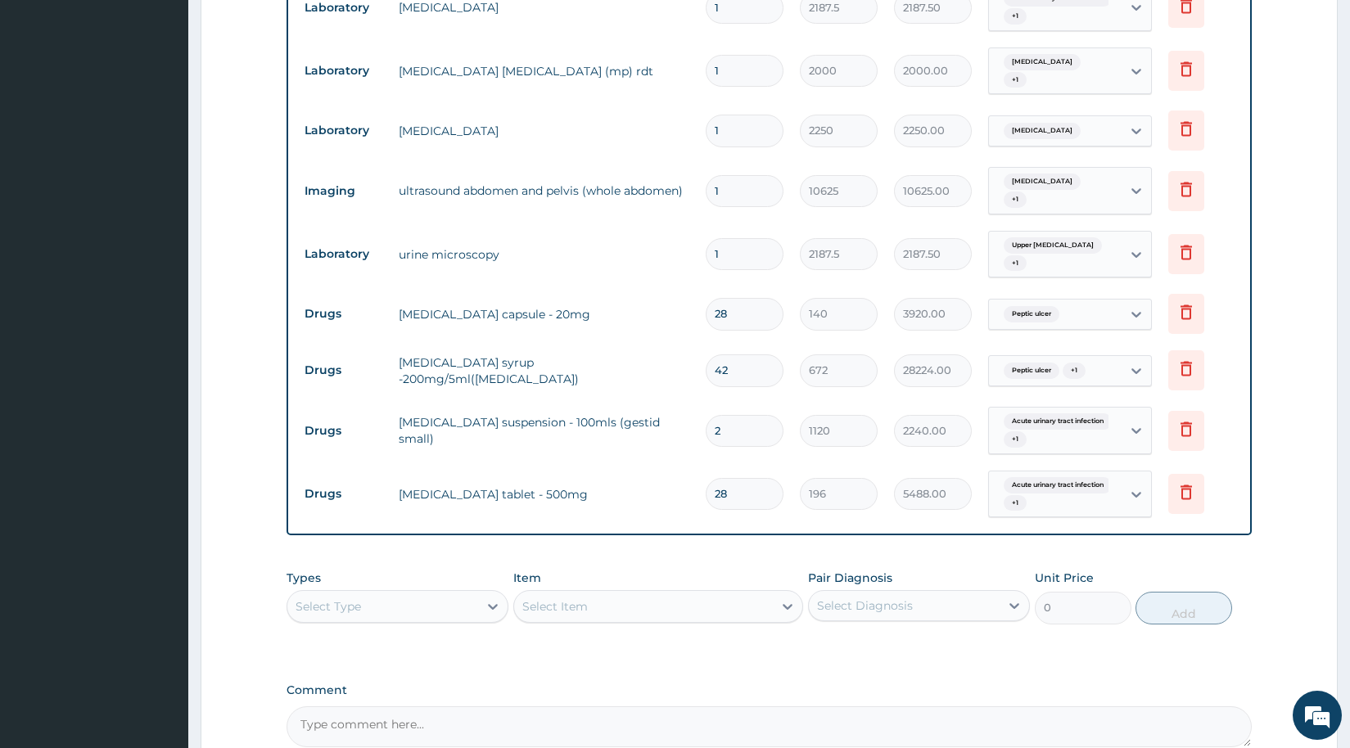
scroll to position [1244, 0]
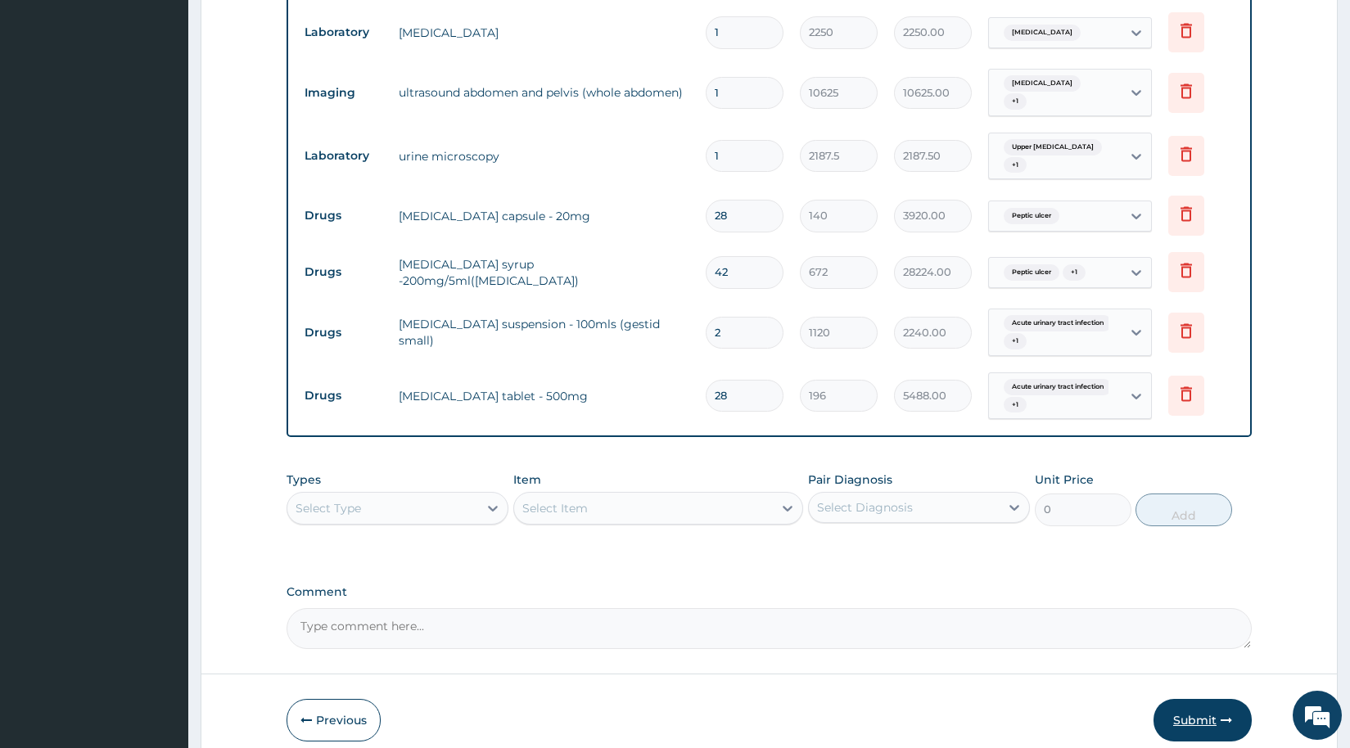
click at [1198, 700] on button "Submit" at bounding box center [1203, 720] width 98 height 43
